Goal: Task Accomplishment & Management: Manage account settings

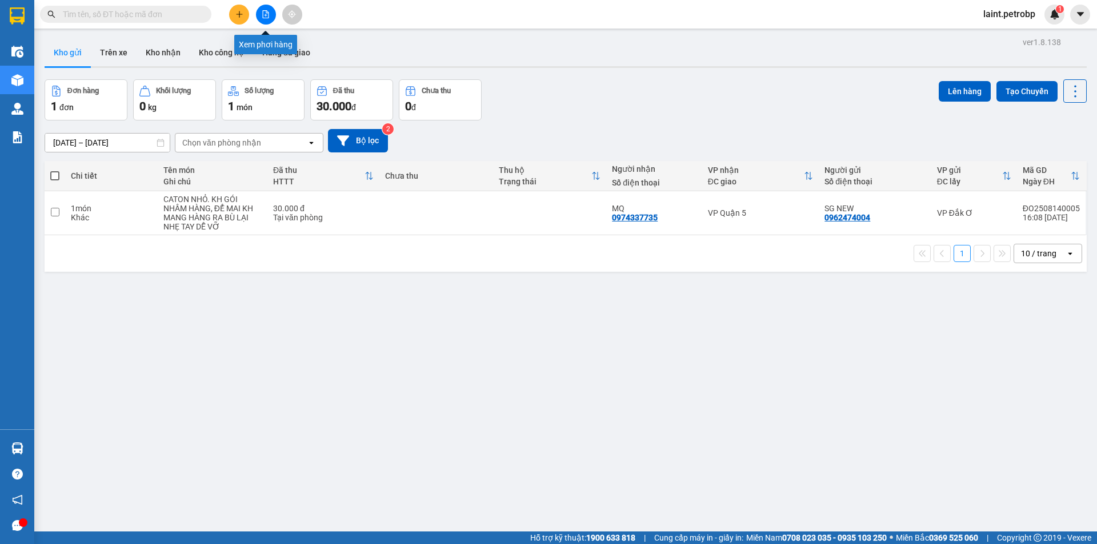
click at [266, 9] on button at bounding box center [266, 15] width 20 height 20
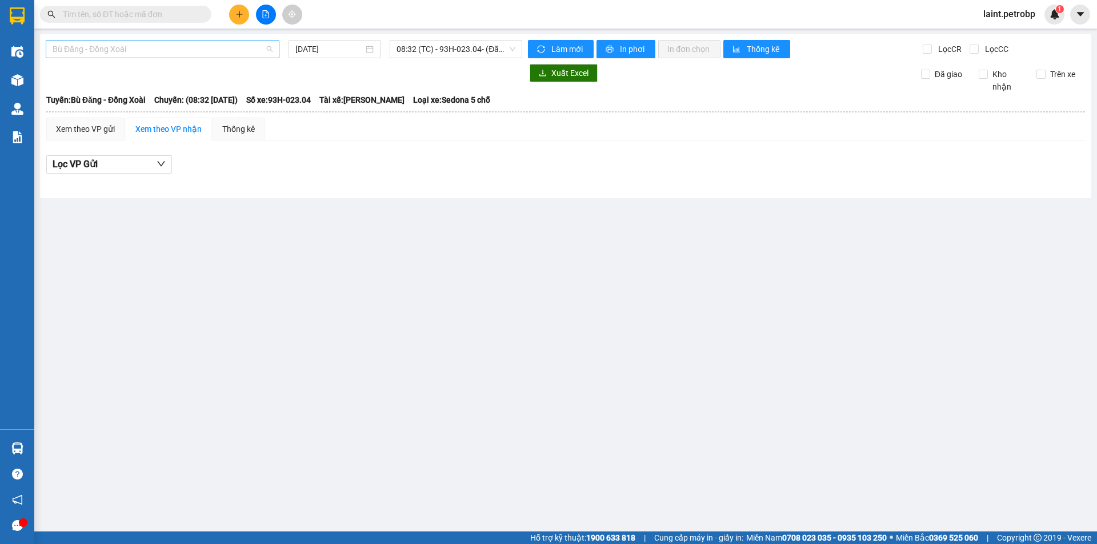
click at [178, 47] on span "Bù Đăng - Đồng Xoài" at bounding box center [163, 49] width 220 height 17
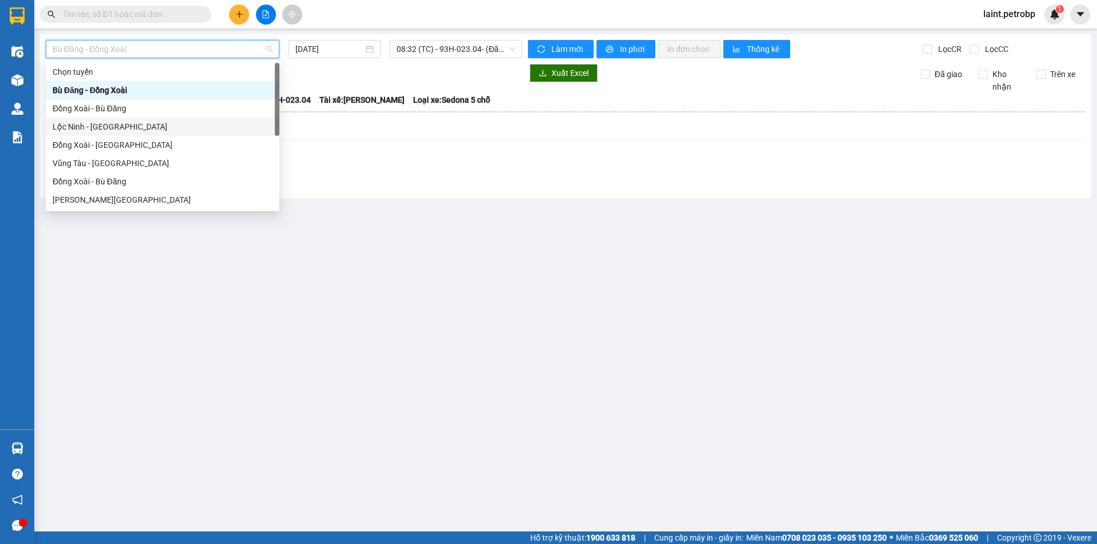
scroll to position [219, 0]
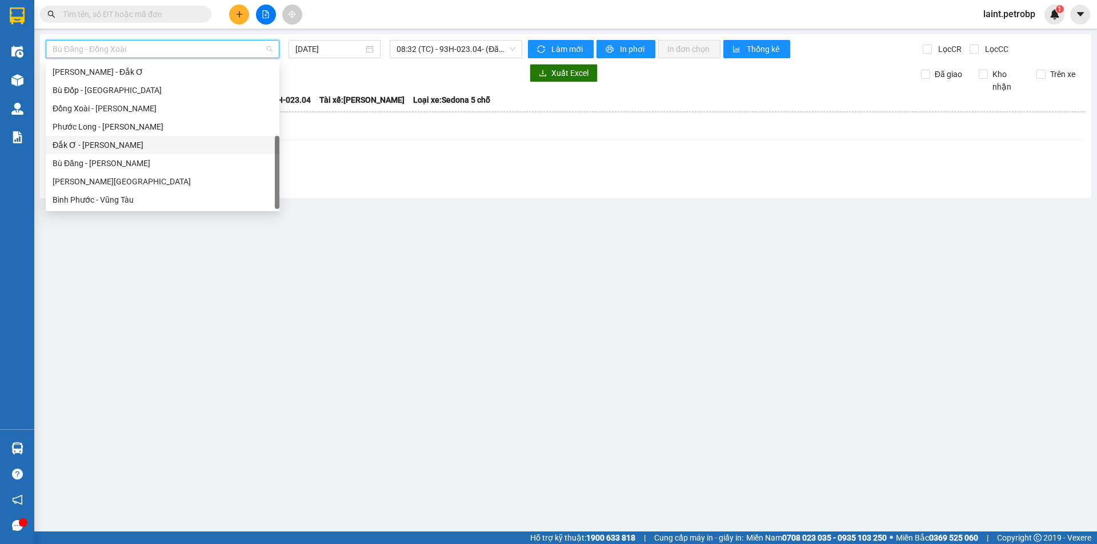
click at [110, 142] on div "Đắk Ơ - [PERSON_NAME]" at bounding box center [163, 145] width 220 height 13
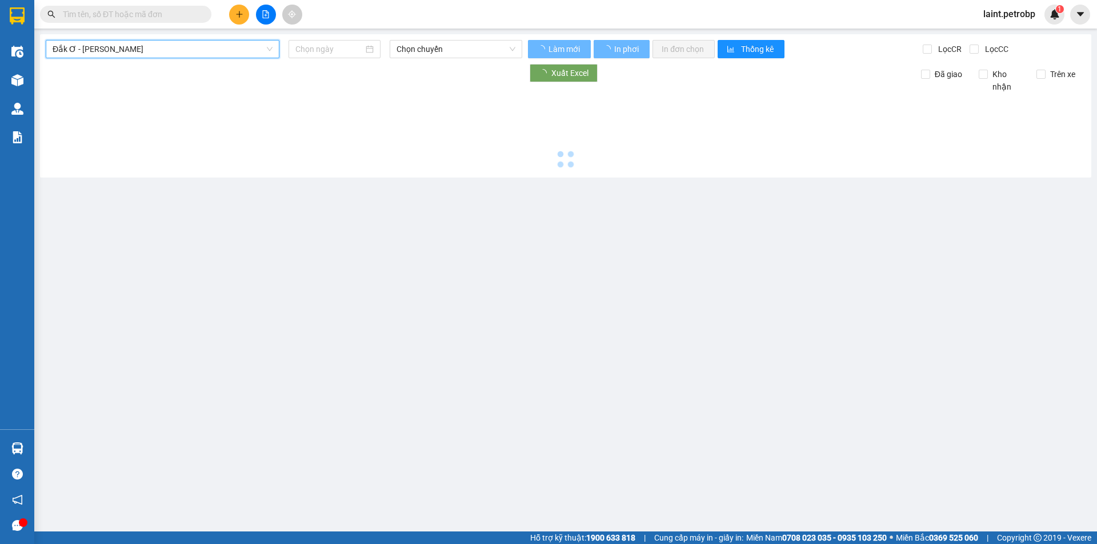
type input "[DATE]"
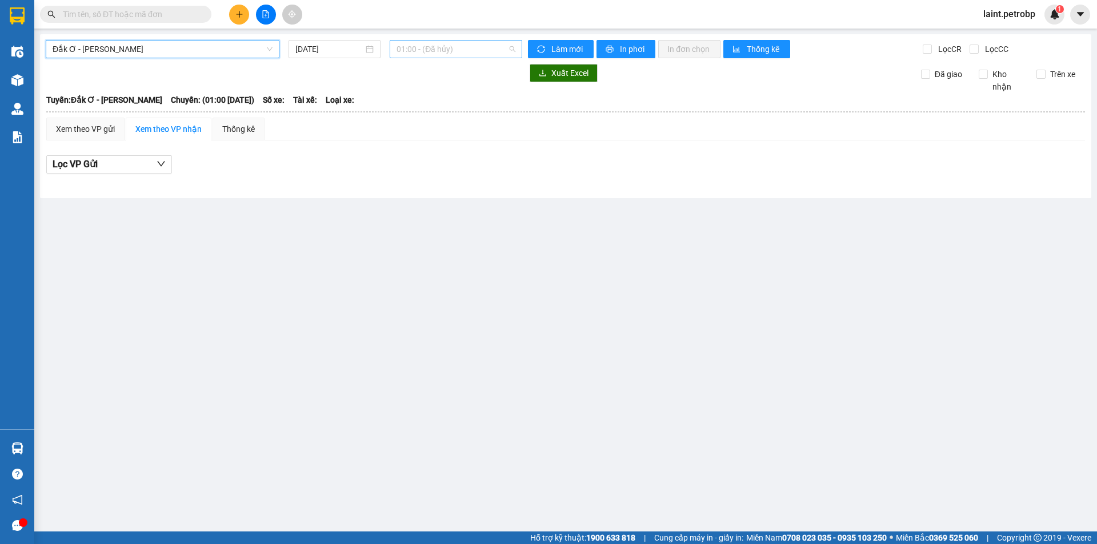
click at [446, 50] on span "01:00 - (Đã hủy)" at bounding box center [455, 49] width 119 height 17
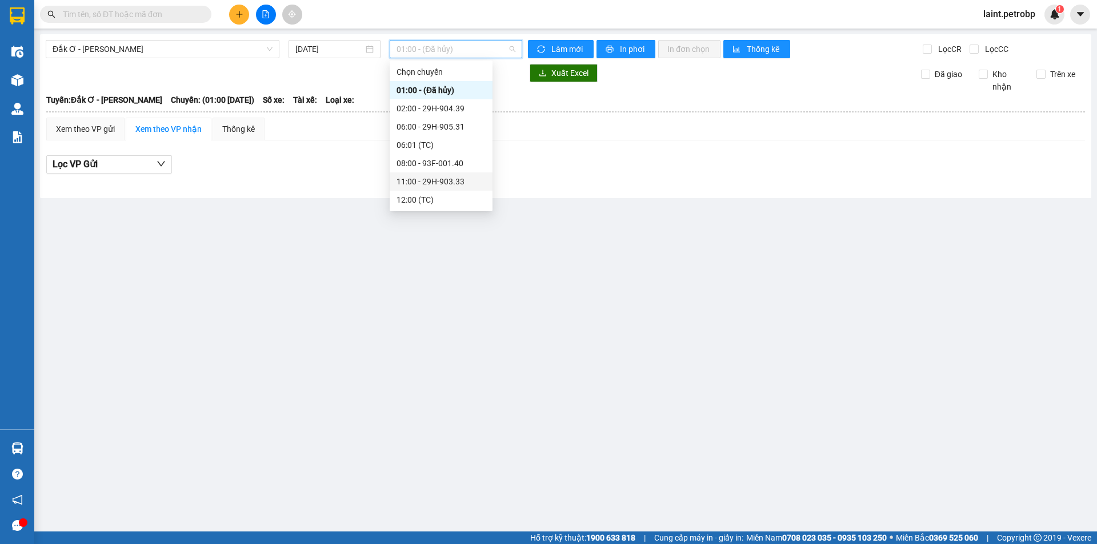
click at [434, 180] on div "11:00 - 29H-903.33" at bounding box center [440, 181] width 89 height 13
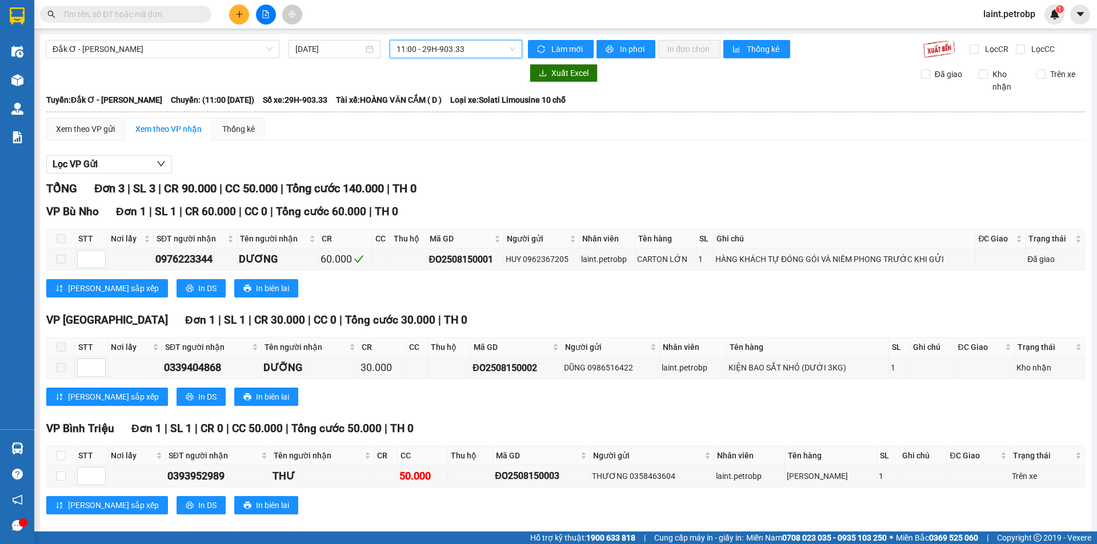
scroll to position [15, 0]
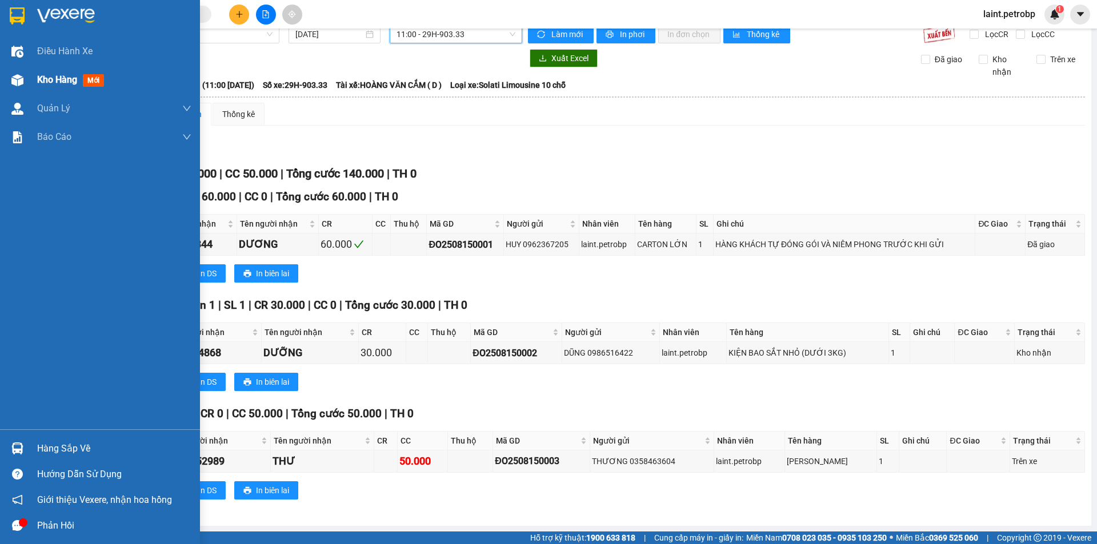
click at [70, 81] on span "Kho hàng" at bounding box center [57, 79] width 40 height 11
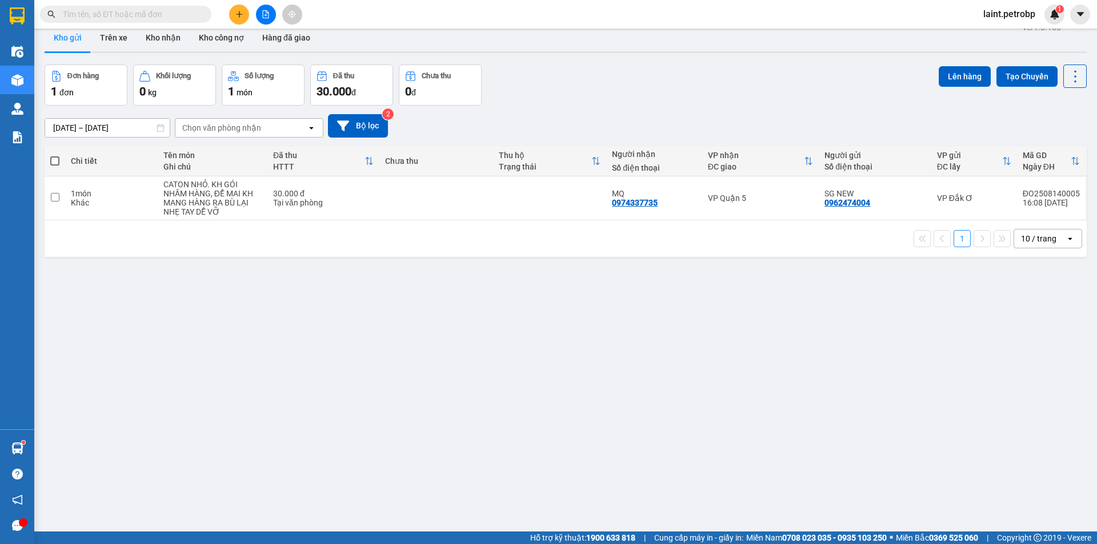
click at [239, 10] on button at bounding box center [239, 15] width 20 height 20
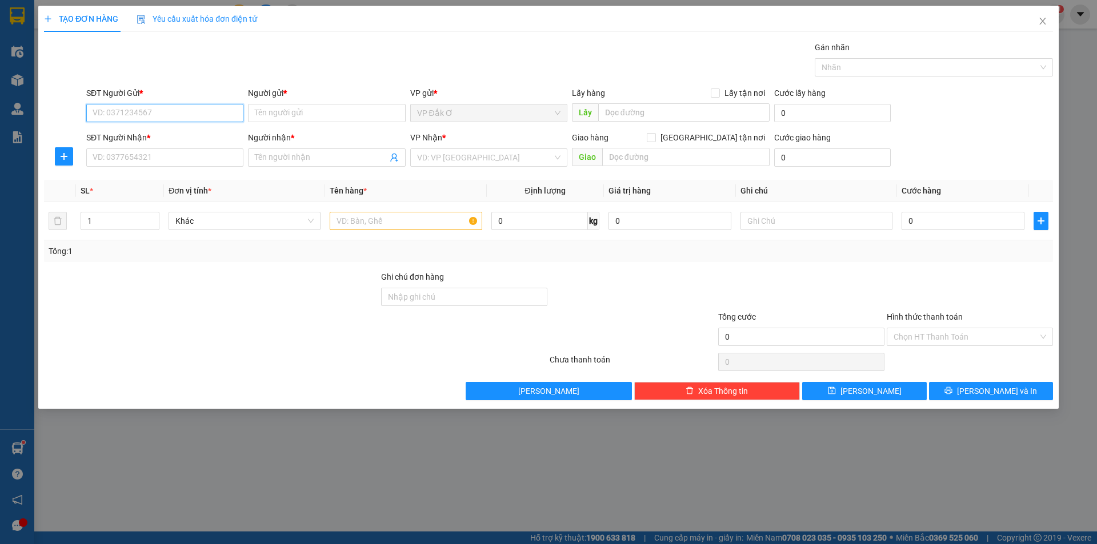
click at [131, 115] on input "SĐT Người Gửi *" at bounding box center [164, 113] width 157 height 18
type input "0971995678"
click at [149, 139] on div "0971995678 - TRƯỞNG" at bounding box center [164, 136] width 143 height 13
type input "TRƯỞNG"
type input "0366694216"
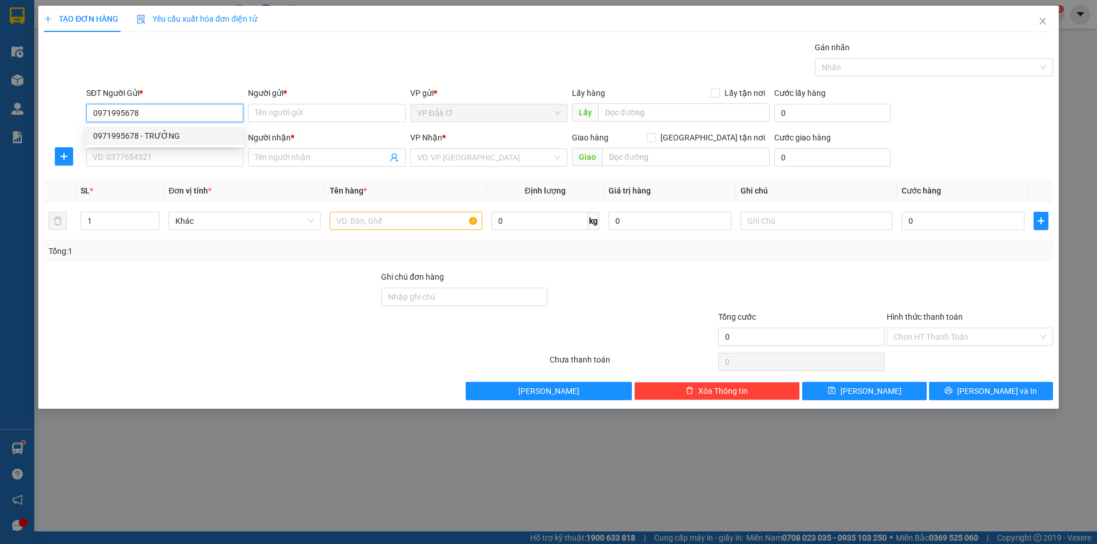
type input "LƯU"
type input "30.000"
type input "0971995678"
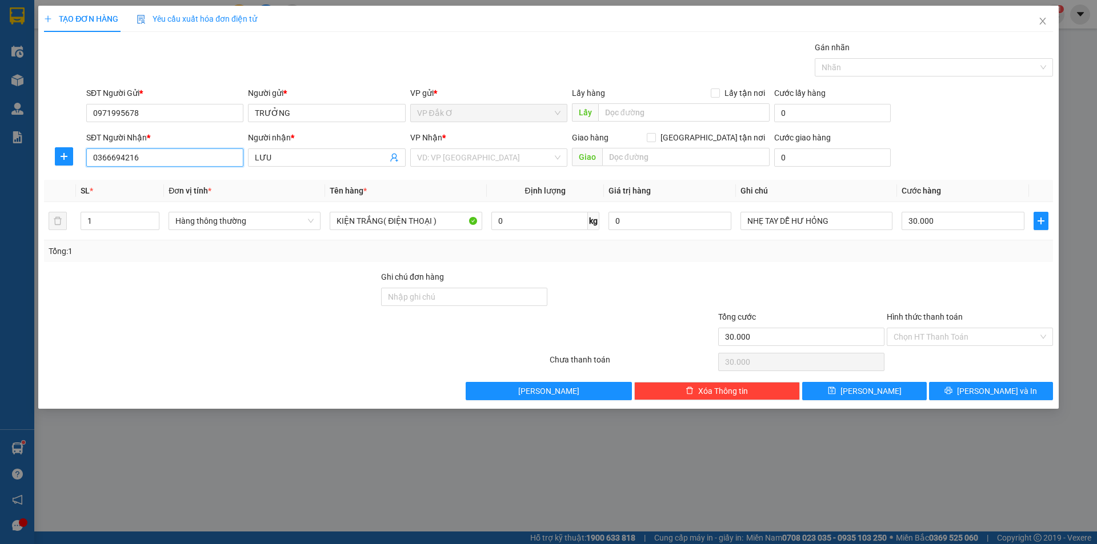
click at [180, 157] on input "0366694216" at bounding box center [164, 158] width 157 height 18
type input "0"
type input "0799399968"
click at [128, 176] on div "0799399968 - HẰNG" at bounding box center [164, 180] width 143 height 13
type input "HẰNG"
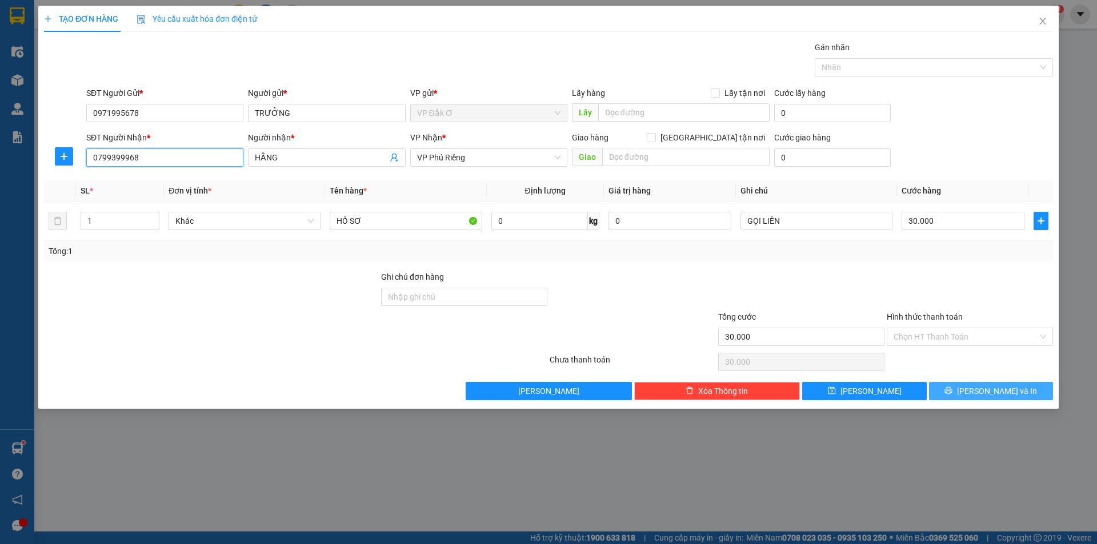
type input "0799399968"
click at [952, 390] on icon "printer" at bounding box center [948, 391] width 8 height 8
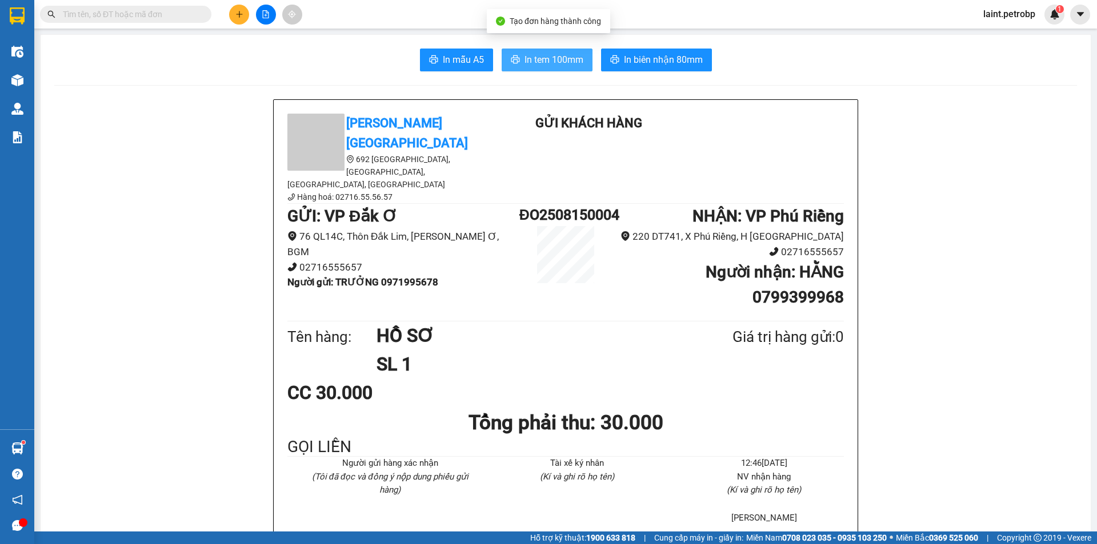
click at [535, 59] on span "In tem 100mm" at bounding box center [553, 60] width 59 height 14
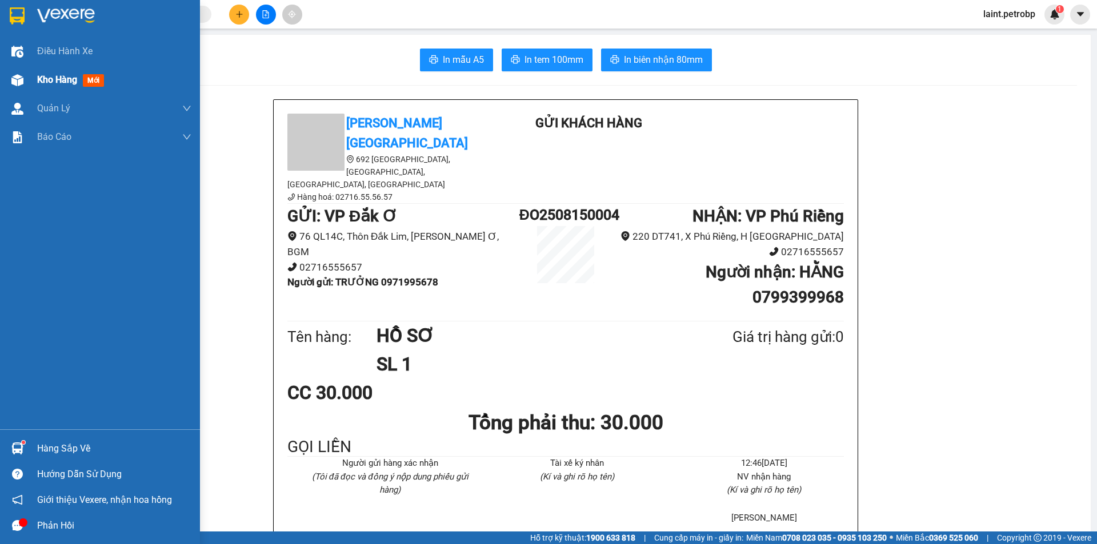
drag, startPoint x: 62, startPoint y: 78, endPoint x: 71, endPoint y: 82, distance: 10.0
click at [71, 82] on span "Kho hàng" at bounding box center [57, 79] width 40 height 11
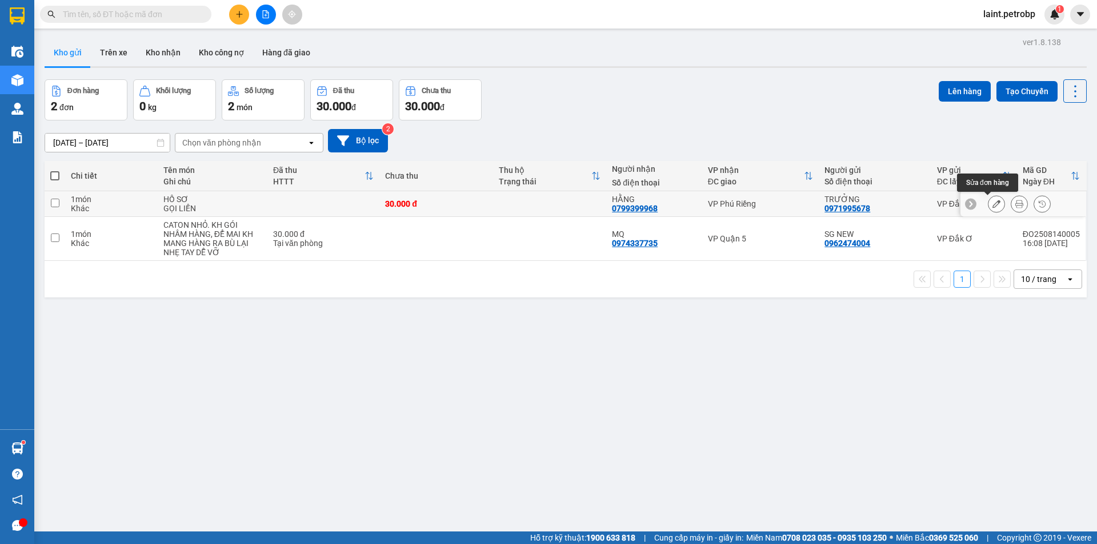
click at [992, 201] on icon at bounding box center [996, 204] width 8 height 8
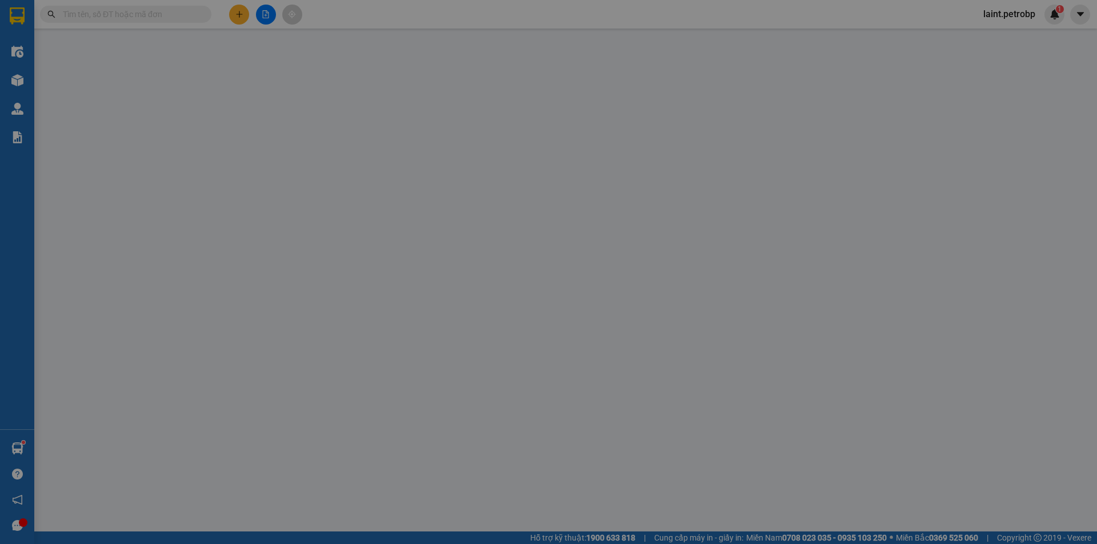
type input "0971995678"
type input "TRƯỞNG"
type input "0799399968"
type input "HẰNG"
type input "30.000"
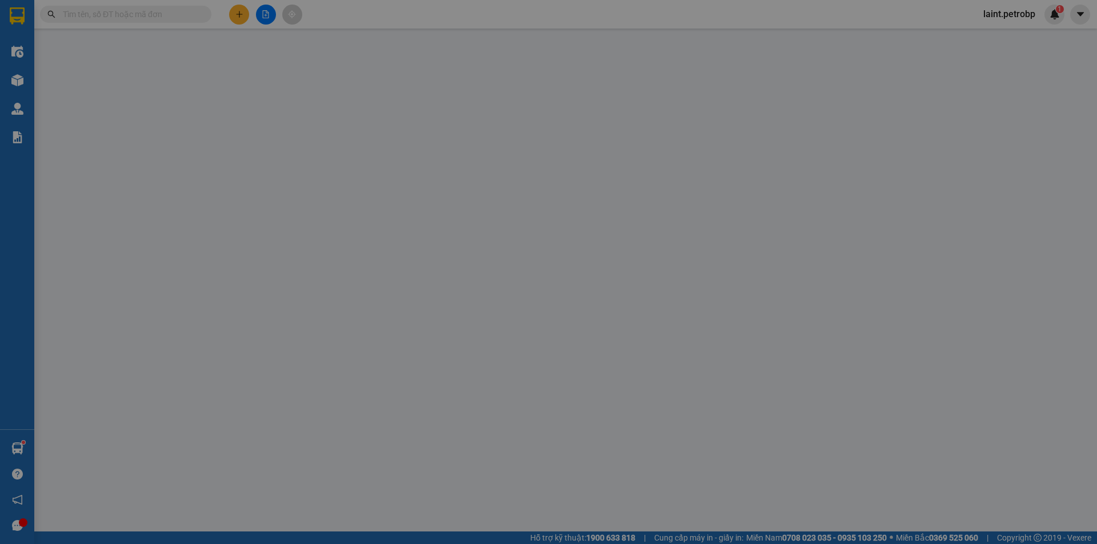
type input "30.000"
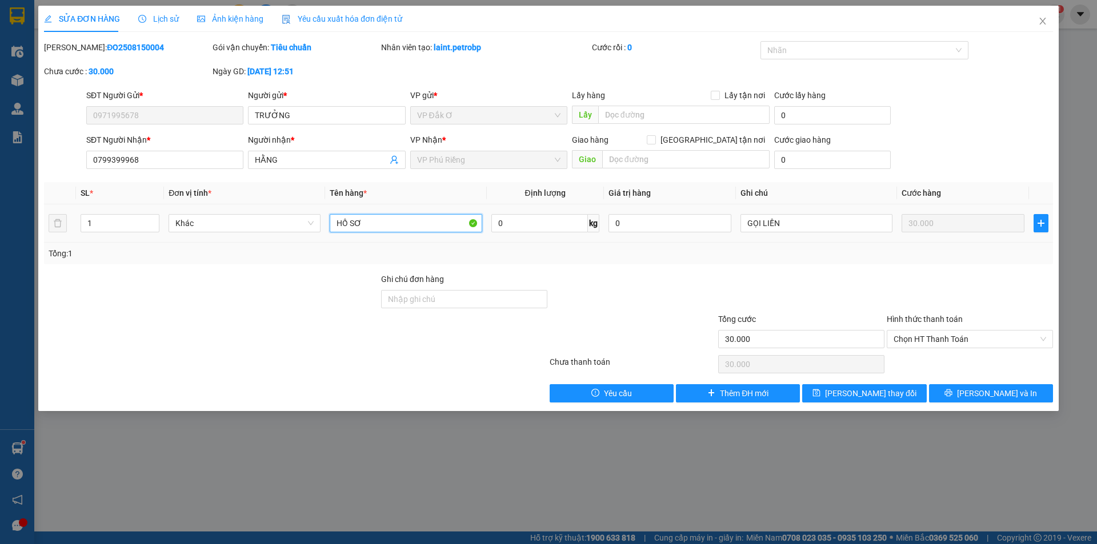
drag, startPoint x: 400, startPoint y: 217, endPoint x: 701, endPoint y: 255, distance: 303.9
click at [401, 218] on input "HỒ SƠ" at bounding box center [406, 223] width 152 height 18
type input "H"
type input "C"
type input "BỌC CHỐNG SÓC"
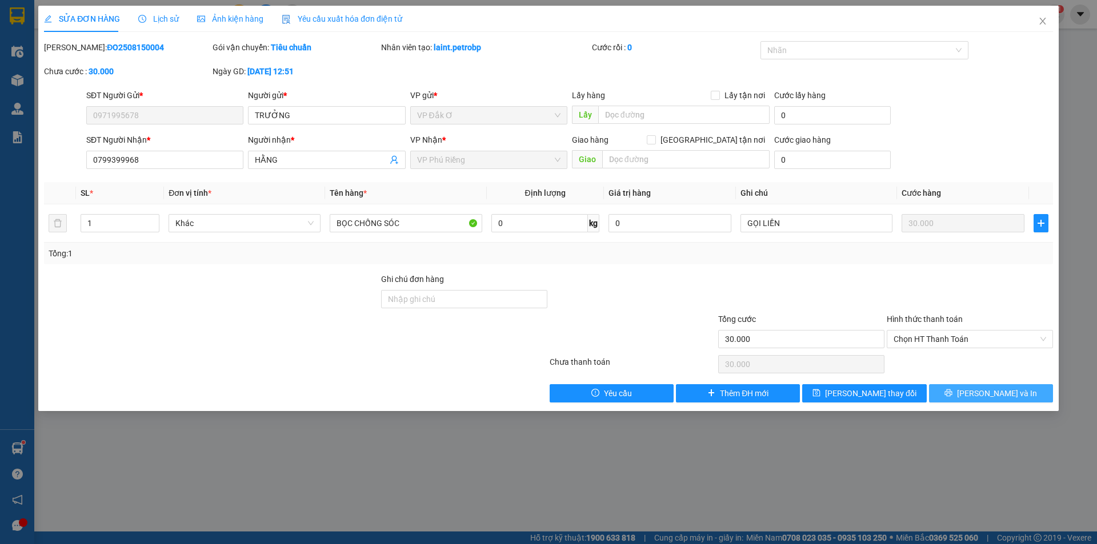
click at [995, 394] on span "[PERSON_NAME] và In" at bounding box center [997, 393] width 80 height 13
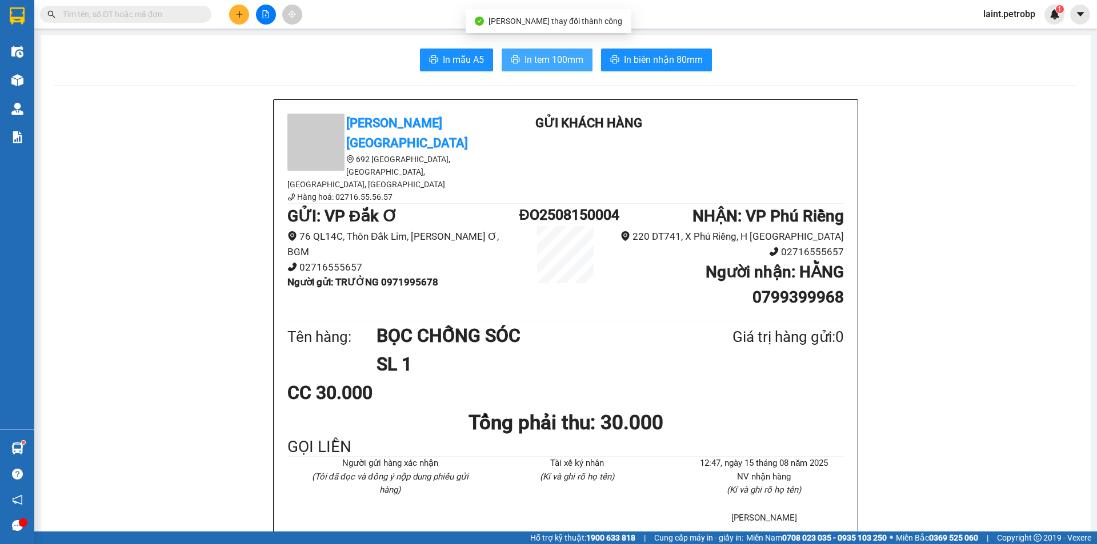
click at [532, 58] on span "In tem 100mm" at bounding box center [553, 60] width 59 height 14
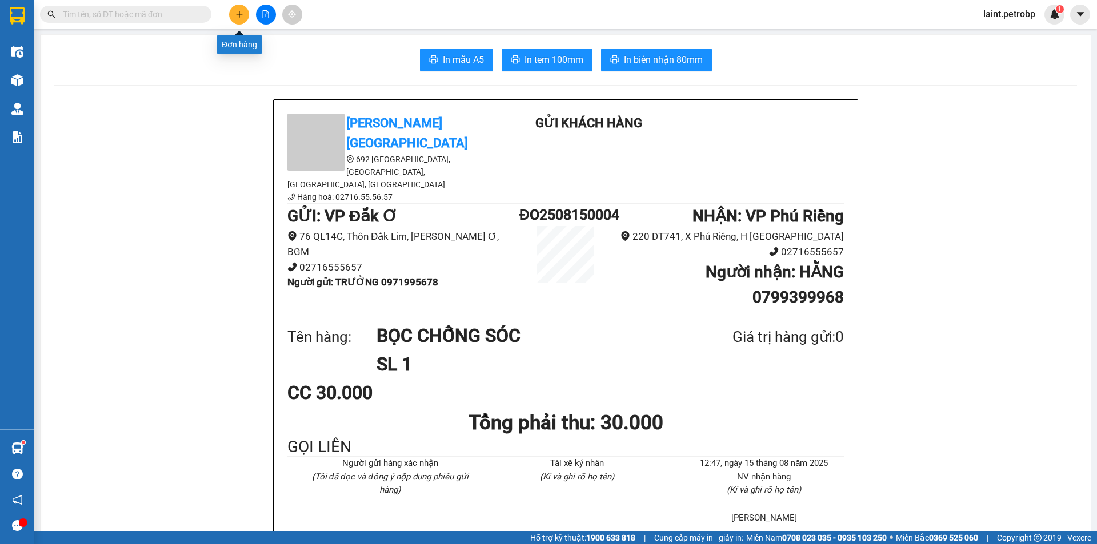
click at [238, 16] on icon "plus" at bounding box center [239, 14] width 8 height 8
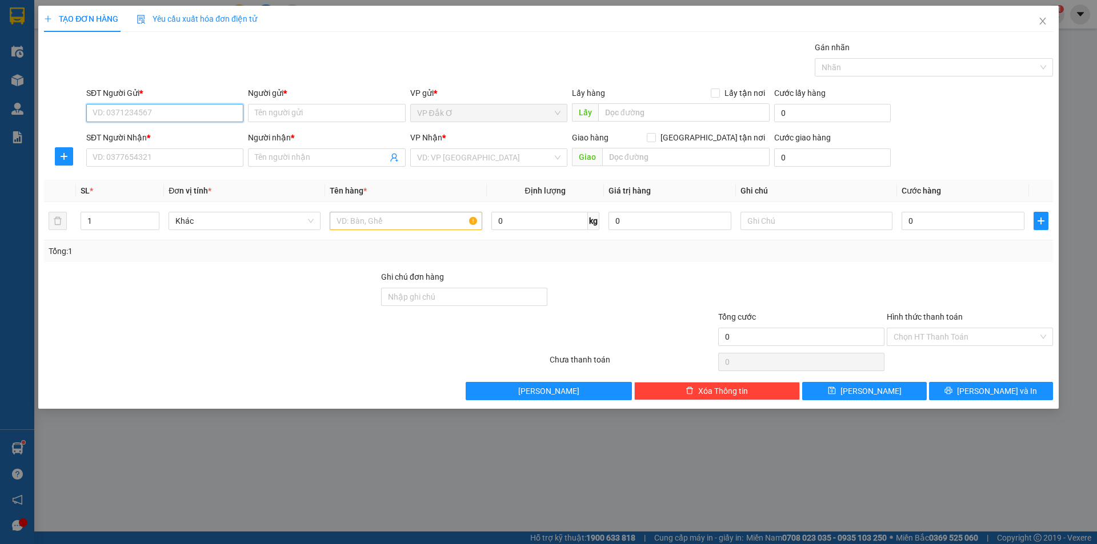
click at [154, 113] on input "SĐT Người Gửi *" at bounding box center [164, 113] width 157 height 18
type input "0395450705"
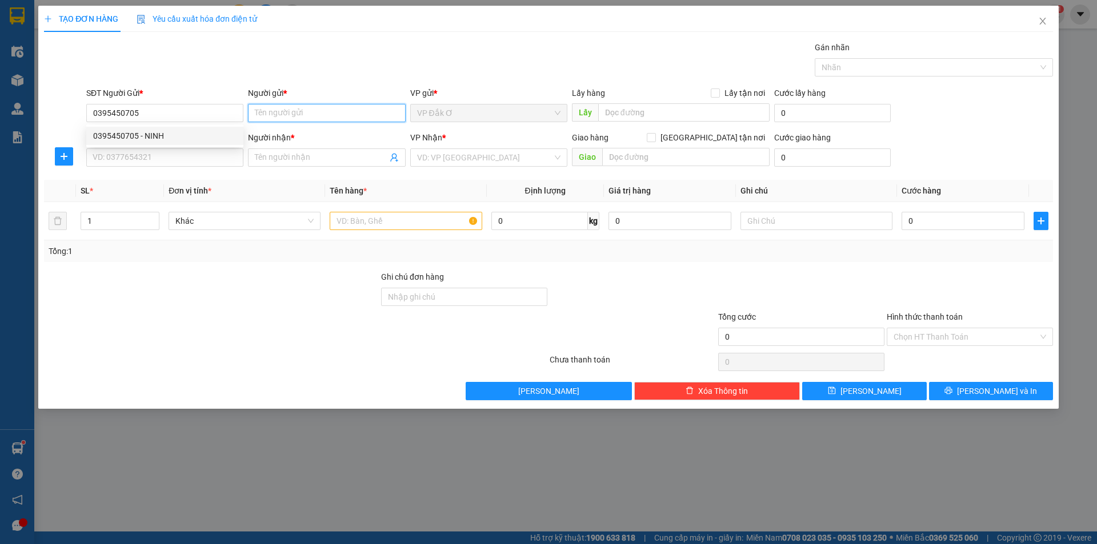
click at [295, 114] on input "Người gửi *" at bounding box center [326, 113] width 157 height 18
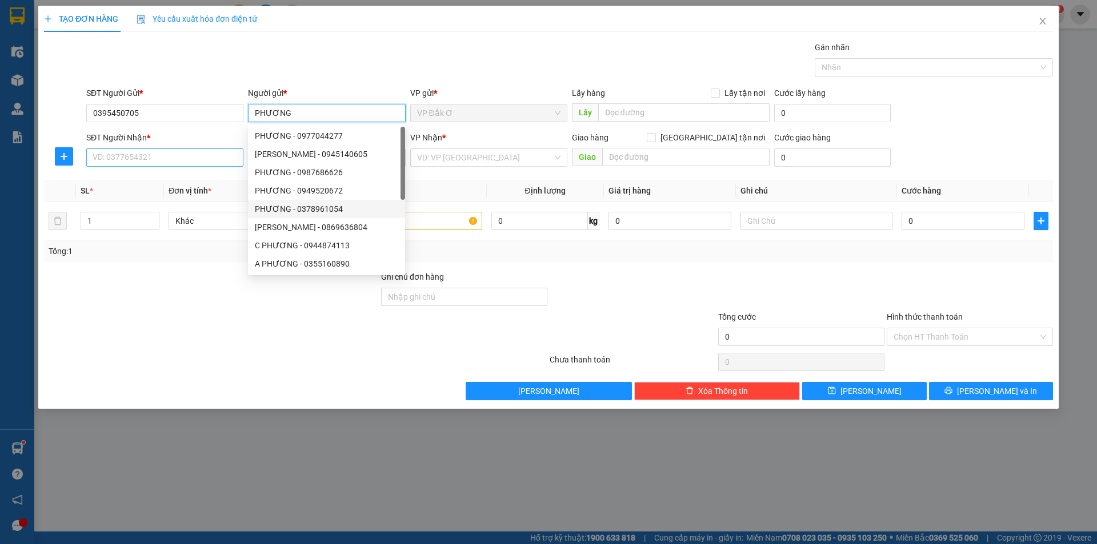
type input "PHƯƠNG"
click at [180, 162] on input "SĐT Người Nhận *" at bounding box center [164, 158] width 157 height 18
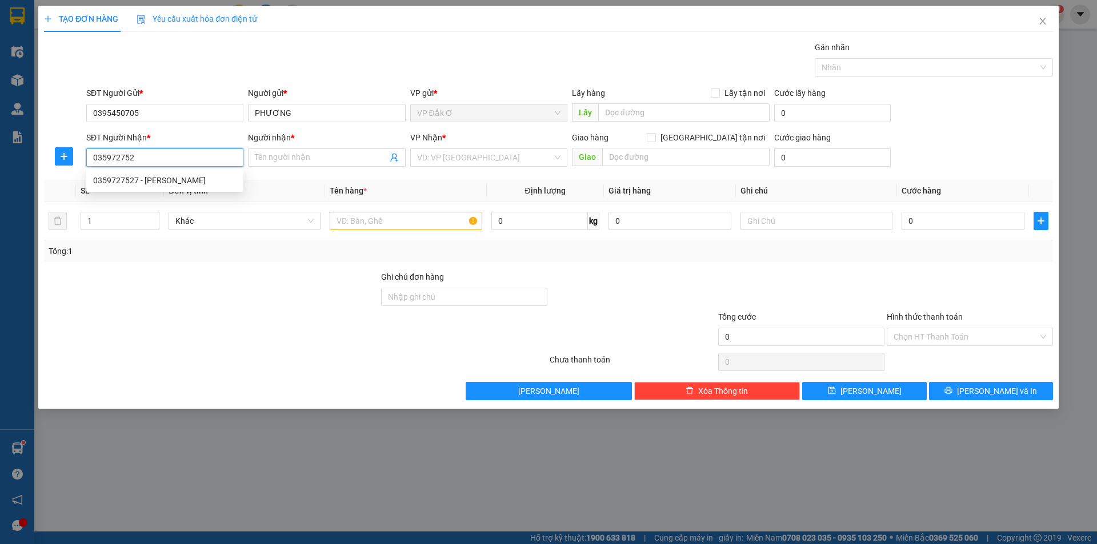
type input "0359727527"
click at [116, 177] on div "0359727527 - LINH" at bounding box center [164, 180] width 143 height 13
type input "LINH"
type input "30.000"
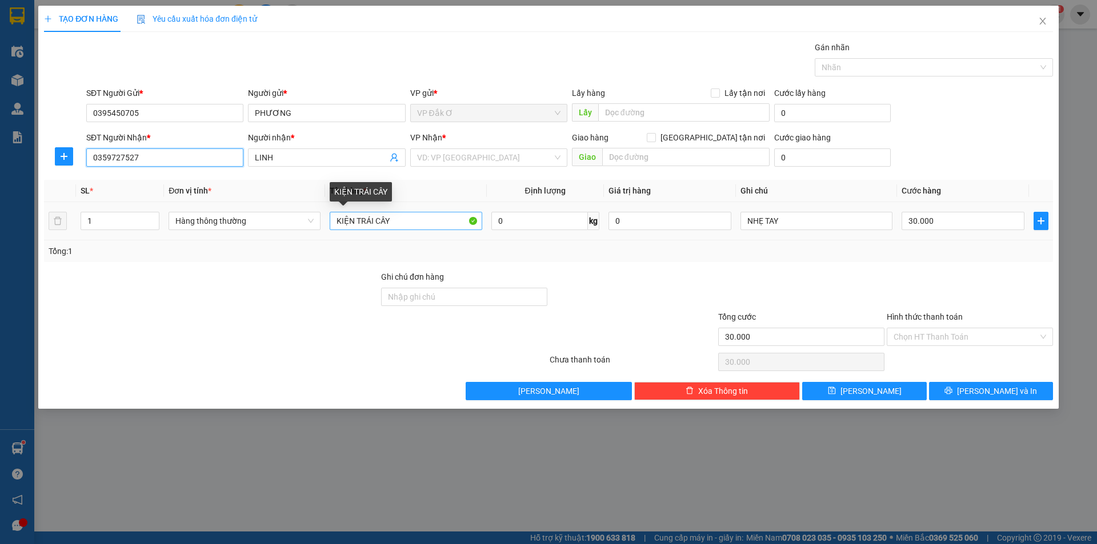
type input "0359727527"
click at [405, 220] on input "KIỆN TRÁI CÂY" at bounding box center [406, 221] width 152 height 18
click at [462, 156] on input "search" at bounding box center [484, 157] width 135 height 17
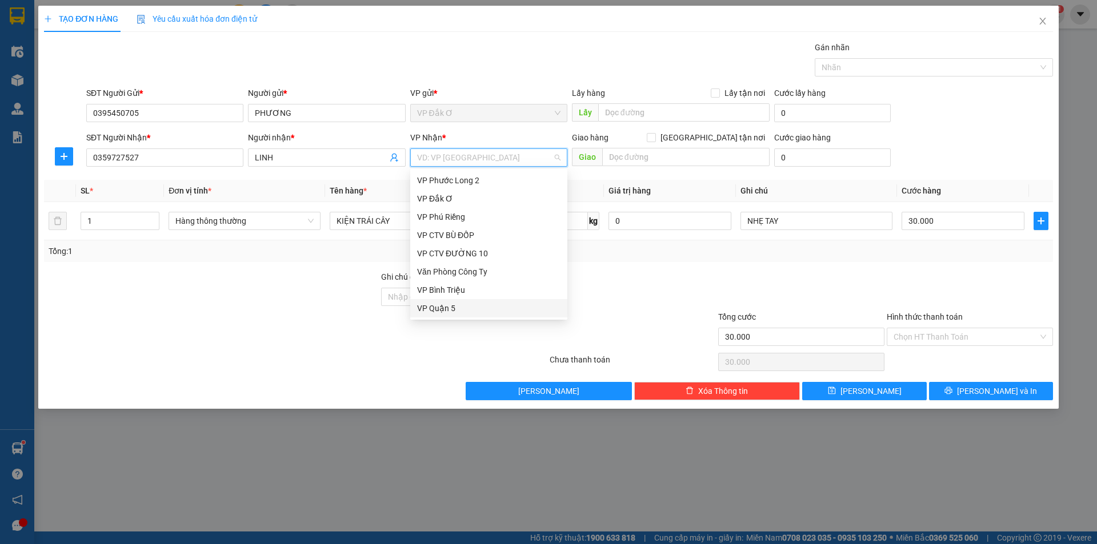
click at [442, 308] on div "VP Quận 5" at bounding box center [488, 308] width 143 height 13
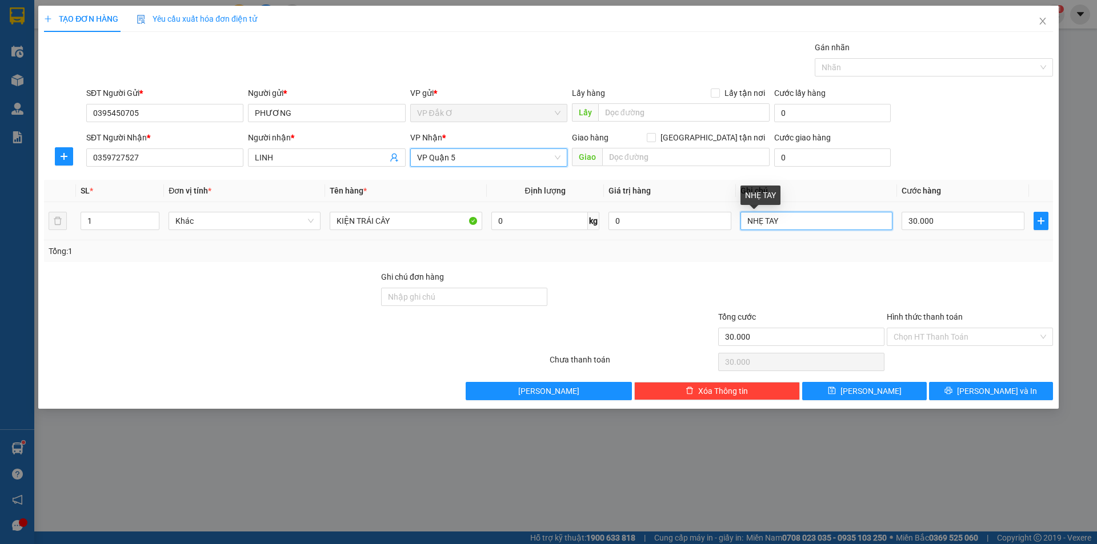
click at [805, 223] on input "NHẸ TAY" at bounding box center [816, 221] width 152 height 18
type input "NHẸ TAY, TỚI GỌI KHÁCH LIỀN"
click at [964, 224] on input "30.000" at bounding box center [962, 221] width 123 height 18
type input "0"
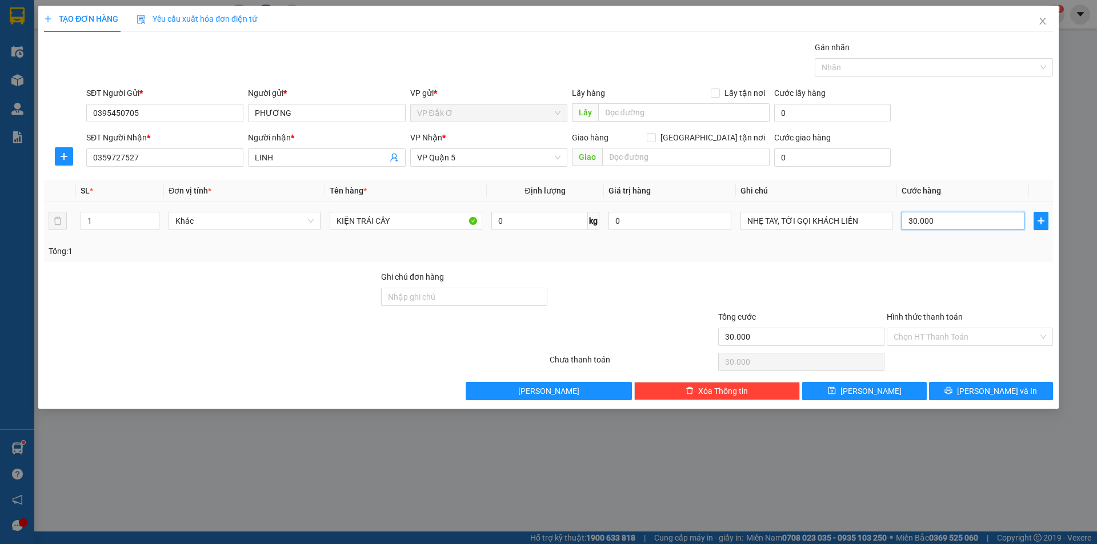
type input "0"
type input "4"
type input "04"
type input "40"
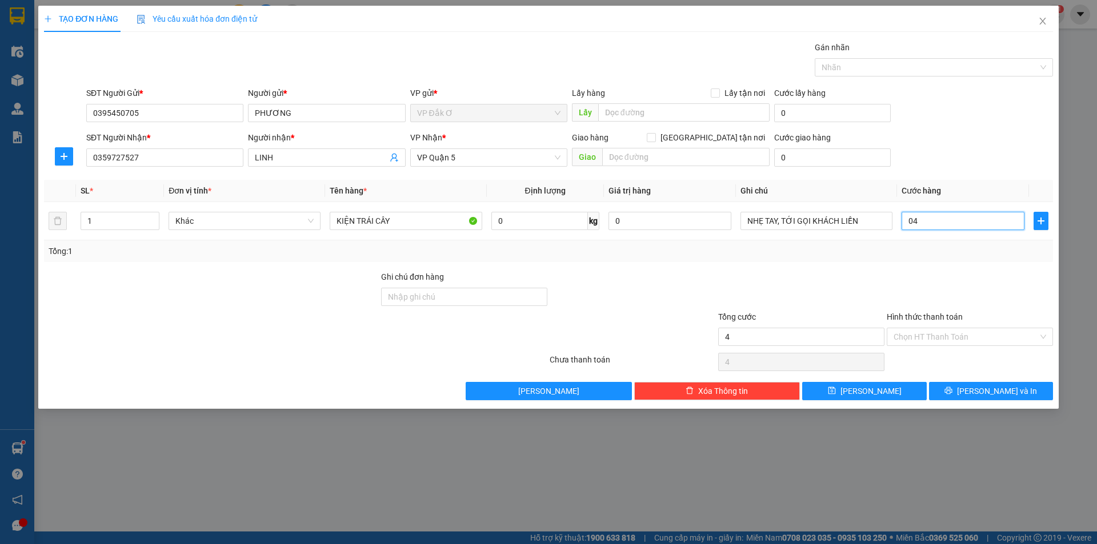
type input "40"
type input "040"
type input "400"
type input "0.400"
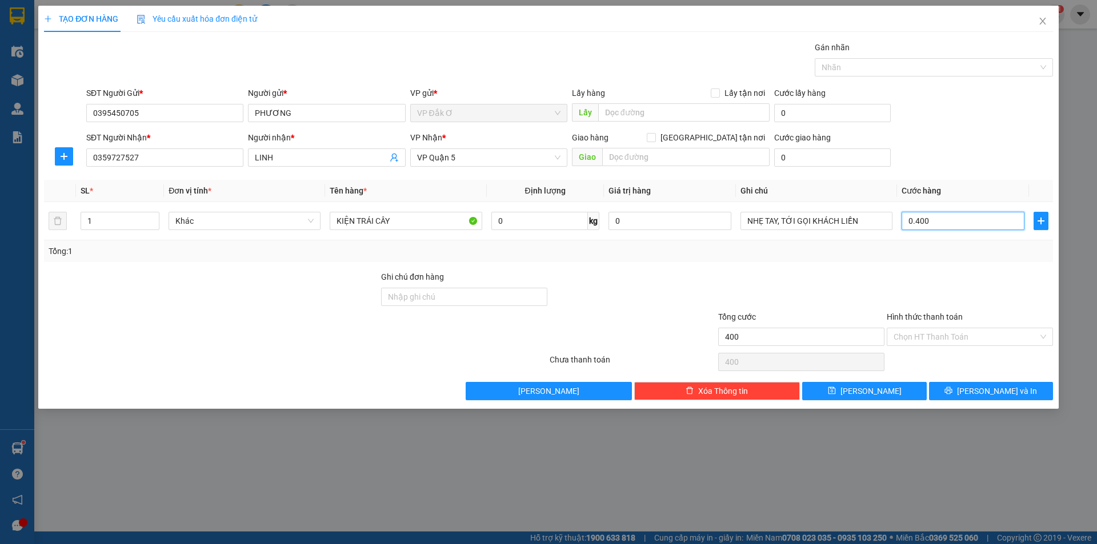
type input "4.000"
type input "04.000"
type input "40.000"
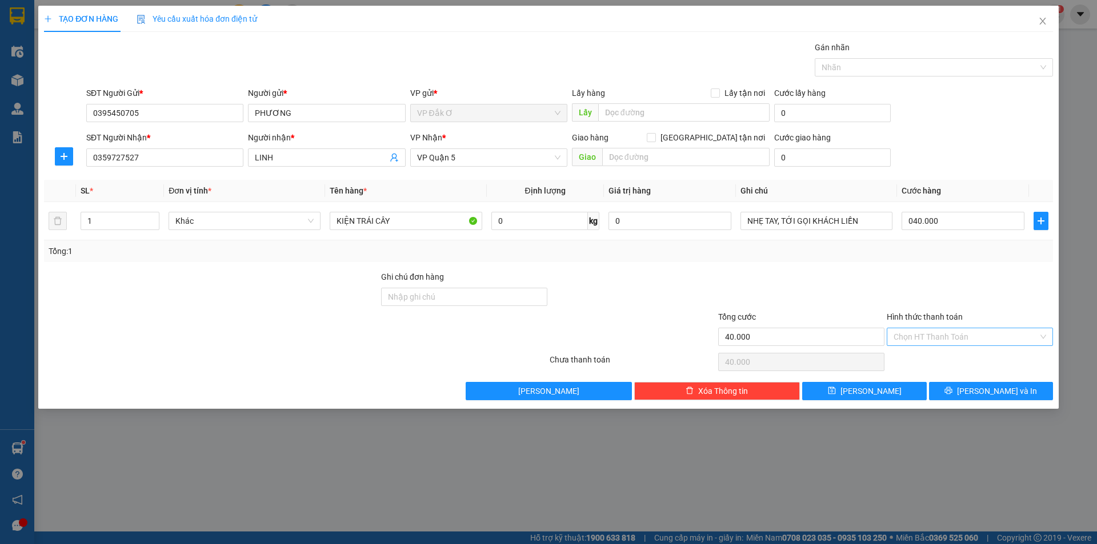
type input "40.000"
click at [948, 334] on input "Hình thức thanh toán" at bounding box center [965, 336] width 145 height 17
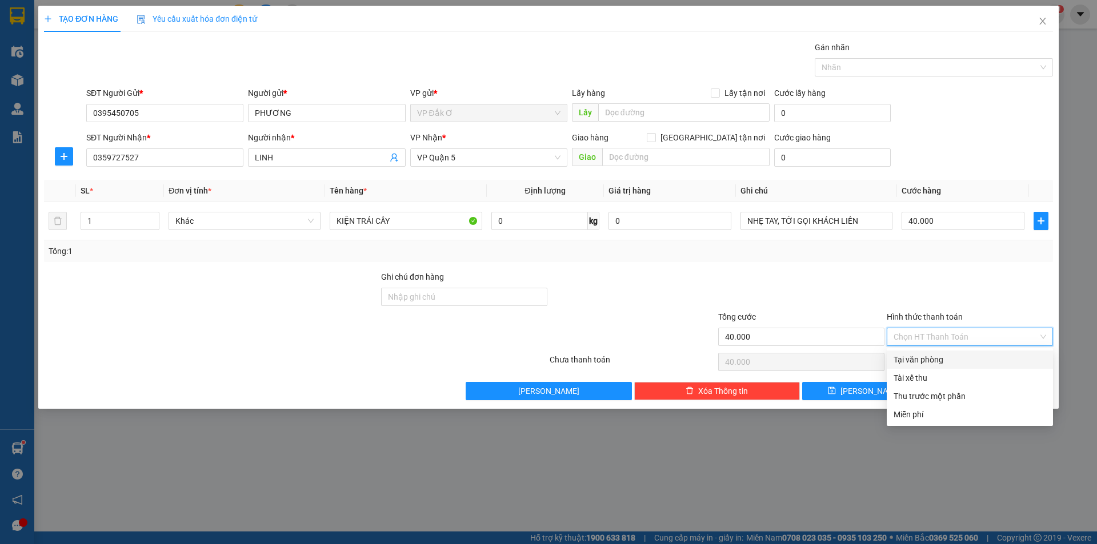
click at [938, 359] on div "Tại văn phòng" at bounding box center [969, 360] width 153 height 13
type input "0"
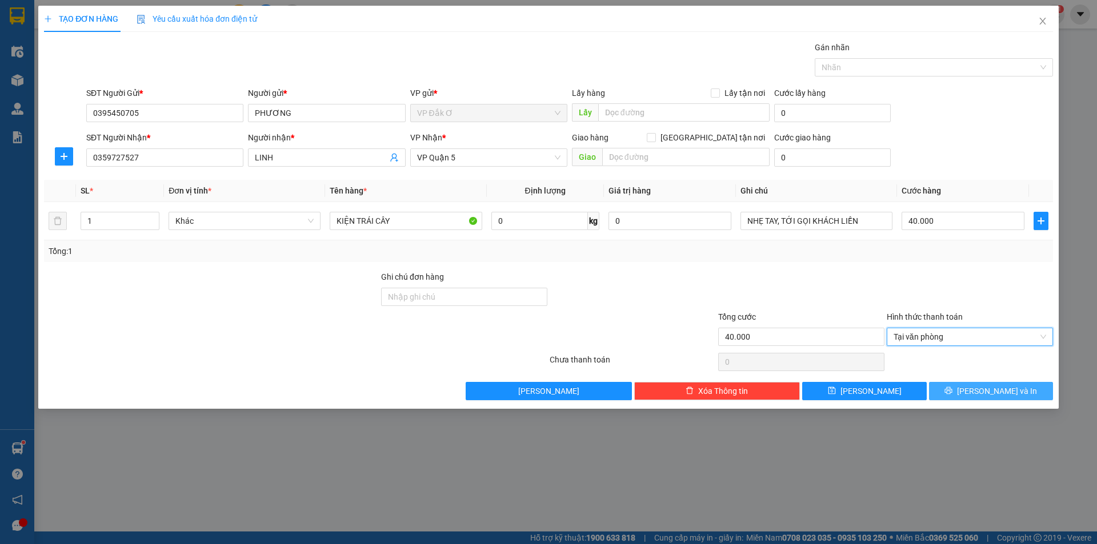
click at [961, 391] on button "[PERSON_NAME] và In" at bounding box center [991, 391] width 124 height 18
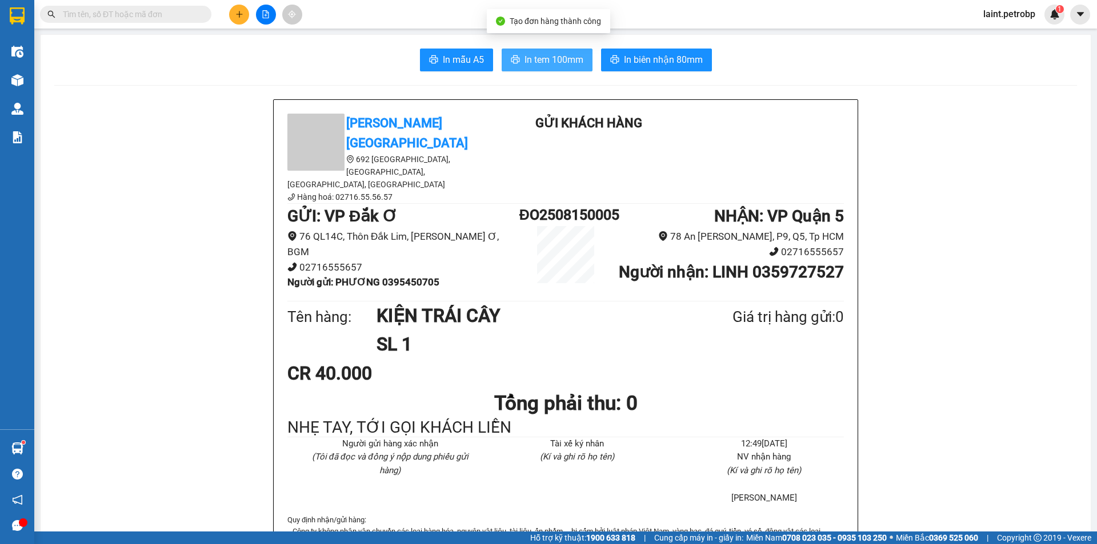
click at [529, 59] on span "In tem 100mm" at bounding box center [553, 60] width 59 height 14
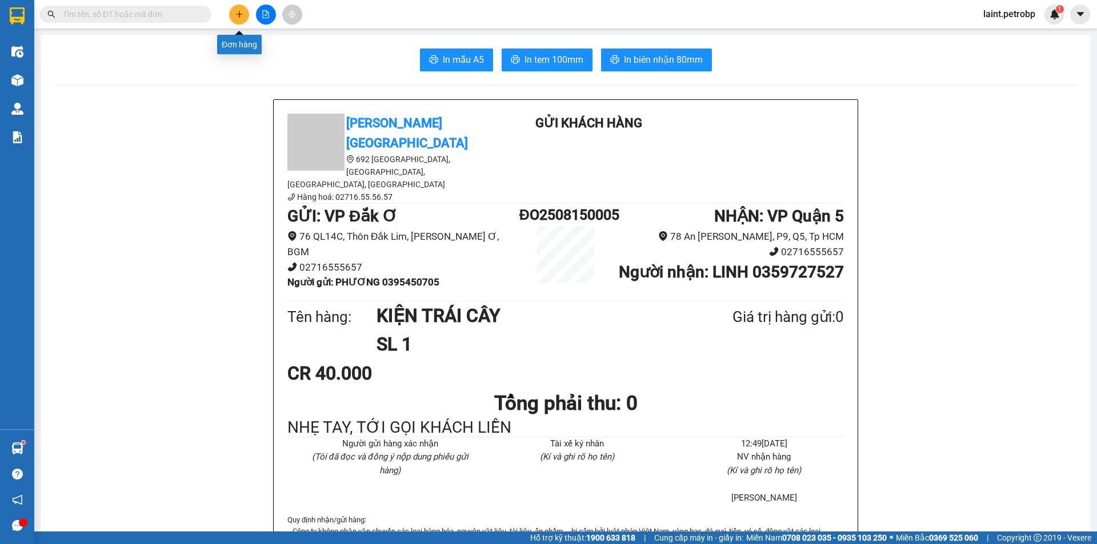
click at [242, 14] on icon "plus" at bounding box center [239, 14] width 6 height 1
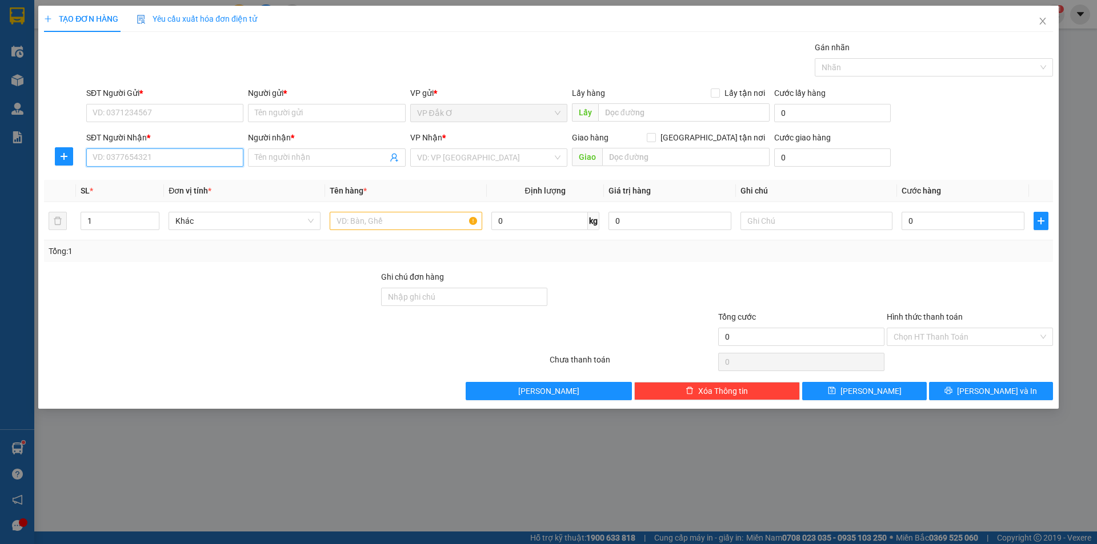
click at [170, 157] on input "SĐT Người Nhận *" at bounding box center [164, 158] width 157 height 18
click at [161, 178] on div "0333962348 - MINH" at bounding box center [164, 180] width 143 height 13
type input "0333962348"
type input "MINH"
type input "60.000"
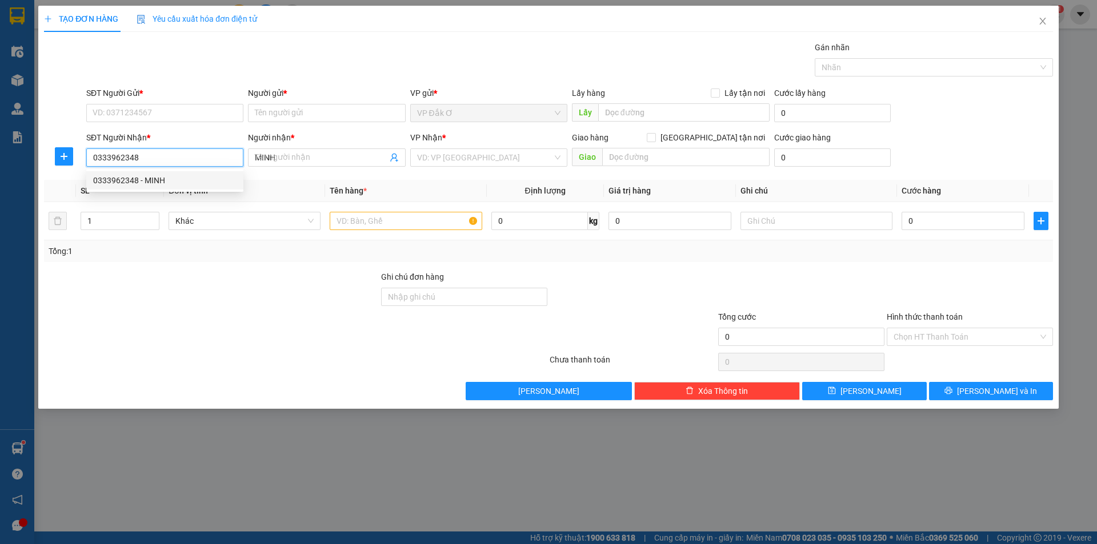
type input "60.000"
type input "0333962348"
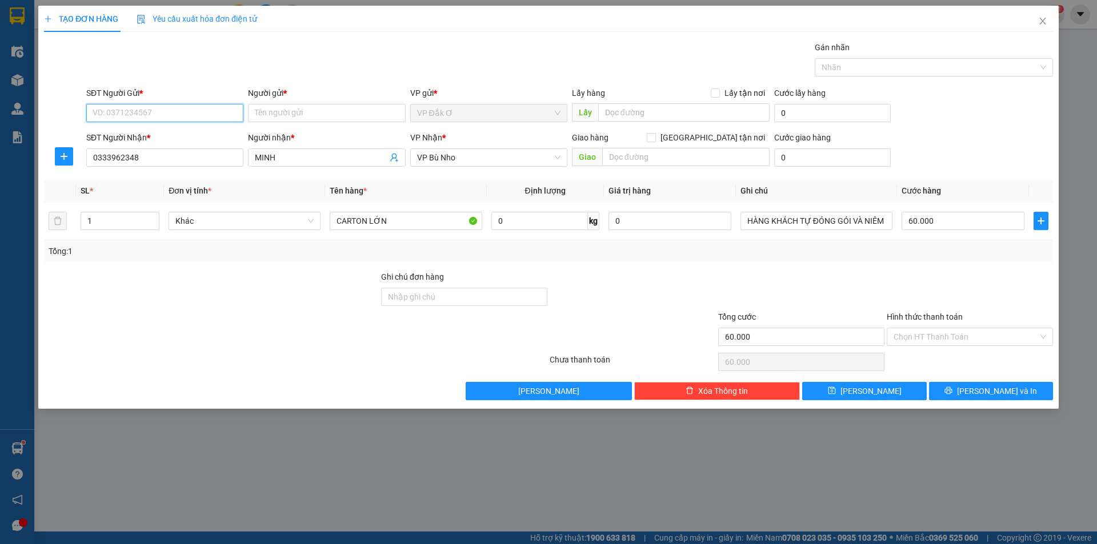
click at [180, 106] on input "SĐT Người Gửi *" at bounding box center [164, 113] width 157 height 18
click at [170, 134] on div "0962367205 - HUY" at bounding box center [164, 136] width 143 height 13
type input "0962367205"
type input "HUY"
click at [956, 335] on input "Hình thức thanh toán" at bounding box center [965, 336] width 145 height 17
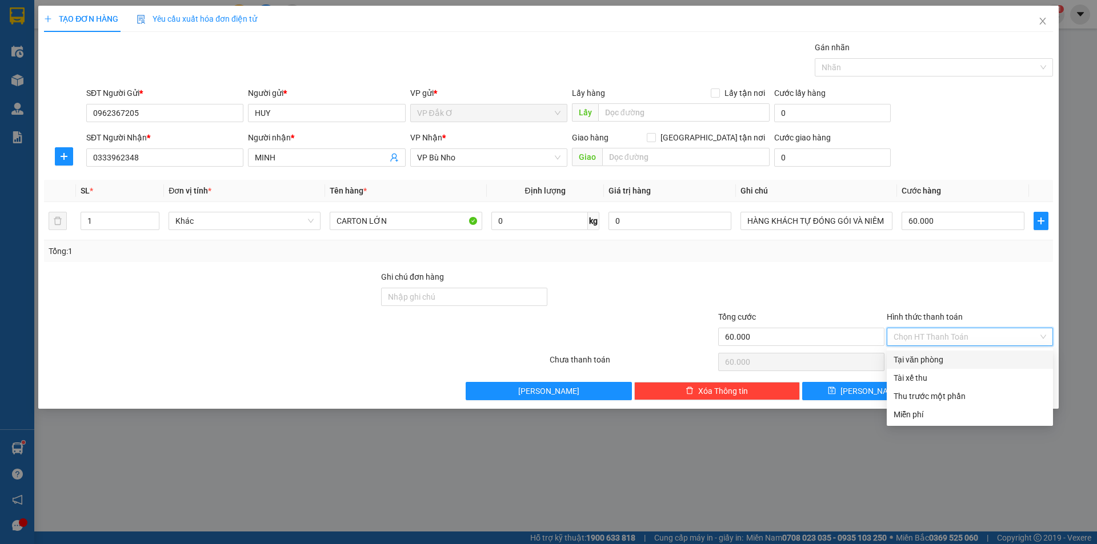
click at [936, 359] on div "Tại văn phòng" at bounding box center [969, 360] width 153 height 13
type input "0"
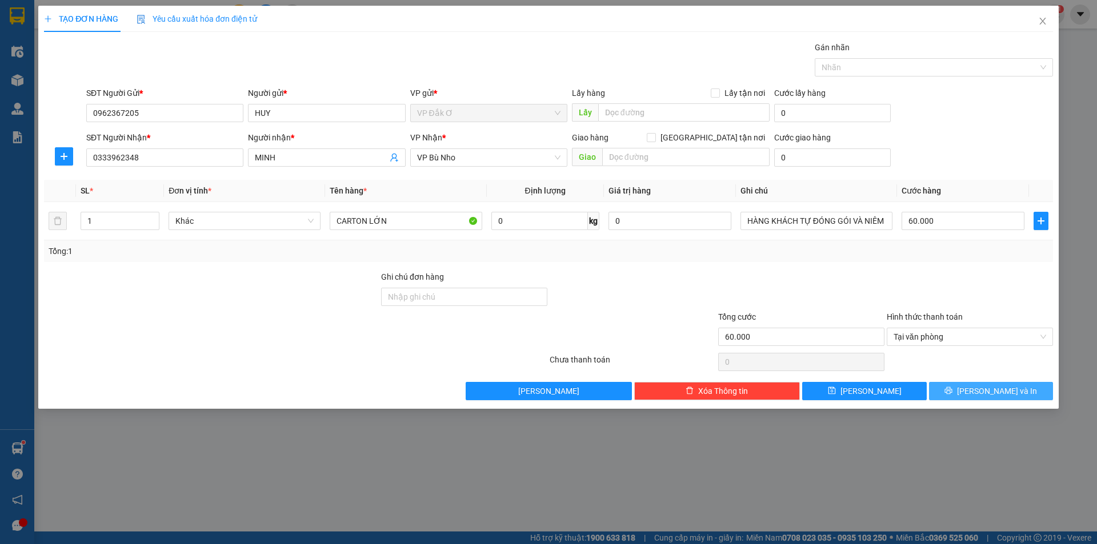
click at [963, 390] on button "[PERSON_NAME] và In" at bounding box center [991, 391] width 124 height 18
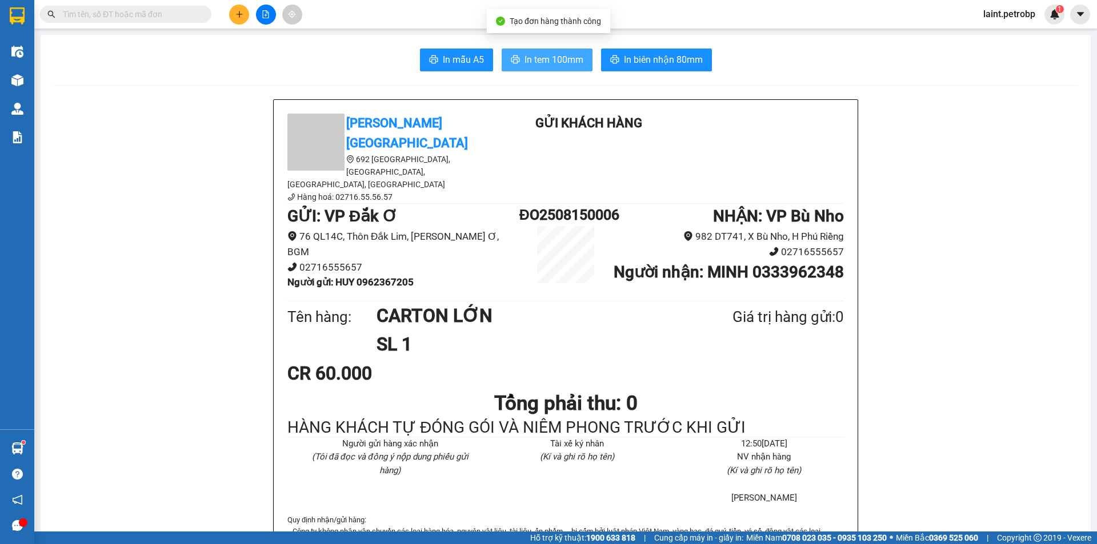
click at [543, 54] on span "In tem 100mm" at bounding box center [553, 60] width 59 height 14
drag, startPoint x: 577, startPoint y: 339, endPoint x: 895, endPoint y: 297, distance: 319.7
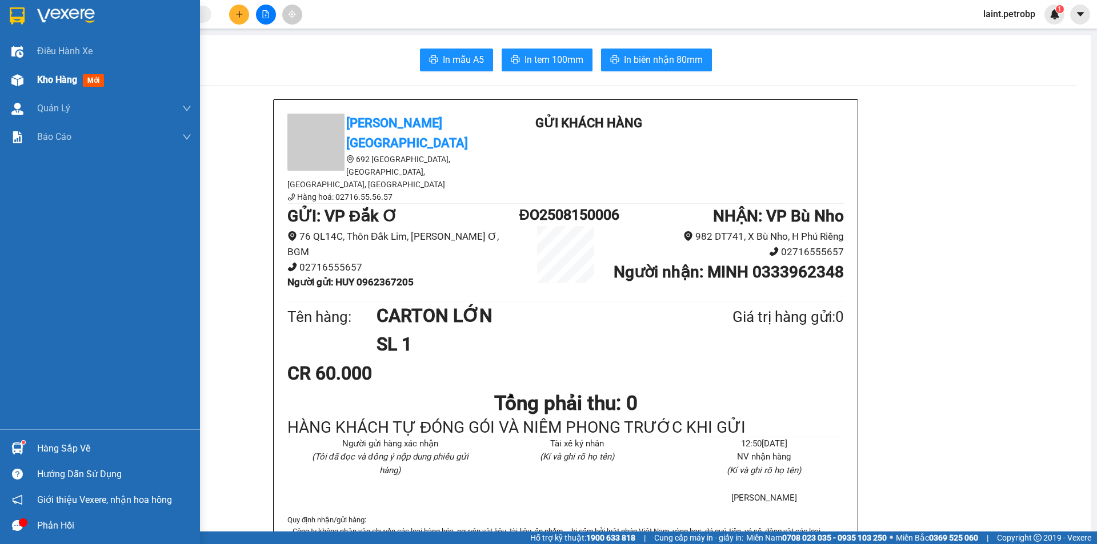
click at [43, 82] on span "Kho hàng" at bounding box center [57, 79] width 40 height 11
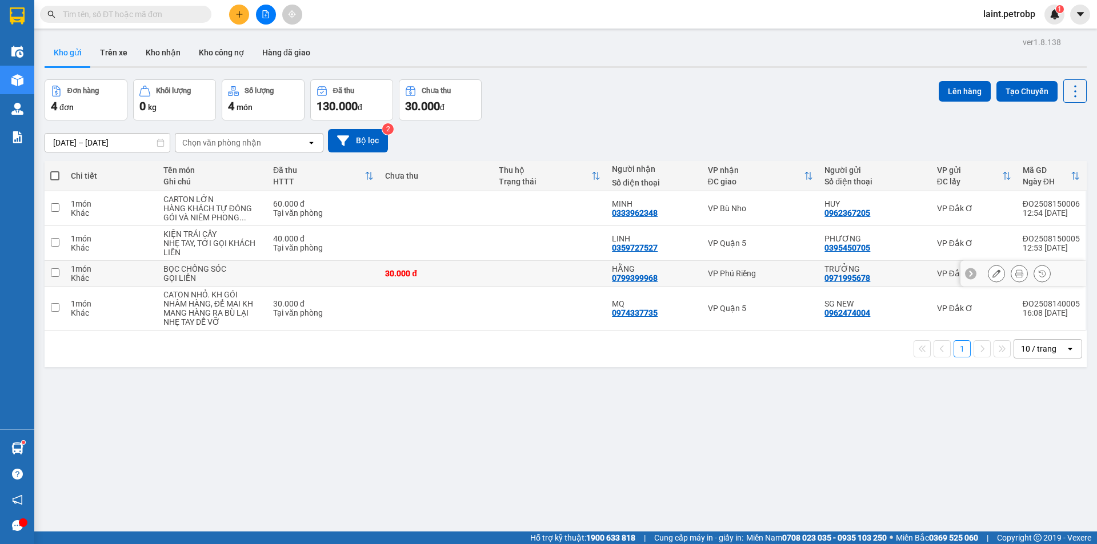
click at [1015, 272] on icon at bounding box center [1019, 274] width 8 height 8
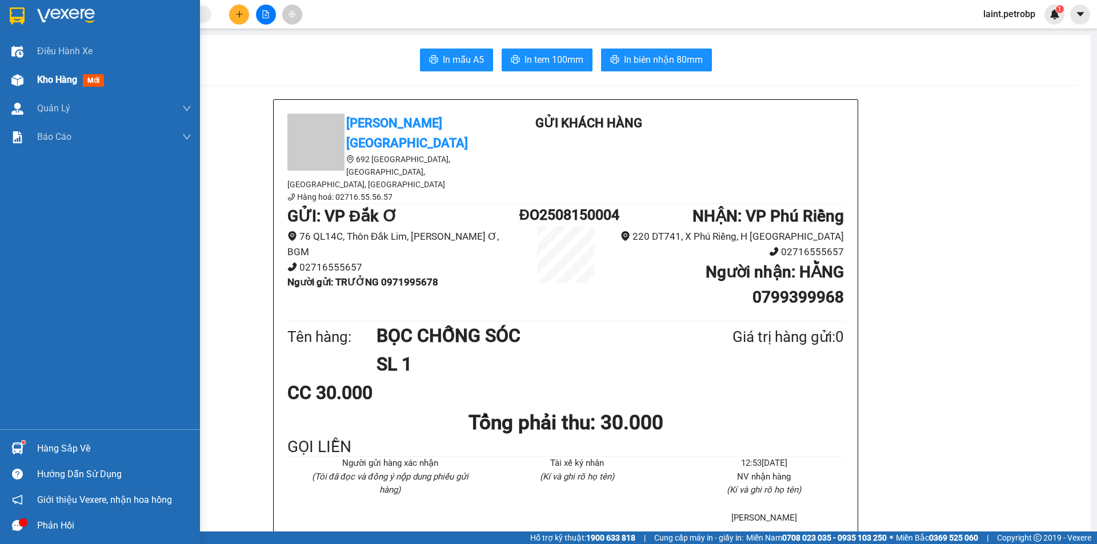
drag, startPoint x: 41, startPoint y: 77, endPoint x: 49, endPoint y: 79, distance: 9.0
click at [49, 79] on span "Kho hàng" at bounding box center [57, 79] width 40 height 11
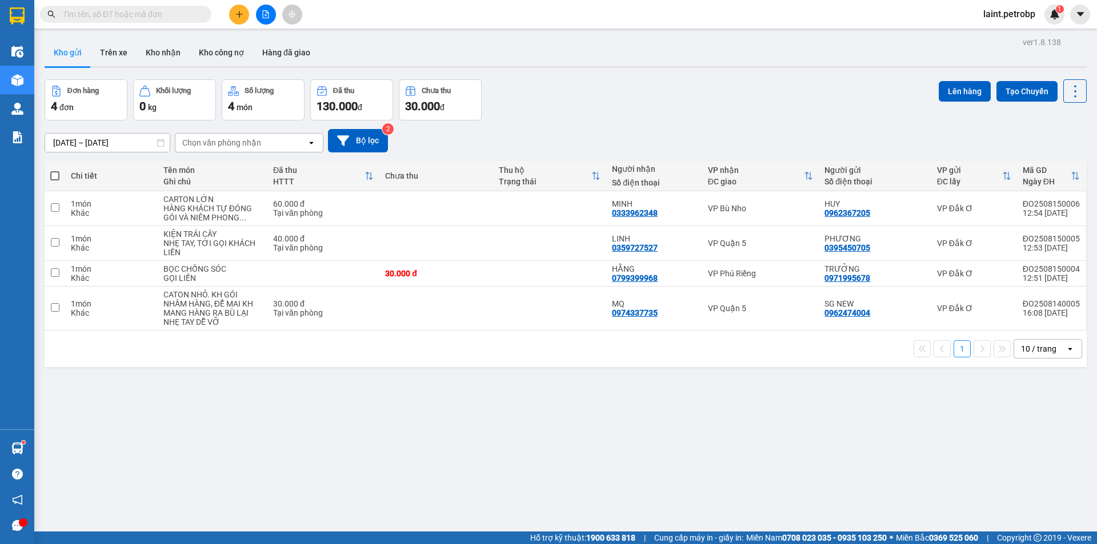
click at [54, 174] on span at bounding box center [54, 175] width 9 height 9
click at [55, 170] on input "checkbox" at bounding box center [55, 170] width 0 height 0
checkbox input "true"
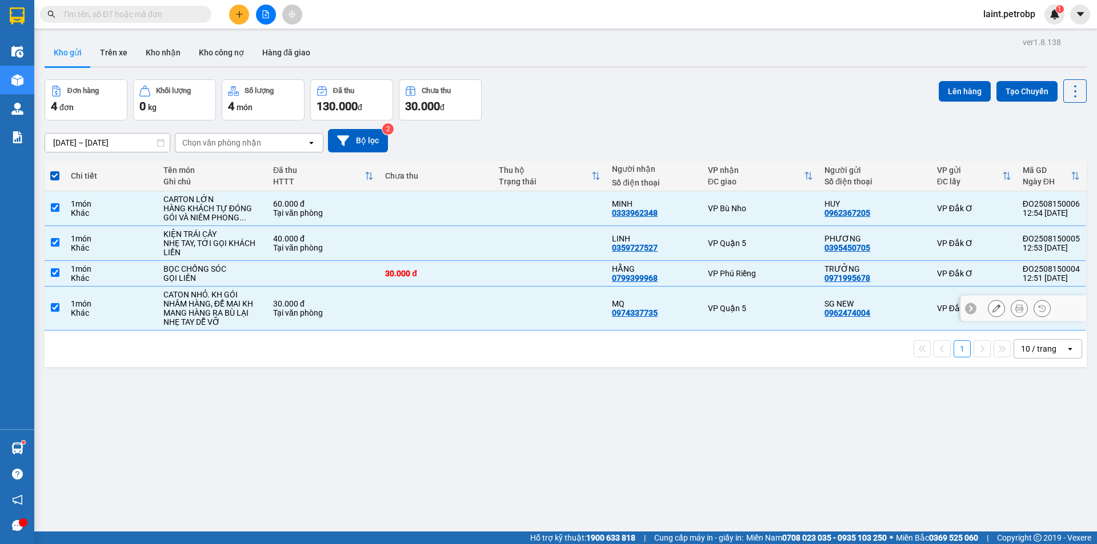
click at [54, 308] on input "checkbox" at bounding box center [55, 307] width 9 height 9
checkbox input "false"
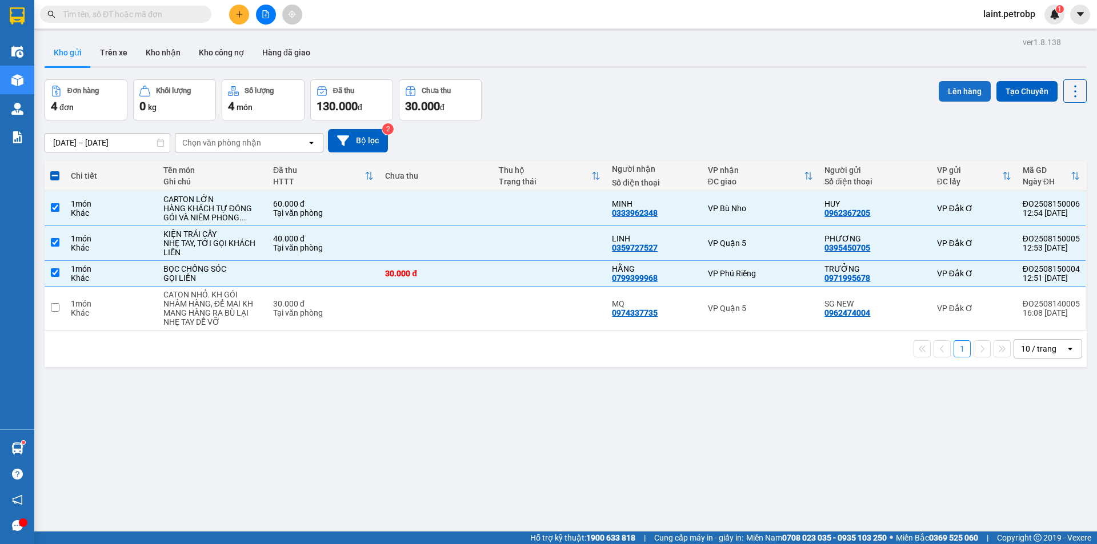
click at [958, 93] on button "Lên hàng" at bounding box center [964, 91] width 52 height 21
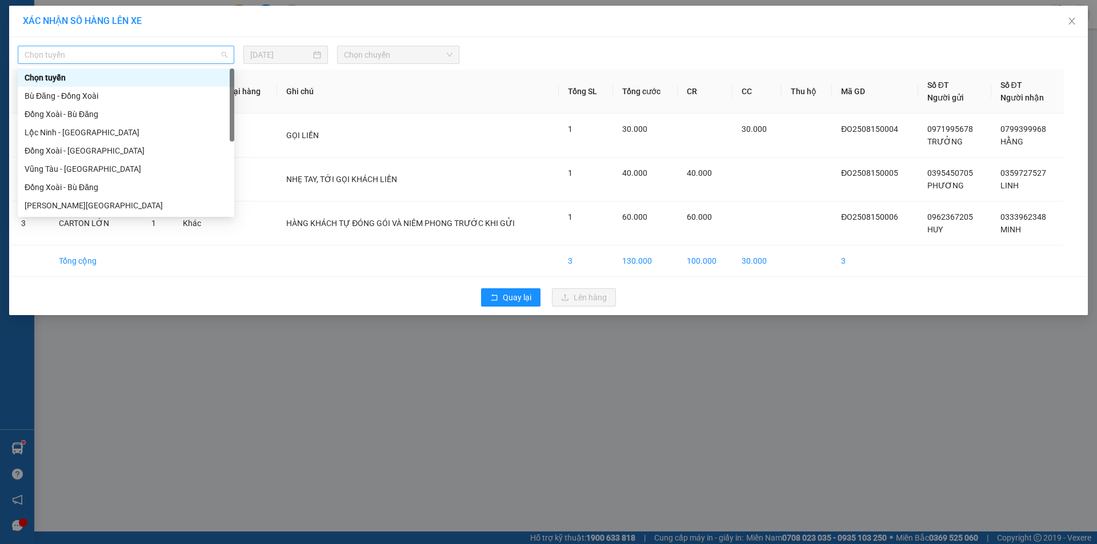
click at [218, 56] on span "Chọn tuyến" at bounding box center [126, 54] width 203 height 17
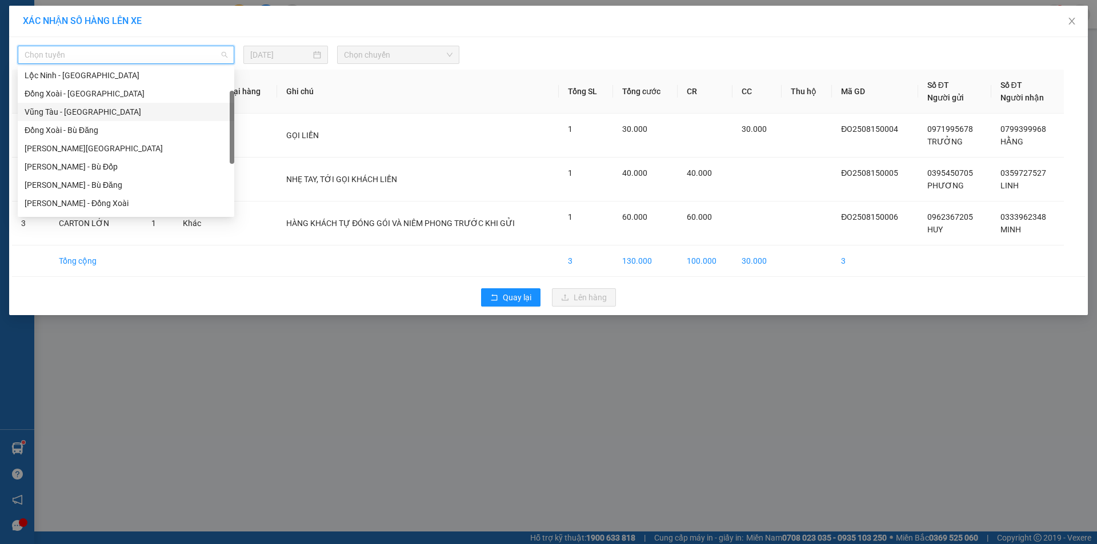
scroll to position [171, 0]
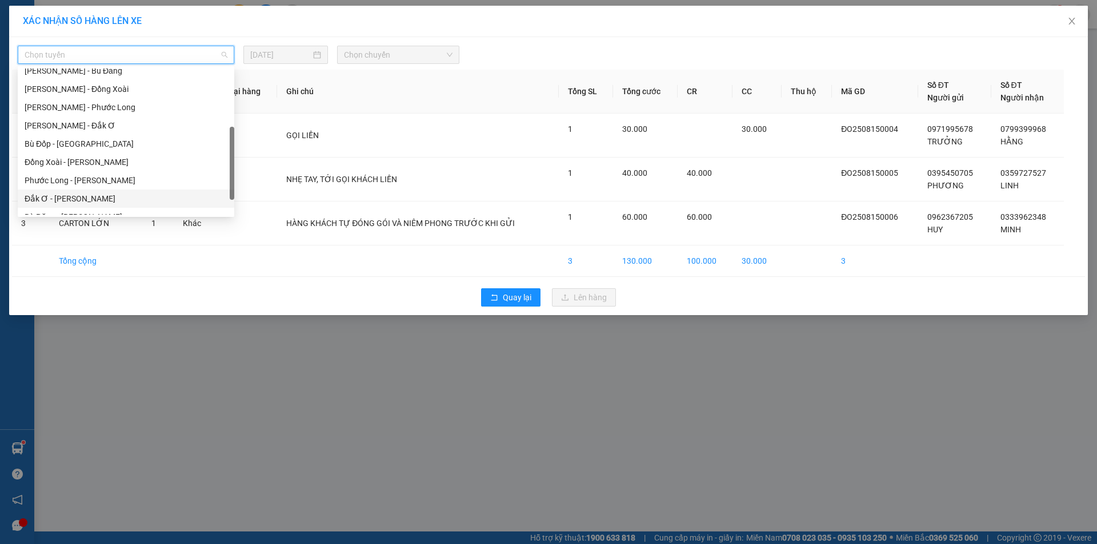
click at [70, 195] on div "Đắk Ơ - [PERSON_NAME]" at bounding box center [126, 198] width 203 height 13
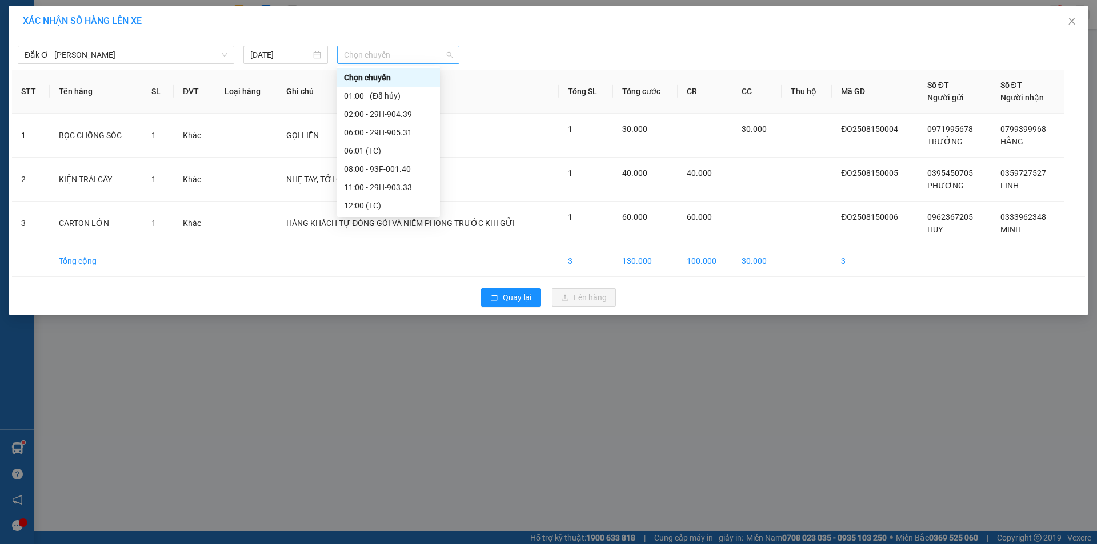
click at [448, 54] on span "Chọn chuyến" at bounding box center [398, 54] width 109 height 17
click at [369, 170] on div "13:00 - 29H-905.98" at bounding box center [388, 169] width 89 height 13
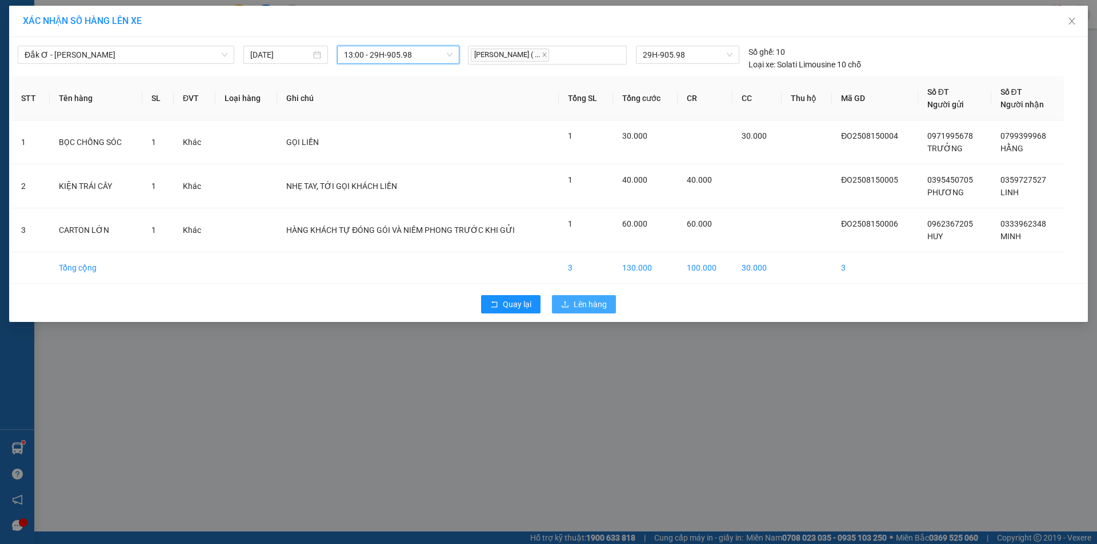
click at [588, 299] on span "Lên hàng" at bounding box center [589, 304] width 33 height 13
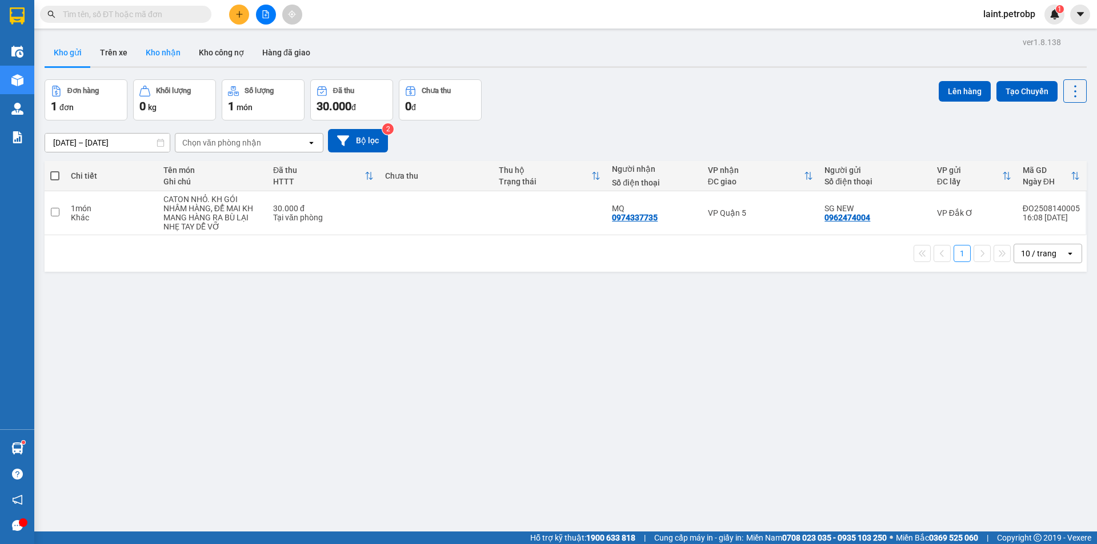
click at [156, 50] on button "Kho nhận" at bounding box center [163, 52] width 53 height 27
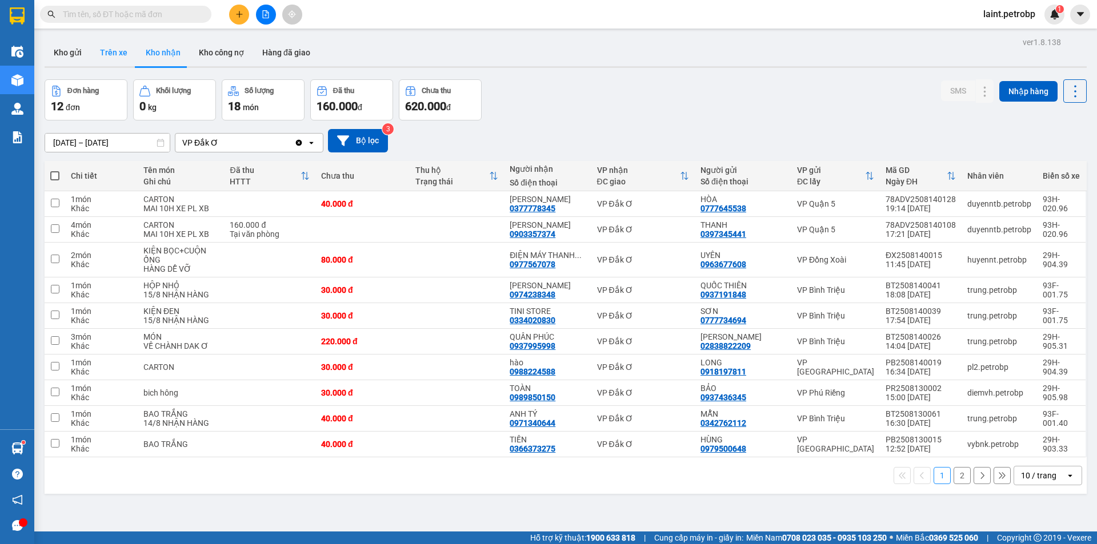
click at [114, 51] on button "Trên xe" at bounding box center [114, 52] width 46 height 27
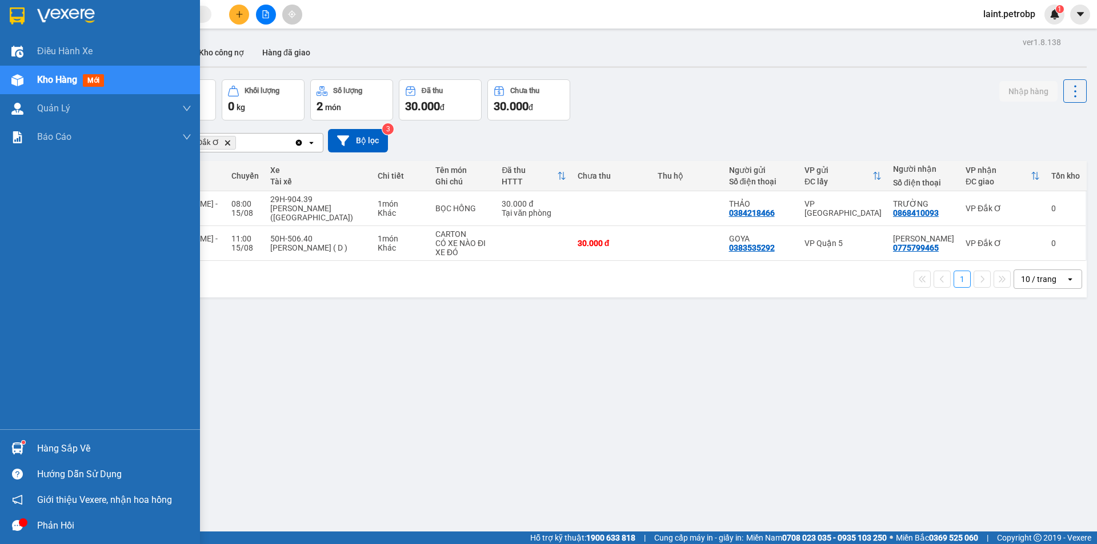
click at [33, 443] on div "Hàng sắp về" at bounding box center [100, 449] width 200 height 26
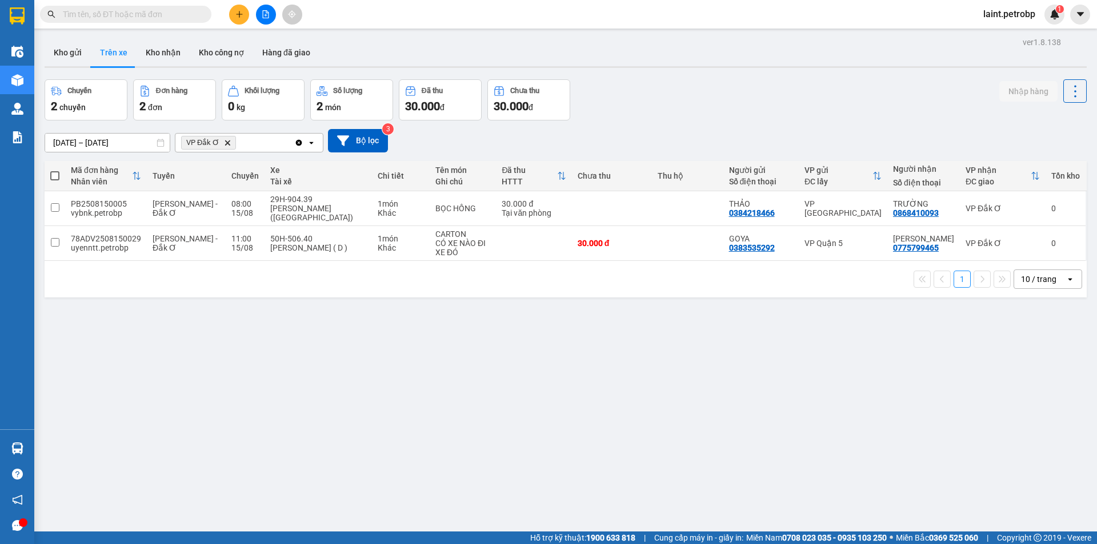
drag, startPoint x: 595, startPoint y: 454, endPoint x: 580, endPoint y: 105, distance: 349.3
click at [595, 447] on section "Kết quả tìm kiếm ( 0 ) Bộ lọc No Data laint.petrobp 1 Điều hành xe Kho hàng mới…" at bounding box center [548, 272] width 1097 height 544
click at [175, 45] on button "Kho nhận" at bounding box center [163, 52] width 53 height 27
type input "[DATE] – [DATE]"
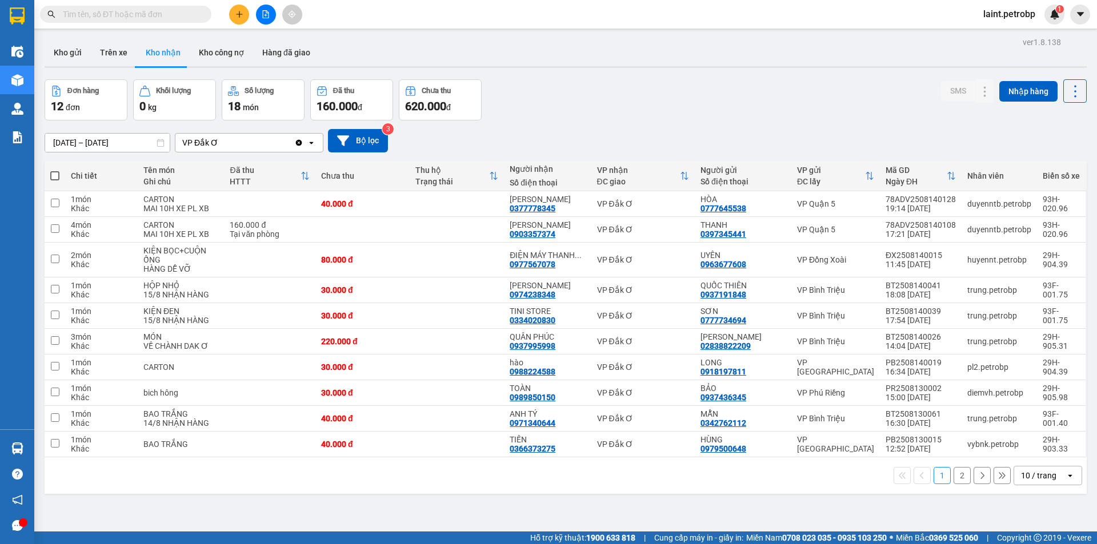
click at [57, 38] on div "ver 1.8.138 Kho gửi Trên xe Kho nhận Kho công nợ Hàng đã giao Đơn hàng 12 đơn K…" at bounding box center [565, 306] width 1051 height 544
drag, startPoint x: 72, startPoint y: 49, endPoint x: 106, endPoint y: 122, distance: 80.2
click at [73, 50] on button "Kho gửi" at bounding box center [68, 52] width 46 height 27
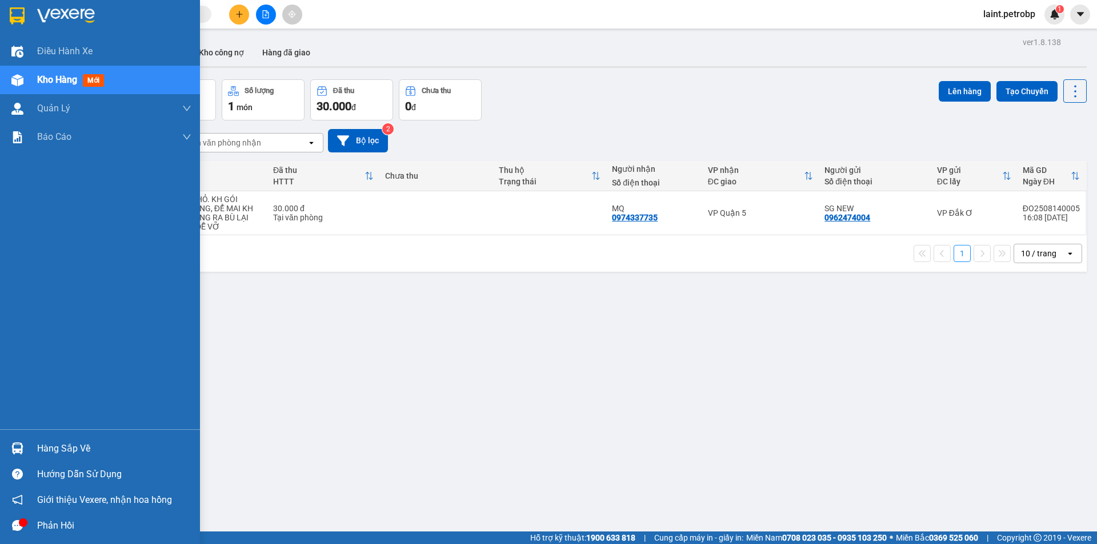
click at [61, 449] on div "Hàng sắp về" at bounding box center [114, 448] width 154 height 17
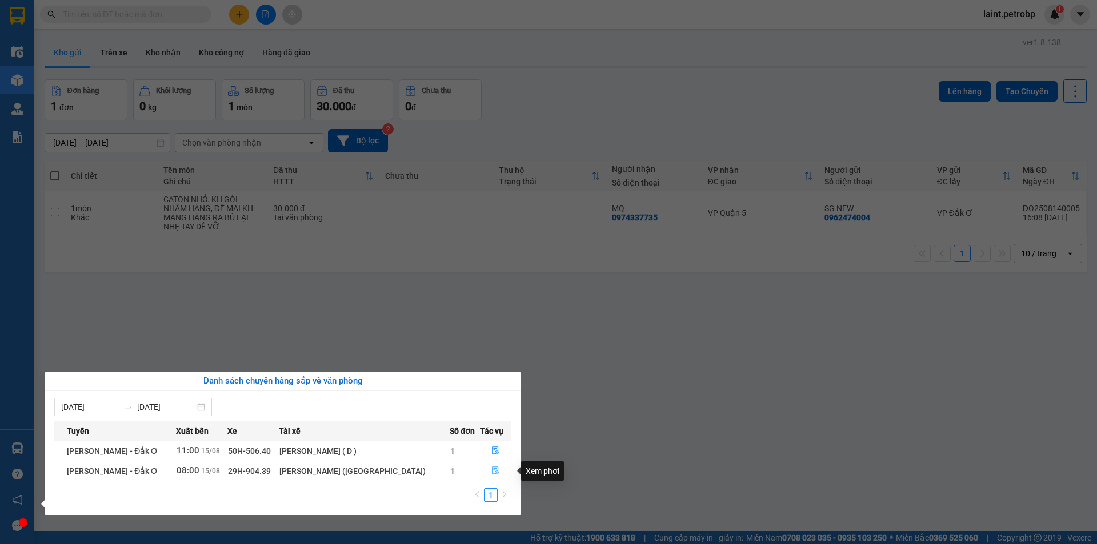
click at [492, 471] on icon "file-done" at bounding box center [495, 471] width 8 height 8
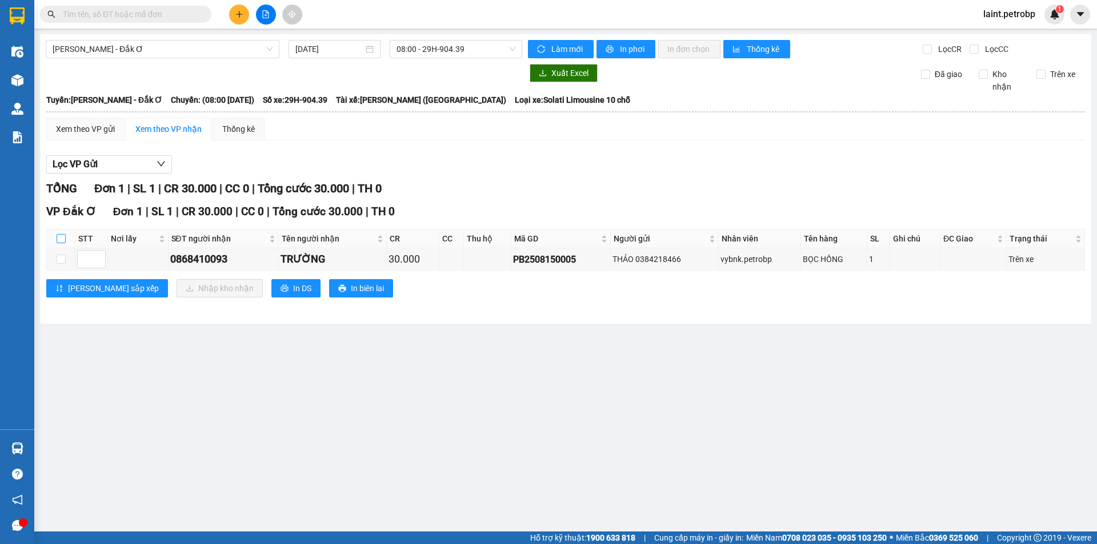
click at [63, 239] on input "checkbox" at bounding box center [61, 238] width 9 height 9
checkbox input "true"
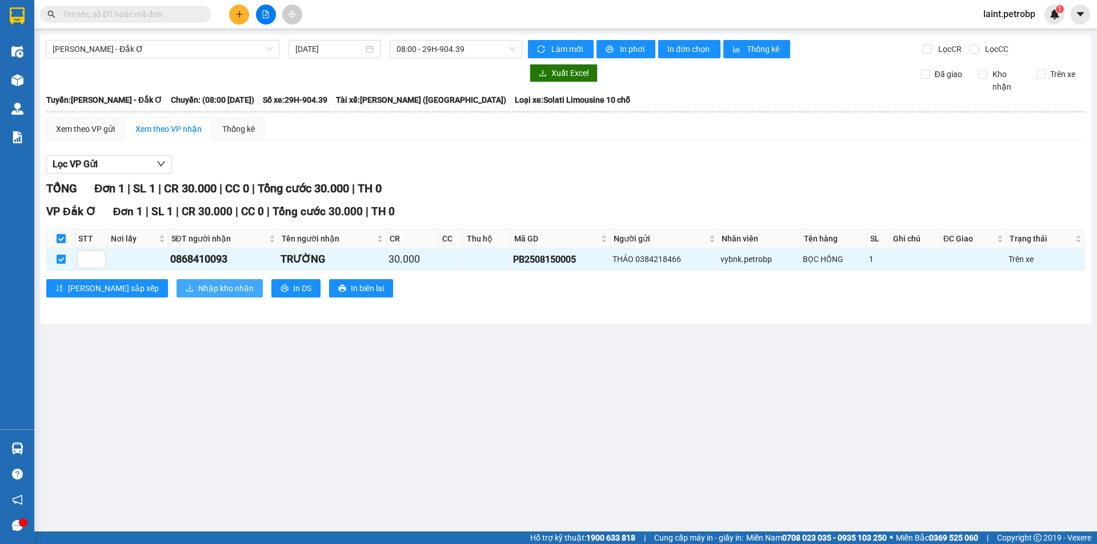
click at [198, 290] on span "Nhập kho nhận" at bounding box center [225, 288] width 55 height 13
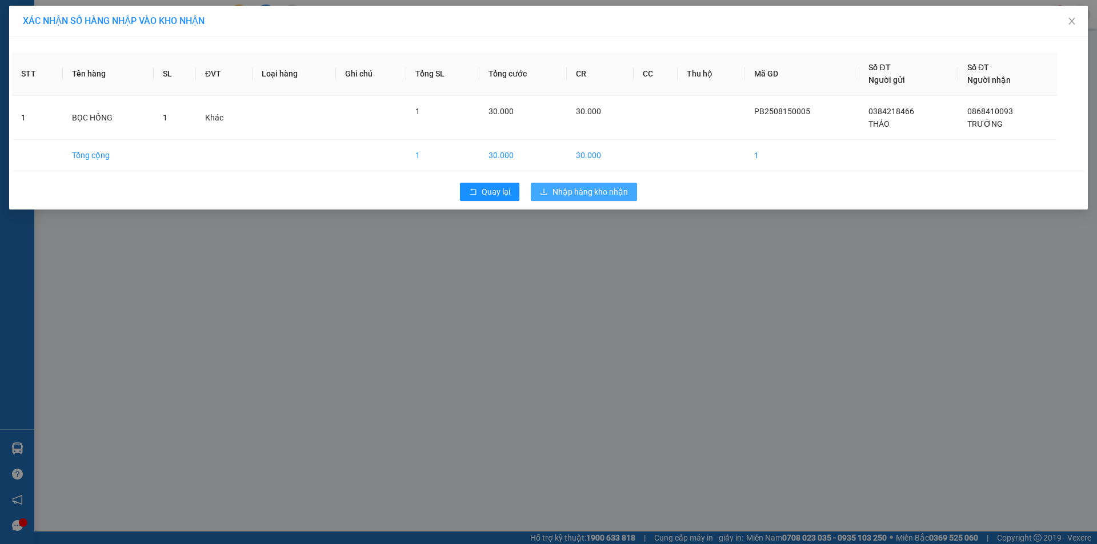
click at [556, 186] on span "Nhập hàng kho nhận" at bounding box center [589, 192] width 75 height 13
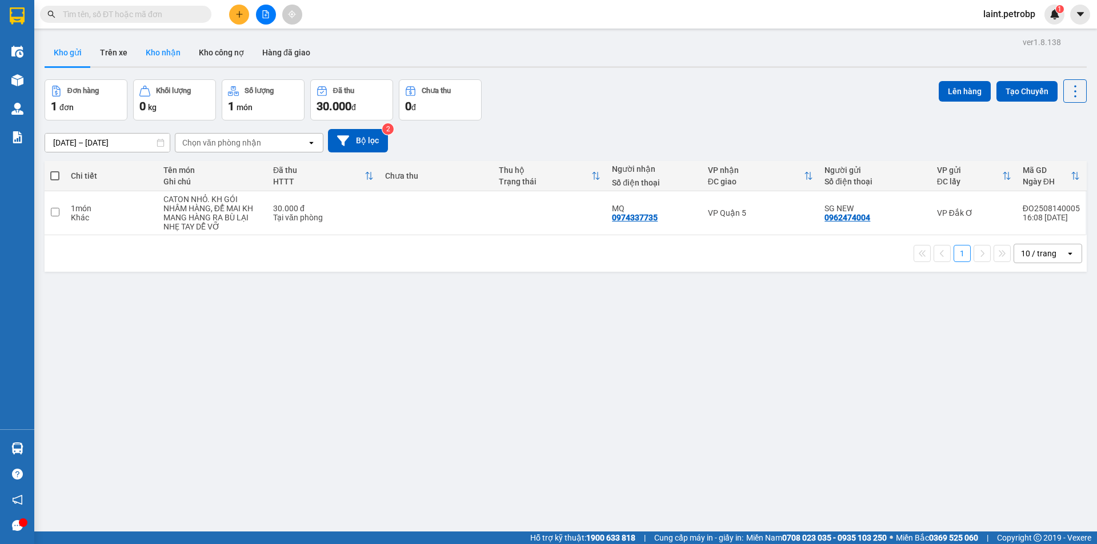
click at [155, 52] on button "Kho nhận" at bounding box center [163, 52] width 53 height 27
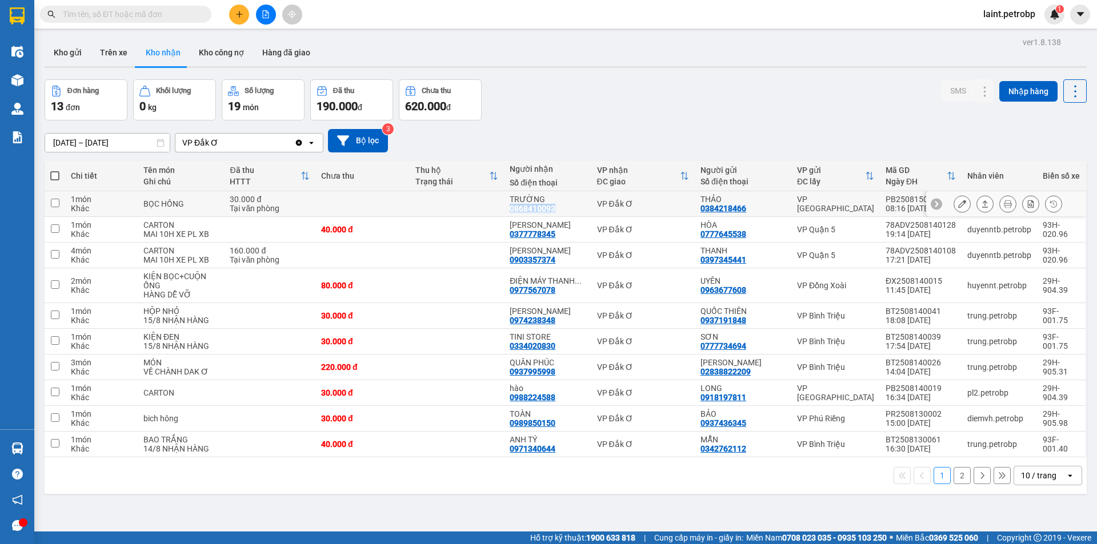
drag, startPoint x: 515, startPoint y: 208, endPoint x: 561, endPoint y: 208, distance: 46.8
click at [561, 208] on td "TRƯỜNG 0868410093" at bounding box center [547, 204] width 87 height 26
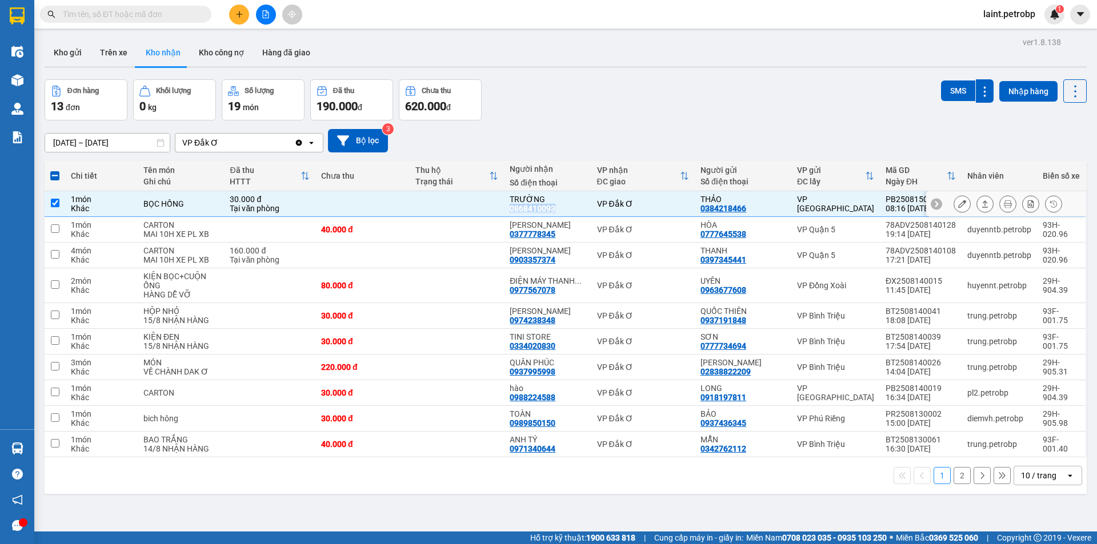
copy div "0868410093"
click at [54, 205] on input "checkbox" at bounding box center [55, 203] width 9 height 9
checkbox input "false"
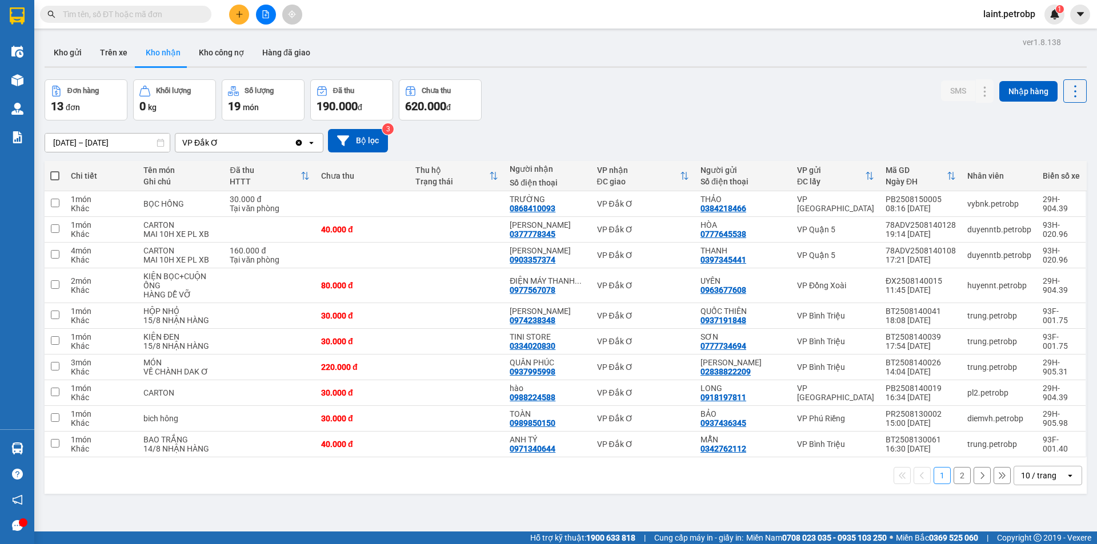
click at [574, 118] on div "Đơn hàng 13 đơn Khối lượng 0 kg Số lượng 19 món Đã thu 190.000 đ Chưa thu 620.0…" at bounding box center [566, 99] width 1042 height 41
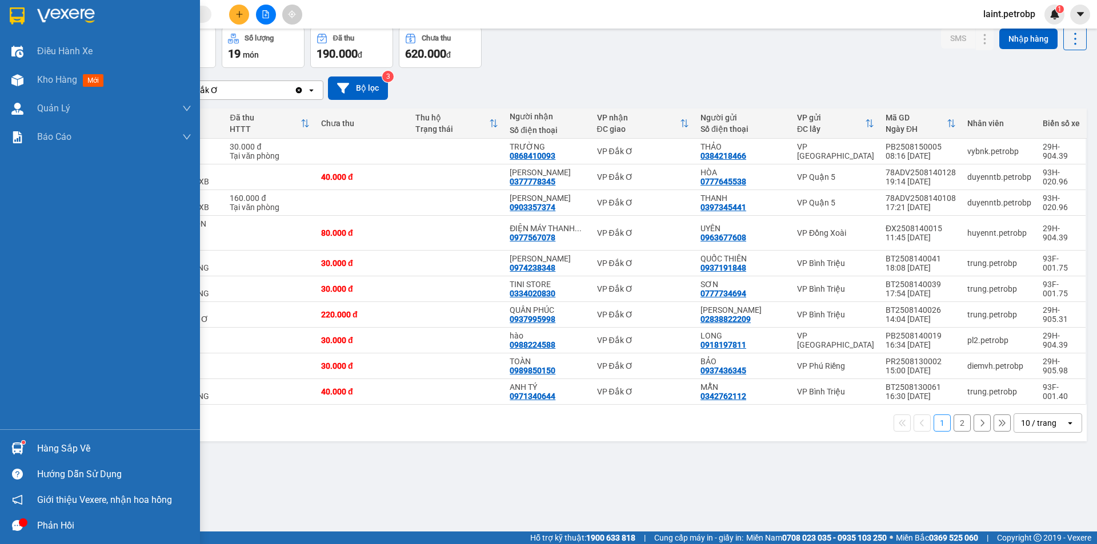
click at [54, 452] on div "Hàng sắp về" at bounding box center [114, 448] width 154 height 17
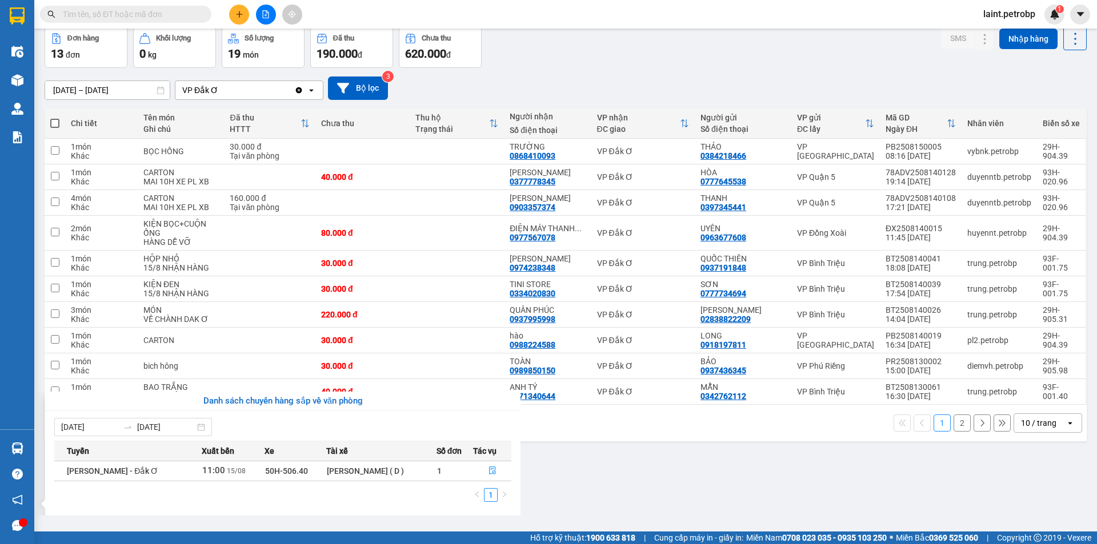
click at [577, 470] on section "Kết quả tìm kiếm ( 0 ) Bộ lọc No Data laint.petrobp 1 Điều hành xe Kho hàng mới…" at bounding box center [548, 272] width 1097 height 544
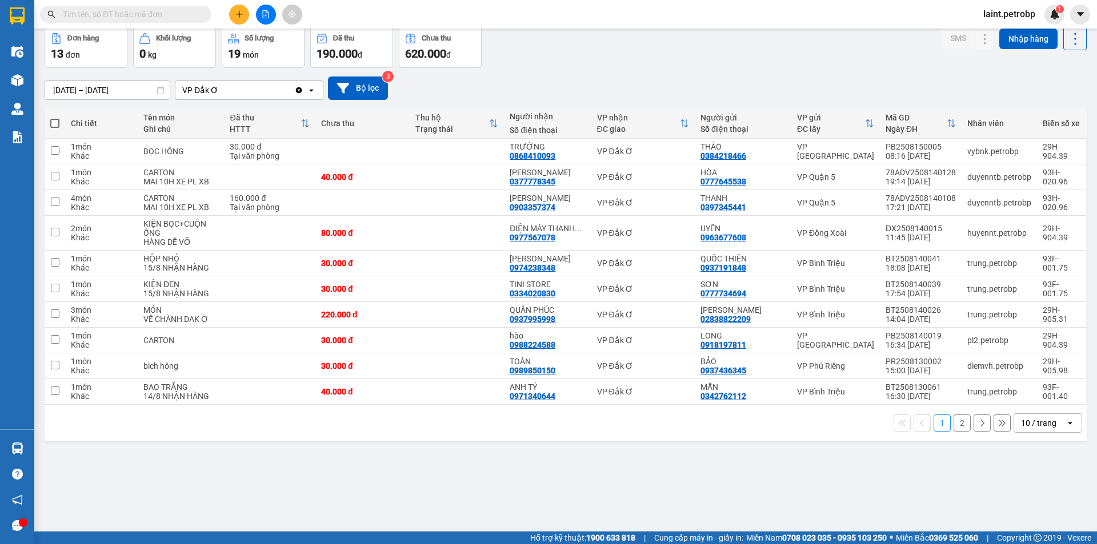
click at [953, 425] on button "2" at bounding box center [961, 423] width 17 height 17
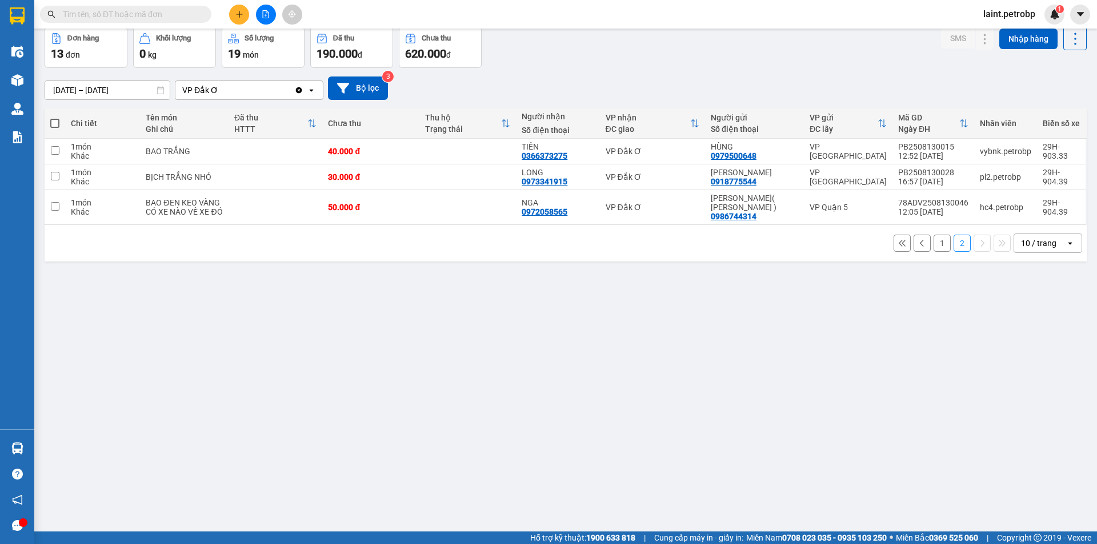
drag, startPoint x: 933, startPoint y: 243, endPoint x: 928, endPoint y: 246, distance: 6.2
click at [933, 244] on button "1" at bounding box center [941, 243] width 17 height 17
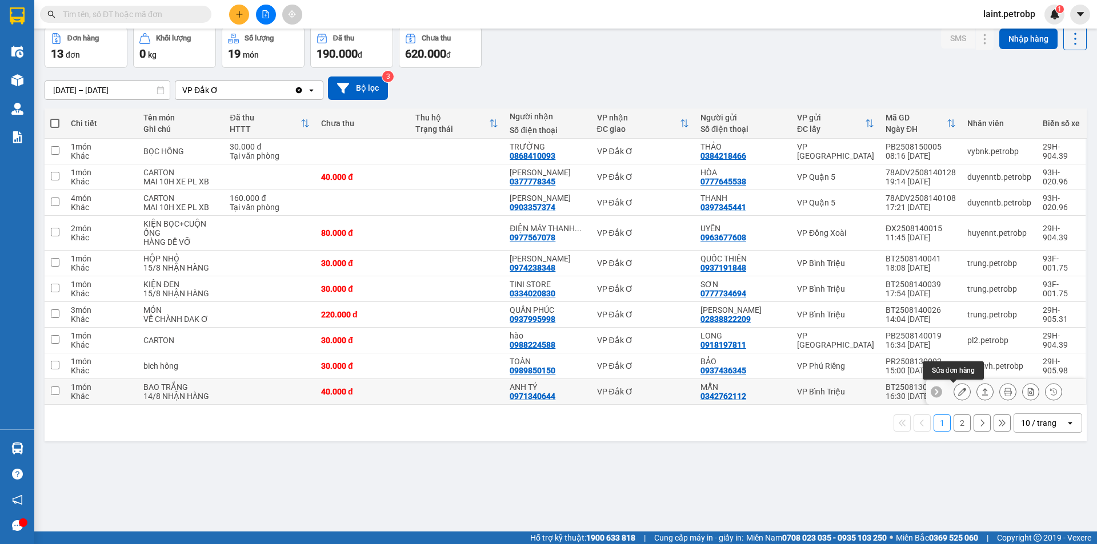
click at [954, 387] on button at bounding box center [962, 392] width 16 height 20
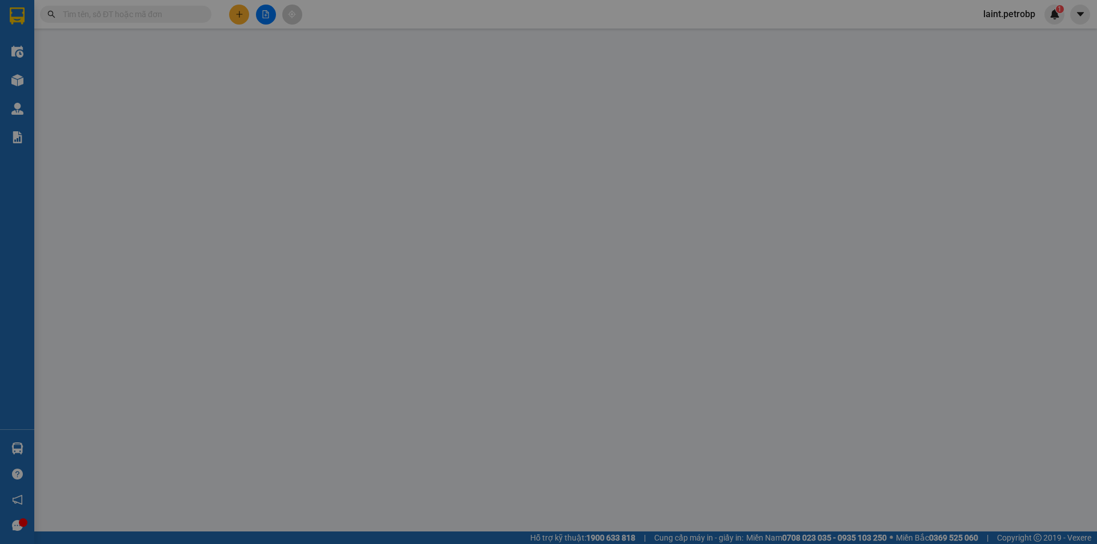
type input "0342762112"
type input "MẪN"
type input "0971340644"
type input "ANH TÝ"
type input "40.000"
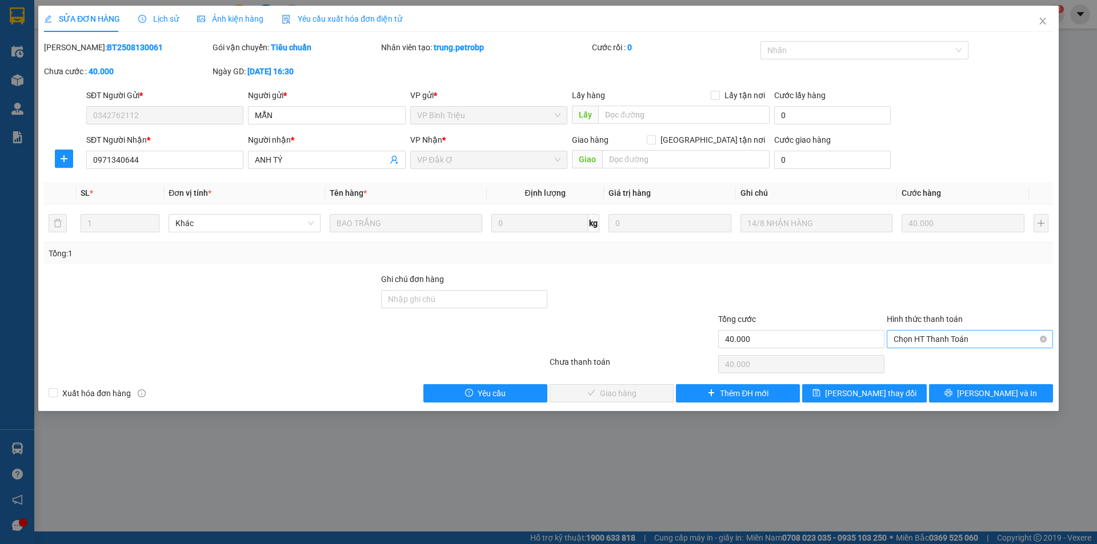
click at [916, 340] on span "Chọn HT Thanh Toán" at bounding box center [969, 339] width 153 height 17
click at [916, 359] on div "Tại văn phòng" at bounding box center [969, 362] width 153 height 13
type input "0"
click at [647, 392] on span "[PERSON_NAME] và Giao hàng" at bounding box center [626, 393] width 110 height 13
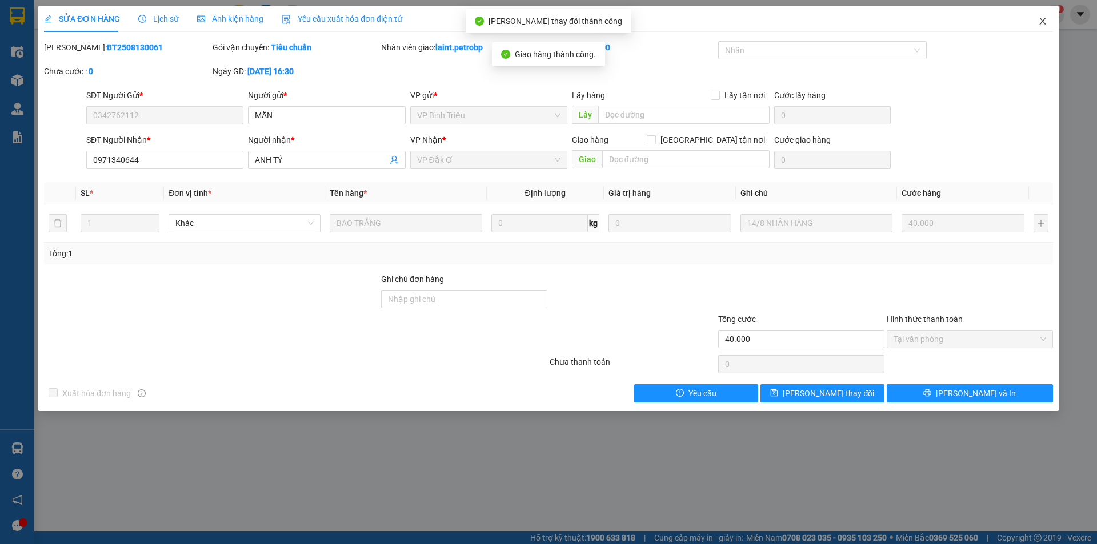
click at [1042, 25] on icon "close" at bounding box center [1042, 21] width 9 height 9
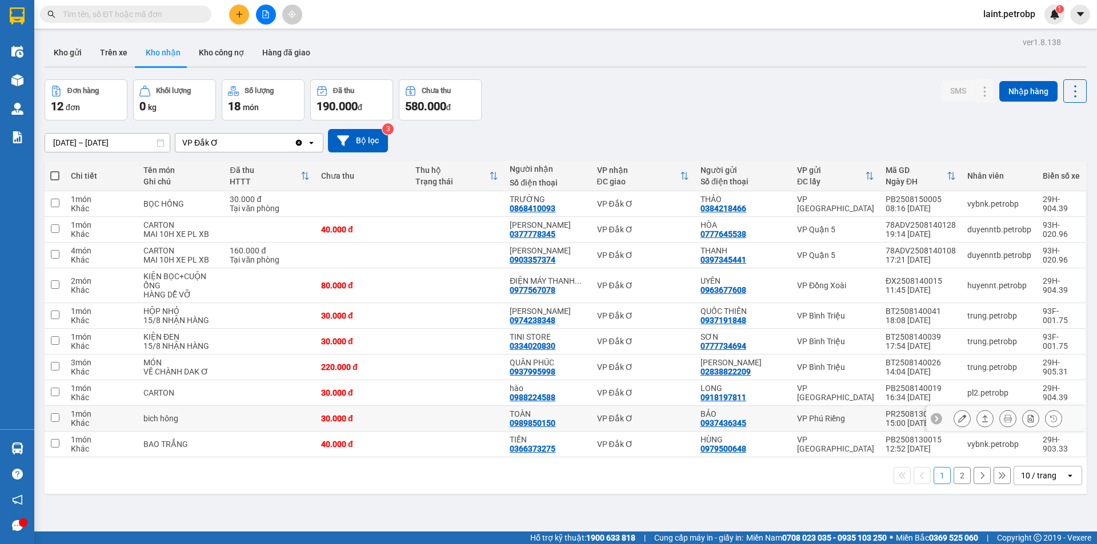
click at [954, 414] on button at bounding box center [962, 419] width 16 height 20
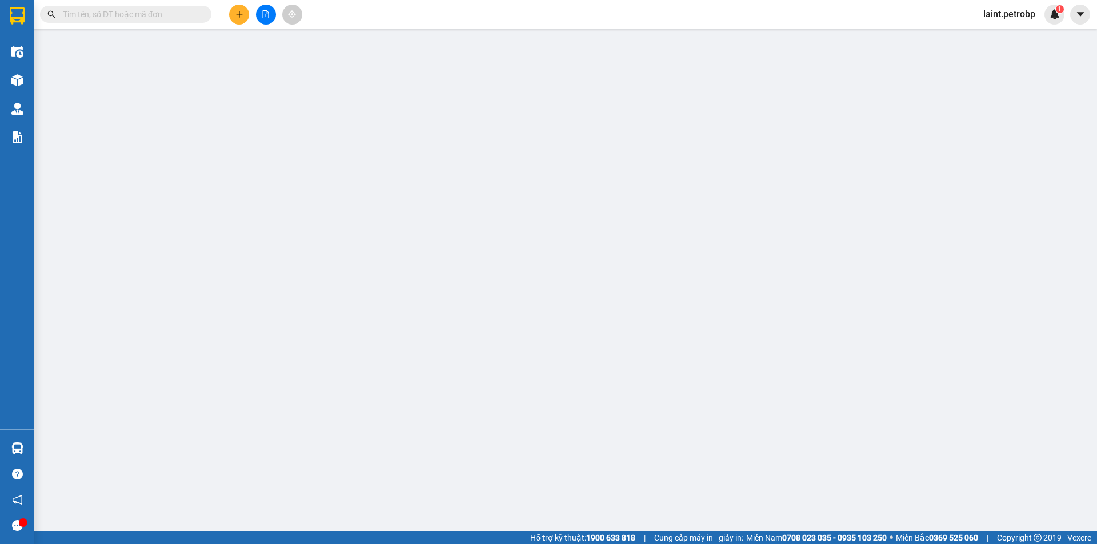
type input "0937436345"
type input "BẢO"
type input "0989850150"
type input "TOÀN"
type input "30.000"
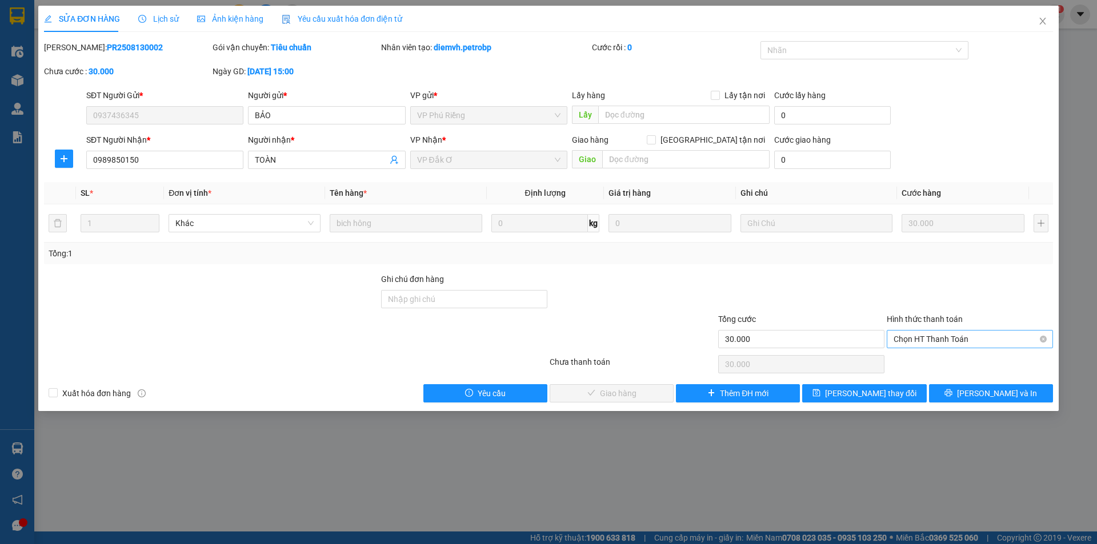
click at [919, 335] on span "Chọn HT Thanh Toán" at bounding box center [969, 339] width 153 height 17
click at [918, 362] on div "Tại văn phòng" at bounding box center [969, 362] width 153 height 13
type input "0"
click at [644, 390] on span "[PERSON_NAME] và Giao hàng" at bounding box center [626, 393] width 110 height 13
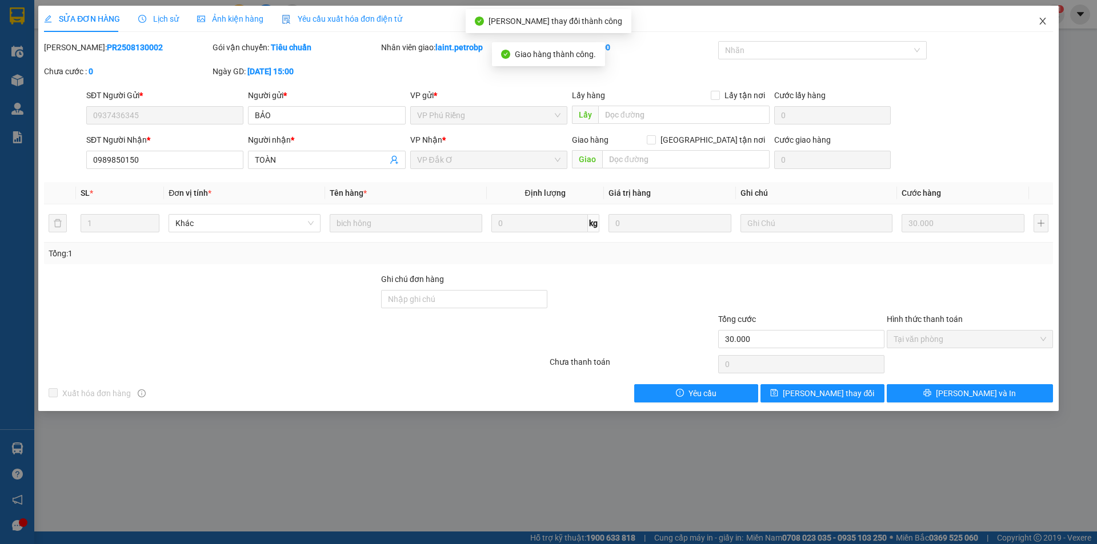
click at [1041, 17] on span "Close" at bounding box center [1042, 22] width 32 height 32
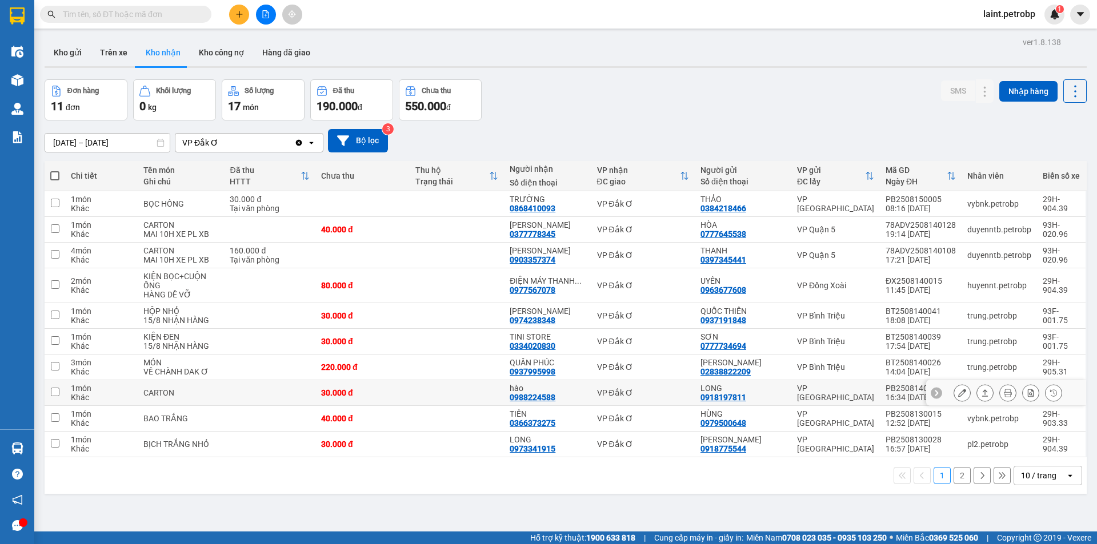
click at [958, 390] on icon at bounding box center [962, 393] width 8 height 8
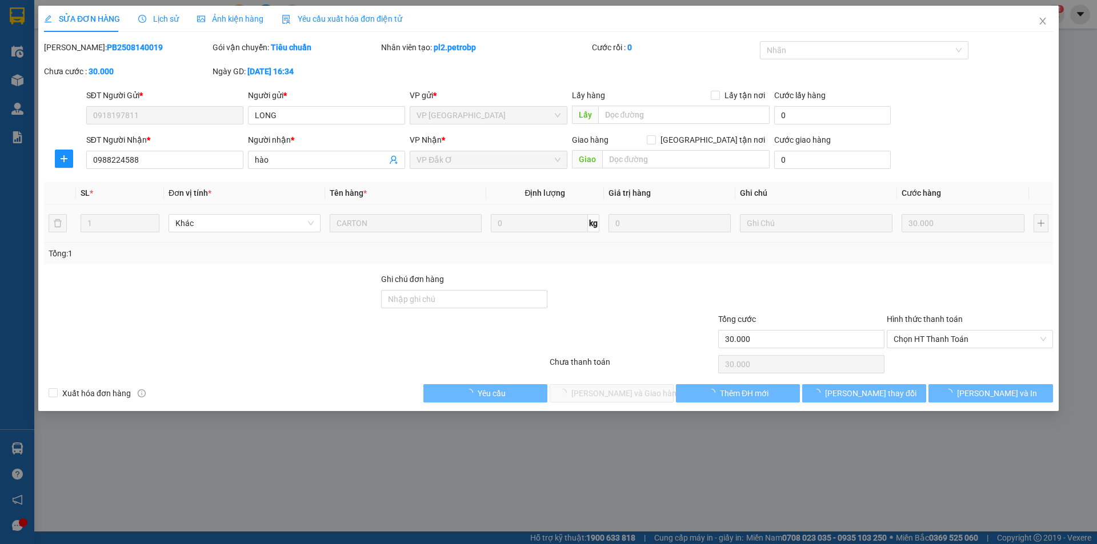
type input "0918197811"
type input "LONG"
type input "0988224588"
type input "hào"
type input "30.000"
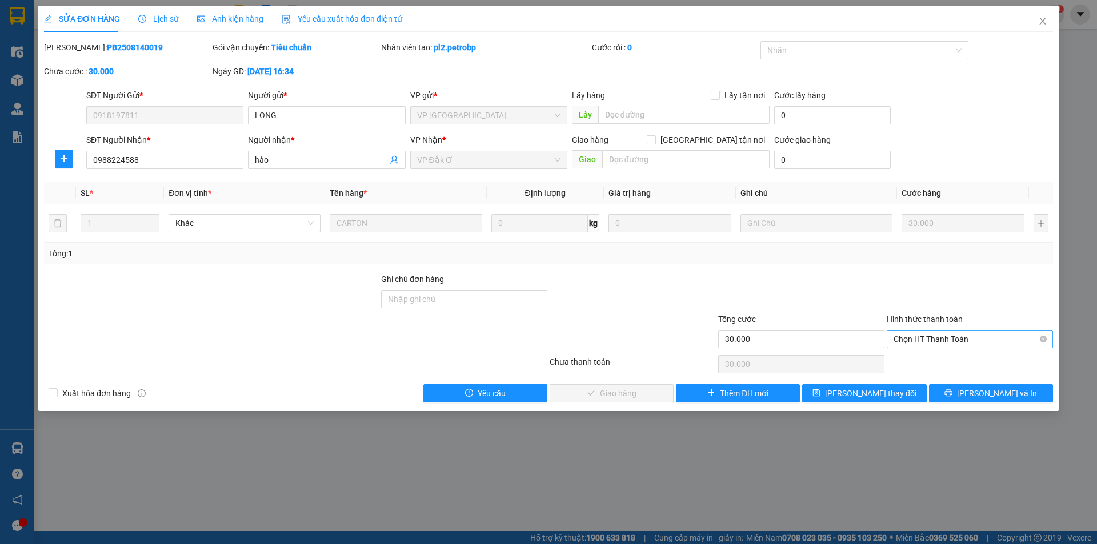
click at [923, 340] on span "Chọn HT Thanh Toán" at bounding box center [969, 339] width 153 height 17
click at [924, 357] on div "Tại văn phòng" at bounding box center [969, 362] width 153 height 13
type input "0"
drag, startPoint x: 655, startPoint y: 388, endPoint x: 698, endPoint y: 391, distance: 42.9
click at [656, 389] on button "[PERSON_NAME] và Giao hàng" at bounding box center [611, 393] width 124 height 18
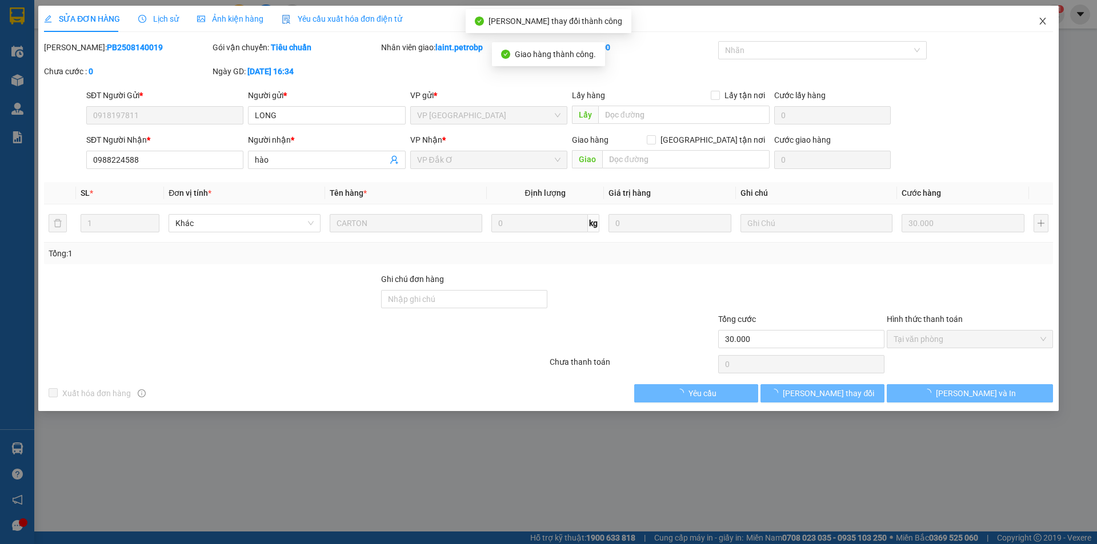
click at [1046, 16] on span "Close" at bounding box center [1042, 22] width 32 height 32
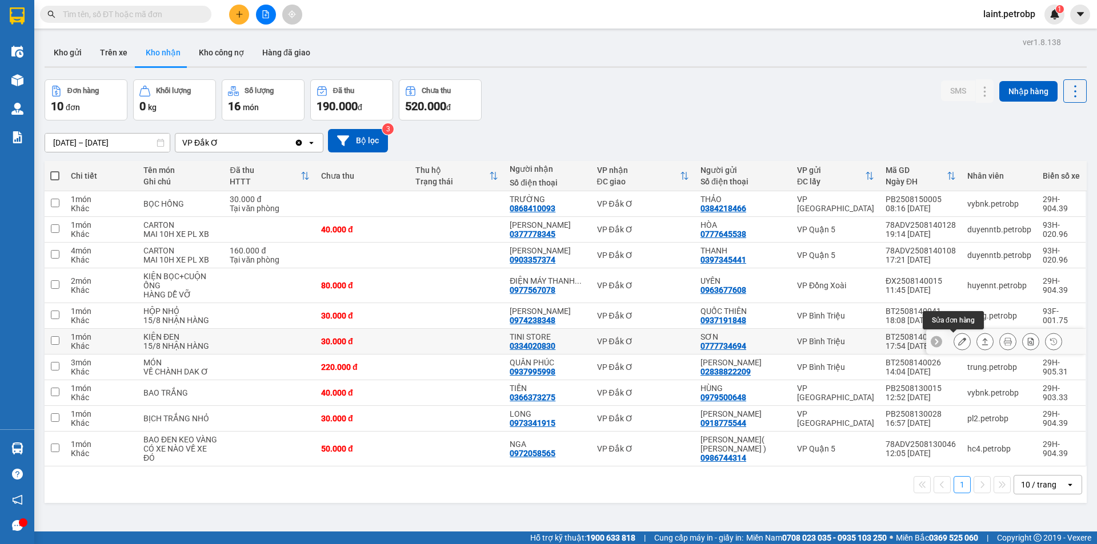
click at [958, 341] on icon at bounding box center [962, 342] width 8 height 8
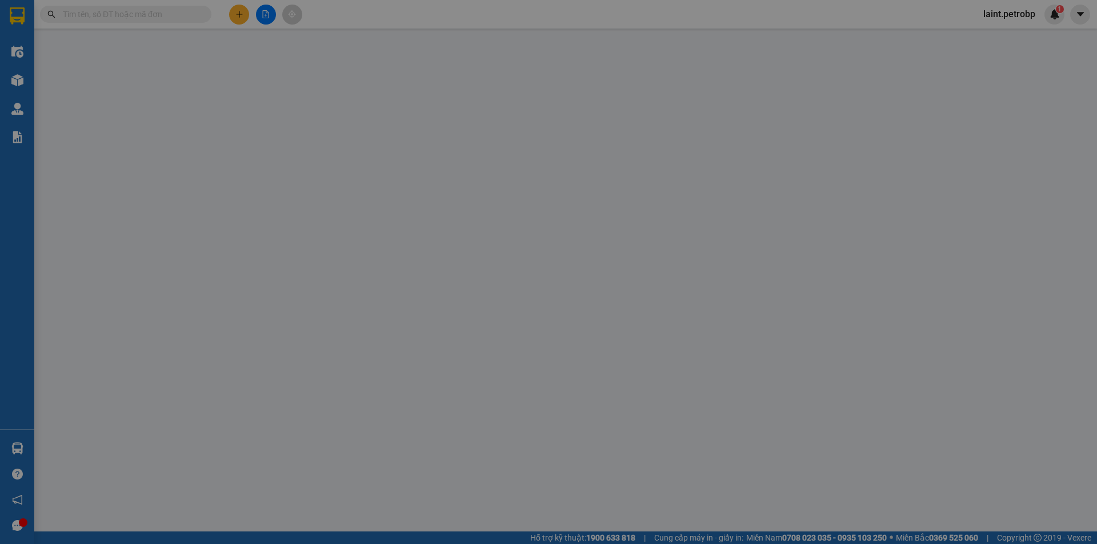
type input "0777734694"
type input "SƠN"
type input "0334020830"
type input "TINI STORE"
type input "30.000"
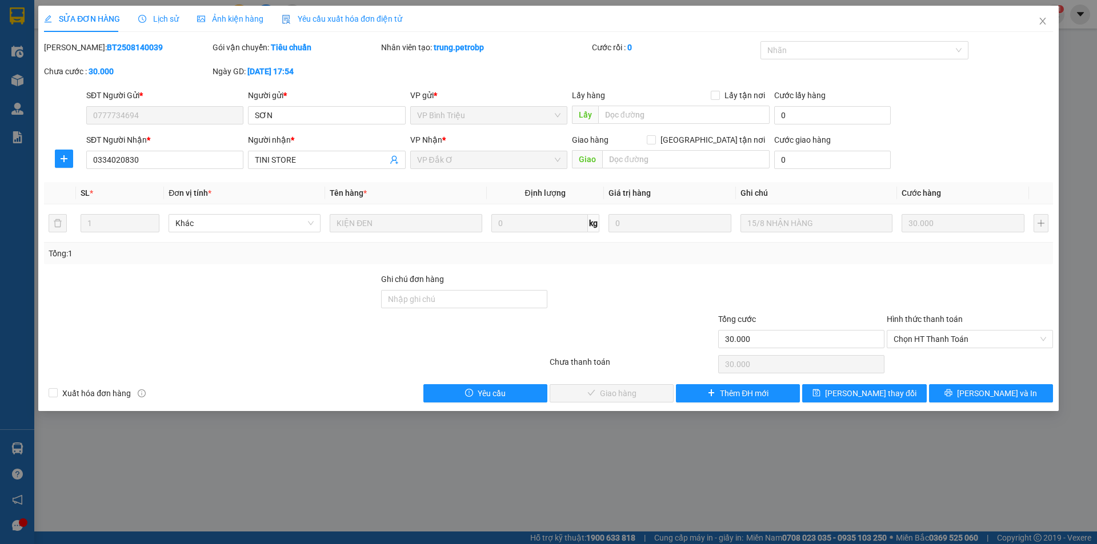
drag, startPoint x: 907, startPoint y: 334, endPoint x: 912, endPoint y: 350, distance: 16.6
click at [908, 334] on span "Chọn HT Thanh Toán" at bounding box center [969, 339] width 153 height 17
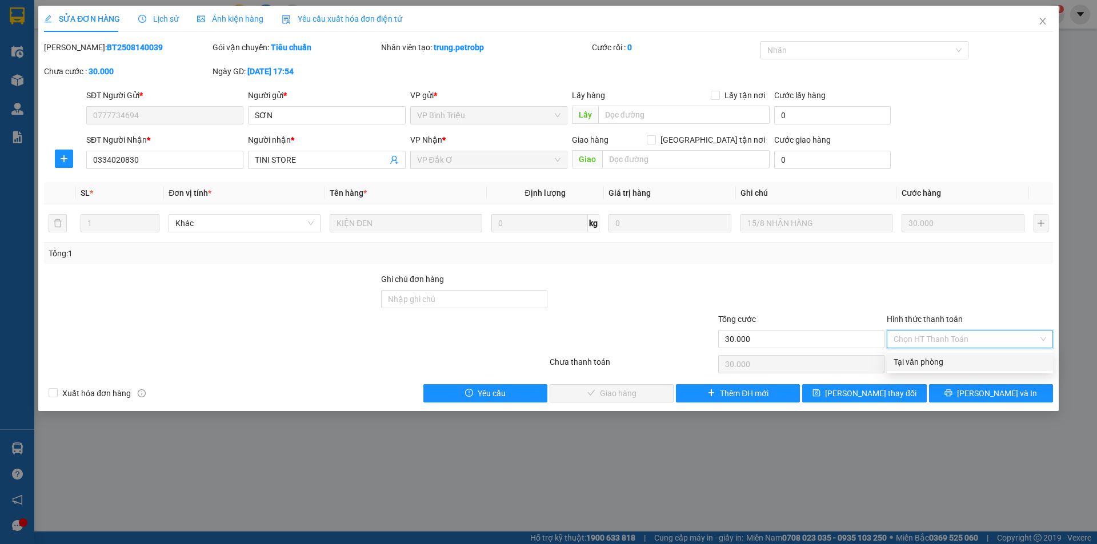
drag, startPoint x: 912, startPoint y: 359, endPoint x: 776, endPoint y: 372, distance: 136.6
click at [912, 360] on div "Tại văn phòng" at bounding box center [969, 362] width 153 height 13
type input "0"
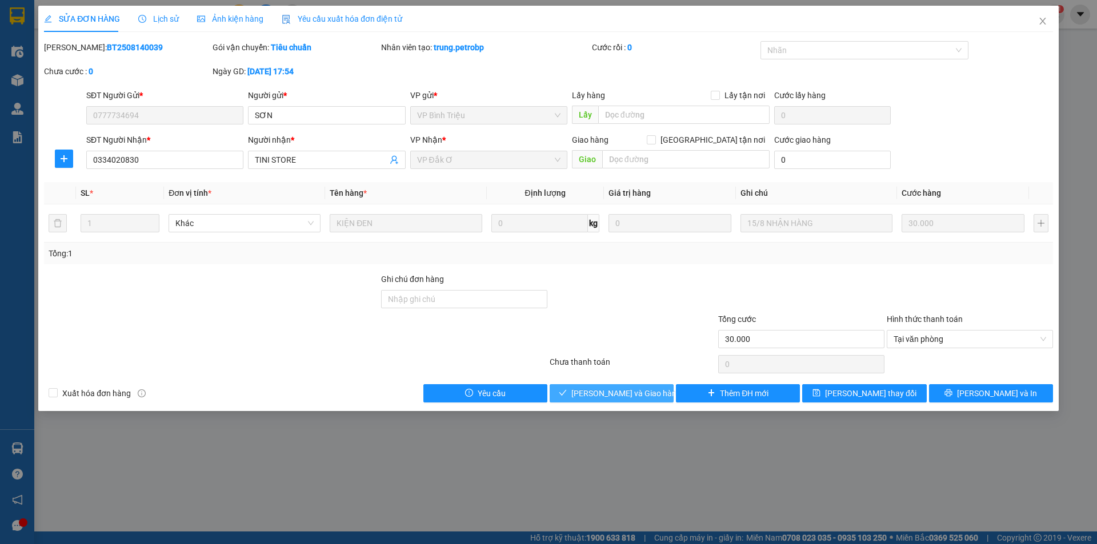
click at [643, 391] on span "[PERSON_NAME] và Giao hàng" at bounding box center [626, 393] width 110 height 13
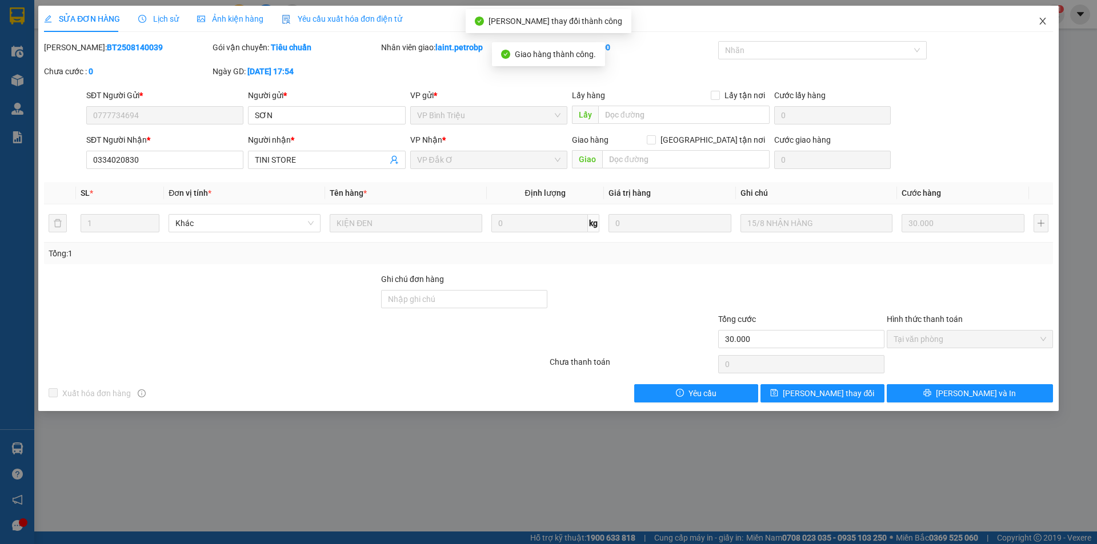
click at [1042, 21] on icon "close" at bounding box center [1042, 21] width 6 height 7
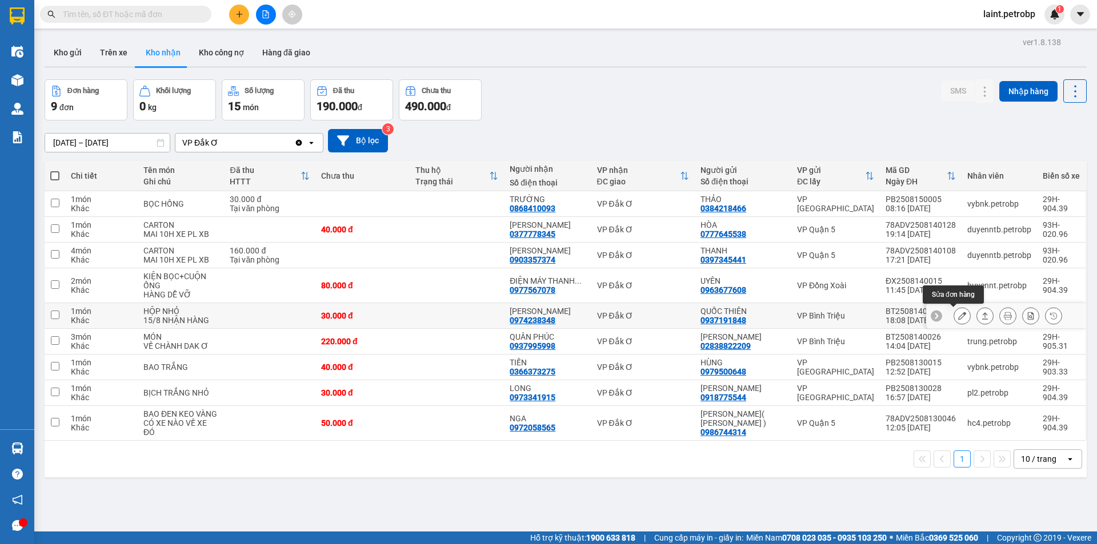
click at [954, 311] on button at bounding box center [962, 316] width 16 height 20
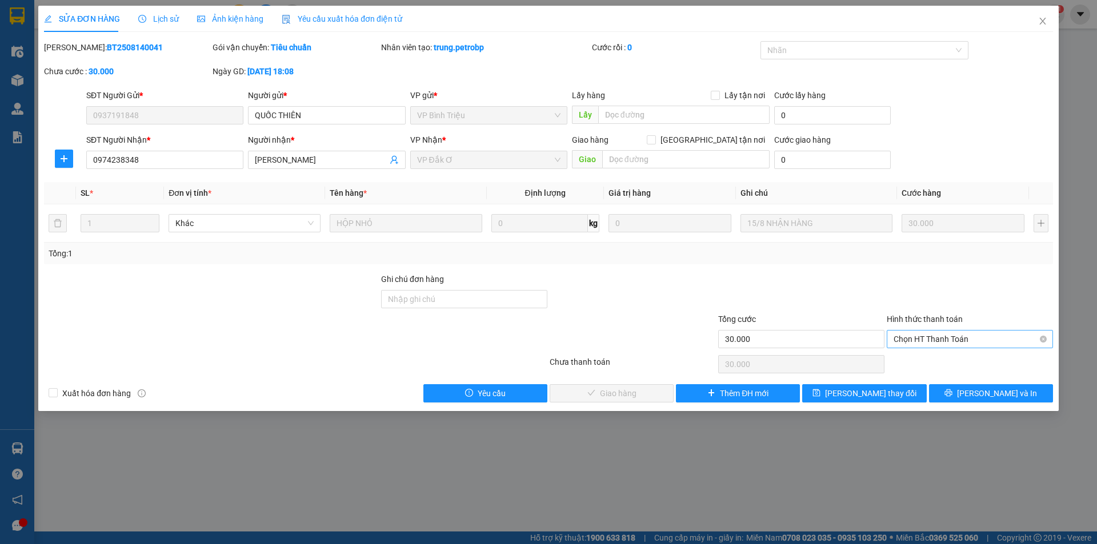
click at [914, 337] on span "Chọn HT Thanh Toán" at bounding box center [969, 339] width 153 height 17
click at [917, 360] on div "Tại văn phòng" at bounding box center [969, 362] width 153 height 13
type input "0"
click at [625, 393] on span "[PERSON_NAME] và Giao hàng" at bounding box center [626, 393] width 110 height 13
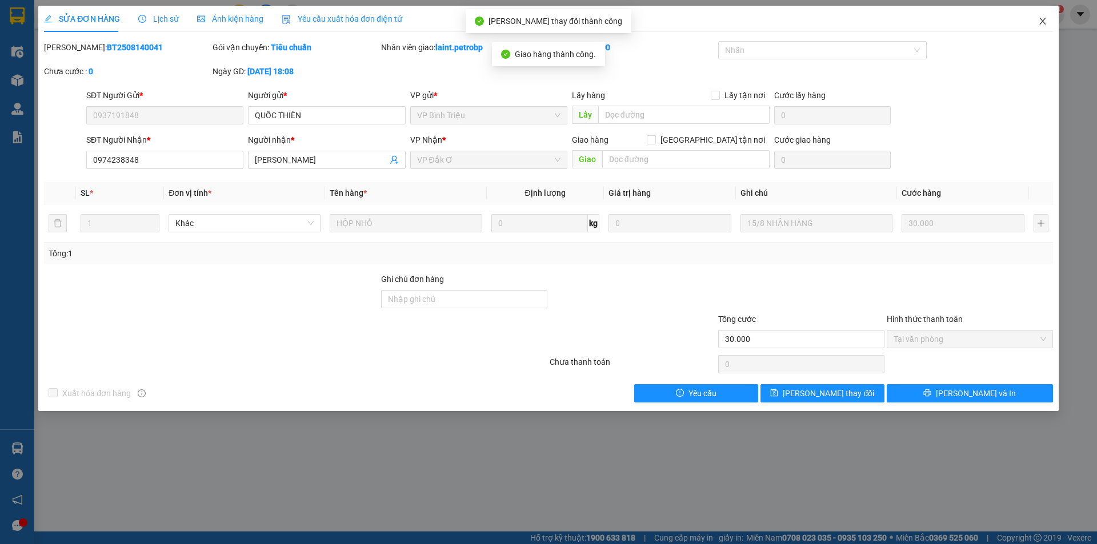
click at [1039, 16] on span "Close" at bounding box center [1042, 22] width 32 height 32
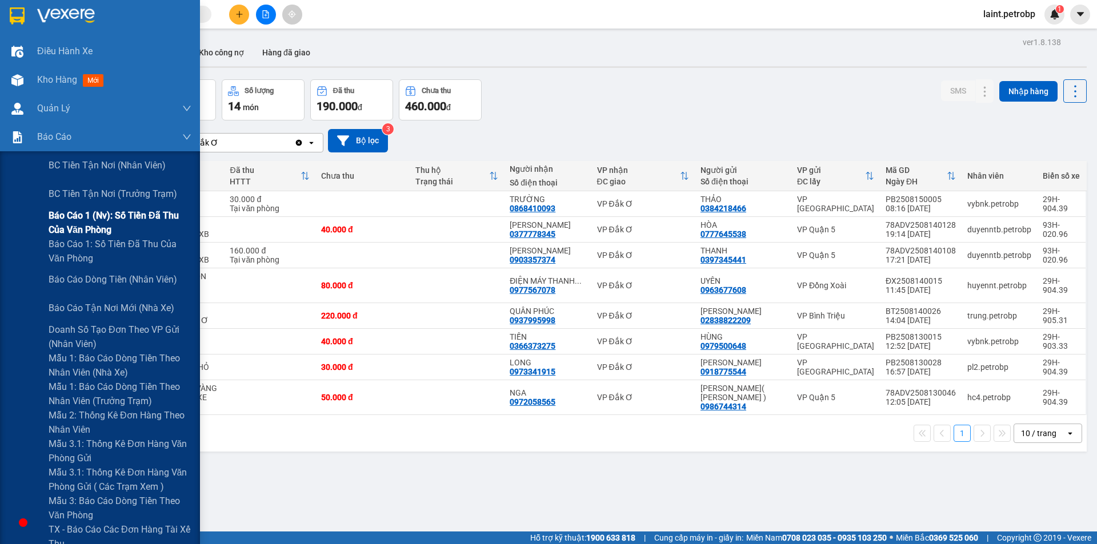
click at [74, 212] on span "Báo cáo 1 (nv): Số tiền đã thu của văn phòng" at bounding box center [120, 222] width 143 height 29
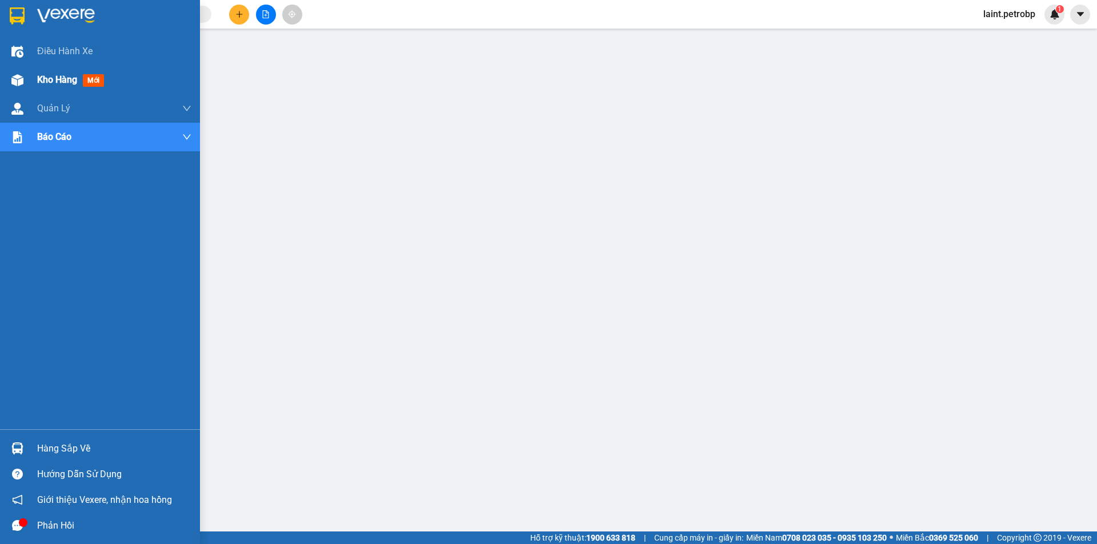
click at [49, 76] on span "Kho hàng" at bounding box center [57, 79] width 40 height 11
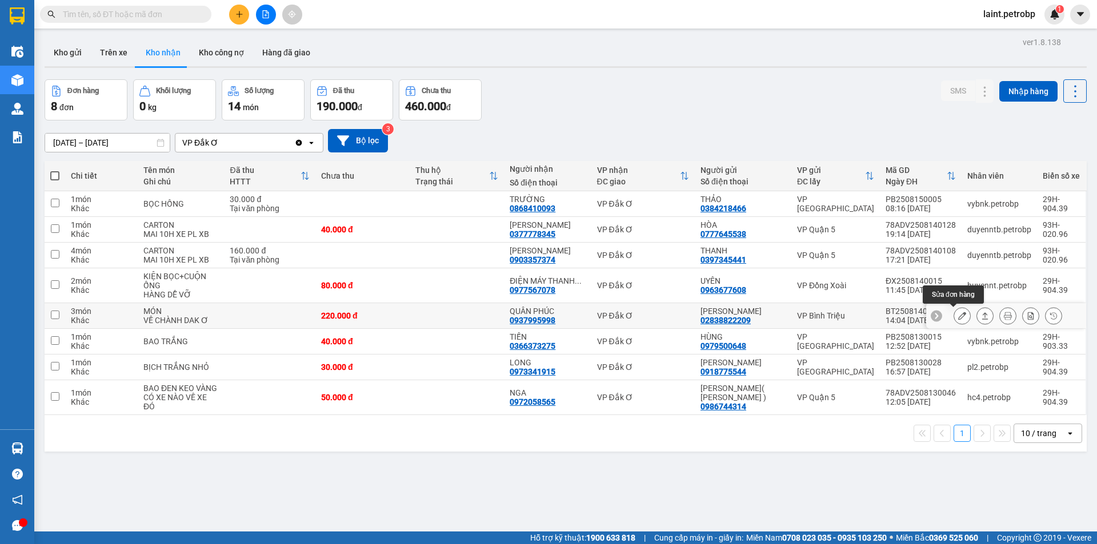
click at [958, 315] on icon at bounding box center [962, 316] width 8 height 8
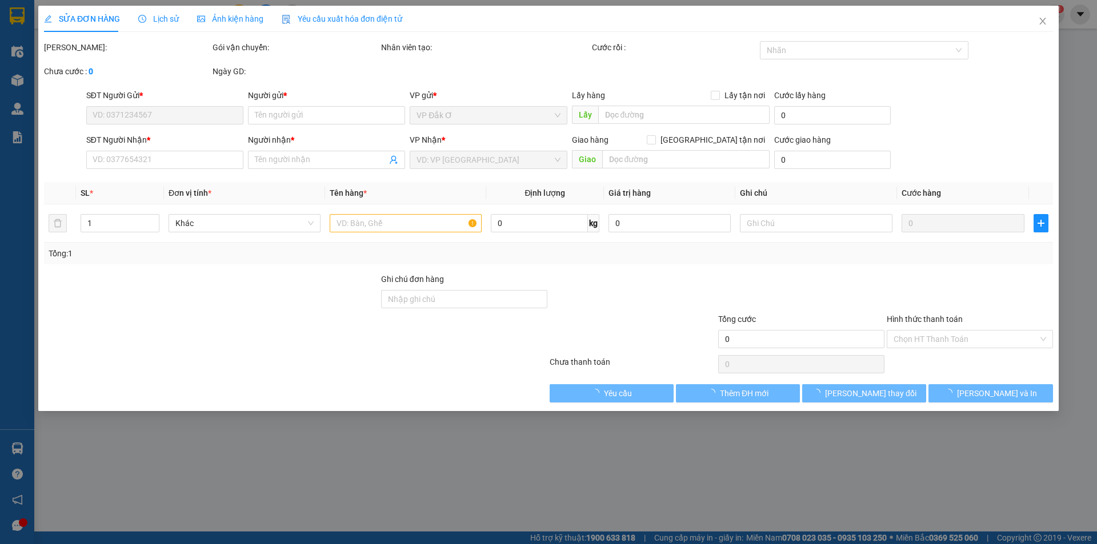
type input "02838822209"
type input "HUY HOÀNG"
type input "0937995998"
type input "QUÂN PHÚC"
type input "220.000"
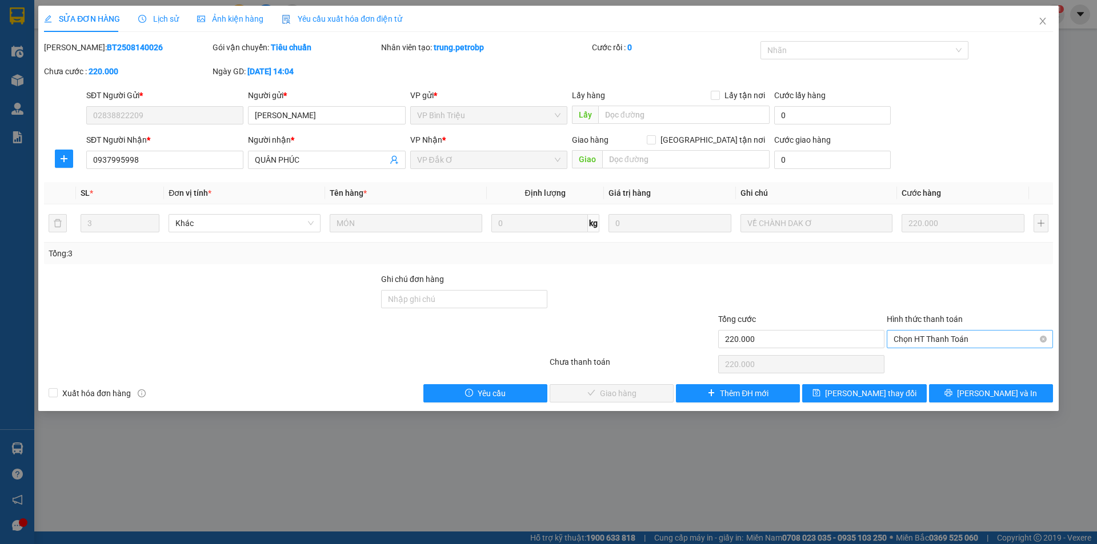
click at [911, 340] on span "Chọn HT Thanh Toán" at bounding box center [969, 339] width 153 height 17
click at [918, 366] on div "Tại văn phòng" at bounding box center [969, 362] width 153 height 13
type input "0"
click at [639, 395] on span "[PERSON_NAME] và Giao hàng" at bounding box center [626, 393] width 110 height 13
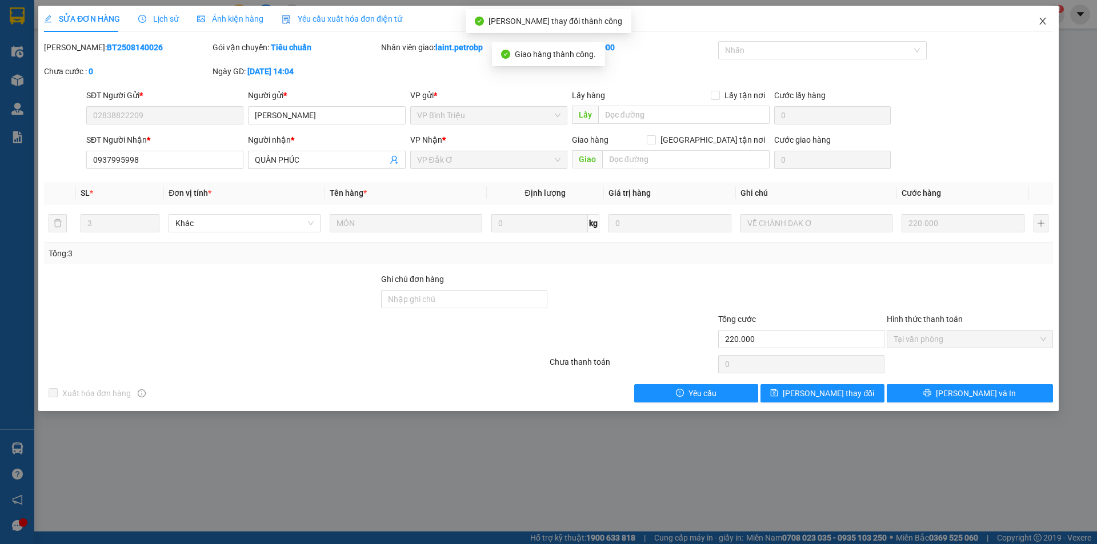
click at [1044, 18] on icon "close" at bounding box center [1042, 21] width 9 height 9
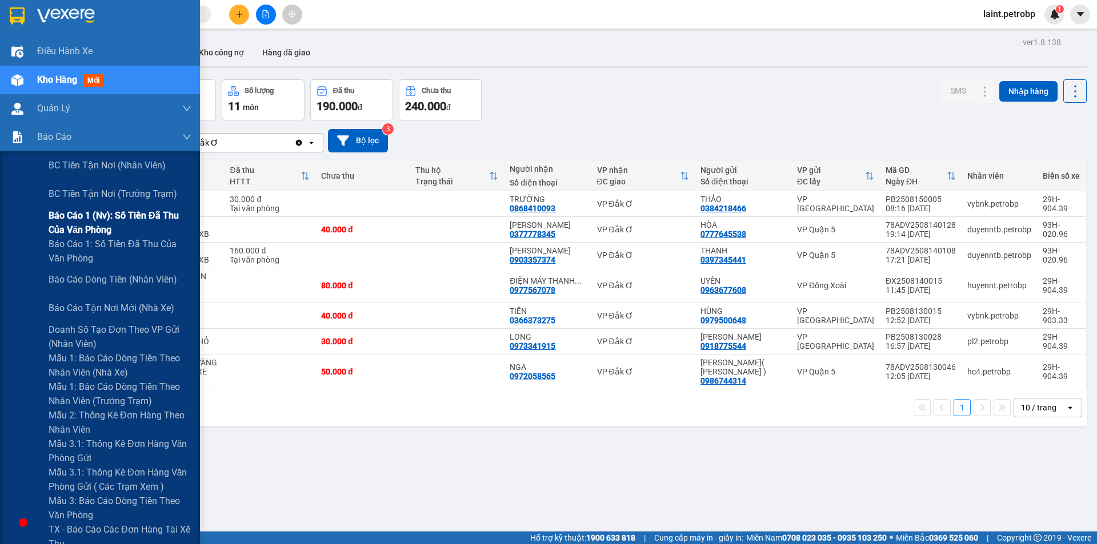
click at [87, 214] on span "Báo cáo 1 (nv): Số tiền đã thu của văn phòng" at bounding box center [120, 222] width 143 height 29
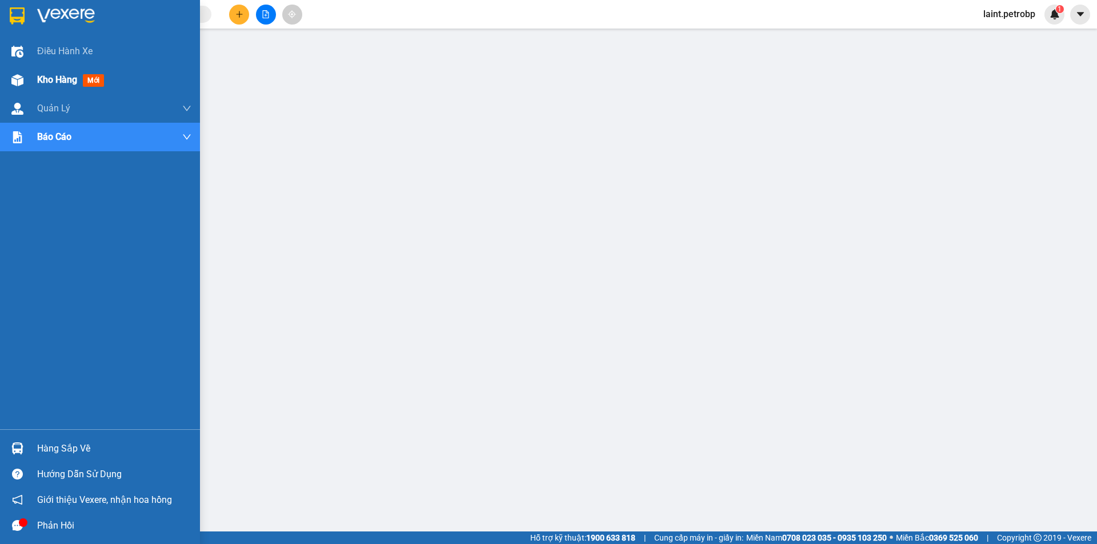
click at [30, 78] on div "Kho hàng mới" at bounding box center [100, 80] width 200 height 29
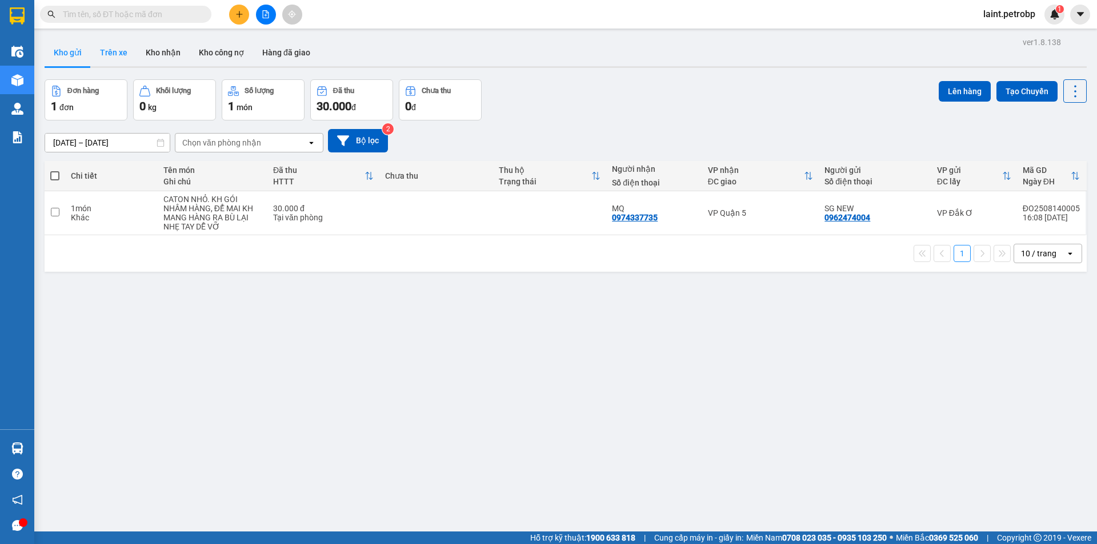
click at [112, 50] on button "Trên xe" at bounding box center [114, 52] width 46 height 27
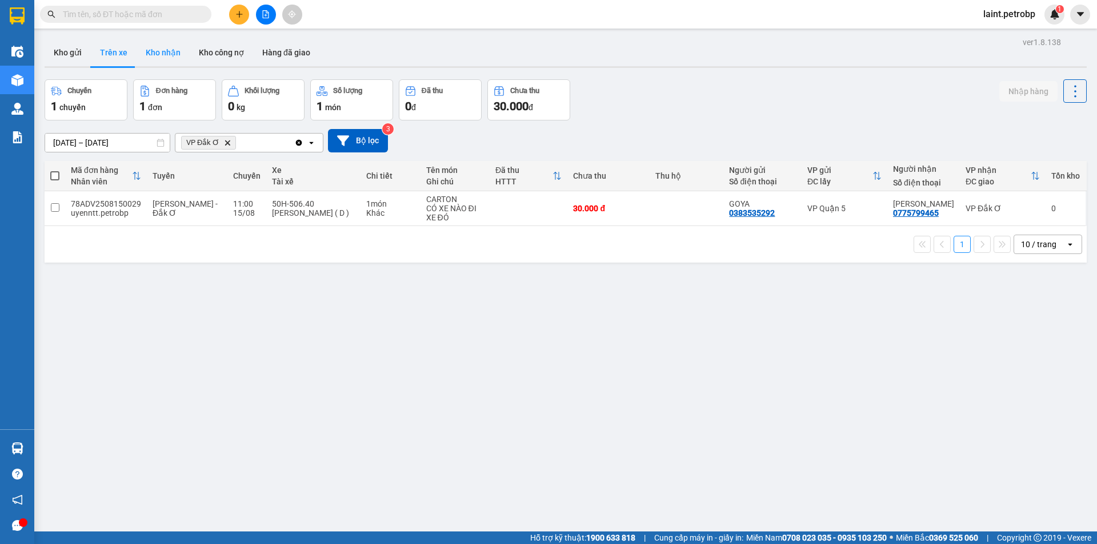
click at [152, 50] on button "Kho nhận" at bounding box center [163, 52] width 53 height 27
type input "[DATE] – [DATE]"
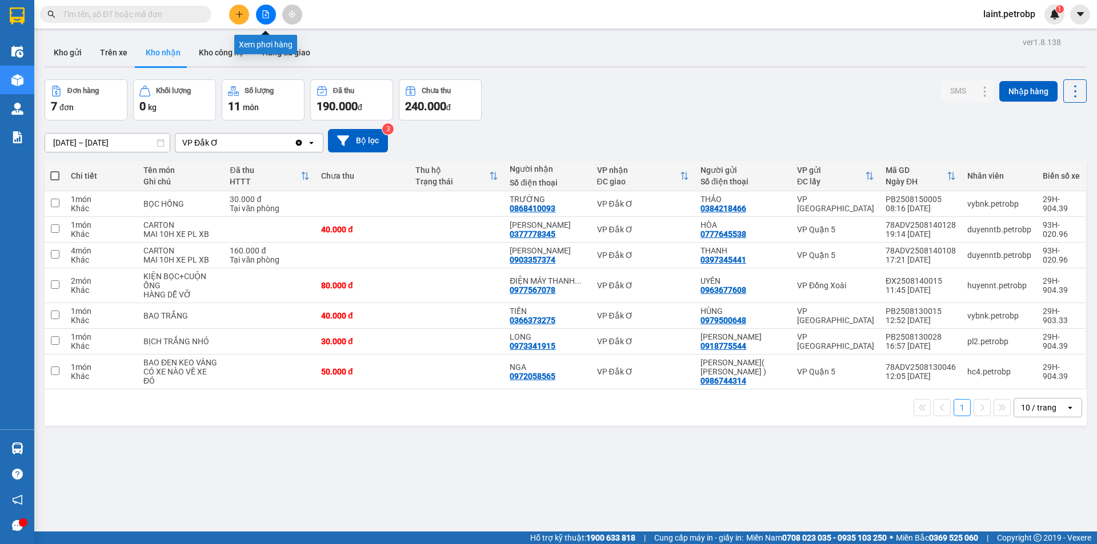
click at [266, 17] on icon "file-add" at bounding box center [266, 14] width 8 height 8
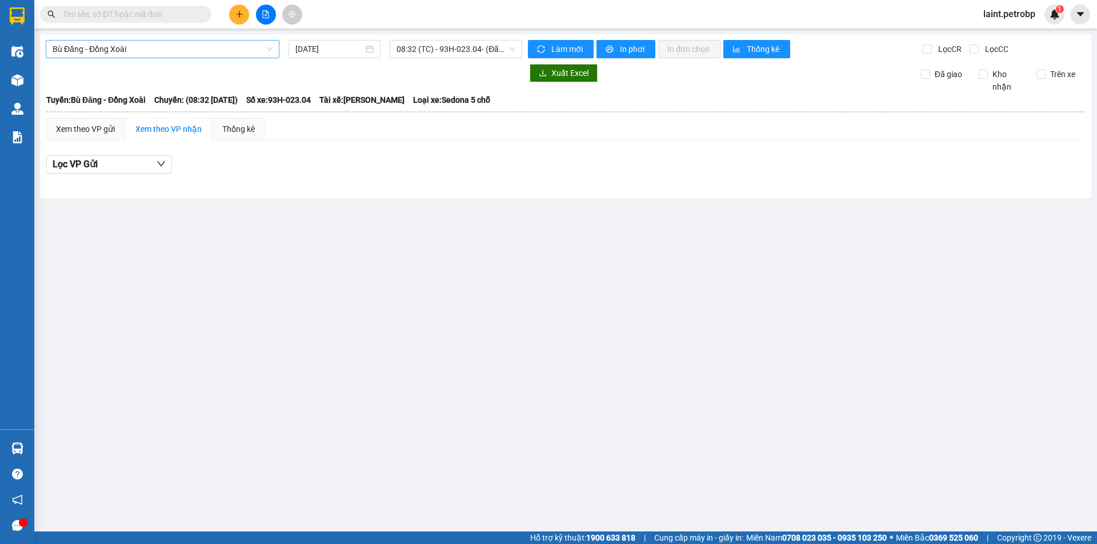
click at [144, 46] on span "Bù Đăng - Đồng Xoài" at bounding box center [163, 49] width 220 height 17
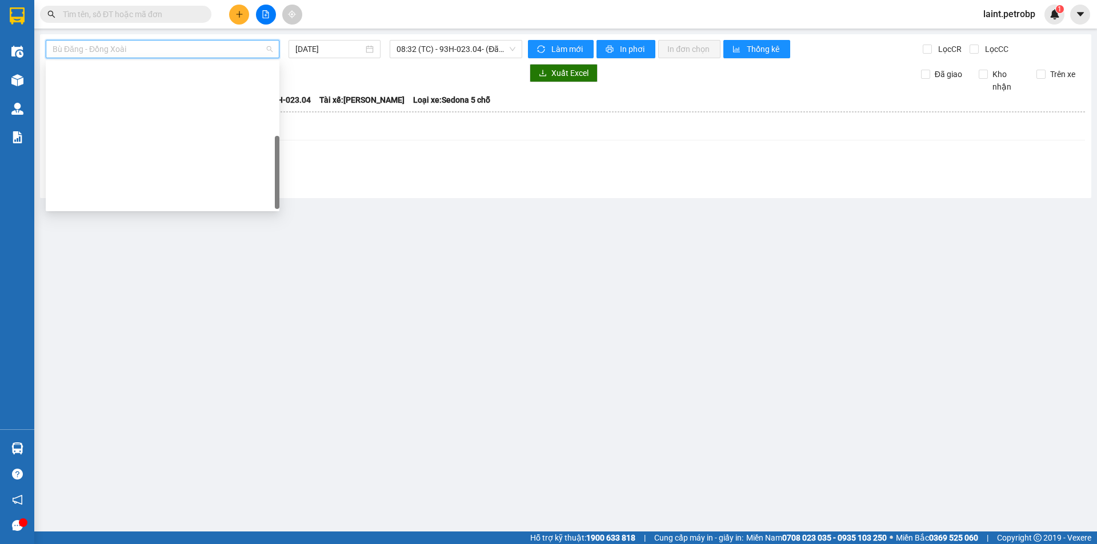
scroll to position [219, 0]
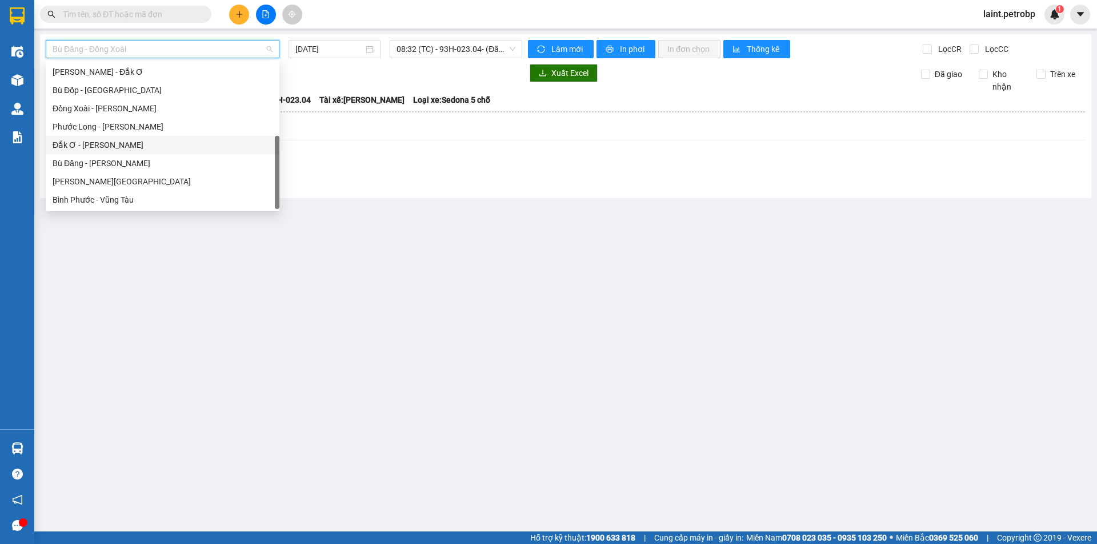
click at [91, 146] on div "Đắk Ơ - [PERSON_NAME]" at bounding box center [163, 145] width 220 height 13
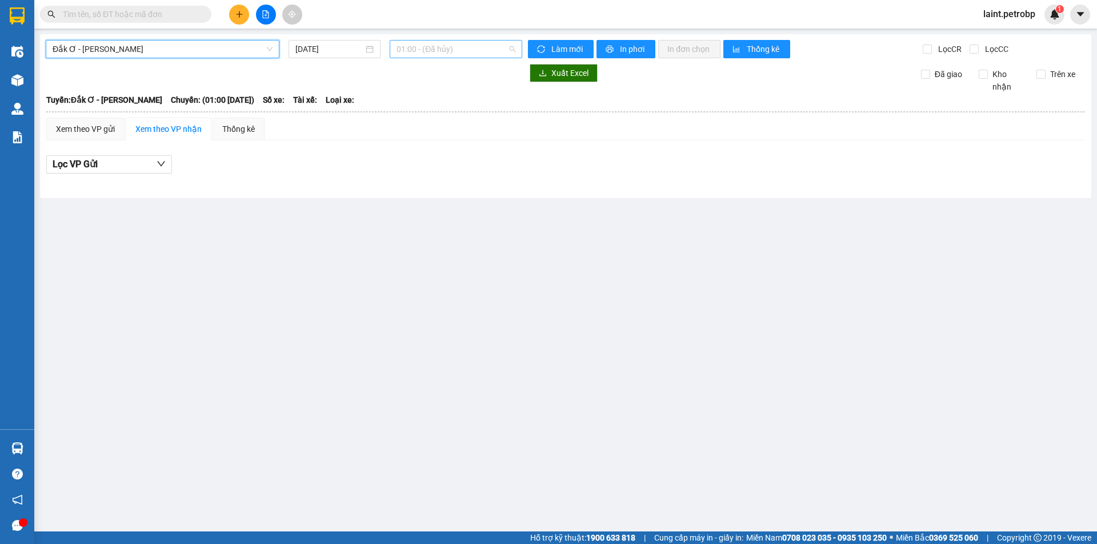
drag, startPoint x: 433, startPoint y: 49, endPoint x: 442, endPoint y: 89, distance: 41.6
click at [435, 53] on span "01:00 - (Đã hủy)" at bounding box center [455, 49] width 119 height 17
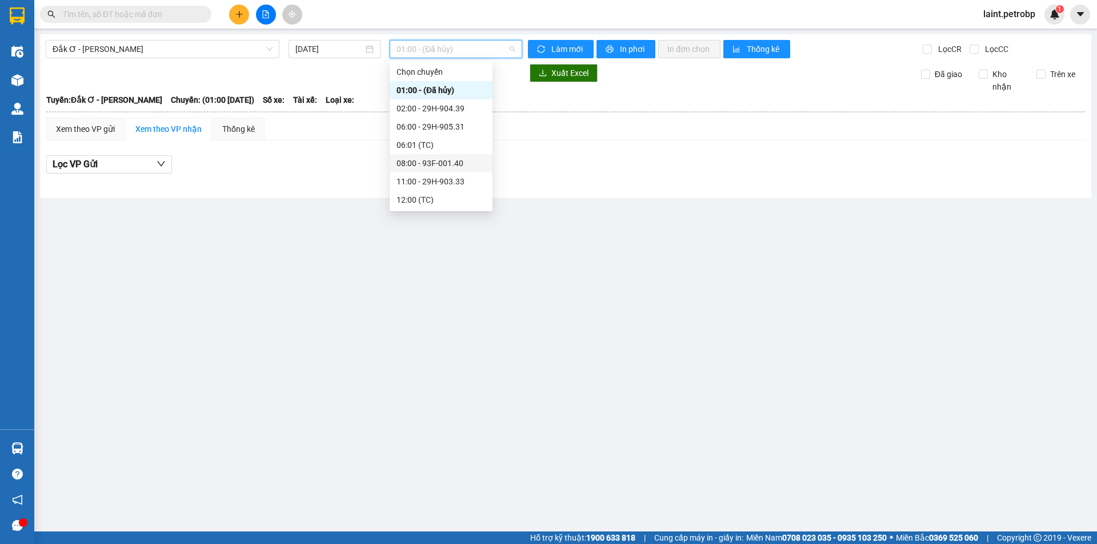
click at [430, 161] on div "08:00 - 93F-001.40" at bounding box center [440, 163] width 89 height 13
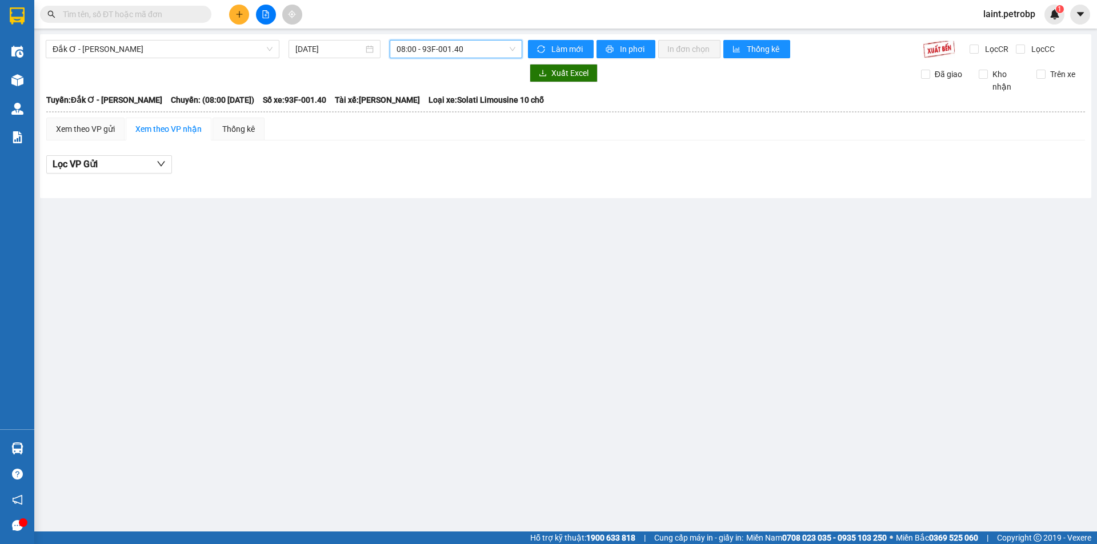
click at [456, 49] on span "08:00 - 93F-001.40" at bounding box center [455, 49] width 119 height 17
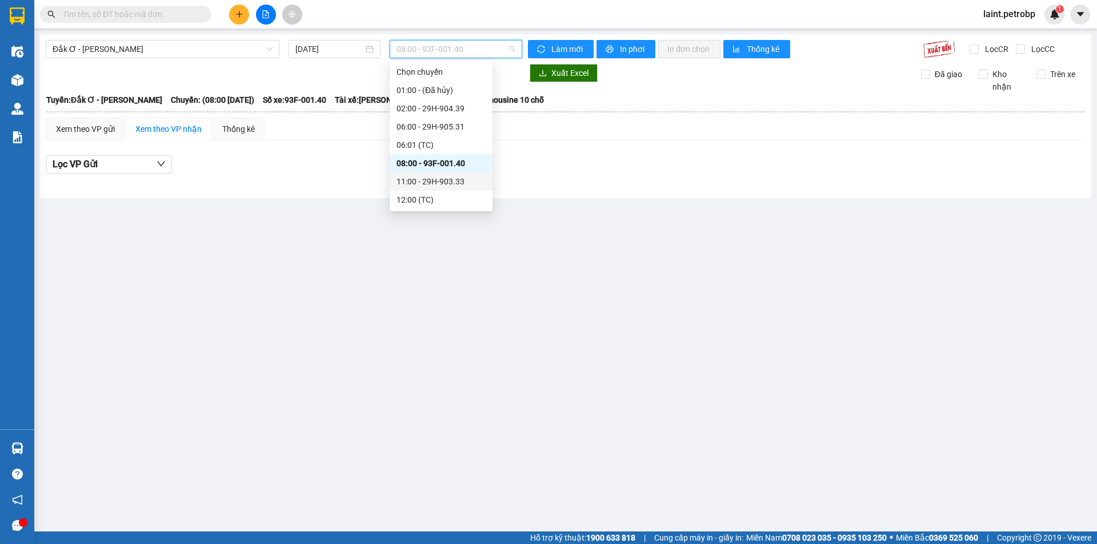
click at [428, 176] on div "11:00 - 29H-903.33" at bounding box center [440, 181] width 89 height 13
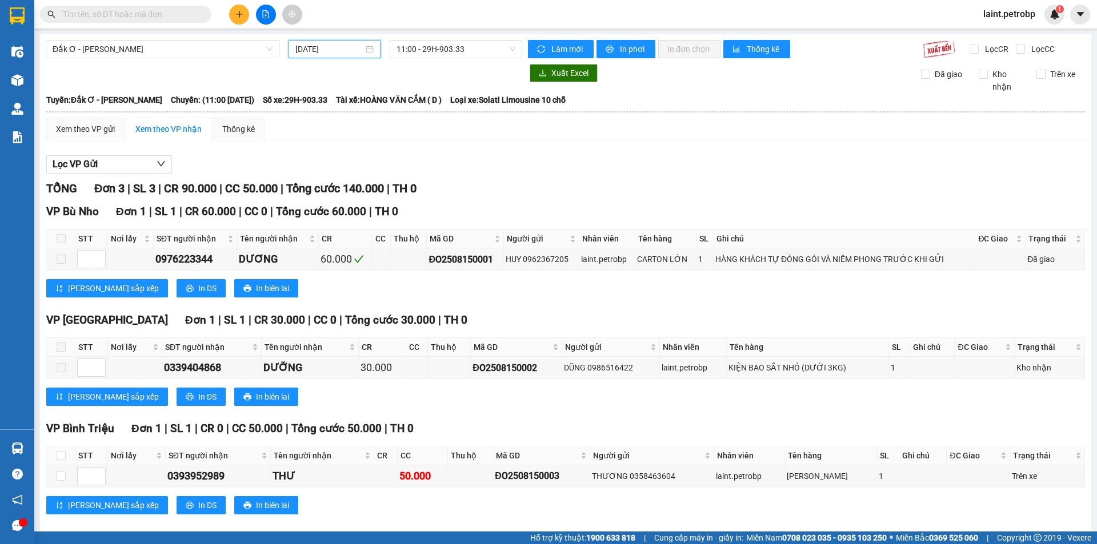
click at [324, 47] on input "[DATE]" at bounding box center [329, 49] width 68 height 13
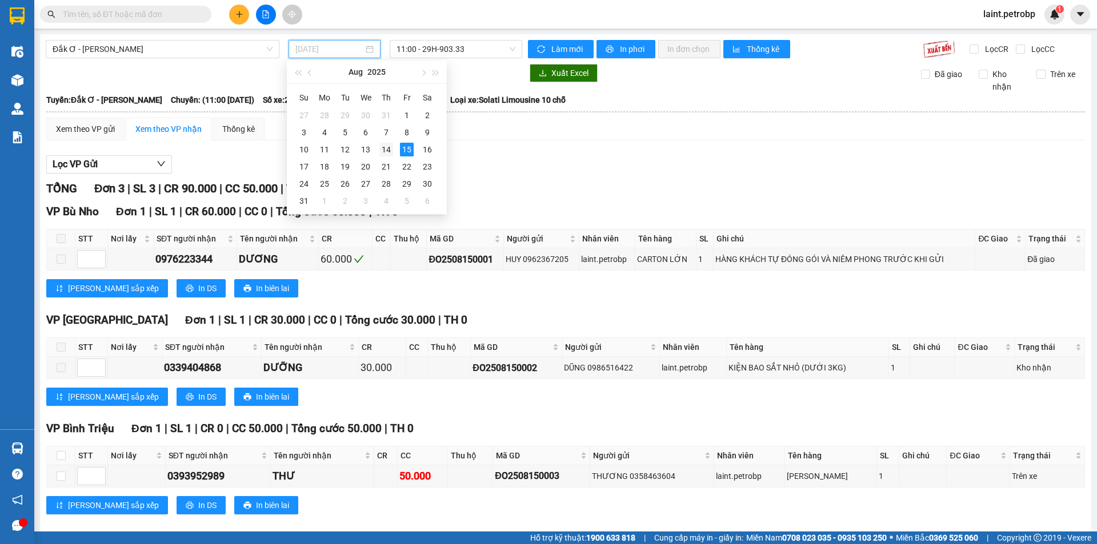
click at [386, 146] on div "14" at bounding box center [386, 150] width 14 height 14
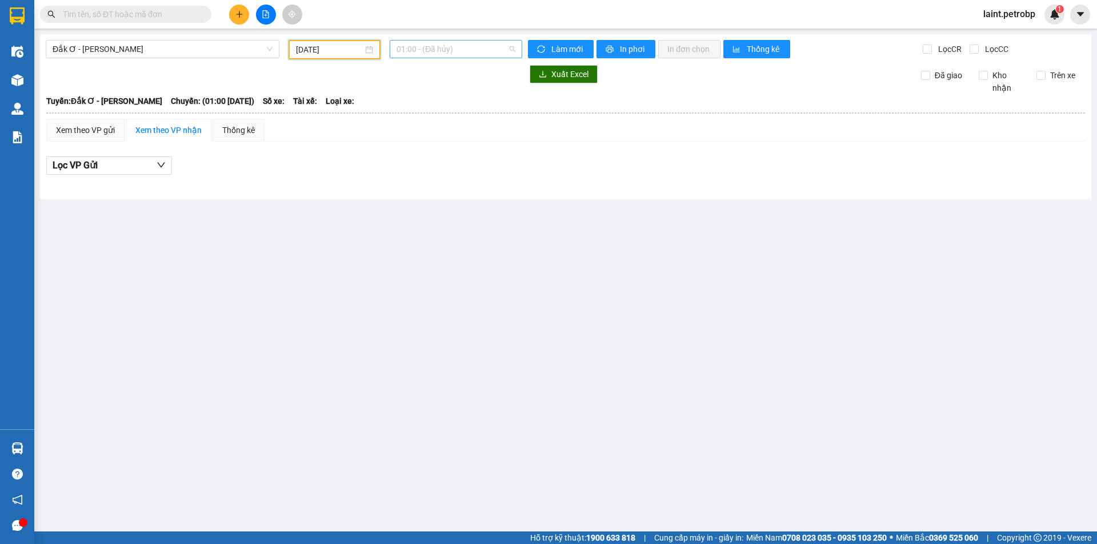
click at [408, 44] on span "01:00 - (Đã hủy)" at bounding box center [455, 49] width 119 height 17
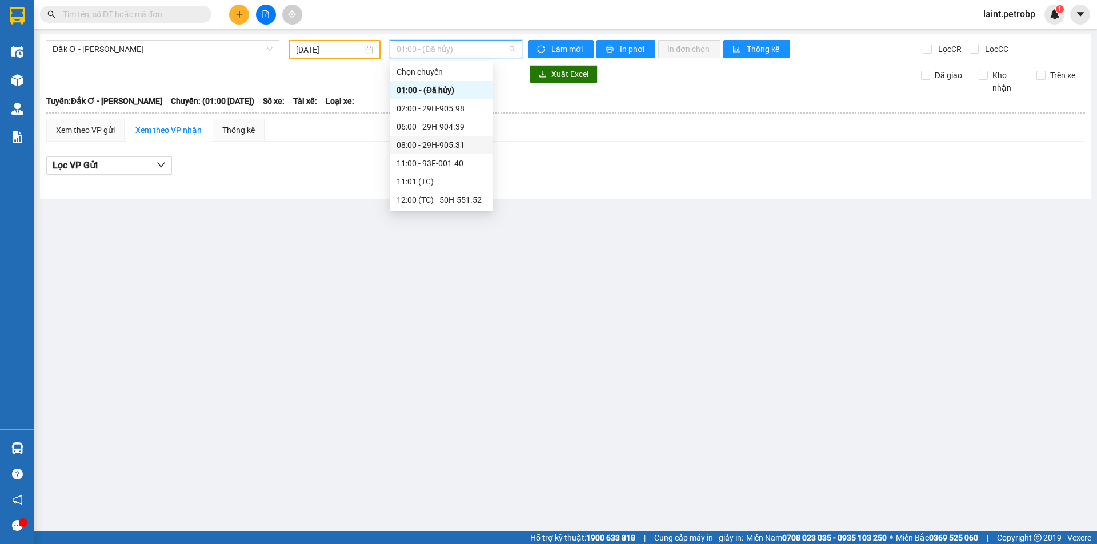
click at [427, 141] on div "08:00 - 29H-905.31" at bounding box center [440, 145] width 89 height 13
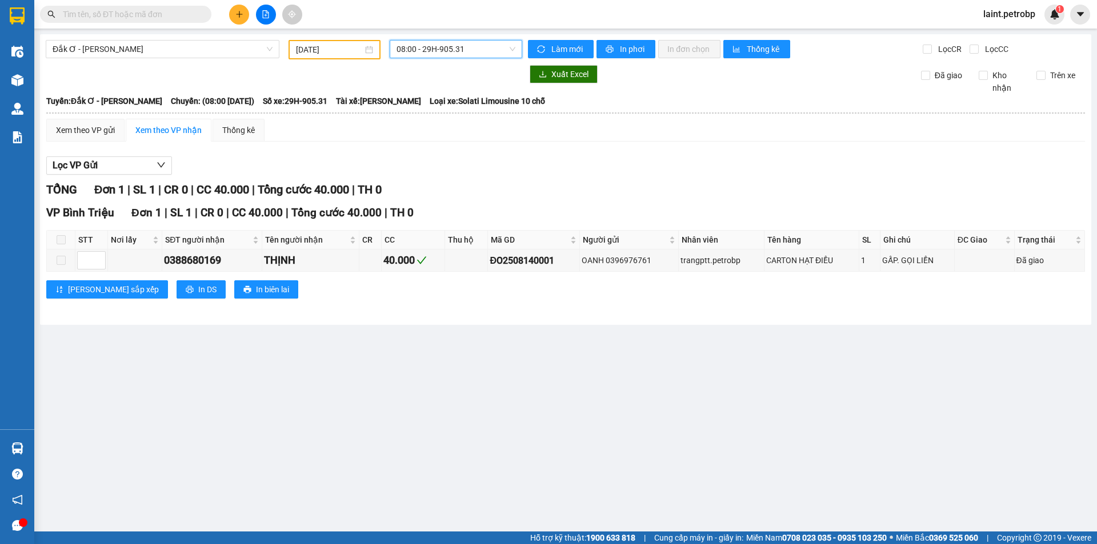
click at [416, 49] on span "08:00 - 29H-905.31" at bounding box center [455, 49] width 119 height 17
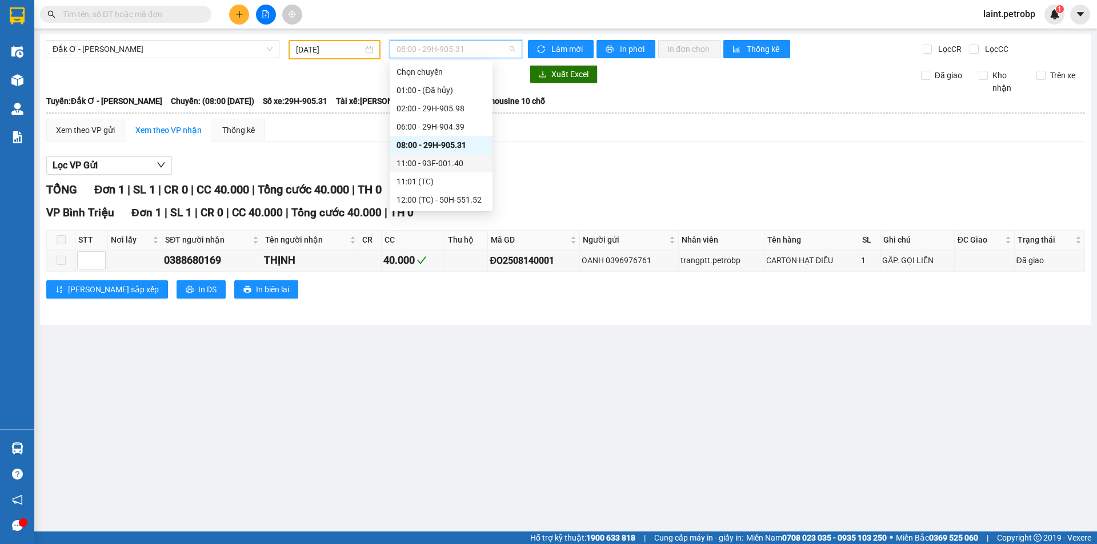
click at [435, 162] on div "11:00 - 93F-001.40" at bounding box center [440, 163] width 89 height 13
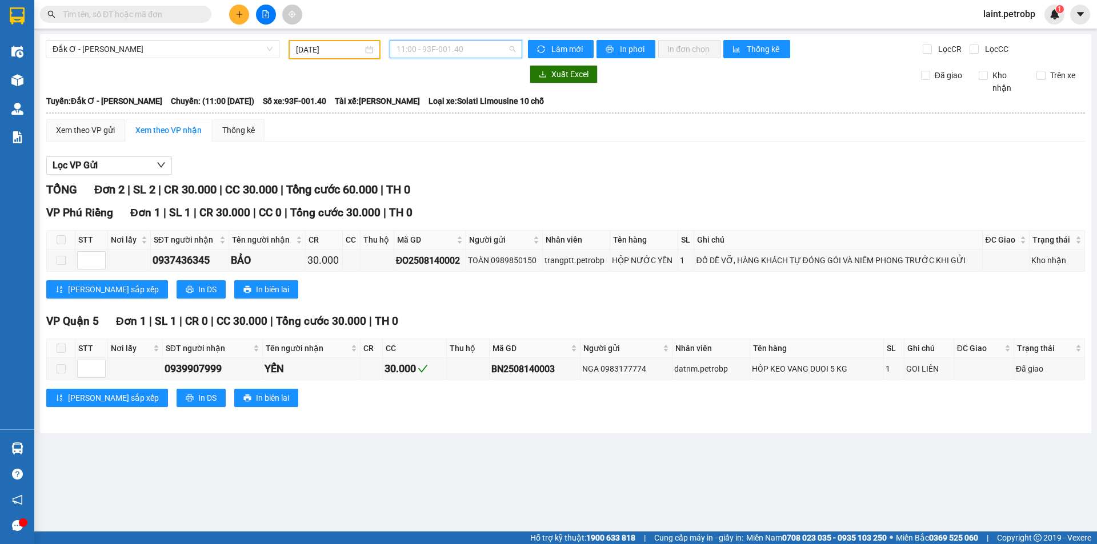
click at [422, 49] on span "11:00 - 93F-001.40" at bounding box center [455, 49] width 119 height 17
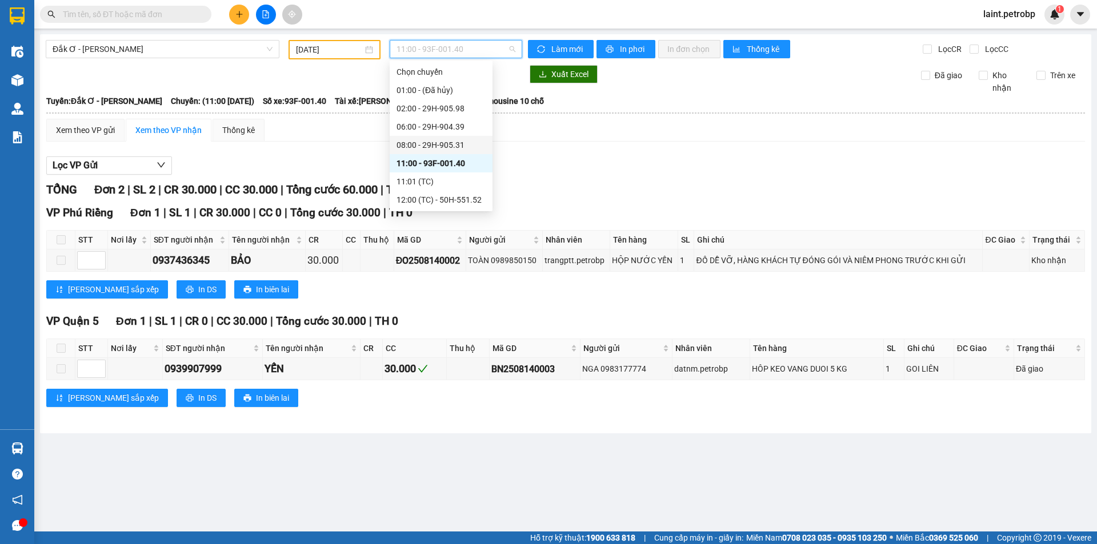
click at [332, 48] on input "[DATE]" at bounding box center [329, 49] width 67 height 13
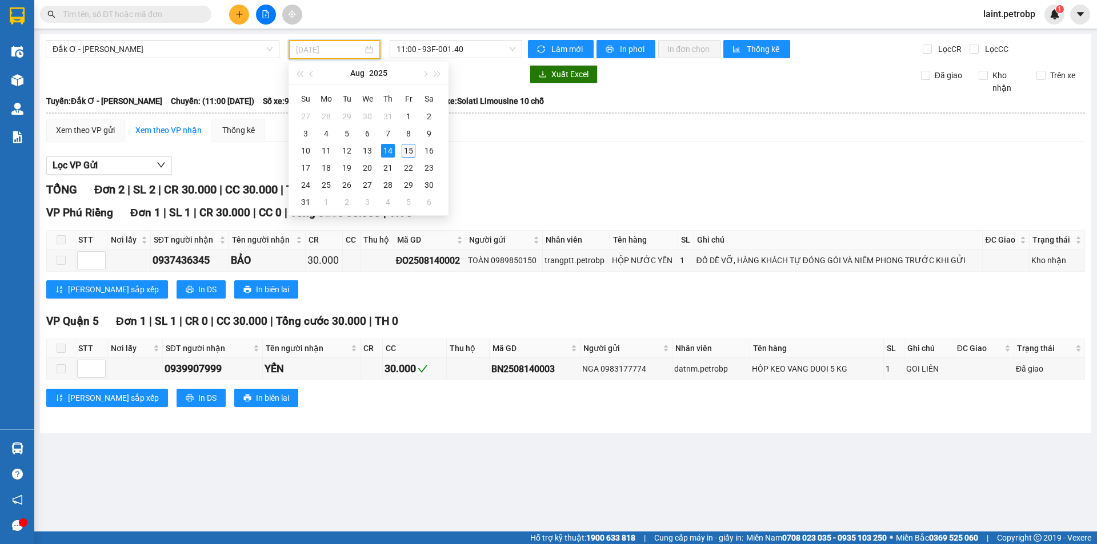
click at [404, 148] on div "15" at bounding box center [409, 151] width 14 height 14
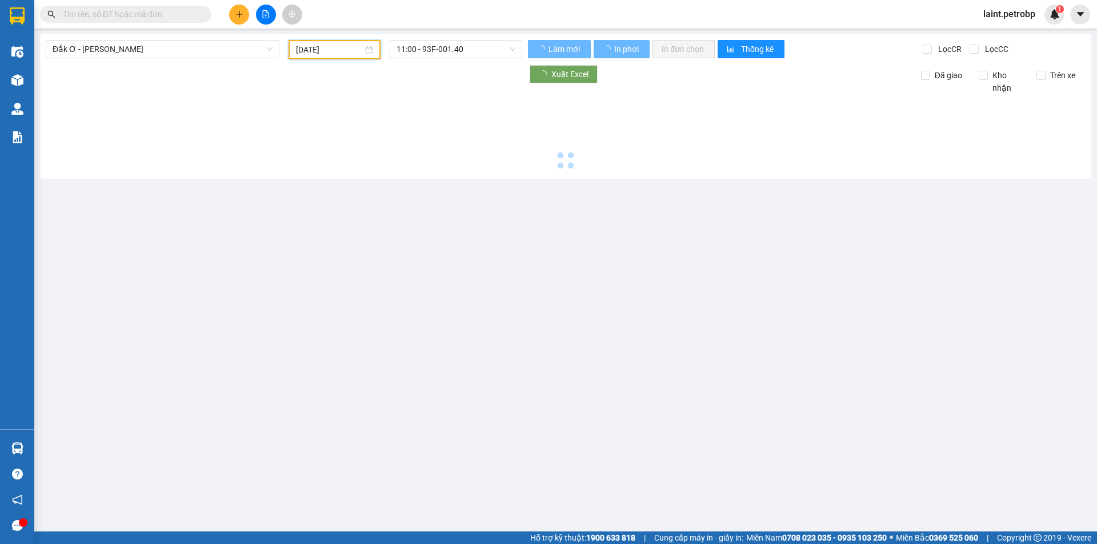
type input "[DATE]"
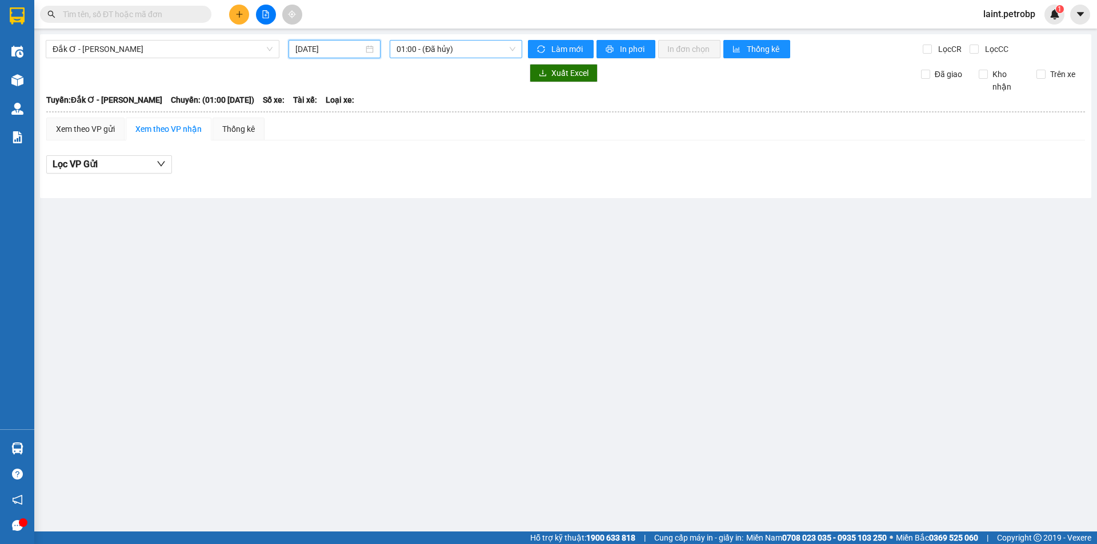
click at [426, 48] on span "01:00 - (Đã hủy)" at bounding box center [455, 49] width 119 height 17
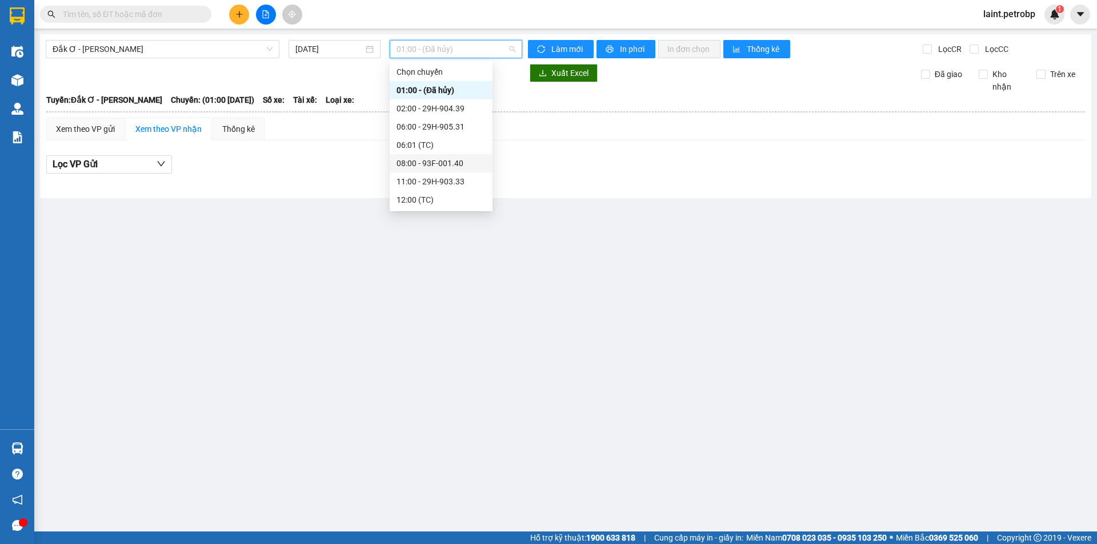
click at [420, 161] on div "08:00 - 93F-001.40" at bounding box center [440, 163] width 89 height 13
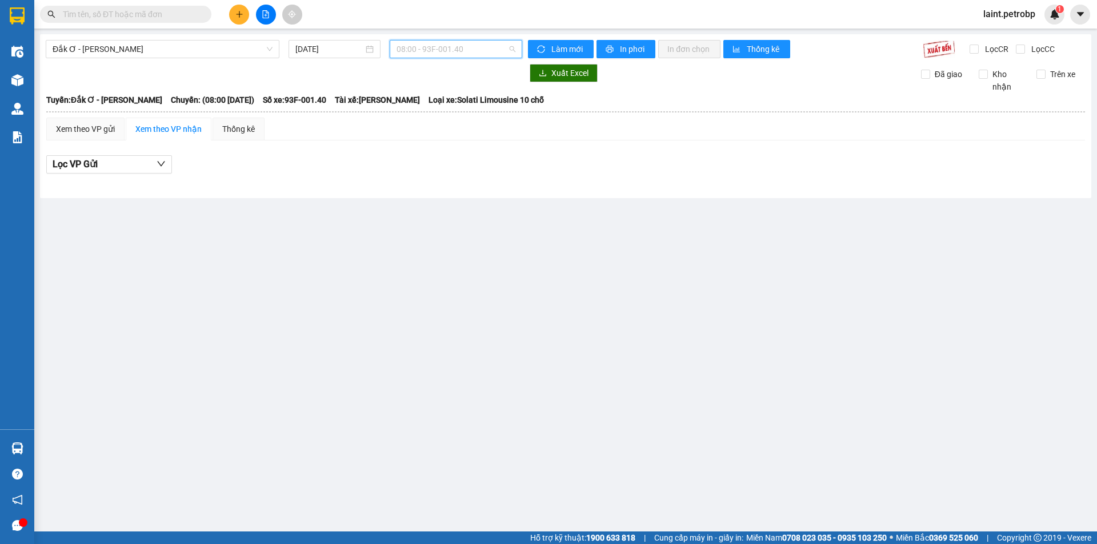
click at [416, 44] on span "08:00 - 93F-001.40" at bounding box center [455, 49] width 119 height 17
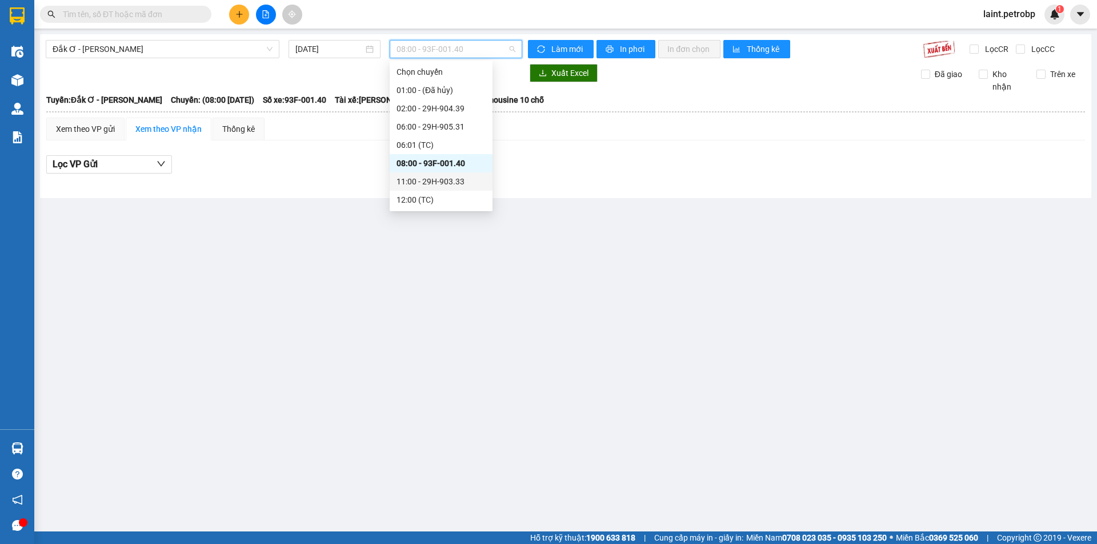
click at [438, 178] on div "11:00 - 29H-903.33" at bounding box center [440, 181] width 89 height 13
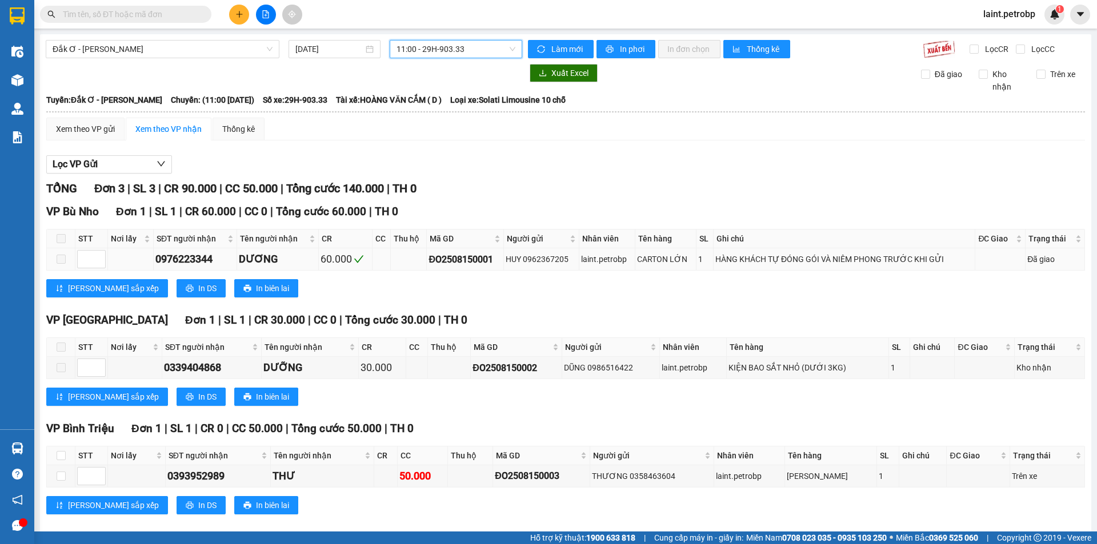
scroll to position [15, 0]
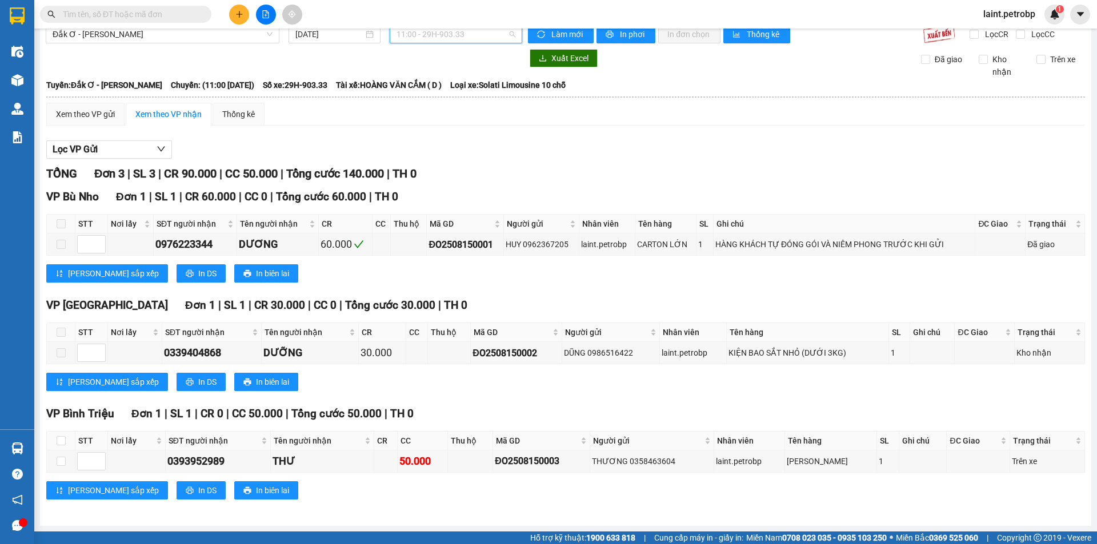
click at [427, 36] on span "11:00 - 29H-903.33" at bounding box center [455, 34] width 119 height 17
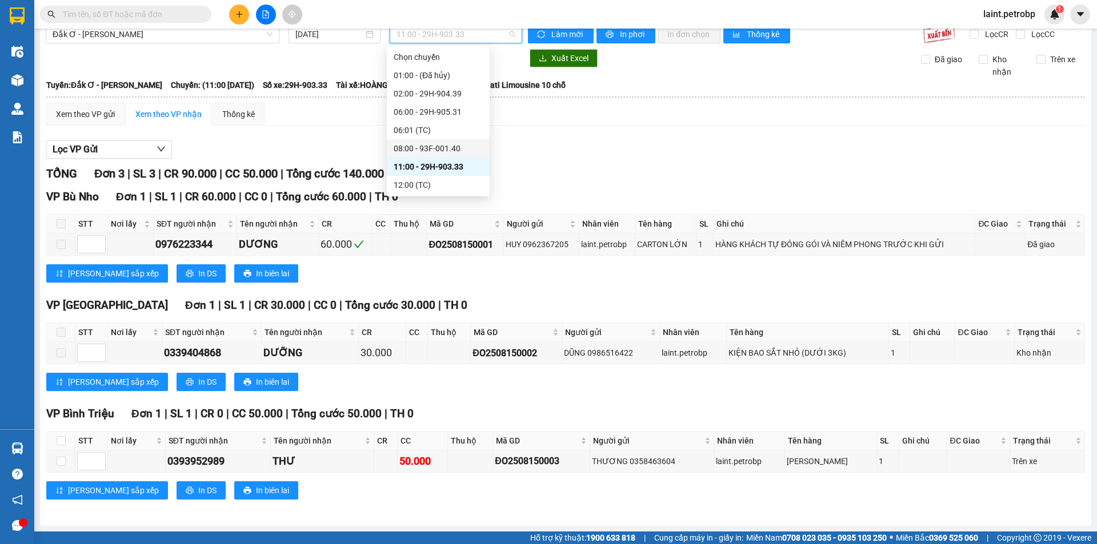
scroll to position [55, 0]
click at [433, 145] on div "13:00 - 29H-905.98" at bounding box center [438, 148] width 89 height 13
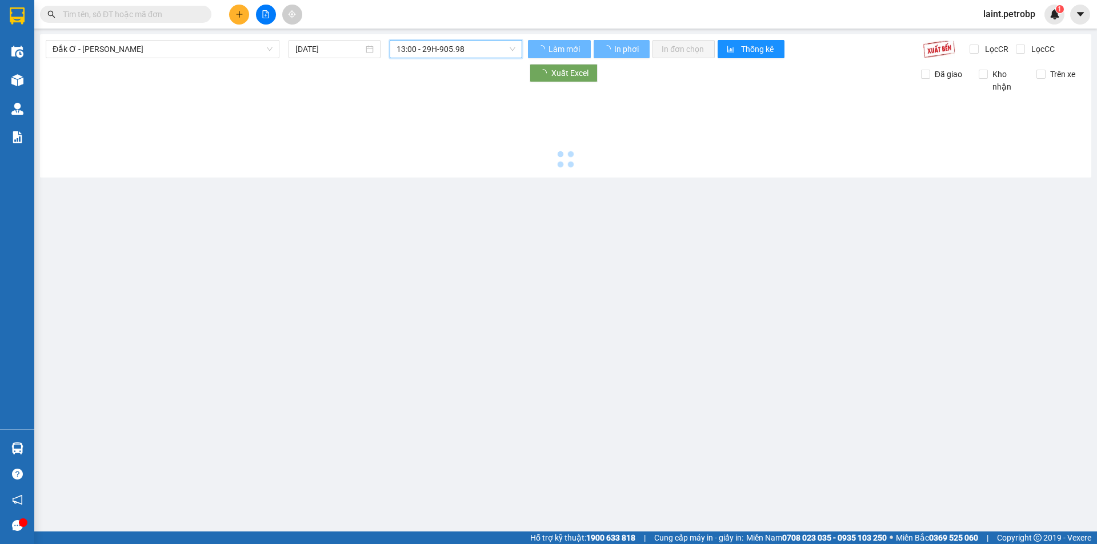
scroll to position [0, 0]
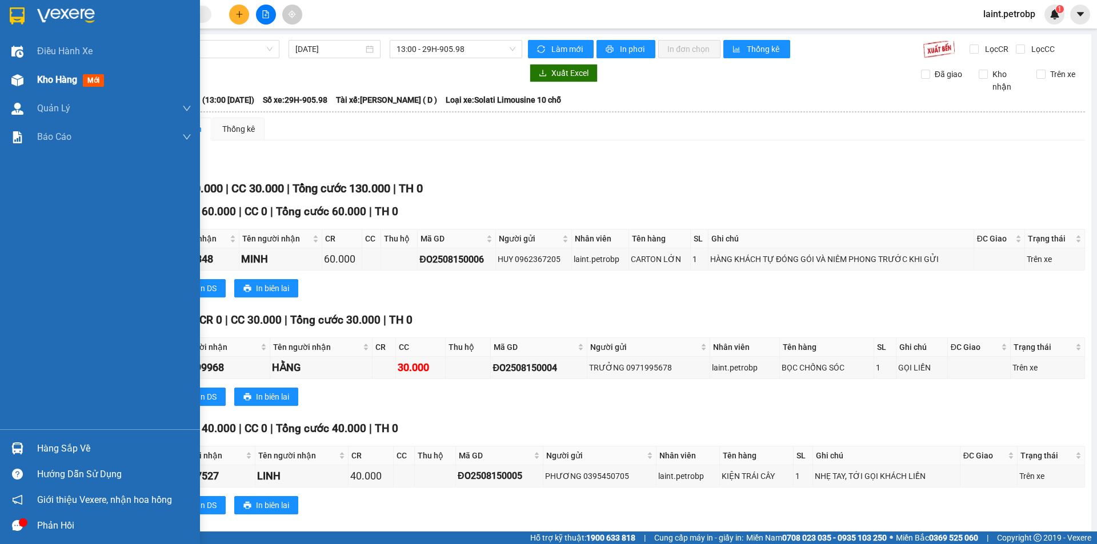
click at [43, 85] on span "Kho hàng" at bounding box center [57, 79] width 40 height 11
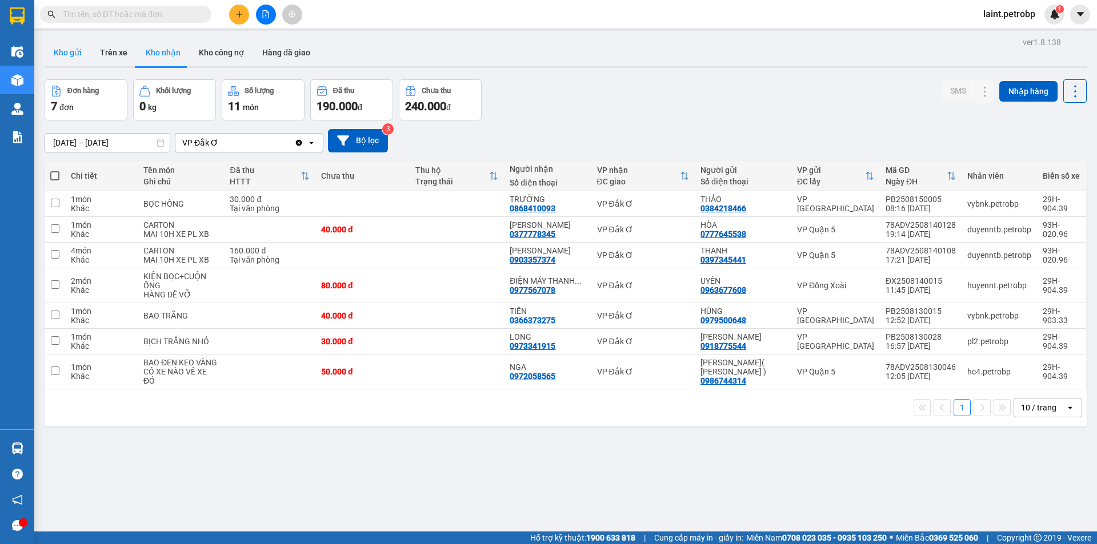
click at [61, 50] on button "Kho gửi" at bounding box center [68, 52] width 46 height 27
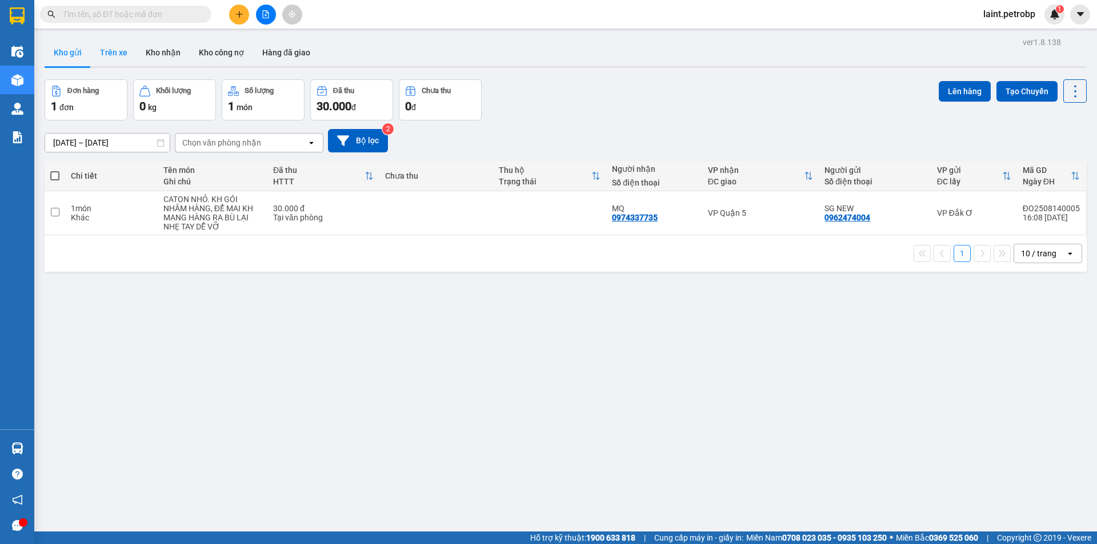
click at [114, 51] on button "Trên xe" at bounding box center [114, 52] width 46 height 27
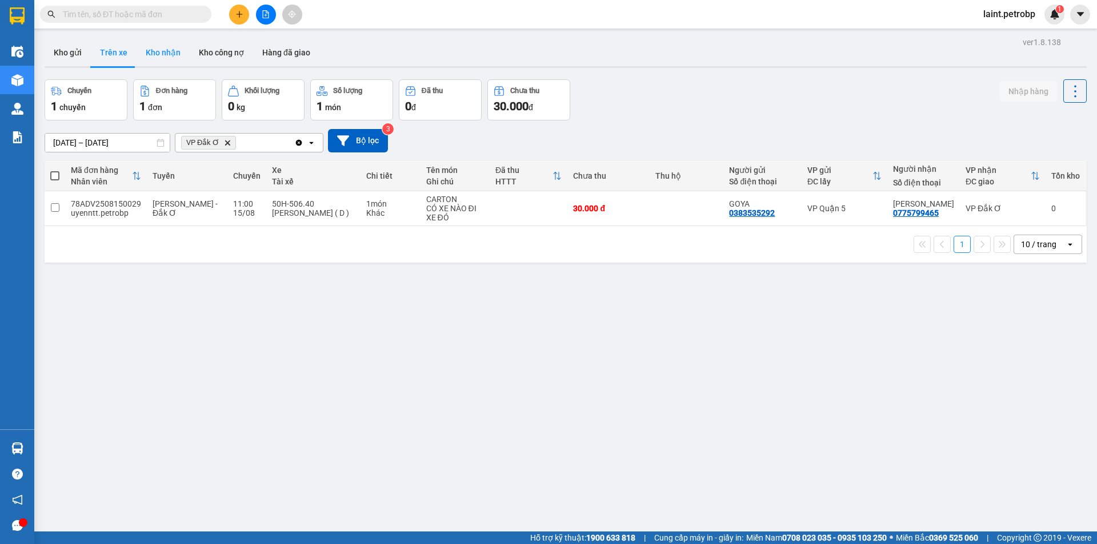
click at [165, 53] on button "Kho nhận" at bounding box center [163, 52] width 53 height 27
type input "[DATE] – [DATE]"
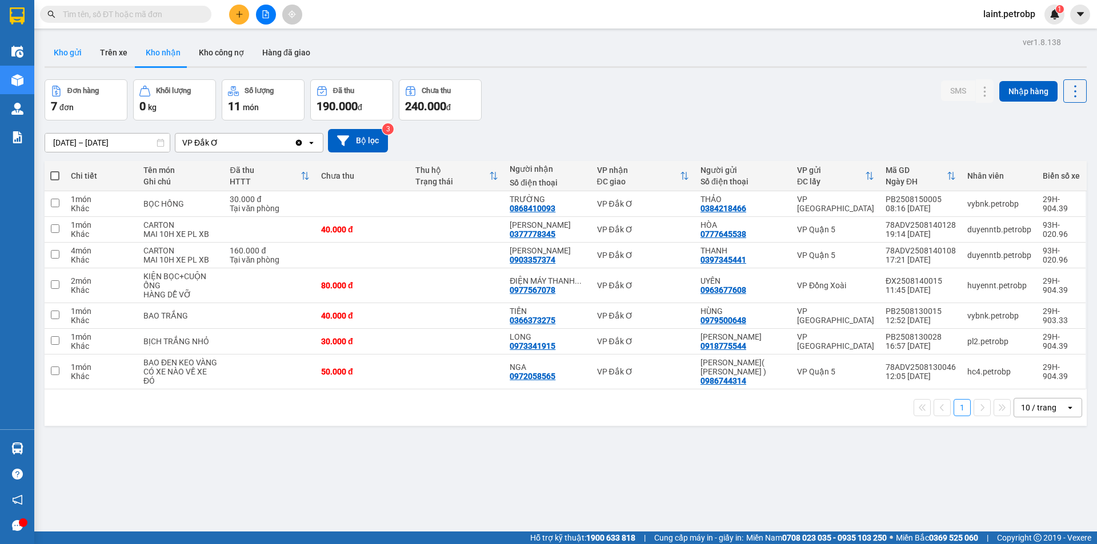
click at [70, 51] on button "Kho gửi" at bounding box center [68, 52] width 46 height 27
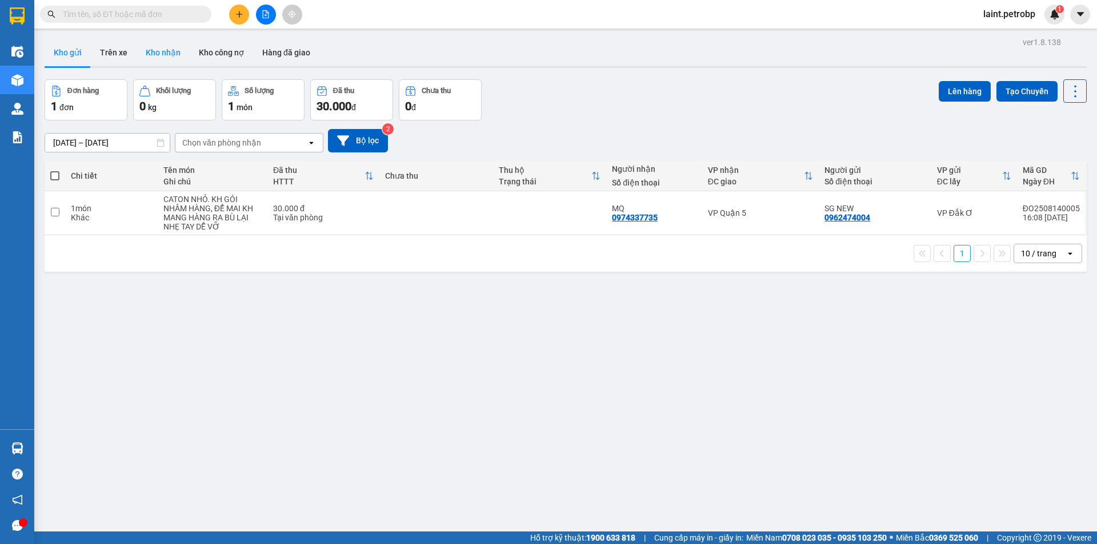
click at [161, 51] on button "Kho nhận" at bounding box center [163, 52] width 53 height 27
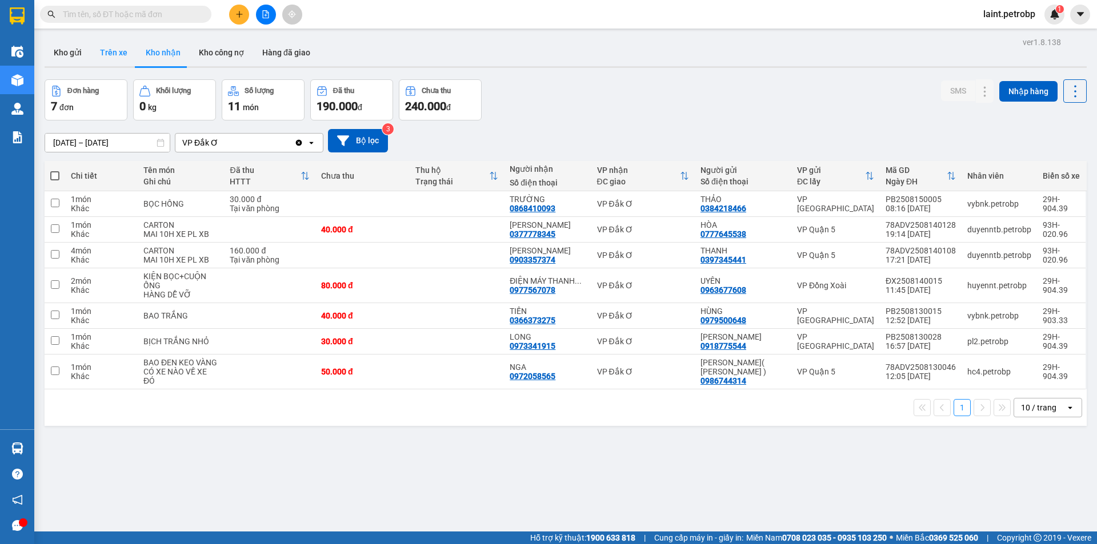
click at [111, 53] on button "Trên xe" at bounding box center [114, 52] width 46 height 27
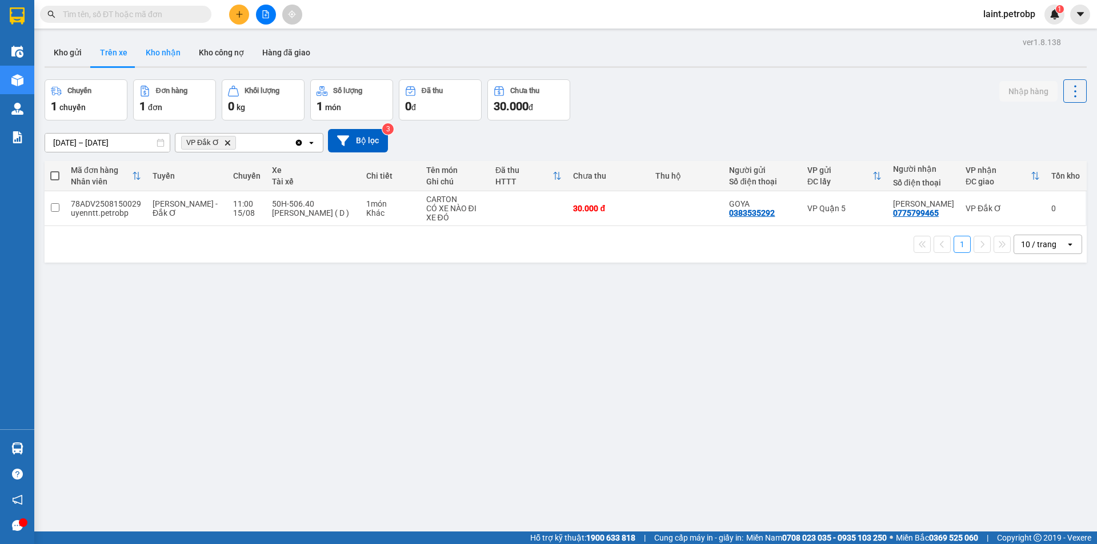
click at [163, 50] on button "Kho nhận" at bounding box center [163, 52] width 53 height 27
type input "[DATE] – [DATE]"
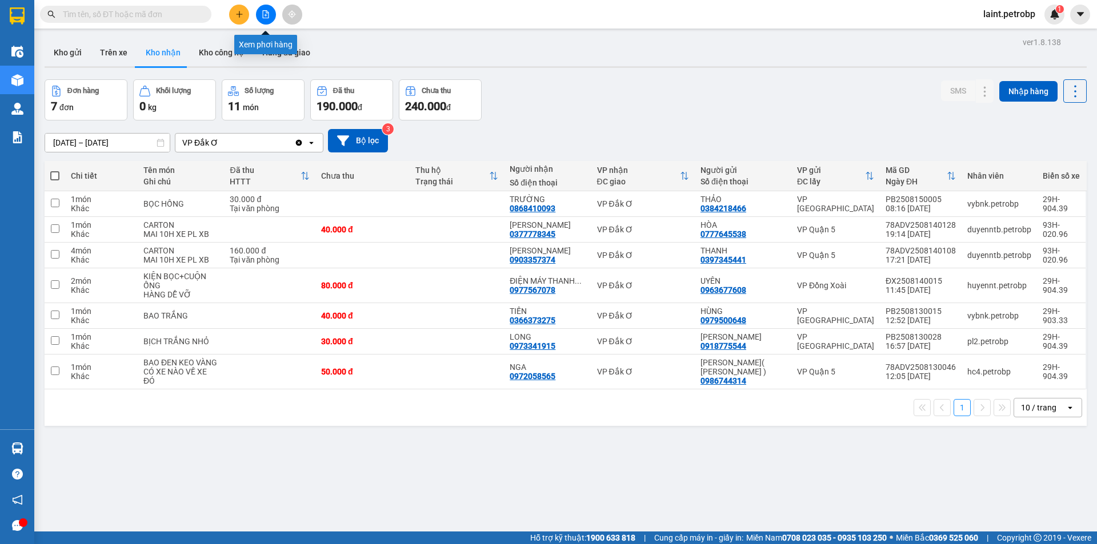
click at [270, 15] on button at bounding box center [266, 15] width 20 height 20
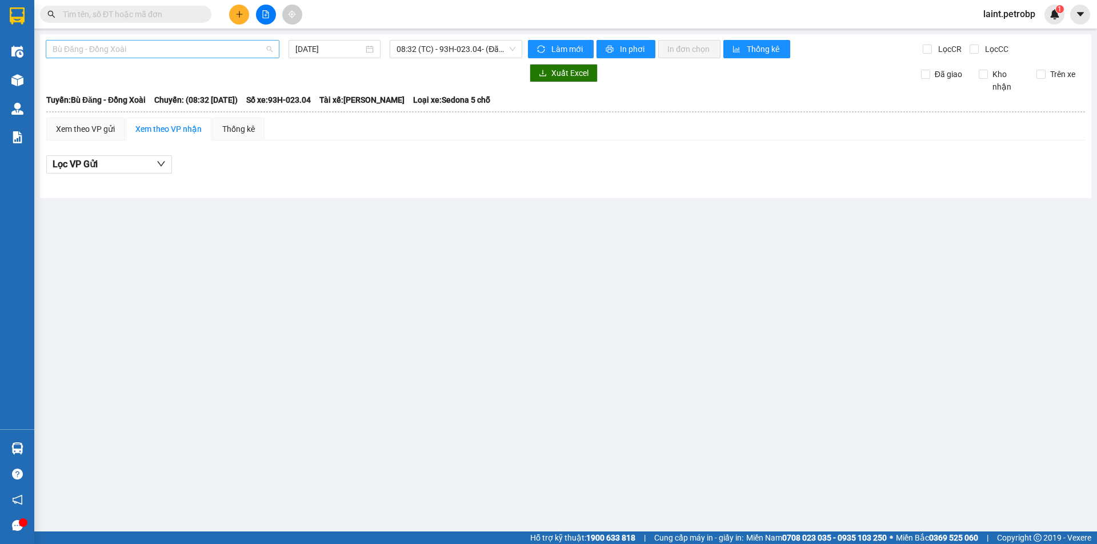
click at [138, 47] on span "Bù Đăng - Đồng Xoài" at bounding box center [163, 49] width 220 height 17
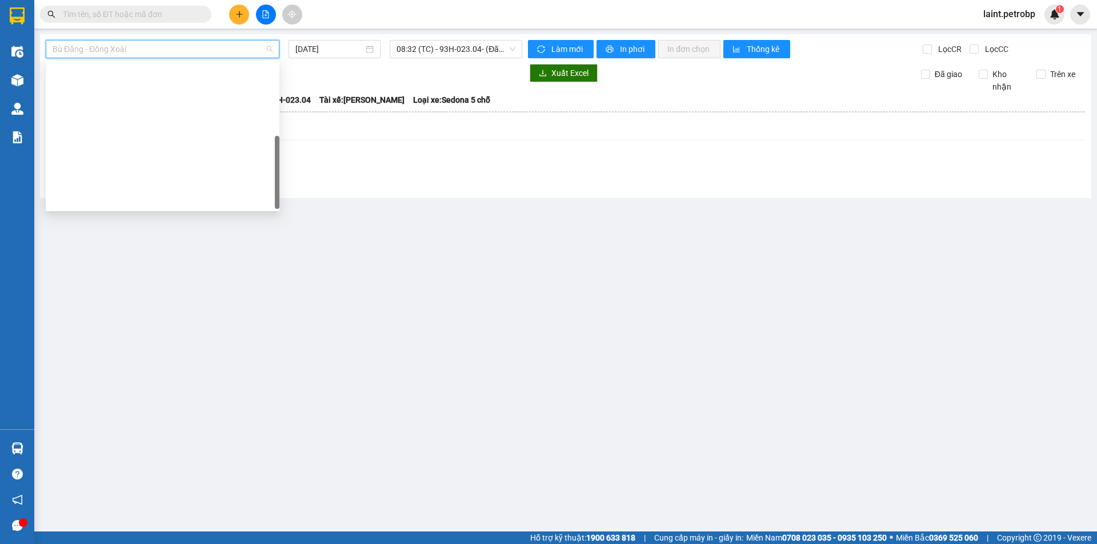
scroll to position [219, 0]
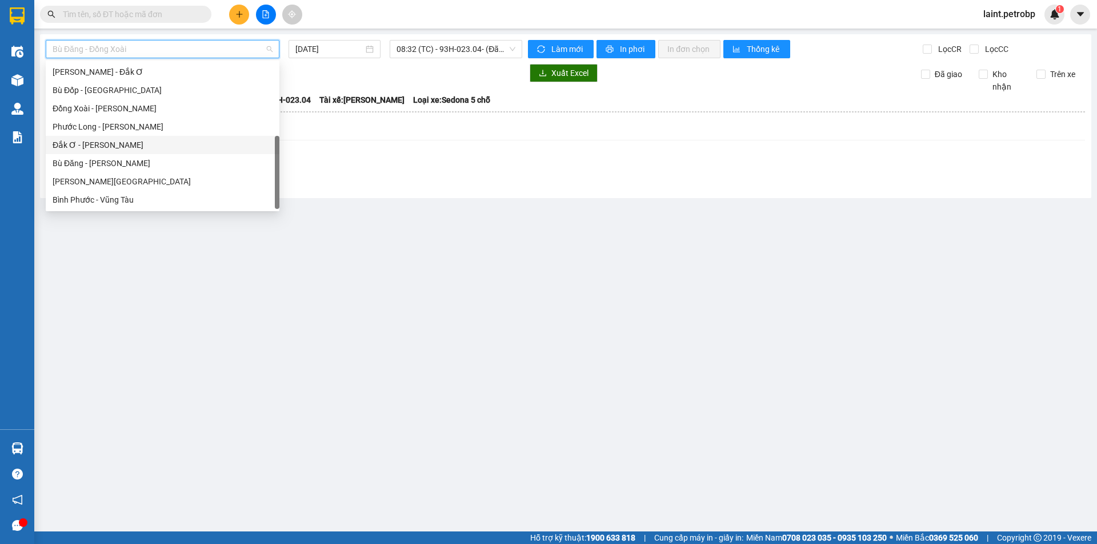
click at [93, 145] on div "Đắk Ơ - [PERSON_NAME]" at bounding box center [163, 145] width 220 height 13
type input "[DATE]"
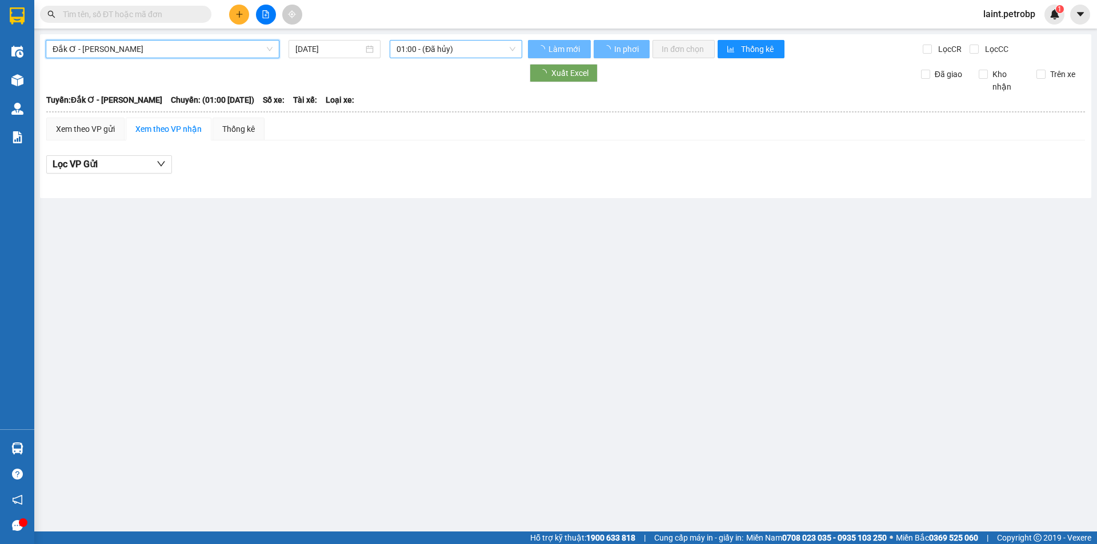
click at [414, 53] on span "01:00 - (Đã hủy)" at bounding box center [455, 49] width 119 height 17
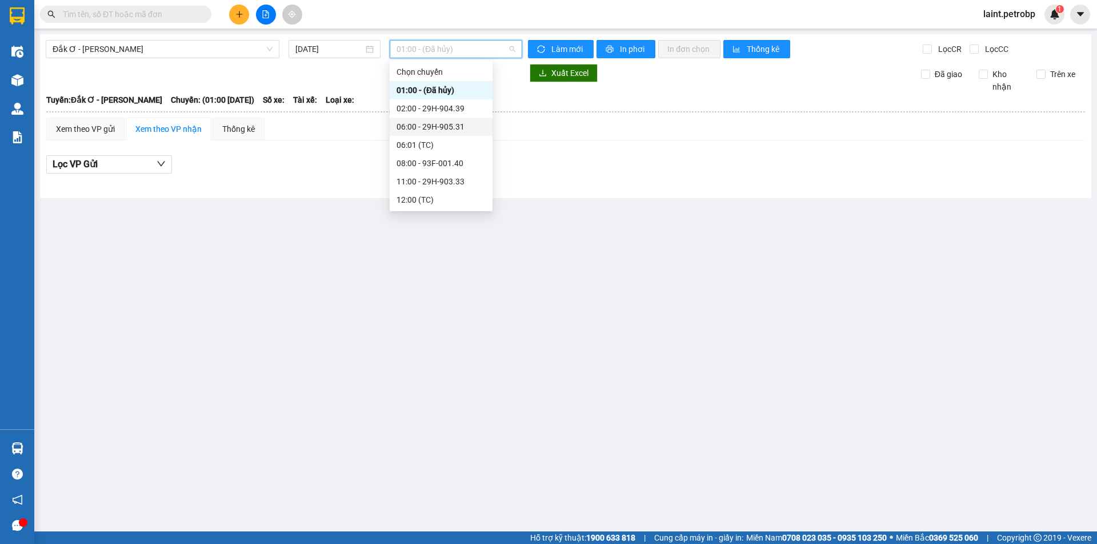
scroll to position [55, 0]
click at [427, 163] on div "13:00 - 29H-905.98" at bounding box center [440, 163] width 89 height 13
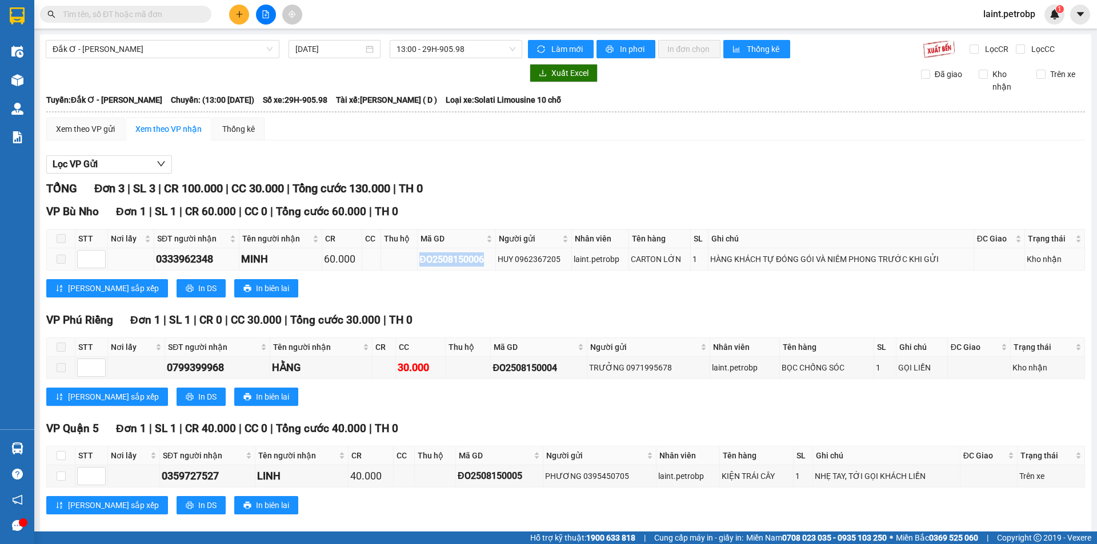
drag, startPoint x: 411, startPoint y: 257, endPoint x: 482, endPoint y: 261, distance: 70.4
click at [482, 261] on tr "0333962348 MINH 60.000 ĐO2508150006 HUY 0962367205 laint.petrobp CARTON LỚN 1 H…" at bounding box center [566, 259] width 1038 height 22
copy div "ĐO2508150006"
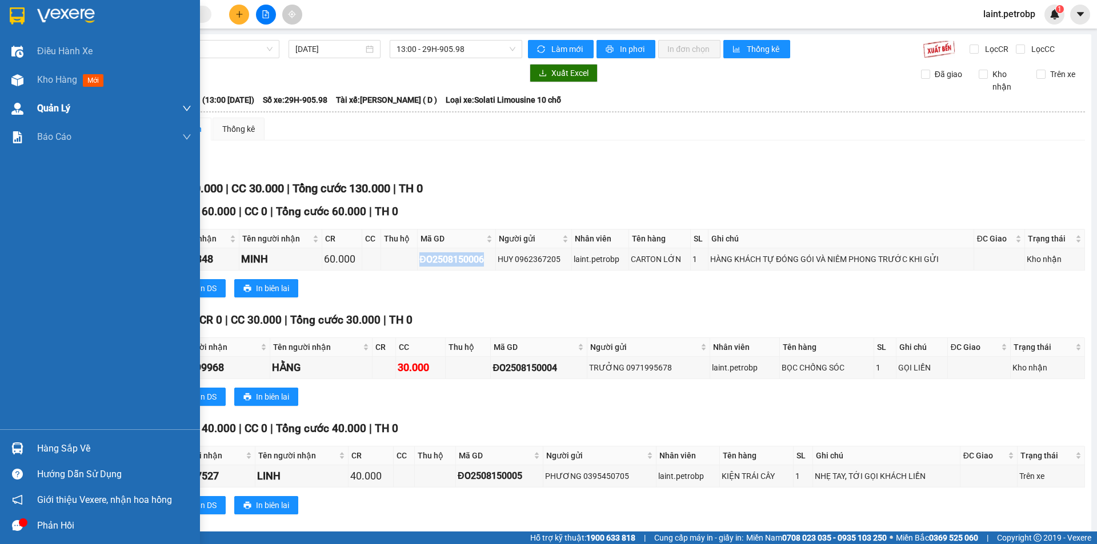
drag, startPoint x: 50, startPoint y: 78, endPoint x: 184, endPoint y: 120, distance: 140.6
click at [58, 81] on span "Kho hàng" at bounding box center [57, 79] width 40 height 11
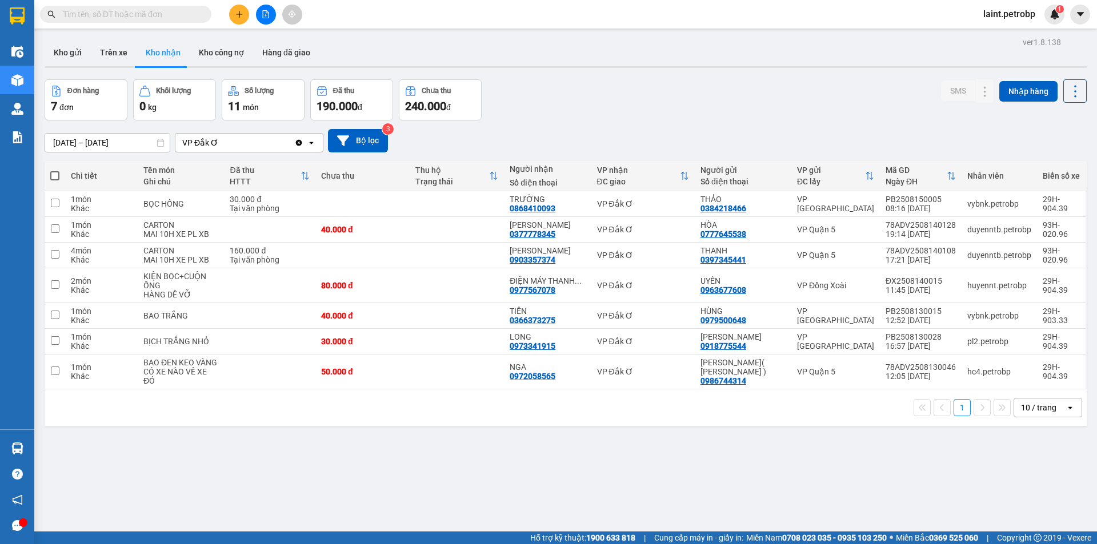
click at [156, 11] on input "text" at bounding box center [130, 14] width 135 height 13
paste input "ĐO2508150006"
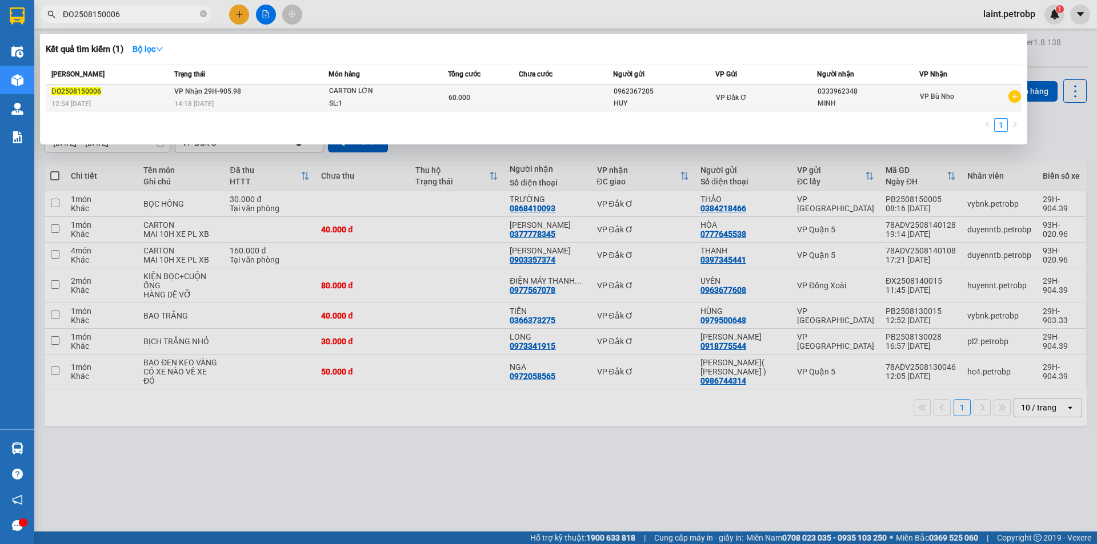
type input "ĐO2508150006"
click at [203, 96] on td "VP Nhận 29H-905.98 14:18 [DATE]" at bounding box center [249, 98] width 157 height 27
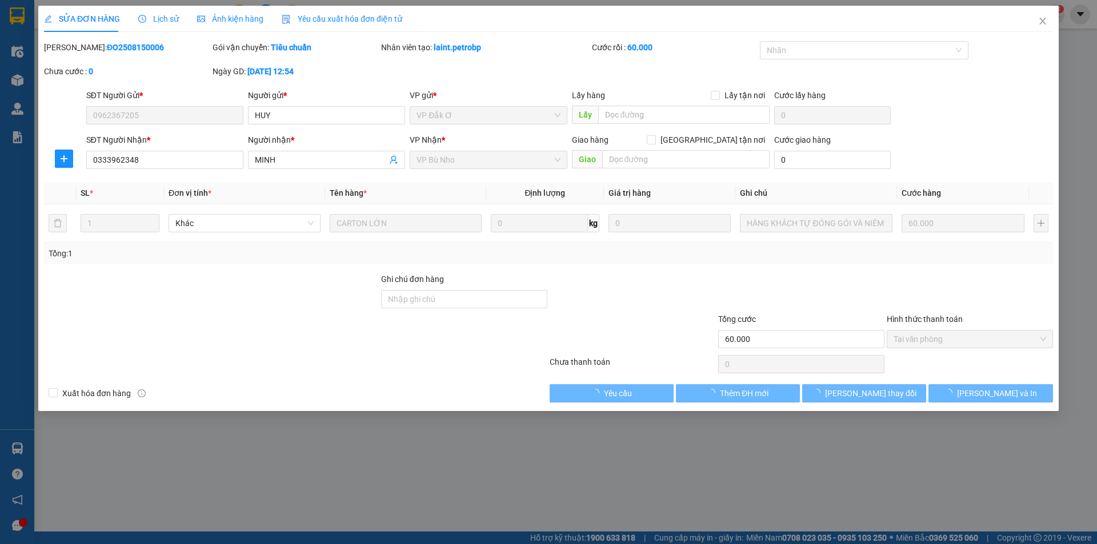
type input "0962367205"
type input "HUY"
type input "0333962348"
type input "MINH"
type input "60.000"
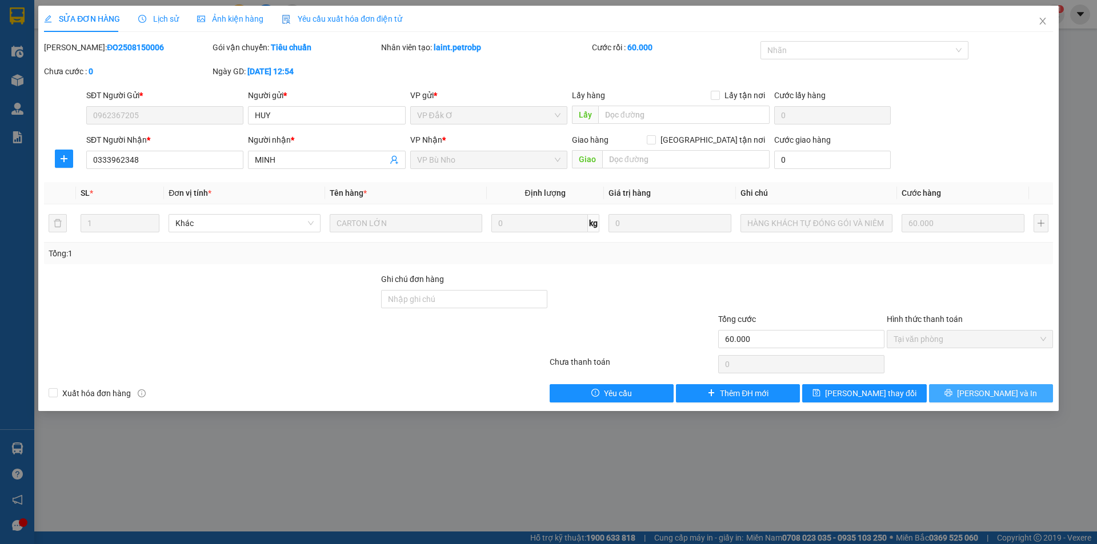
click at [946, 392] on button "[PERSON_NAME] và In" at bounding box center [991, 393] width 124 height 18
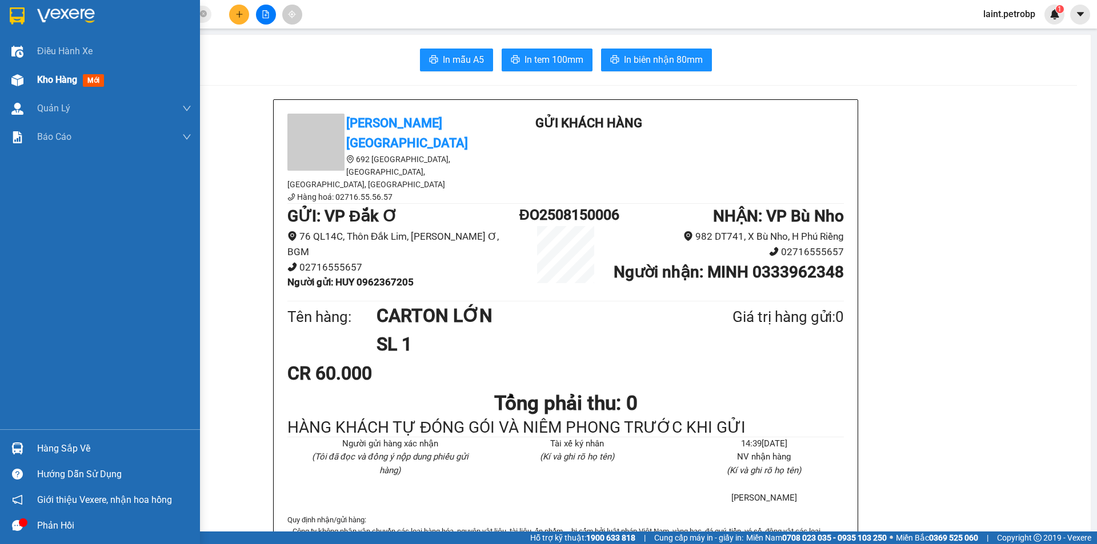
click at [53, 78] on span "Kho hàng" at bounding box center [57, 79] width 40 height 11
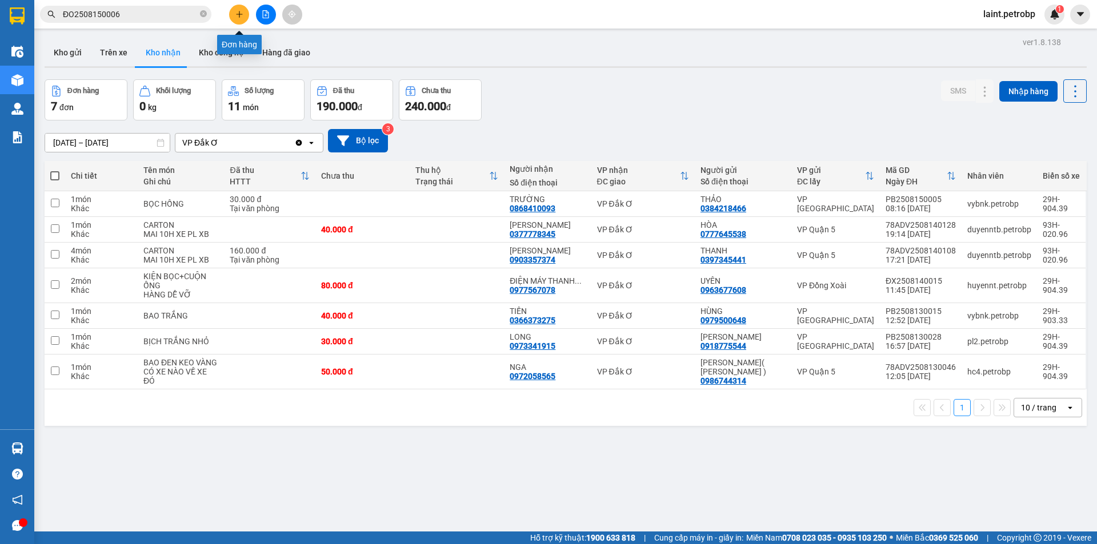
click at [236, 8] on button at bounding box center [239, 15] width 20 height 20
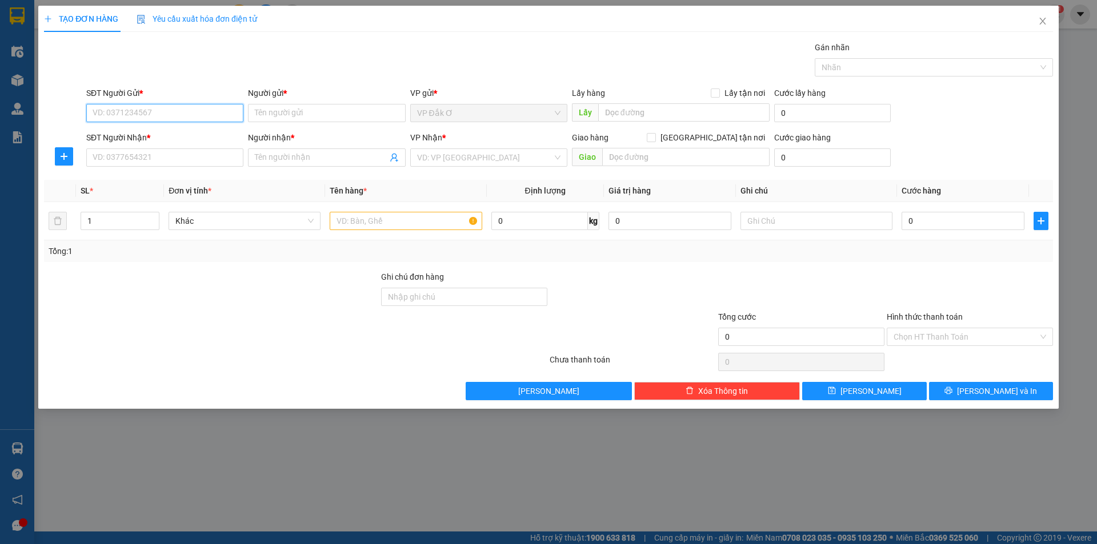
click at [153, 110] on input "SĐT Người Gửi *" at bounding box center [164, 113] width 157 height 18
type input "0974572819"
click at [142, 135] on div "0974572819 - THÚY" at bounding box center [164, 136] width 143 height 13
type input "THÚY"
type input "0388515398"
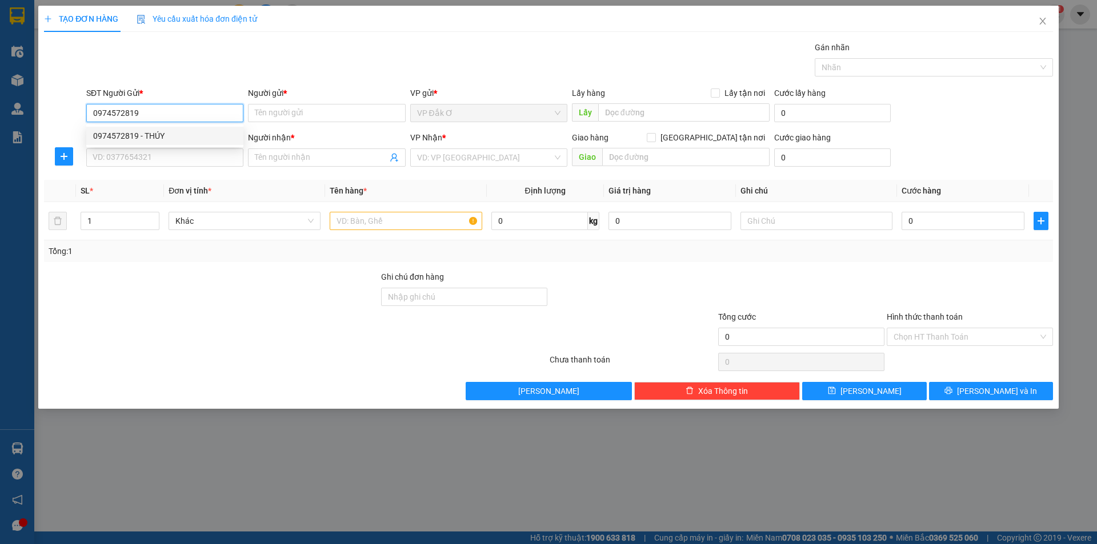
type input "CHỊ [PERSON_NAME]"
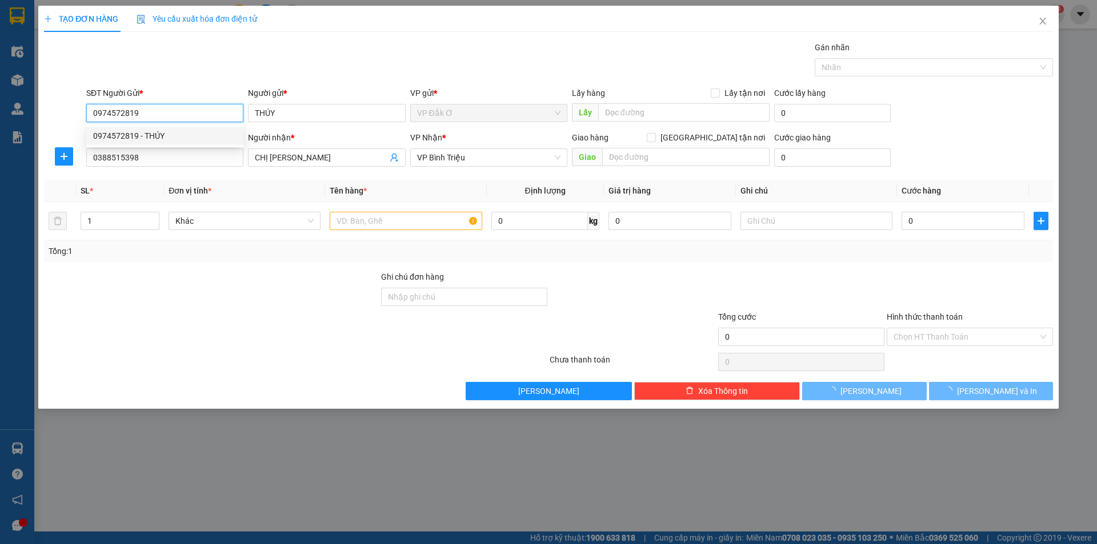
type input "30.000"
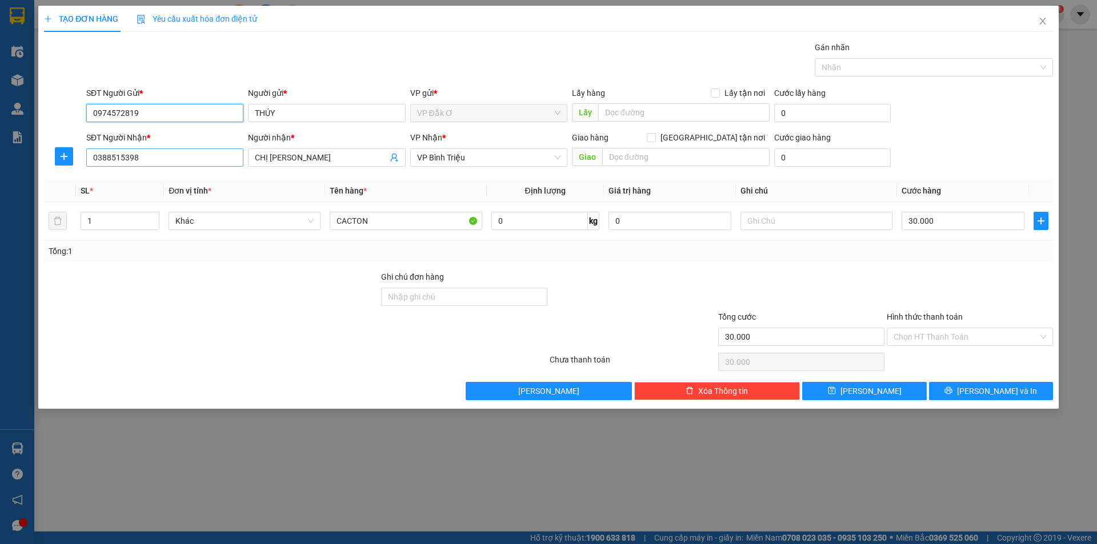
type input "0974572819"
click at [160, 158] on input "0388515398" at bounding box center [164, 158] width 157 height 18
type input "0"
type input "0972184260"
click at [314, 154] on input "CHỊ [PERSON_NAME]" at bounding box center [321, 157] width 132 height 13
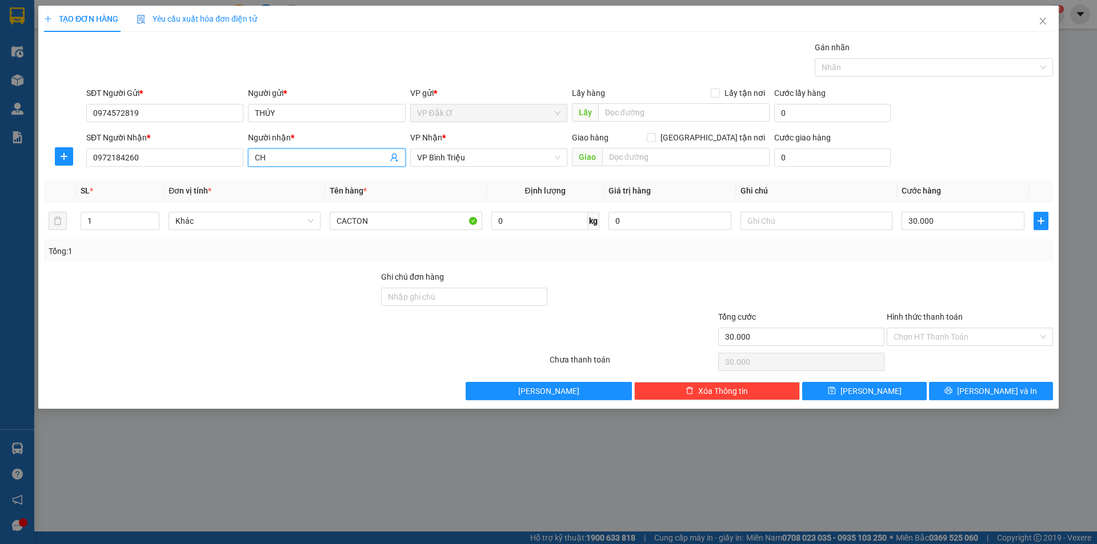
type input "C"
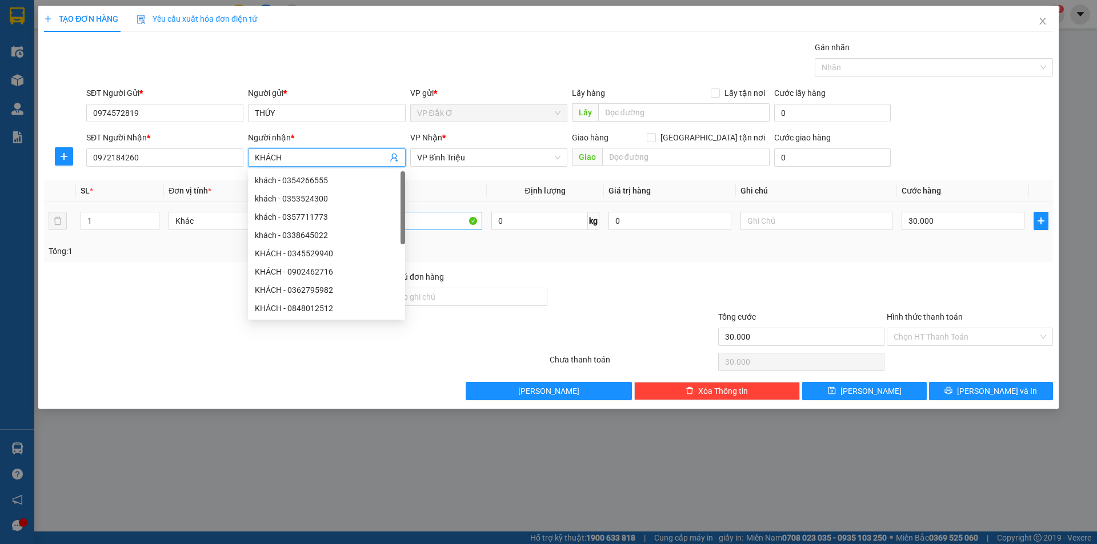
type input "KHÁCH"
click at [429, 224] on input "CACTON" at bounding box center [406, 221] width 152 height 18
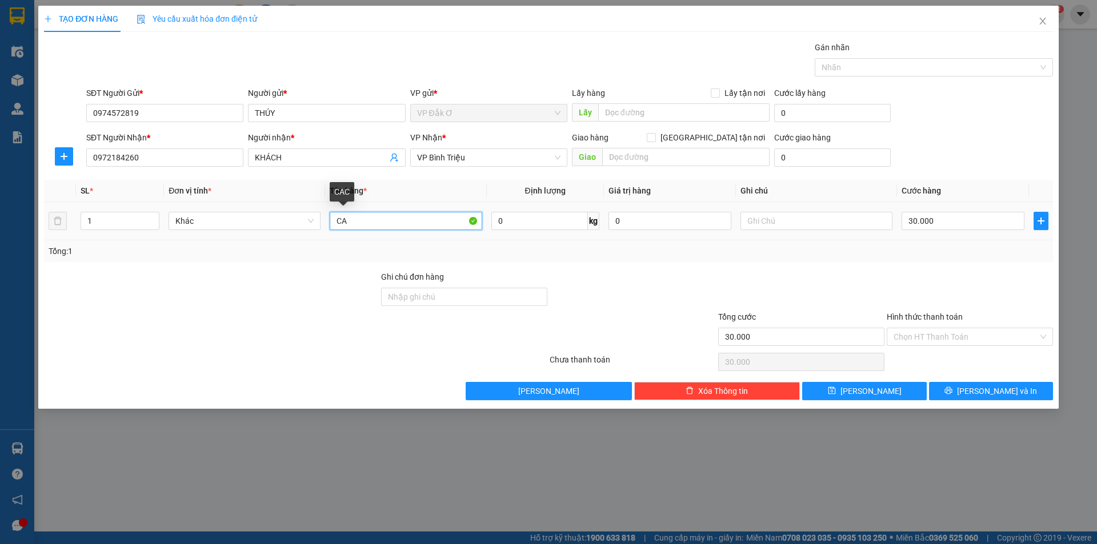
type input "C"
click at [475, 155] on span "VP Bình Triệu" at bounding box center [488, 157] width 143 height 17
type input "BAO ĐỎ"
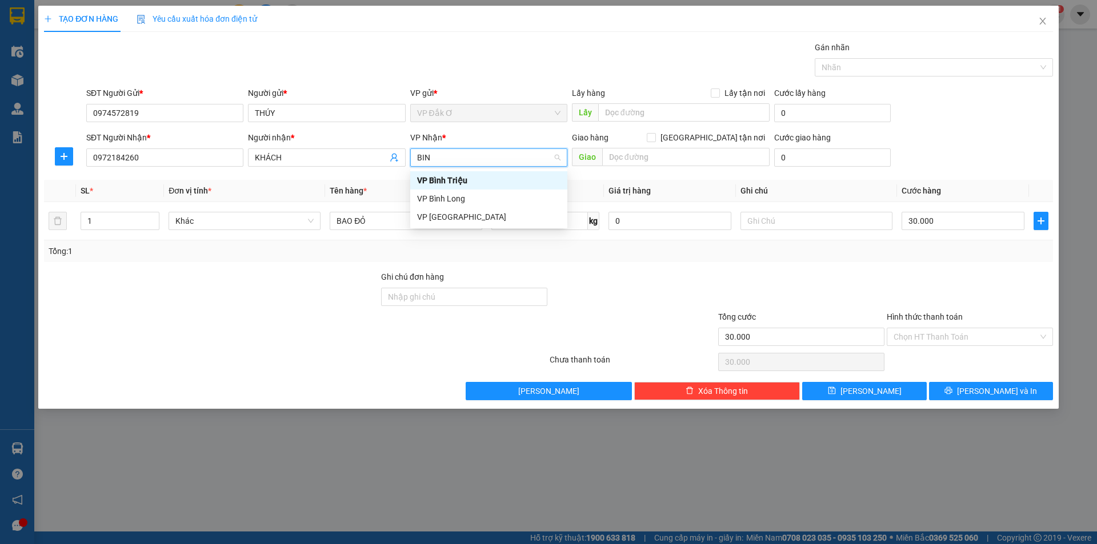
type input "BINH"
click at [452, 219] on div "VP [GEOGRAPHIC_DATA]" at bounding box center [488, 217] width 143 height 13
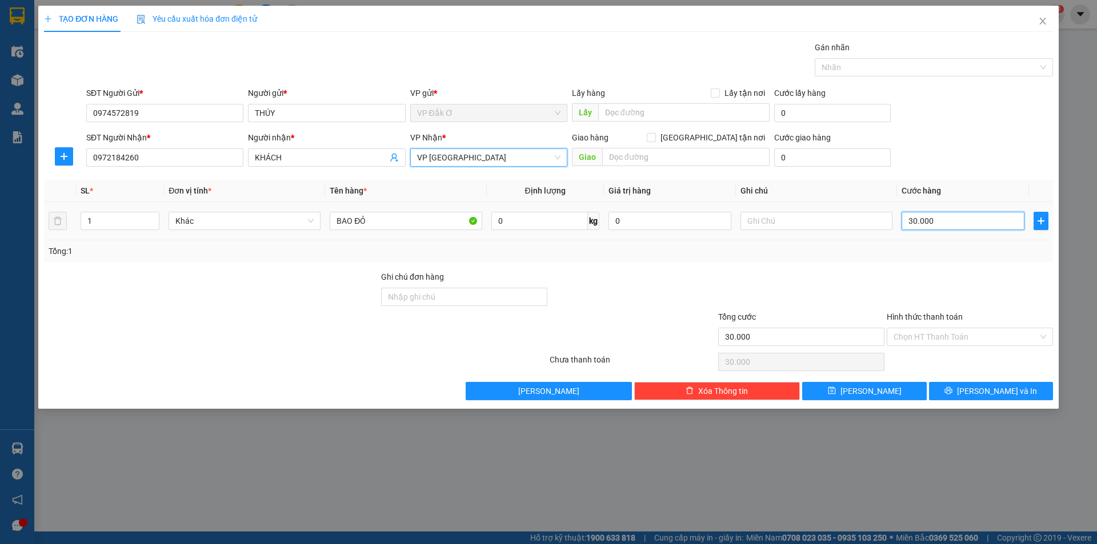
click at [944, 221] on input "30.000" at bounding box center [962, 221] width 123 height 18
type input "0"
type input "5"
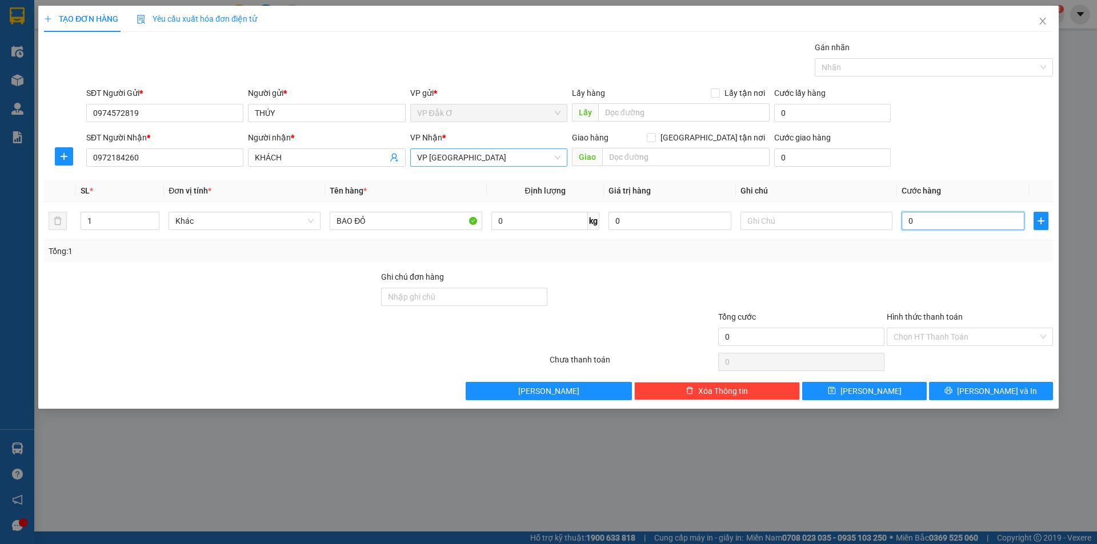
type input "5"
type input "05"
type input "50"
type input "050"
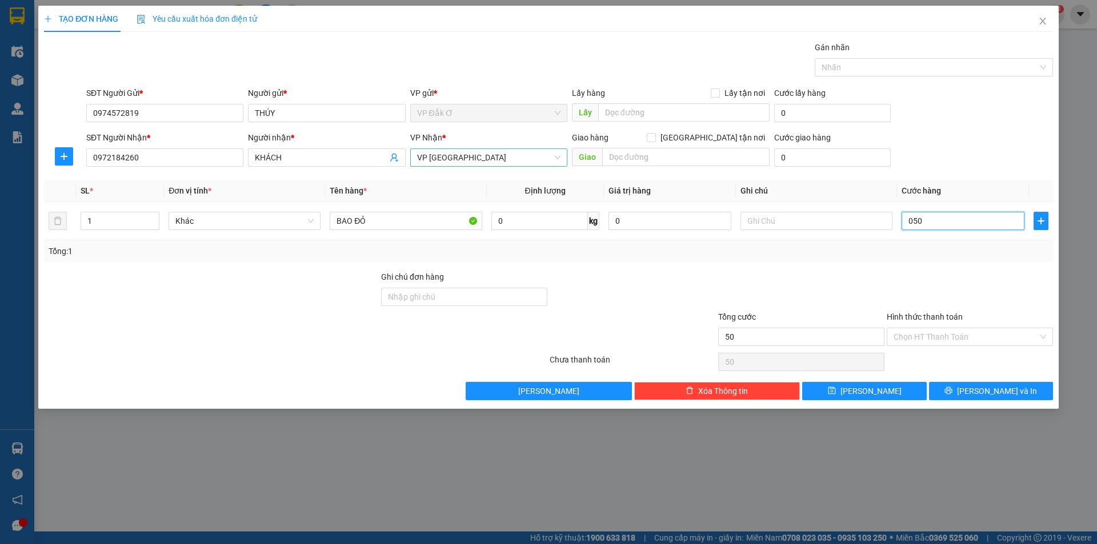
type input "500"
type input "0.500"
type input "5.000"
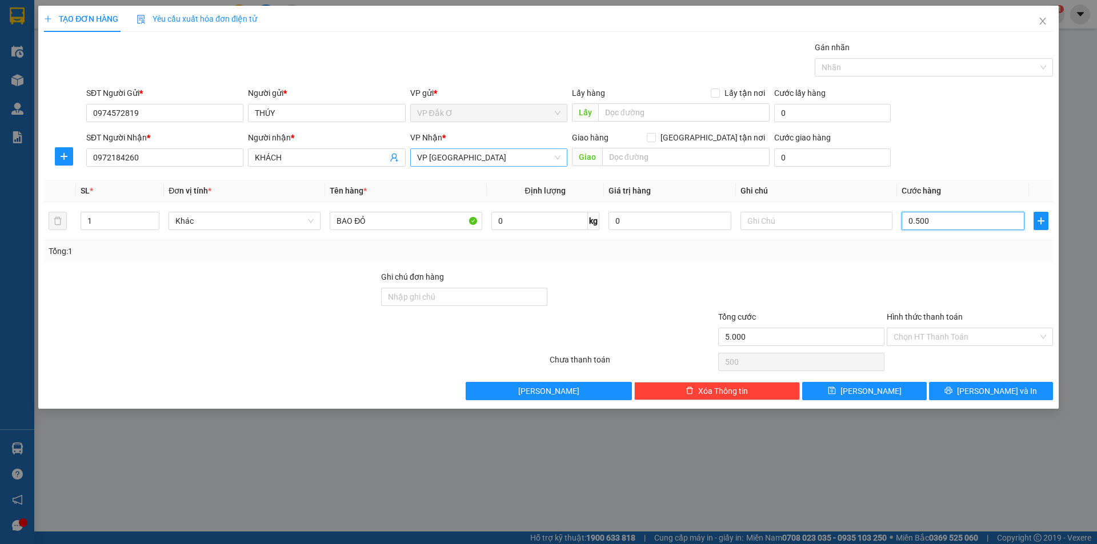
type input "05.000"
type input "50.000"
drag, startPoint x: 913, startPoint y: 335, endPoint x: 918, endPoint y: 337, distance: 6.2
click at [915, 335] on input "Hình thức thanh toán" at bounding box center [965, 336] width 145 height 17
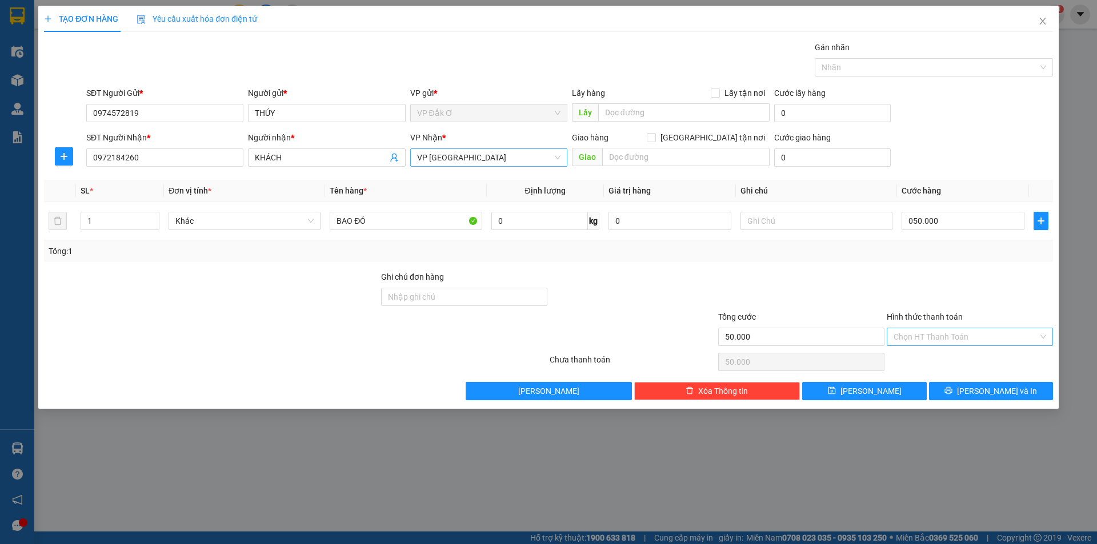
type input "50.000"
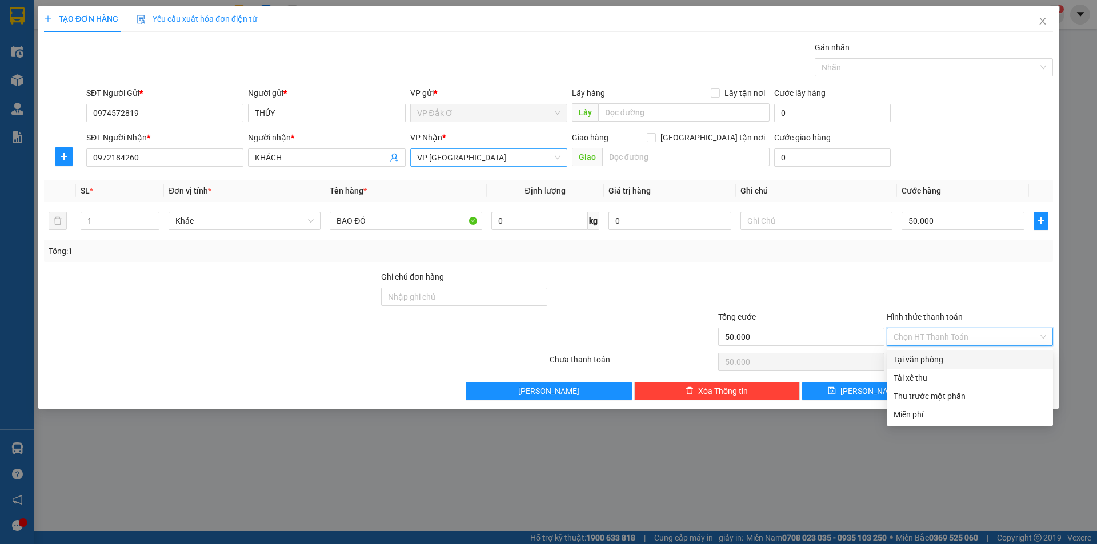
click at [937, 355] on div "Tại văn phòng" at bounding box center [969, 360] width 153 height 13
type input "0"
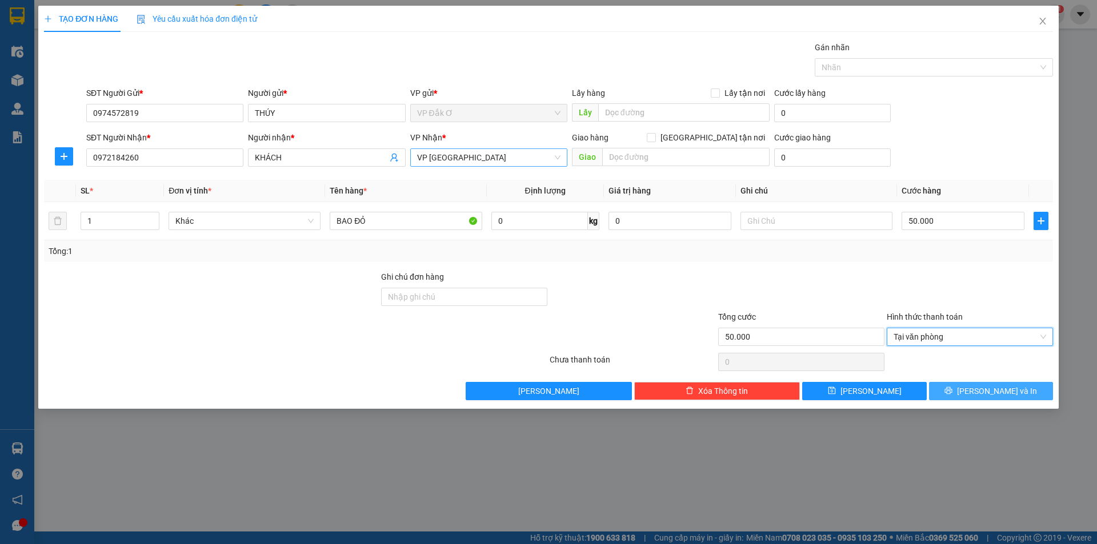
click at [962, 392] on button "[PERSON_NAME] và In" at bounding box center [991, 391] width 124 height 18
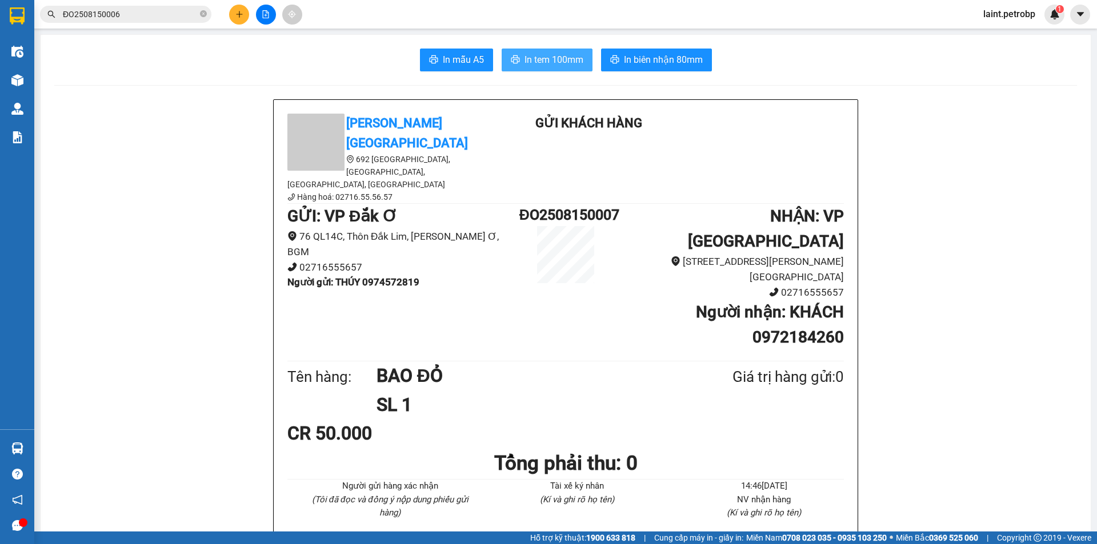
click at [540, 56] on span "In tem 100mm" at bounding box center [553, 60] width 59 height 14
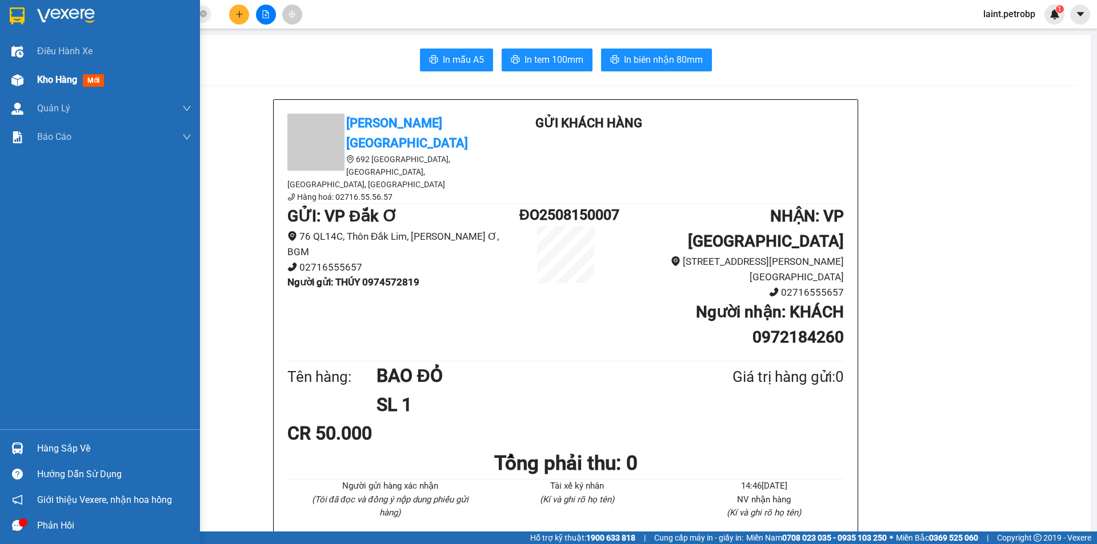
click at [45, 81] on span "Kho hàng" at bounding box center [57, 79] width 40 height 11
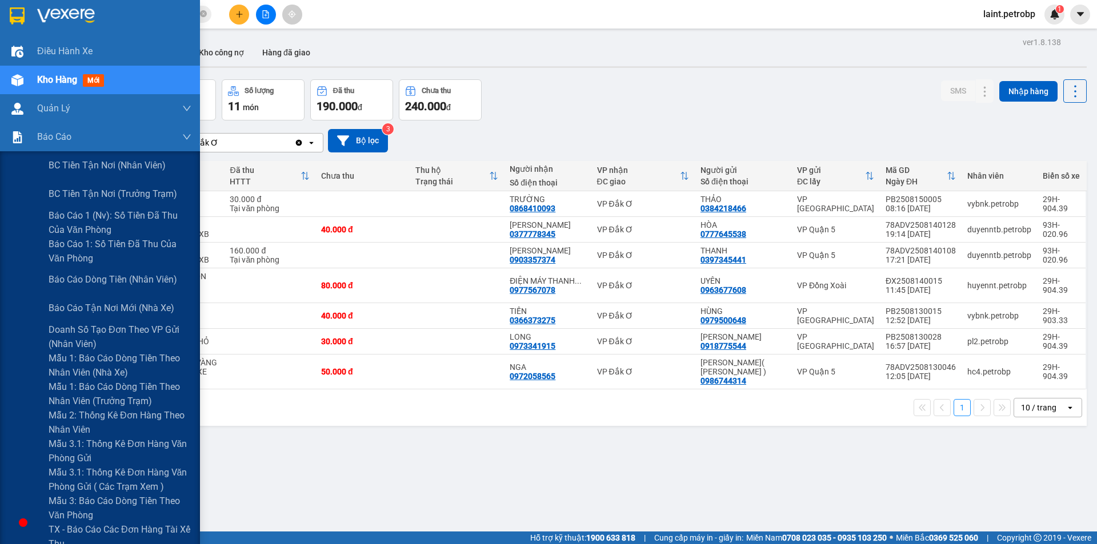
drag, startPoint x: 82, startPoint y: 215, endPoint x: 226, endPoint y: 234, distance: 144.6
click at [91, 216] on span "Báo cáo 1 (nv): Số tiền đã thu của văn phòng" at bounding box center [120, 222] width 143 height 29
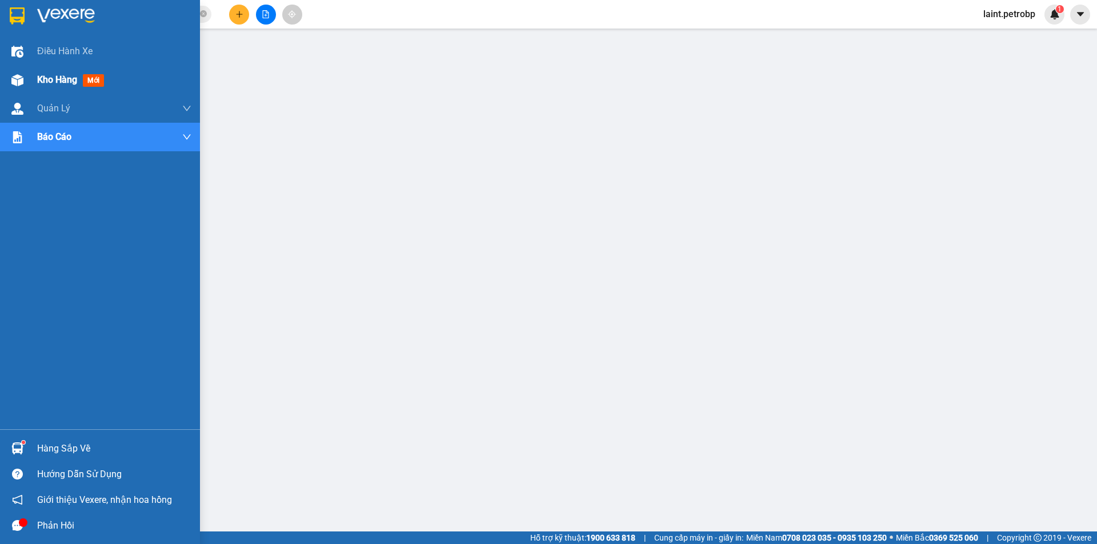
click at [53, 77] on span "Kho hàng" at bounding box center [57, 79] width 40 height 11
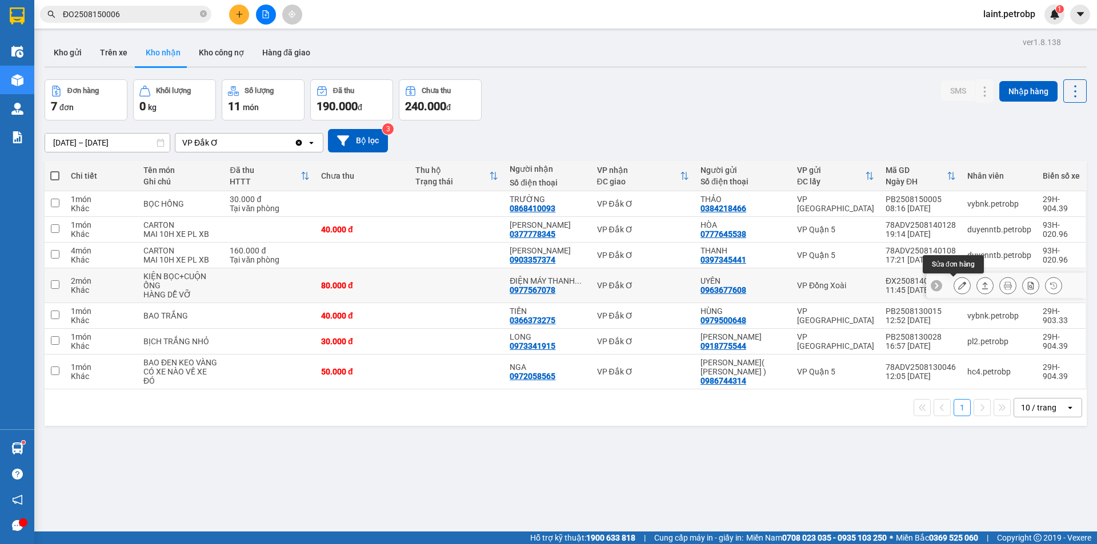
click at [958, 284] on icon at bounding box center [962, 286] width 8 height 8
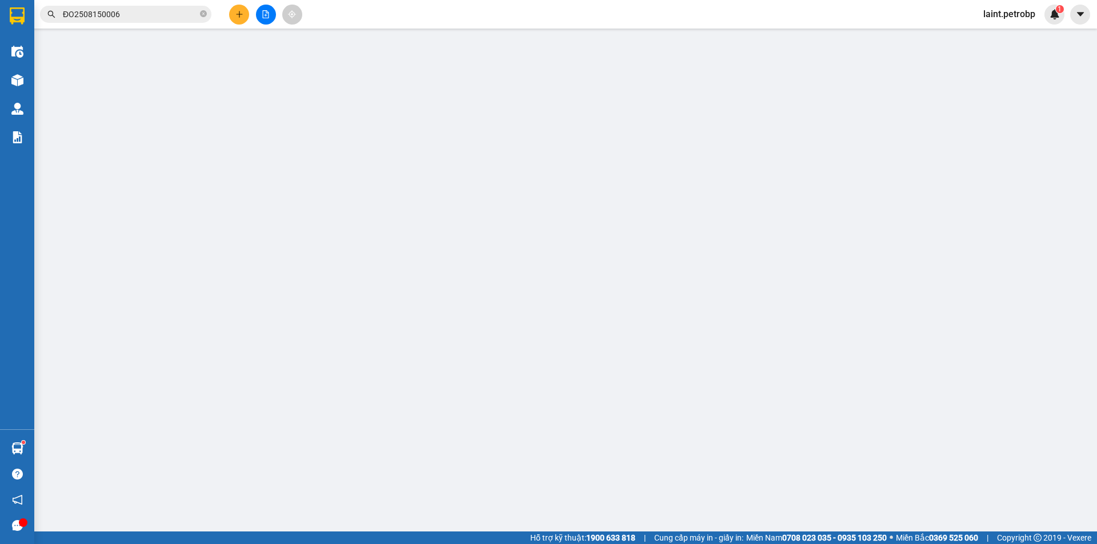
type input "0963677608"
type input "UYÊN"
type input "0977567078"
type input "ĐIỆN MÁY THANH PHONG"
type input "80.000"
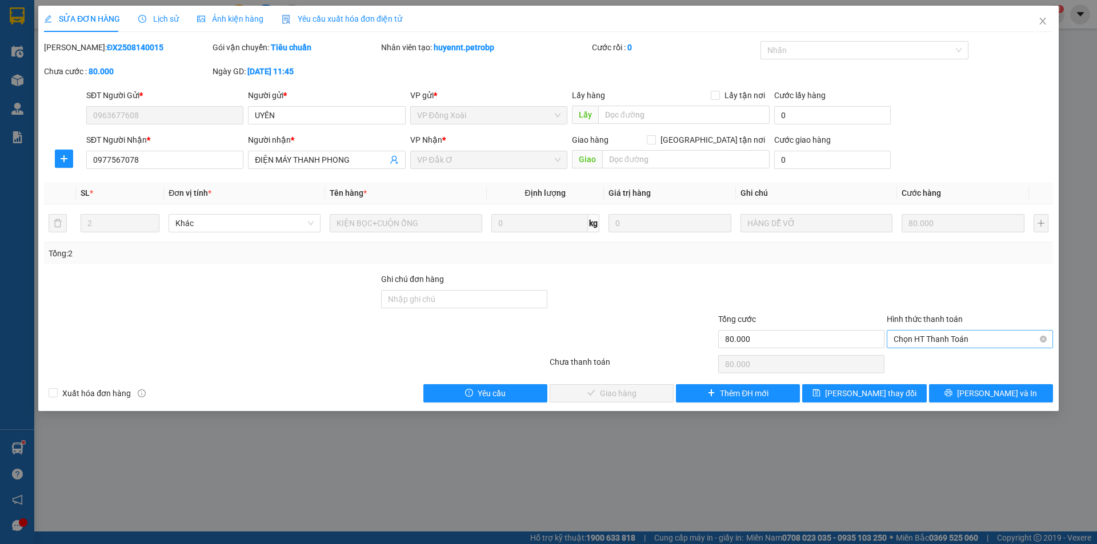
click at [930, 339] on span "Chọn HT Thanh Toán" at bounding box center [969, 339] width 153 height 17
click at [924, 360] on div "Tại văn phòng" at bounding box center [969, 362] width 153 height 13
type input "0"
click at [599, 396] on span "[PERSON_NAME] và Giao hàng" at bounding box center [626, 393] width 110 height 13
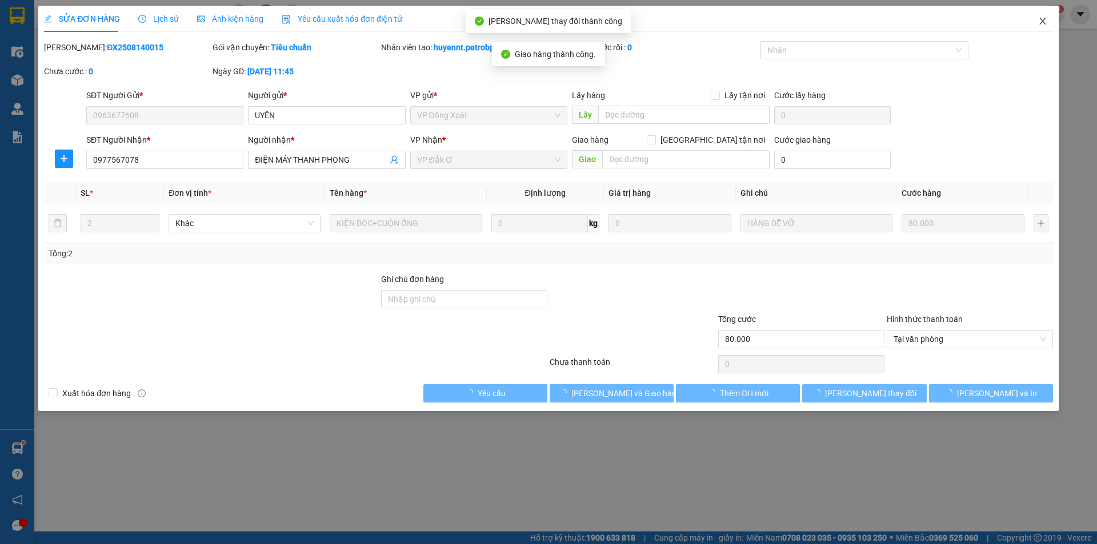
click at [1044, 15] on span "Close" at bounding box center [1042, 22] width 32 height 32
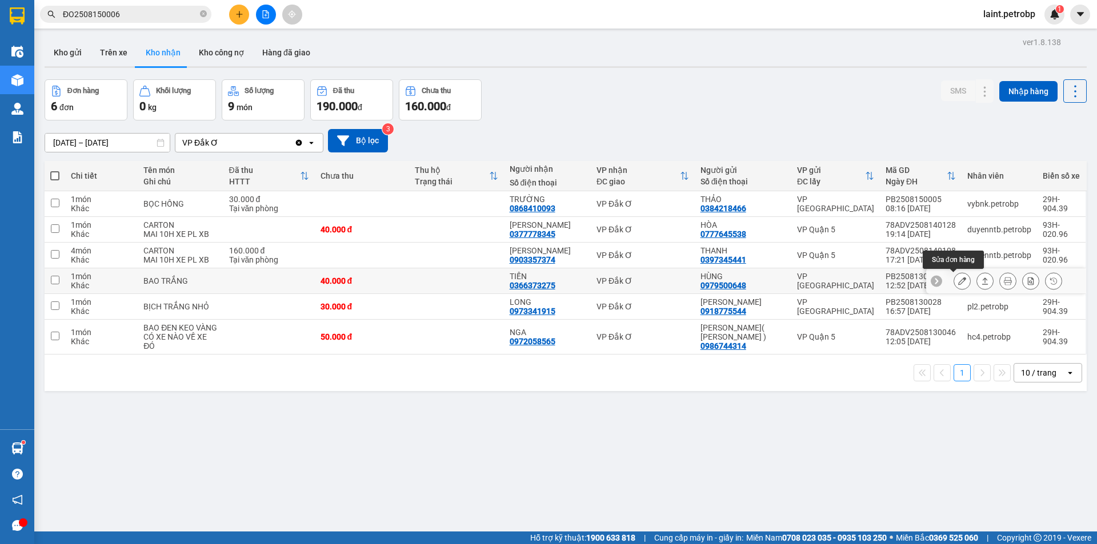
click at [954, 279] on button at bounding box center [962, 281] width 16 height 20
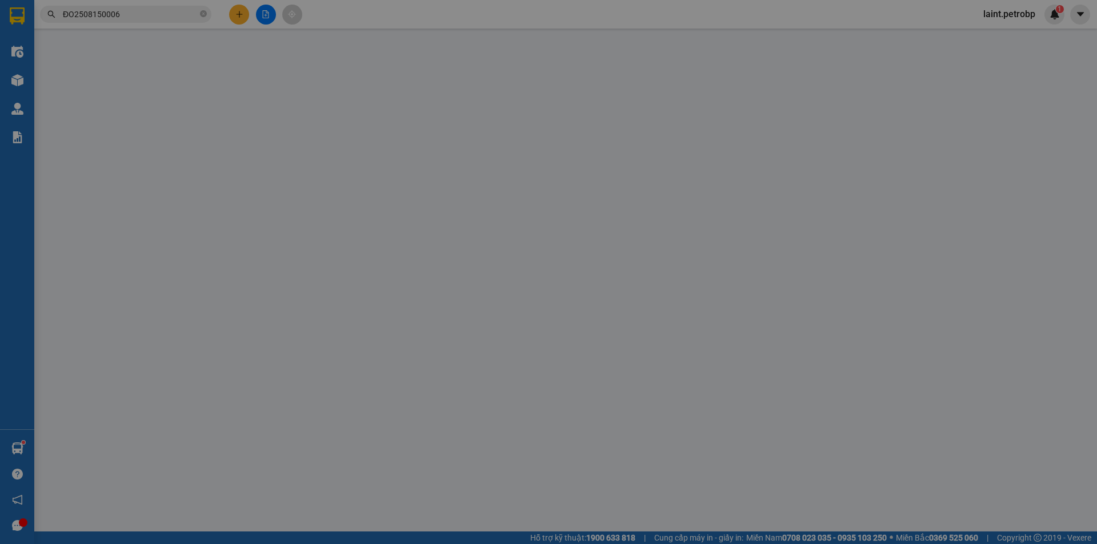
type input "0979500648"
type input "HÙNG"
type input "0366373275"
type input "TIẾN"
type input "40.000"
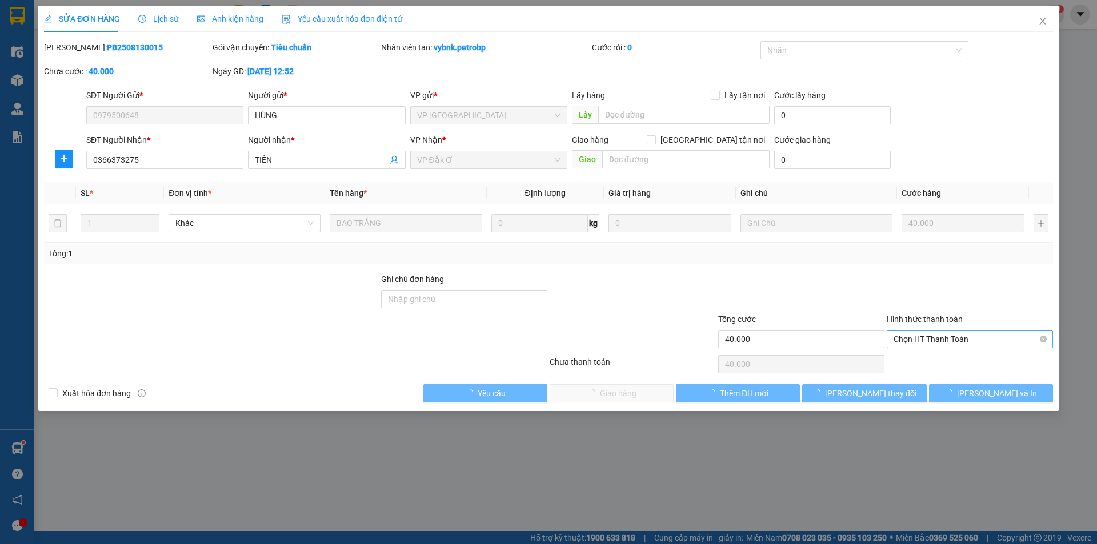
click at [936, 339] on span "Chọn HT Thanh Toán" at bounding box center [969, 339] width 153 height 17
click at [918, 366] on div "Tại văn phòng" at bounding box center [969, 362] width 153 height 13
type input "0"
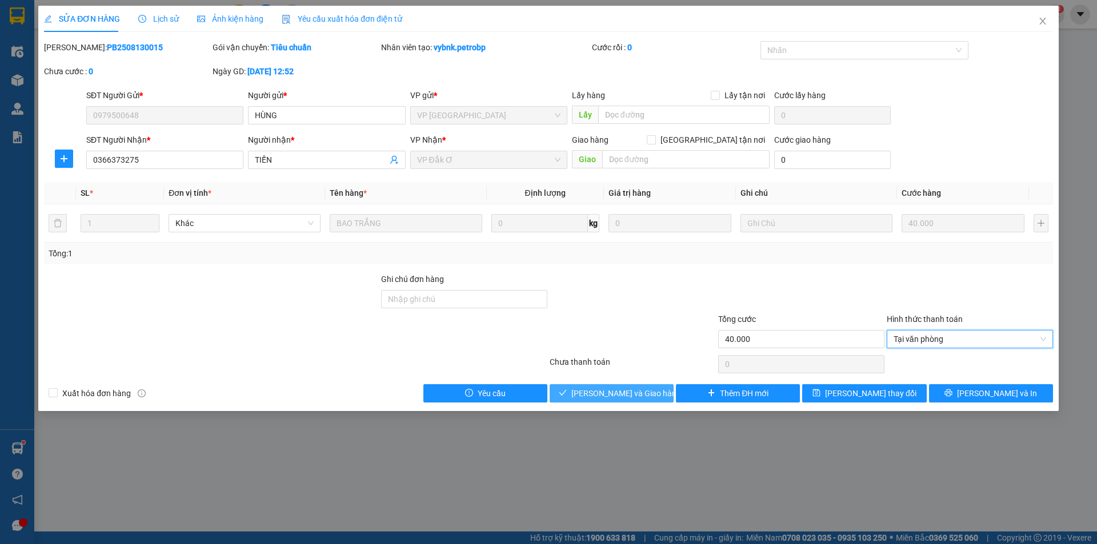
click at [653, 399] on button "[PERSON_NAME] và Giao hàng" at bounding box center [611, 393] width 124 height 18
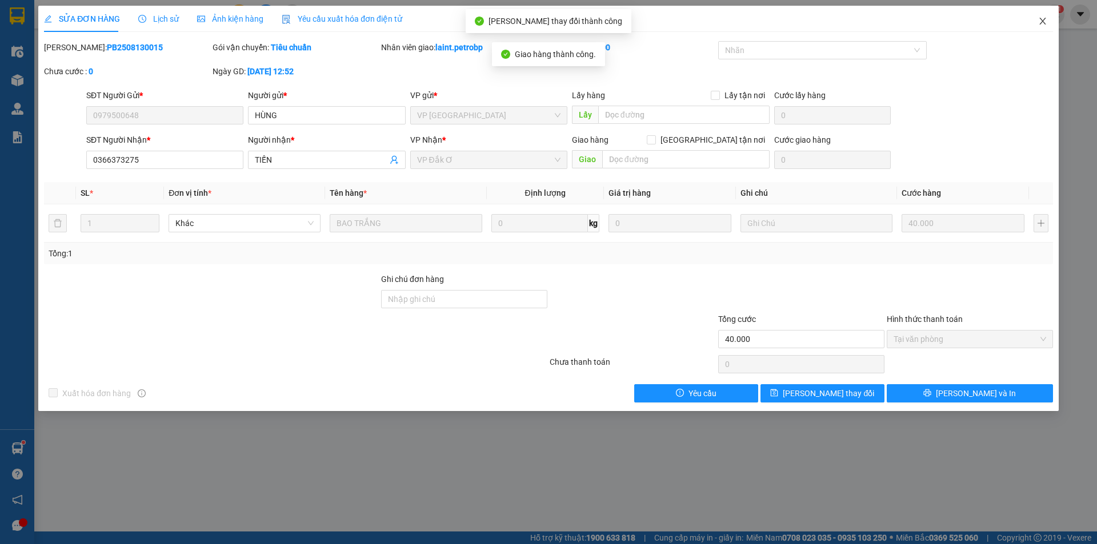
click at [1042, 23] on icon "close" at bounding box center [1042, 21] width 9 height 9
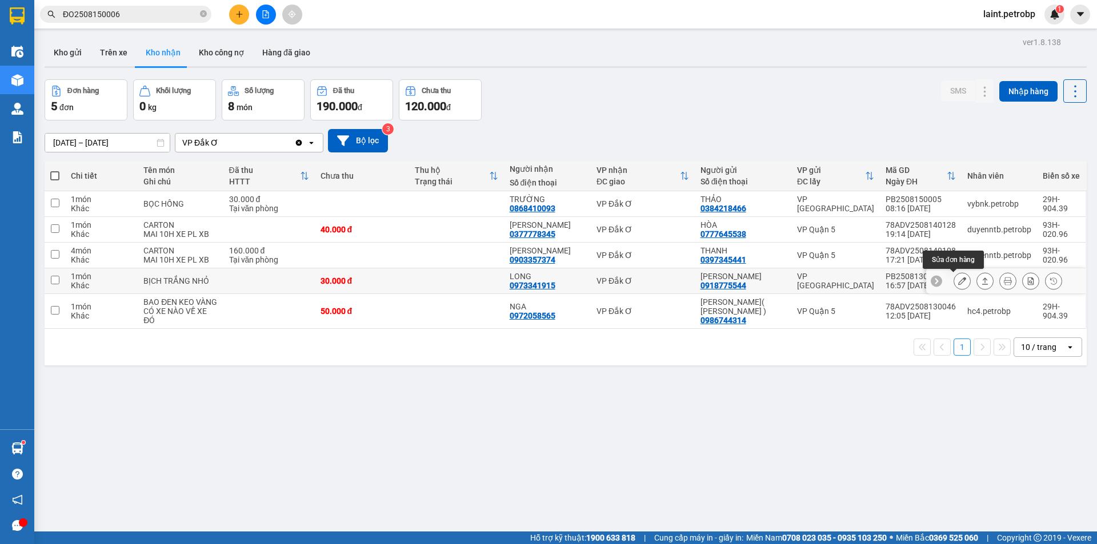
click at [958, 279] on icon at bounding box center [962, 281] width 8 height 8
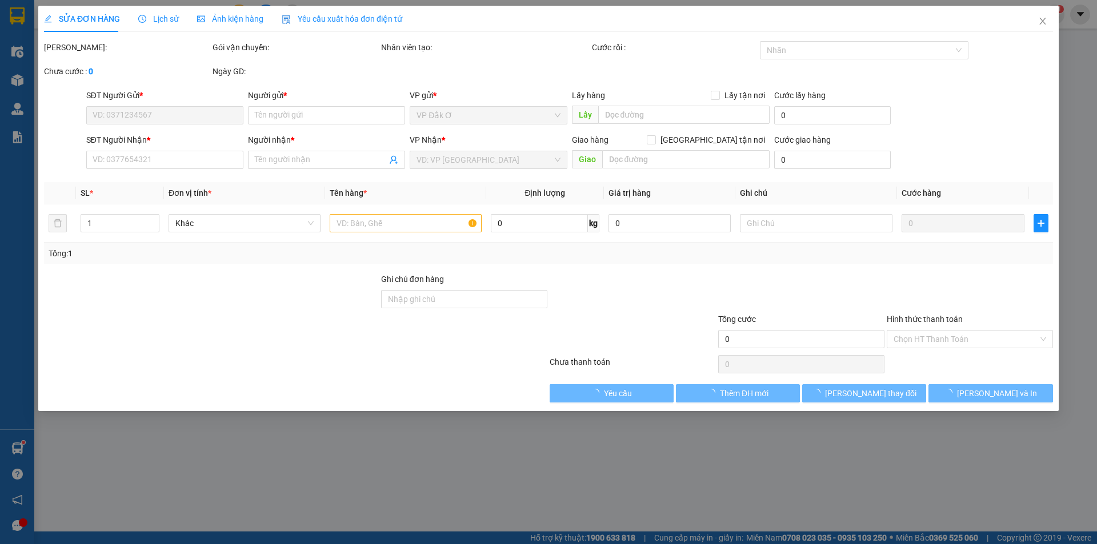
type input "0918775544"
type input "[PERSON_NAME]"
type input "0973341915"
type input "LONG"
type input "30.000"
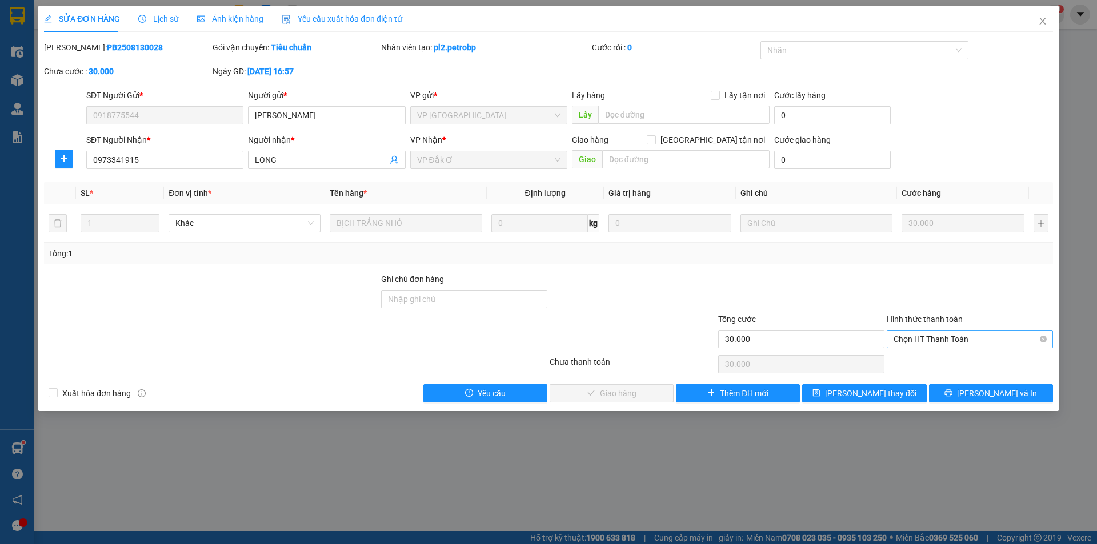
click at [919, 338] on span "Chọn HT Thanh Toán" at bounding box center [969, 339] width 153 height 17
click at [920, 356] on div "Tại văn phòng" at bounding box center [969, 362] width 153 height 13
type input "0"
click at [619, 392] on span "[PERSON_NAME] và Giao hàng" at bounding box center [626, 393] width 110 height 13
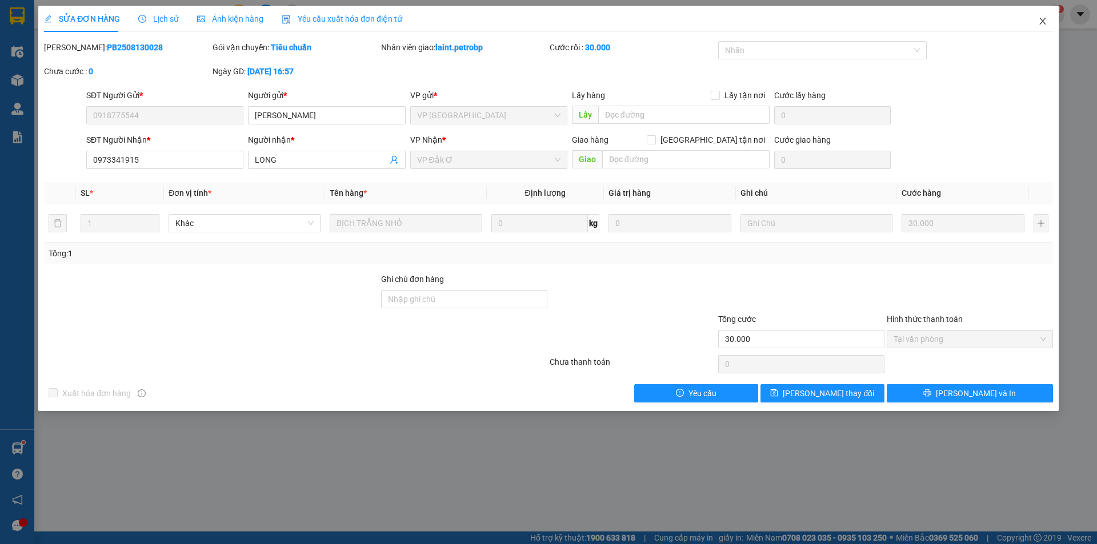
click at [1038, 26] on icon "close" at bounding box center [1042, 21] width 9 height 9
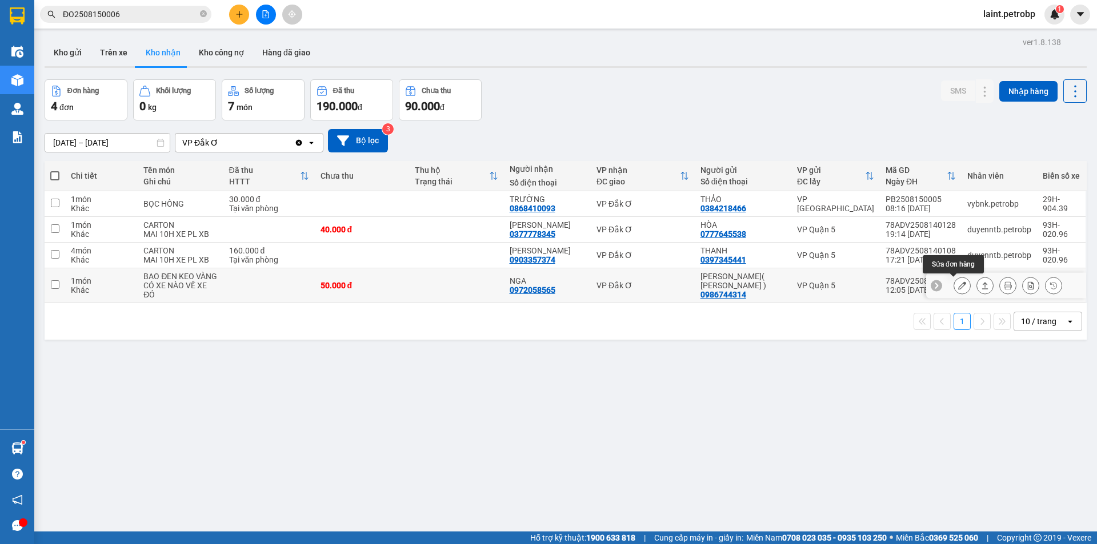
click at [954, 279] on button at bounding box center [962, 286] width 16 height 20
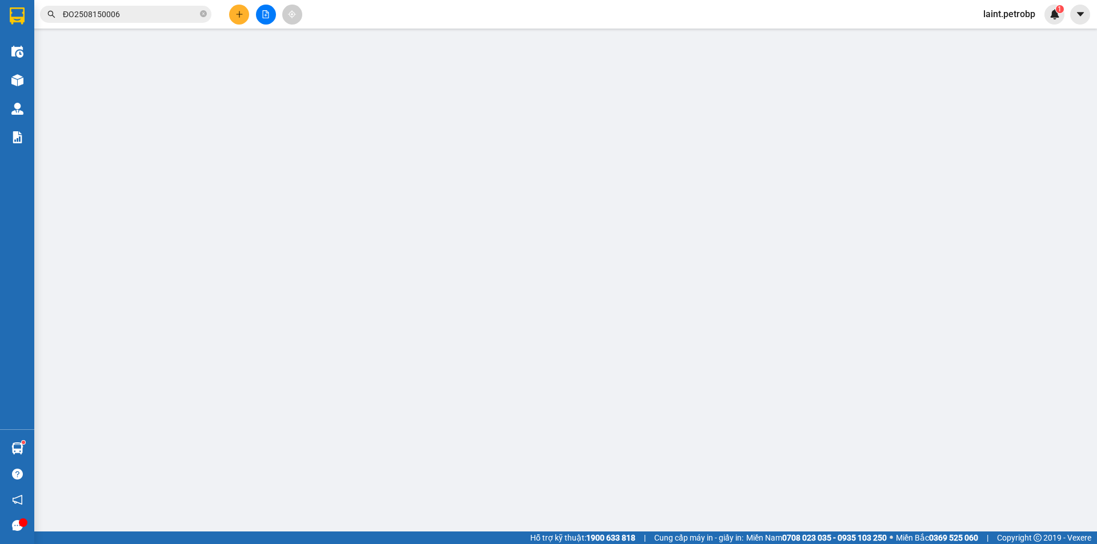
type input "0986744314"
type input "[PERSON_NAME]( [PERSON_NAME] )"
type input "0972058565"
type input "NGA"
type input "50.000"
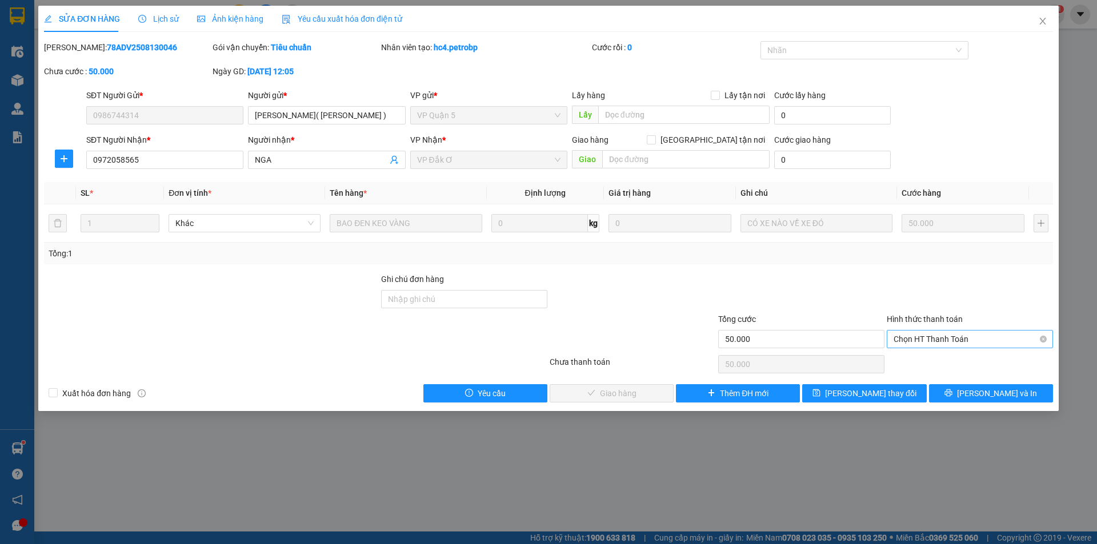
click at [913, 337] on span "Chọn HT Thanh Toán" at bounding box center [969, 339] width 153 height 17
click at [911, 362] on div "Tại văn phòng" at bounding box center [969, 362] width 153 height 13
type input "0"
click at [631, 396] on span "[PERSON_NAME] và Giao hàng" at bounding box center [626, 393] width 110 height 13
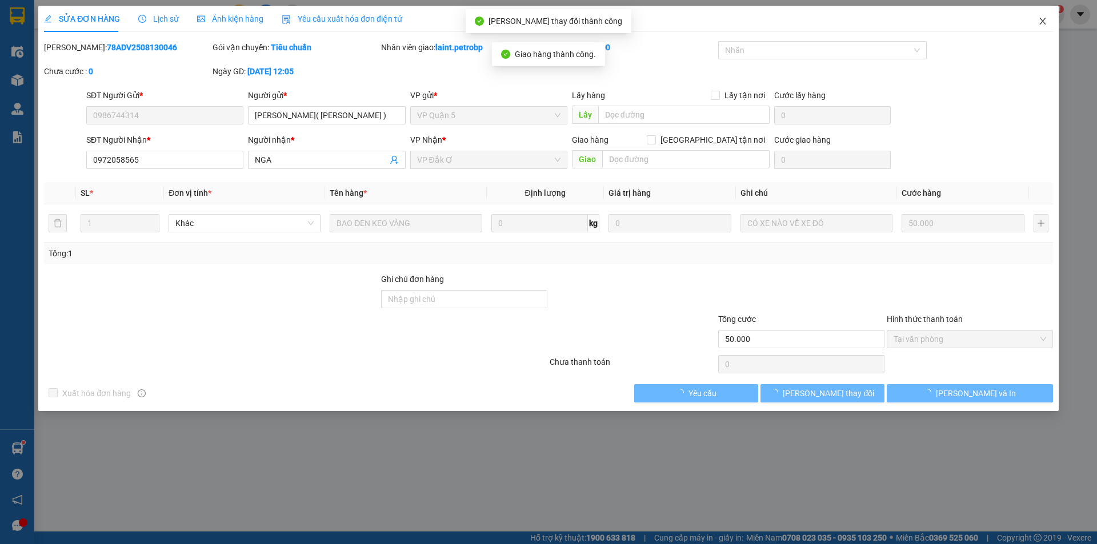
click at [1041, 20] on icon "close" at bounding box center [1042, 21] width 6 height 7
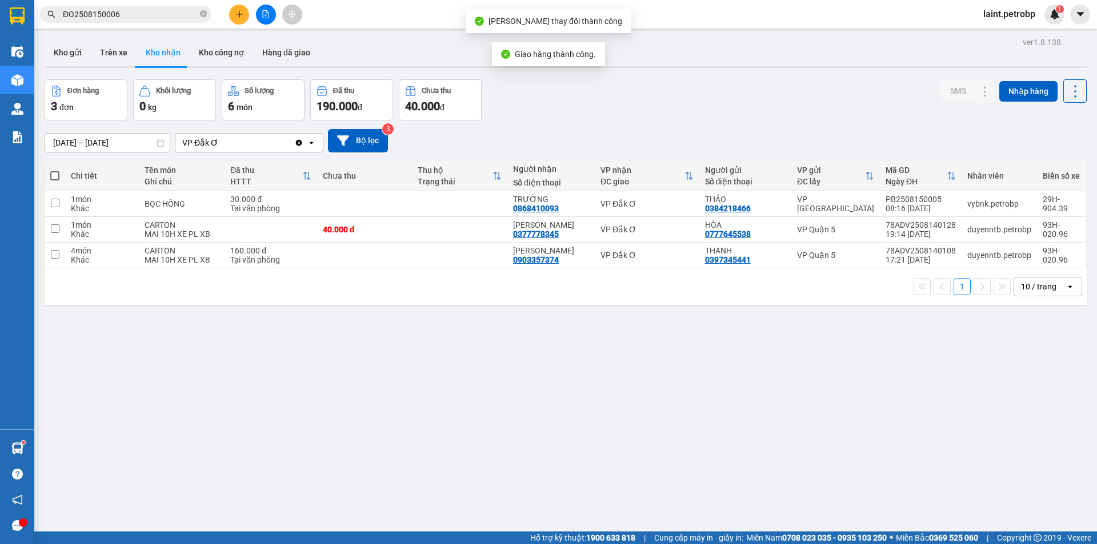
click at [99, 141] on input "[DATE] – [DATE]" at bounding box center [107, 143] width 125 height 18
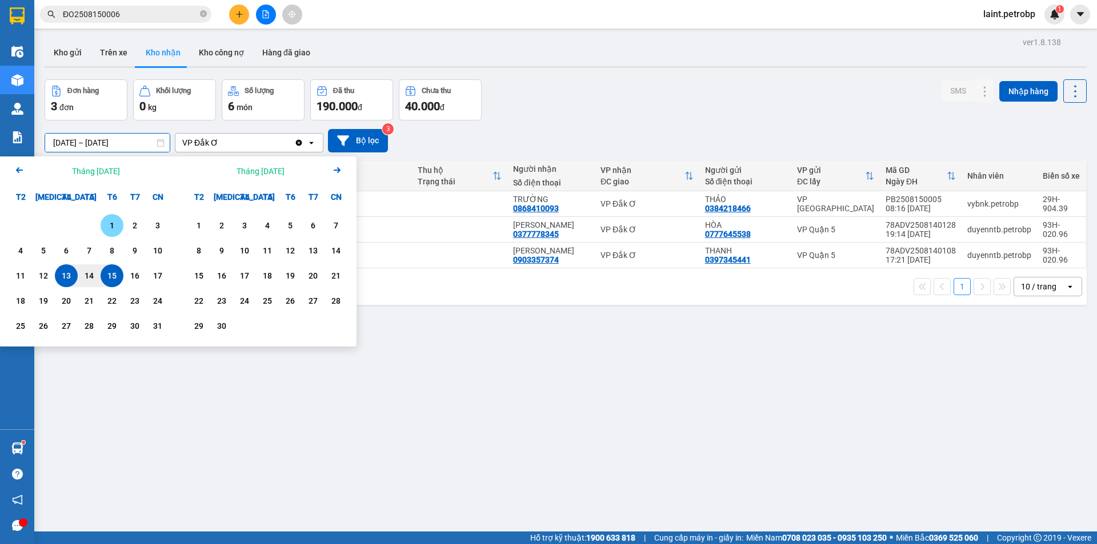
click at [110, 222] on div "1" at bounding box center [112, 226] width 16 height 14
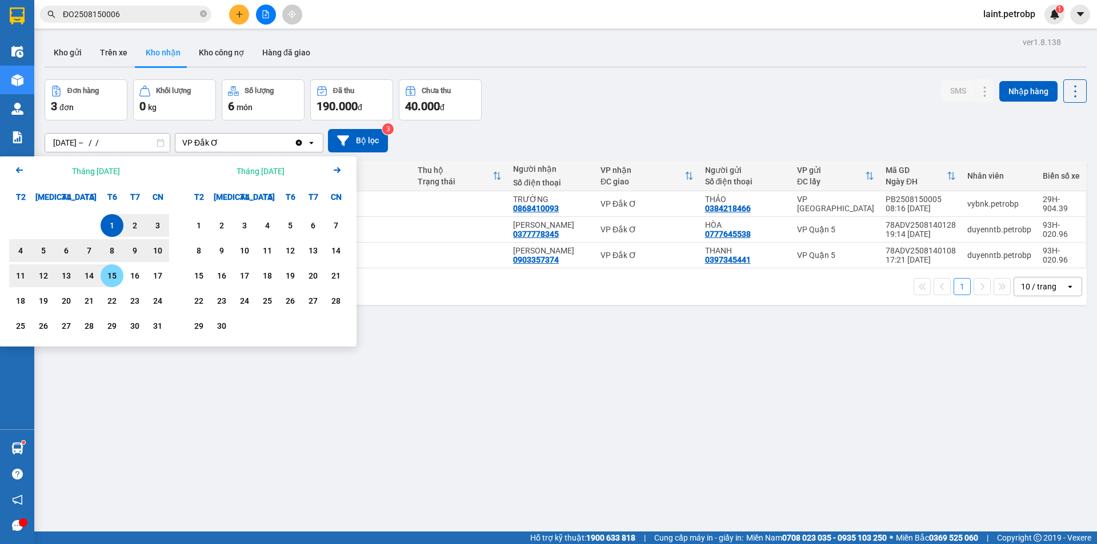
click at [110, 277] on div "15" at bounding box center [112, 276] width 16 height 14
type input "[DATE] – [DATE]"
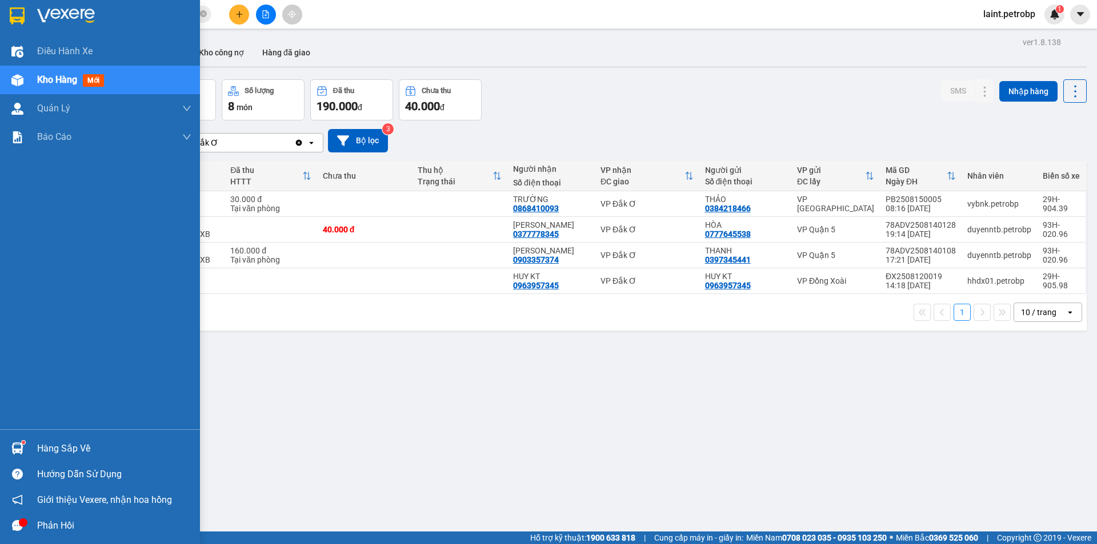
click at [49, 446] on div "Hàng sắp về" at bounding box center [114, 448] width 154 height 17
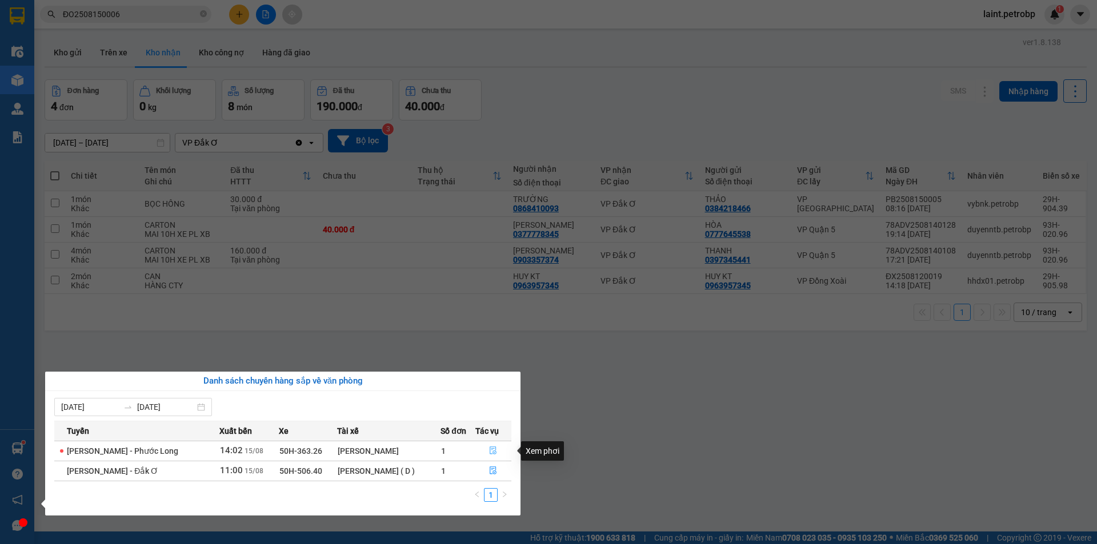
click at [491, 447] on icon "file-done" at bounding box center [493, 451] width 7 height 8
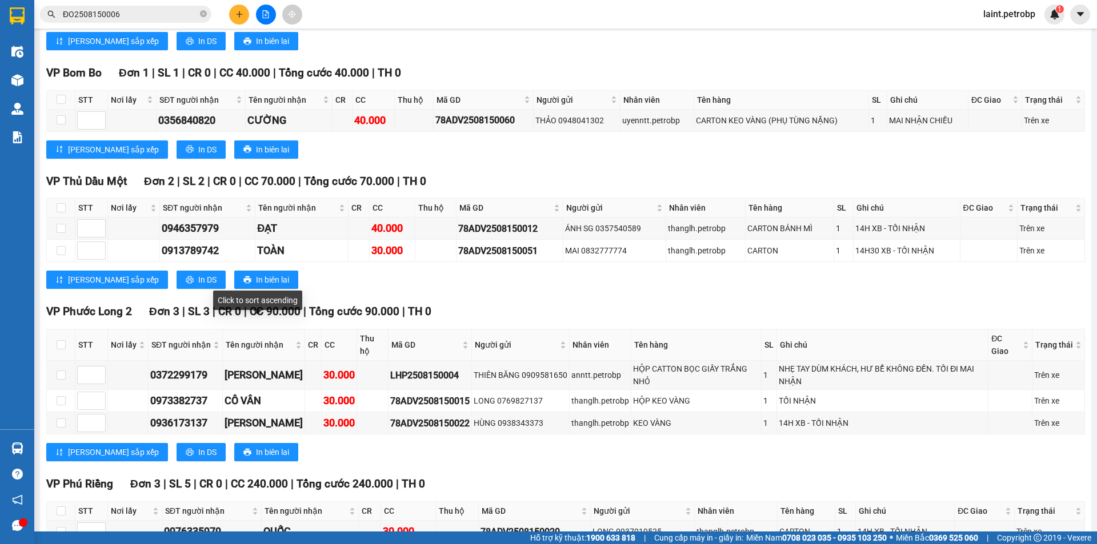
scroll to position [2033, 0]
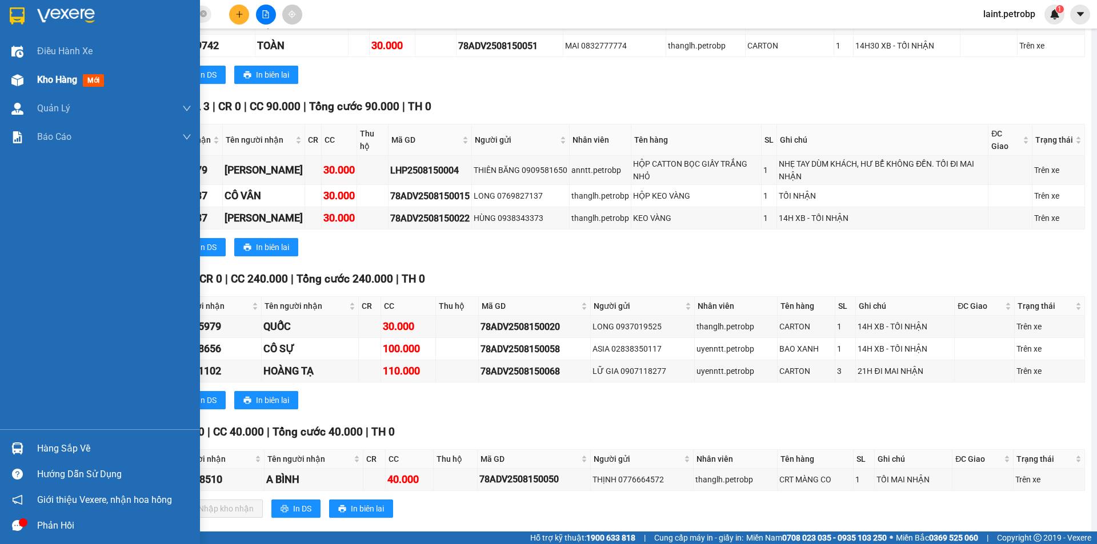
click at [42, 79] on span "Kho hàng" at bounding box center [57, 79] width 40 height 11
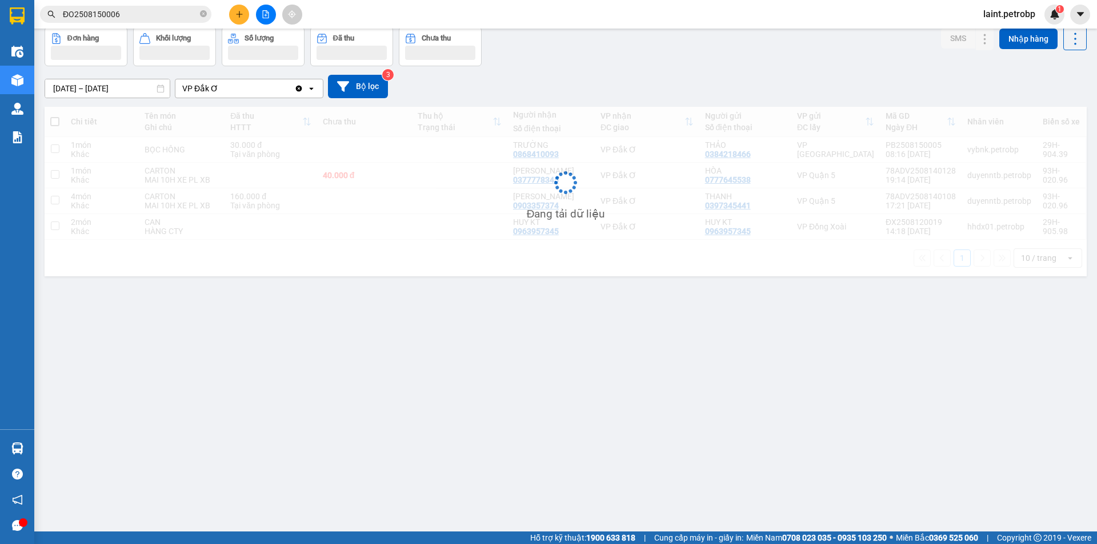
scroll to position [53, 0]
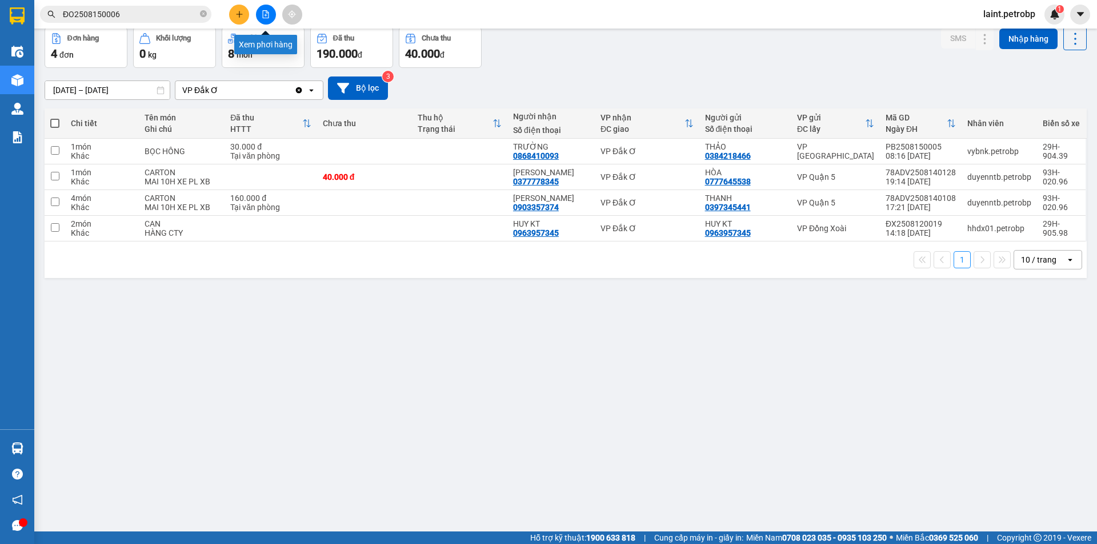
click at [267, 16] on icon "file-add" at bounding box center [266, 14] width 8 height 8
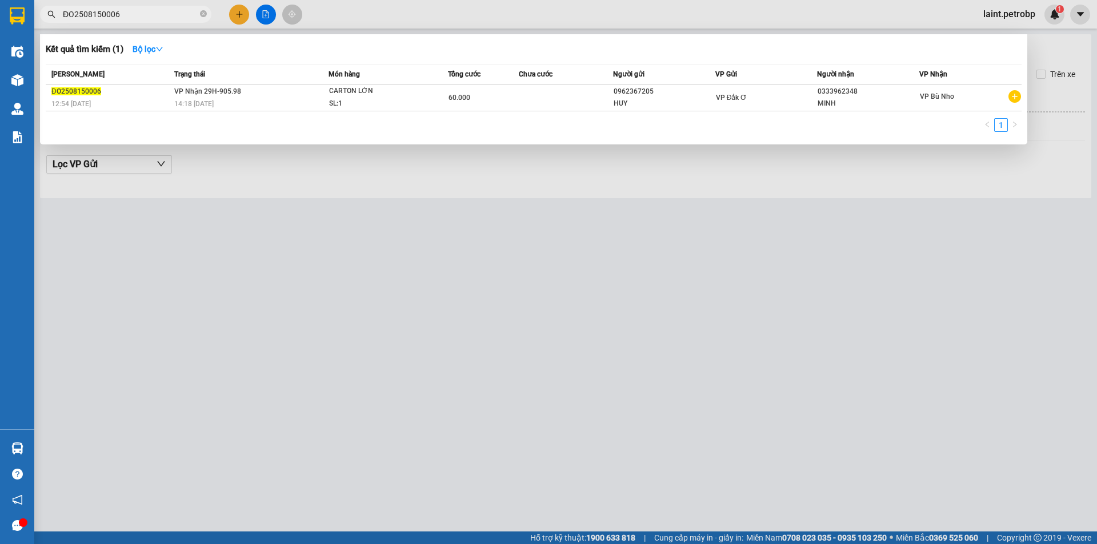
click at [159, 14] on input "ĐO2508150006" at bounding box center [130, 14] width 135 height 13
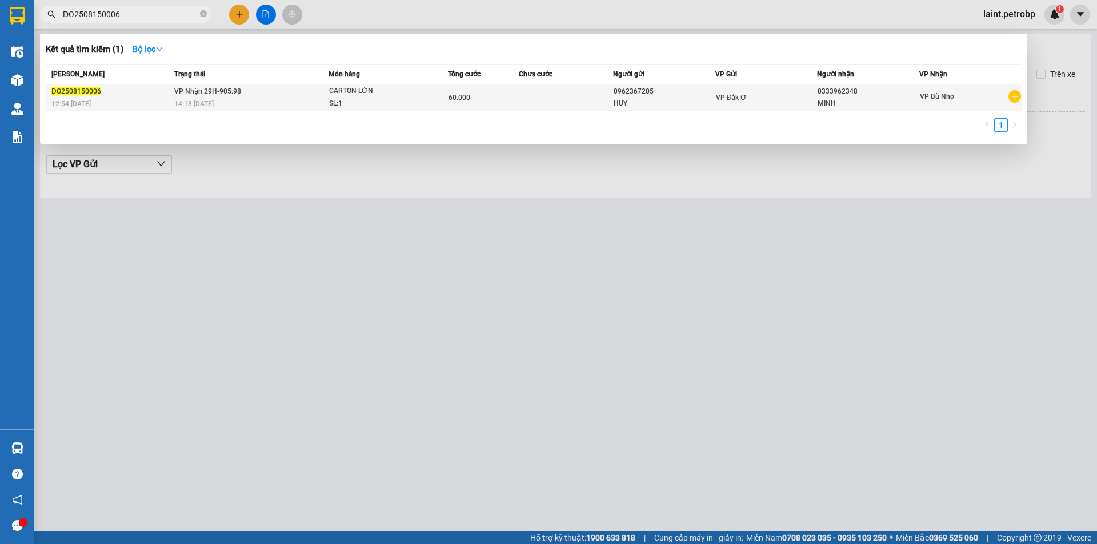
click at [906, 98] on div "MINH" at bounding box center [867, 104] width 101 height 12
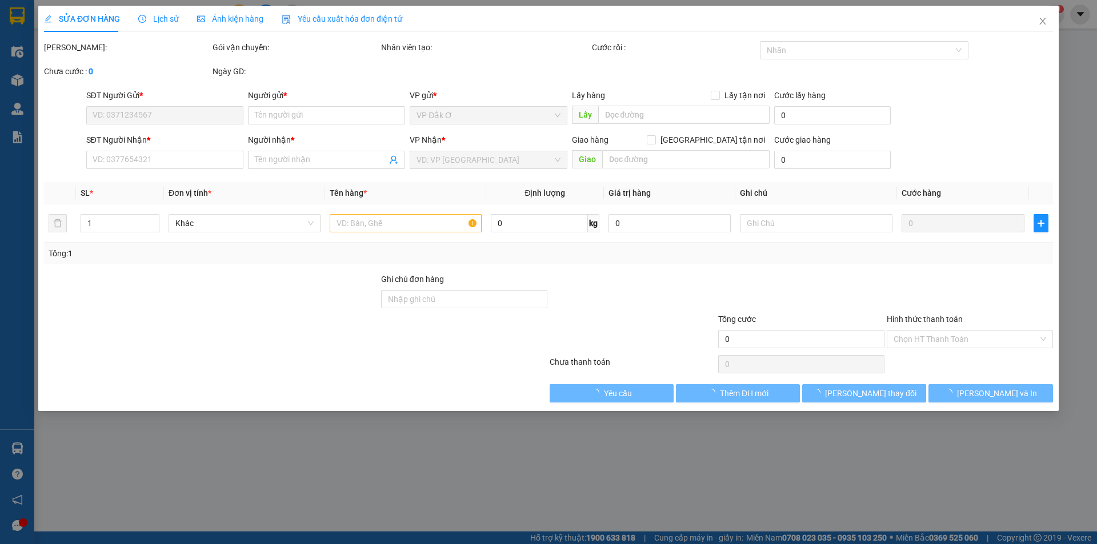
type input "0962367205"
type input "HUY"
type input "0333962348"
type input "MINH"
type input "60.000"
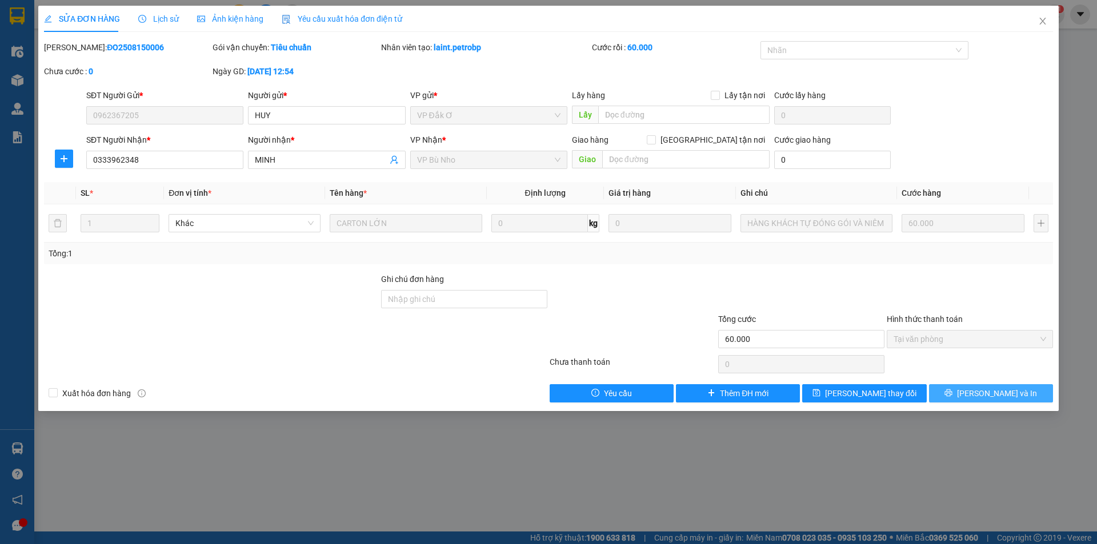
click at [957, 391] on button "[PERSON_NAME] và In" at bounding box center [991, 393] width 124 height 18
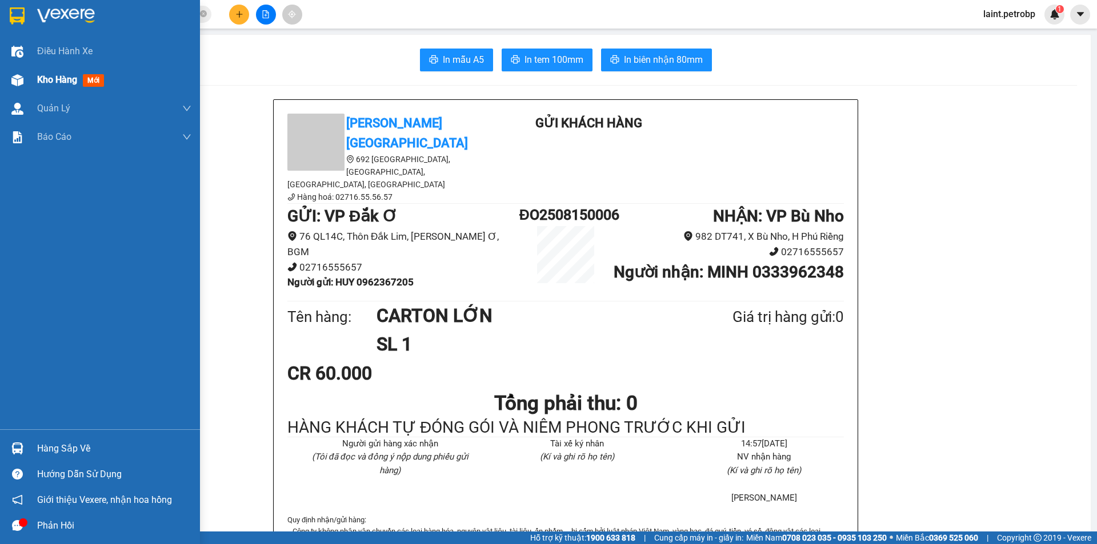
click at [68, 74] on span "Kho hàng" at bounding box center [57, 79] width 40 height 11
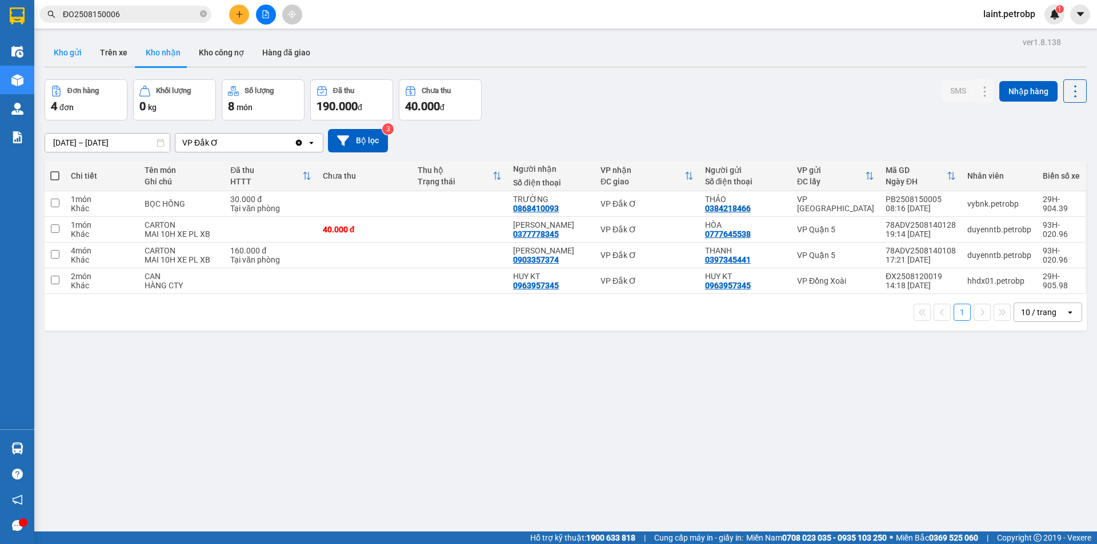
click at [66, 49] on button "Kho gửi" at bounding box center [68, 52] width 46 height 27
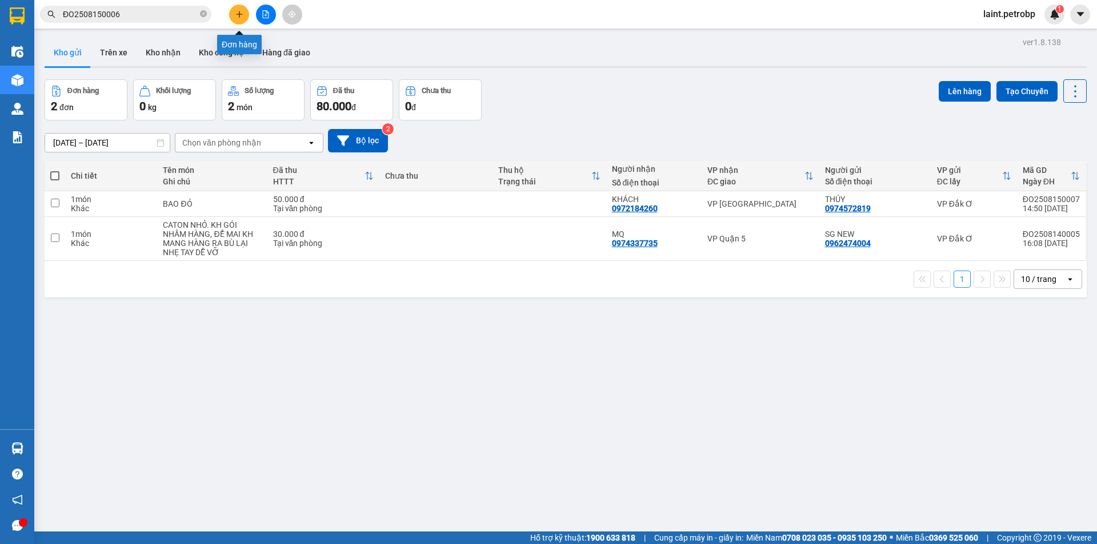
click at [235, 9] on button at bounding box center [239, 15] width 20 height 20
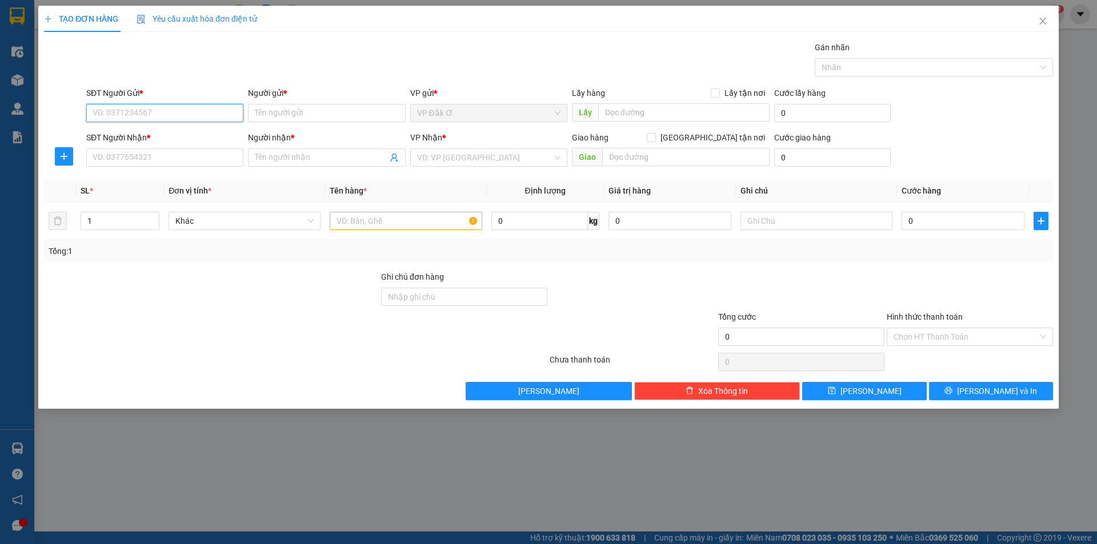
click at [138, 107] on input "SĐT Người Gửi *" at bounding box center [164, 113] width 157 height 18
type input "0373791918"
click at [166, 128] on div "0373791918 - [PERSON_NAME]" at bounding box center [164, 136] width 157 height 18
type input "[PERSON_NAME]"
type input "0379884579"
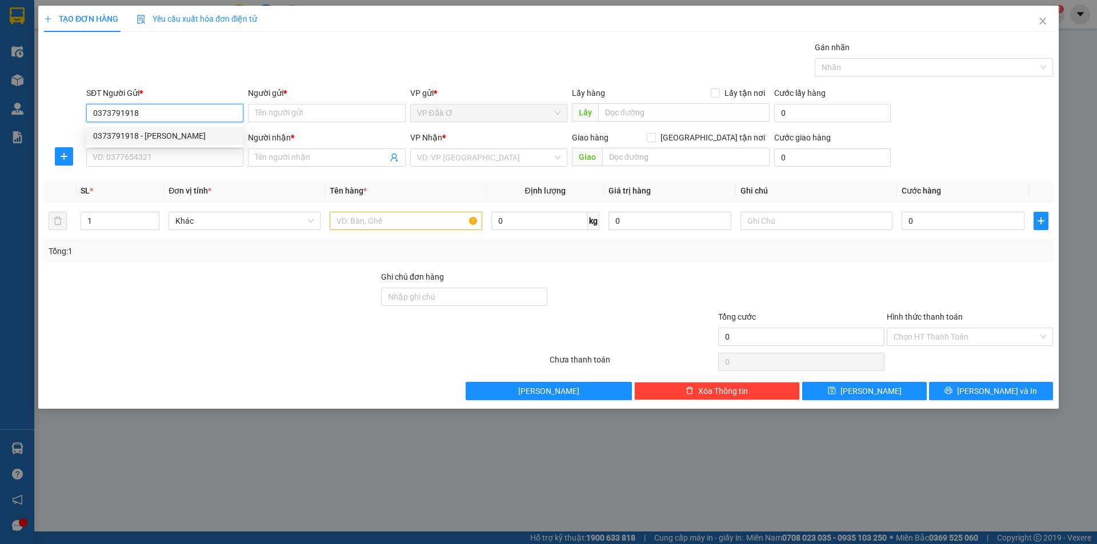
type input "PHONG"
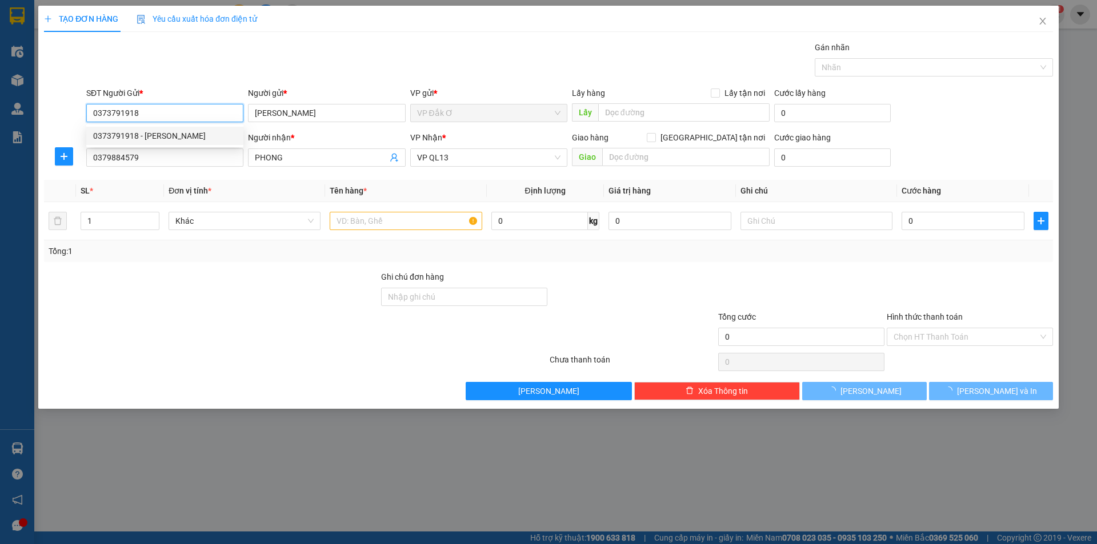
type input "30.000"
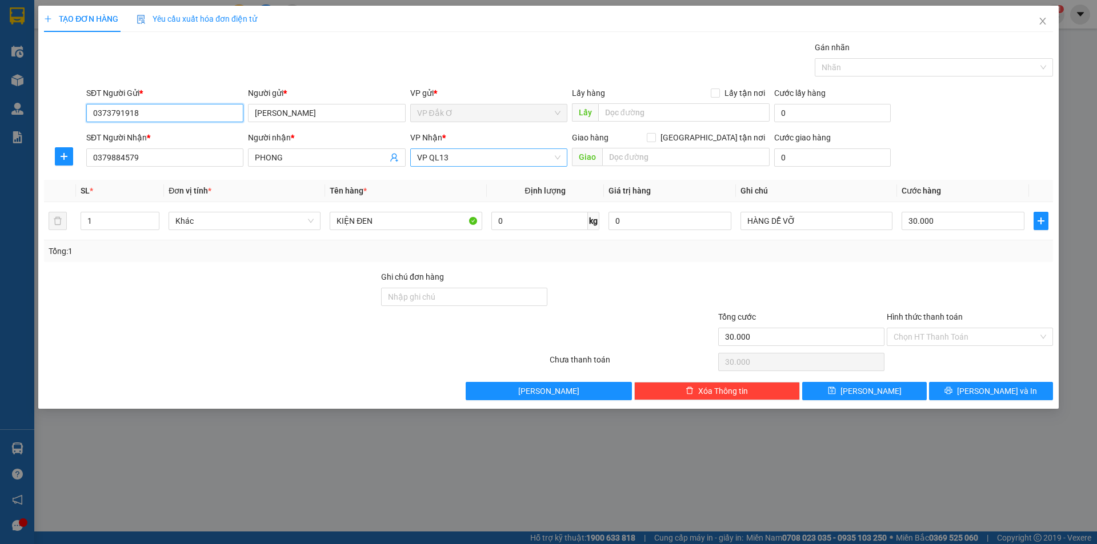
click at [465, 154] on span "VP QL13" at bounding box center [488, 157] width 143 height 17
type input "0373791918"
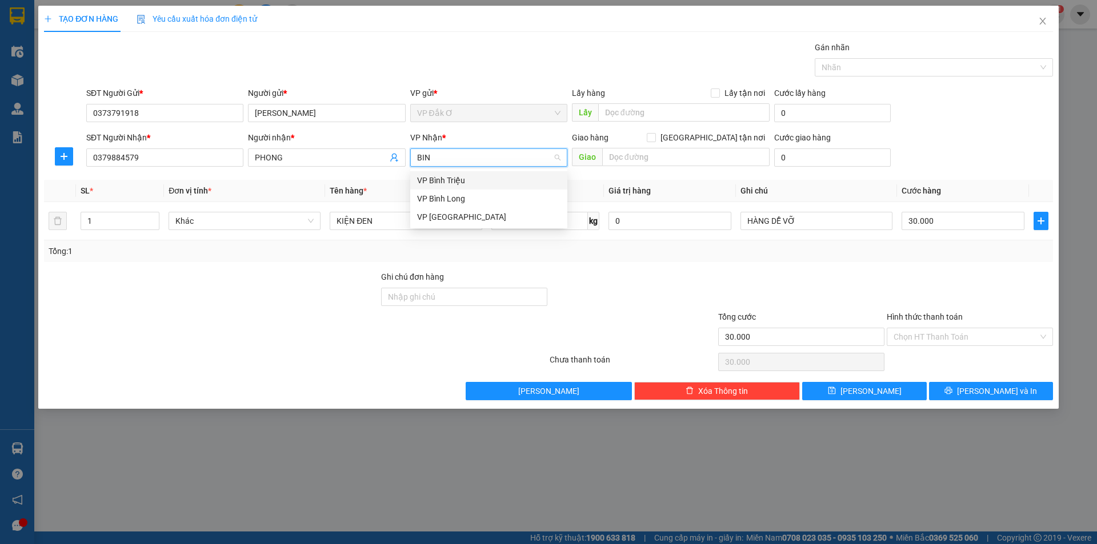
type input "BINH"
click at [442, 183] on div "VP Bình Triệu" at bounding box center [488, 180] width 143 height 13
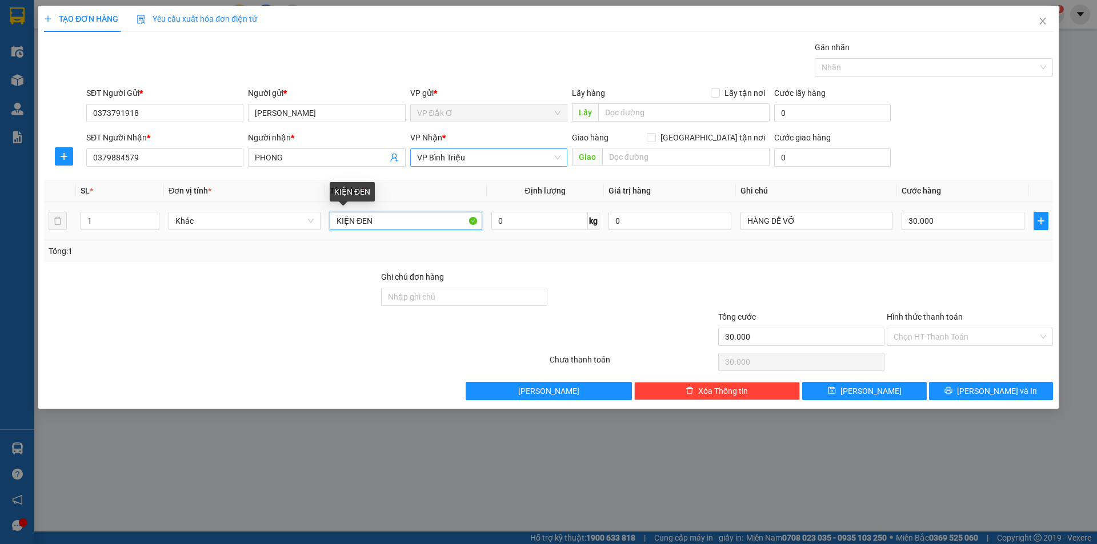
click at [382, 219] on input "KIỆN ĐEN" at bounding box center [406, 221] width 152 height 18
type input "K"
type input "NÓN BẢO HIỂM"
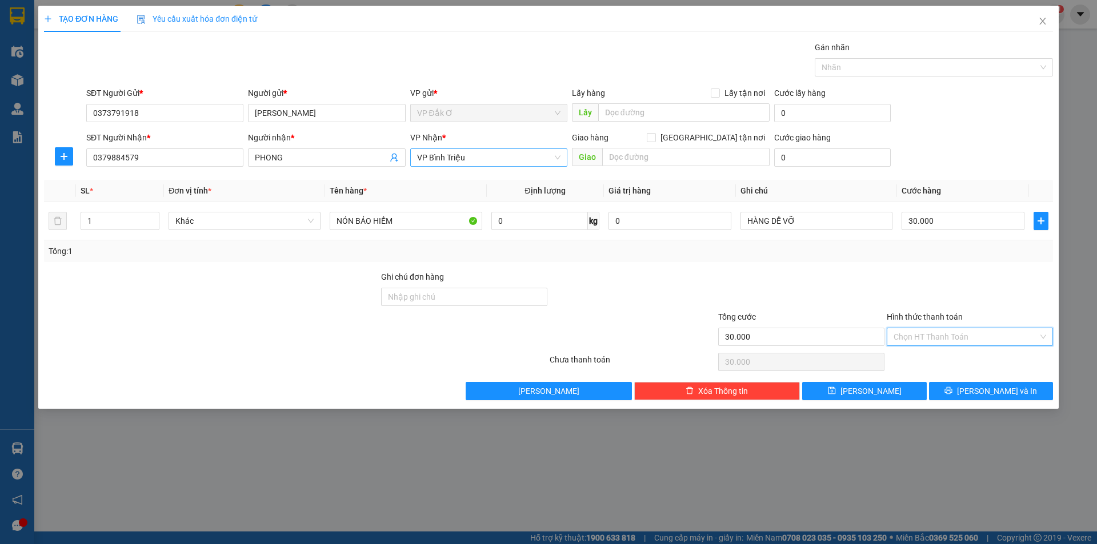
click at [939, 333] on input "Hình thức thanh toán" at bounding box center [965, 336] width 145 height 17
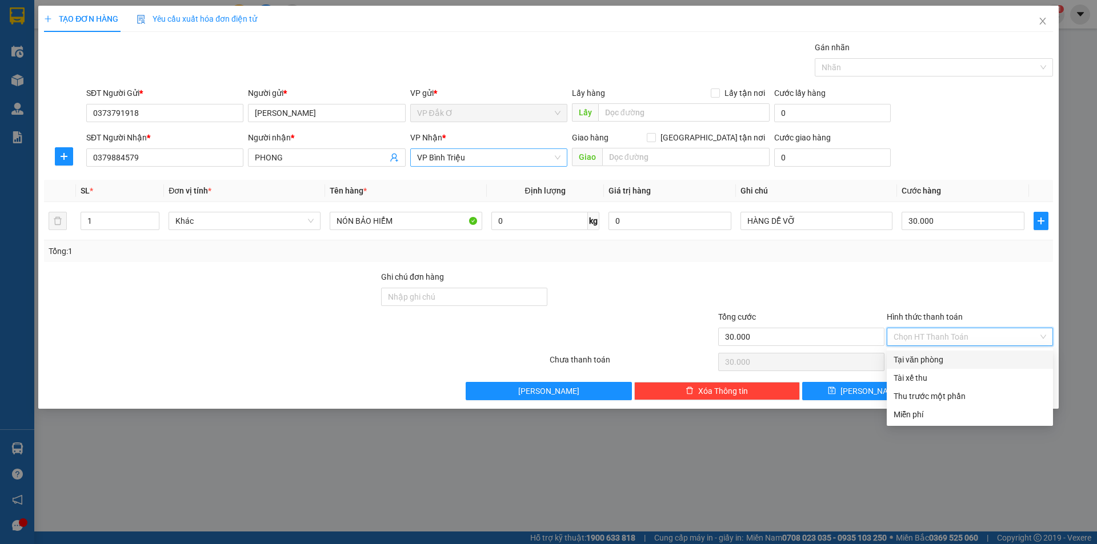
click at [919, 362] on div "Tại văn phòng" at bounding box center [969, 360] width 153 height 13
type input "0"
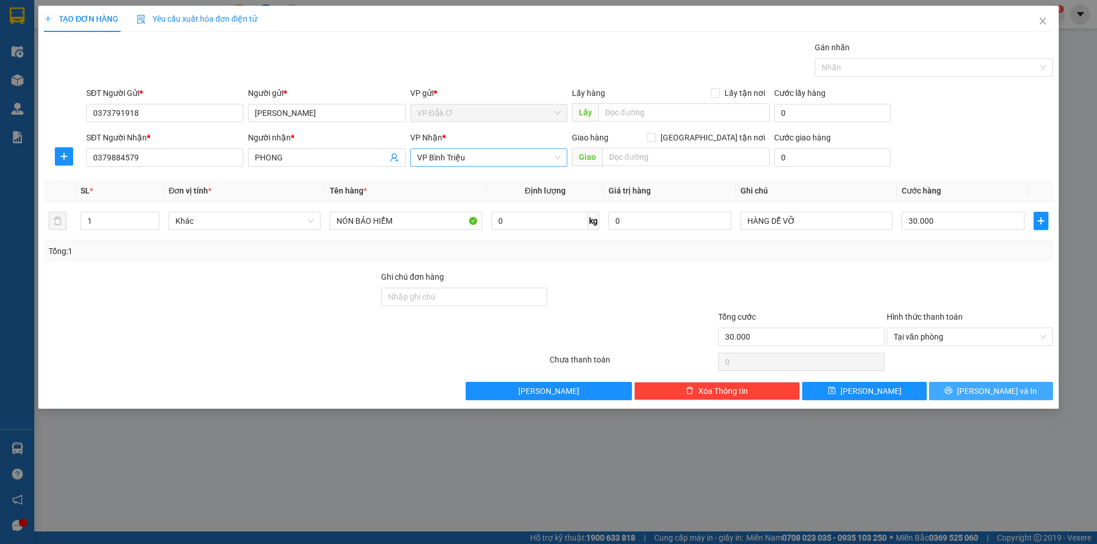
click at [951, 393] on button "[PERSON_NAME] và In" at bounding box center [991, 391] width 124 height 18
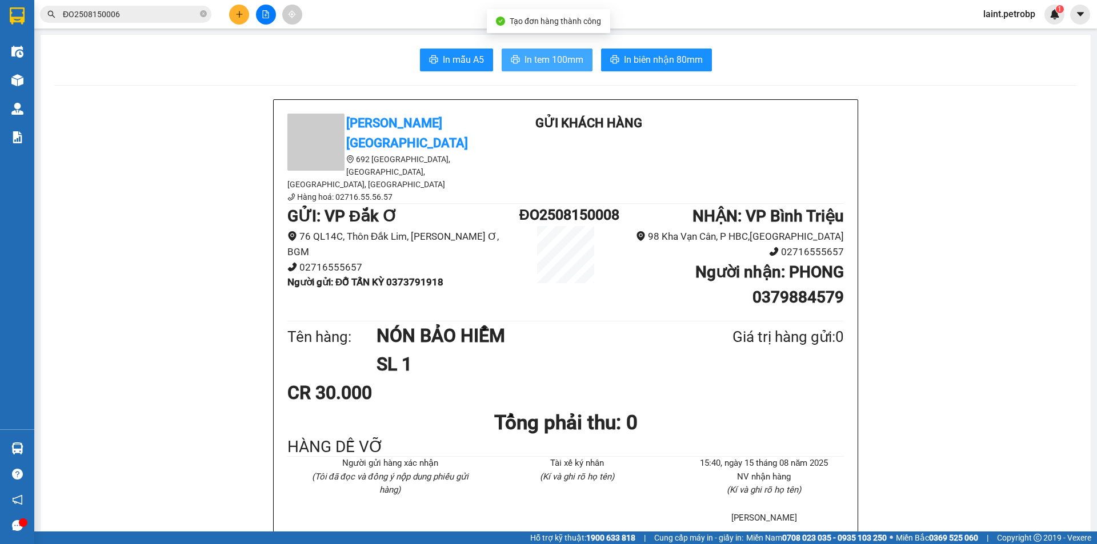
click at [530, 55] on span "In tem 100mm" at bounding box center [553, 60] width 59 height 14
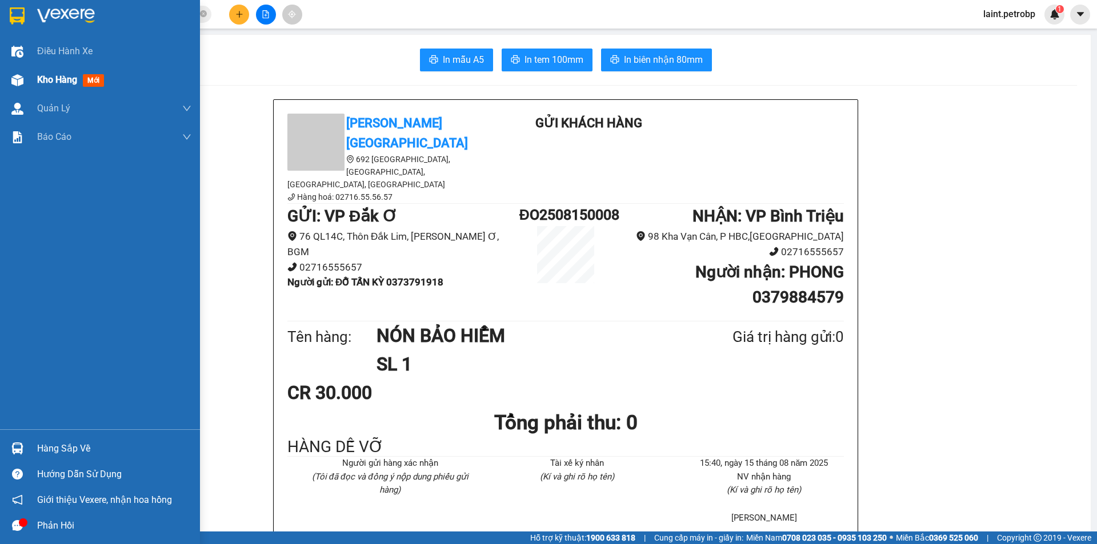
click at [59, 76] on span "Kho hàng" at bounding box center [57, 79] width 40 height 11
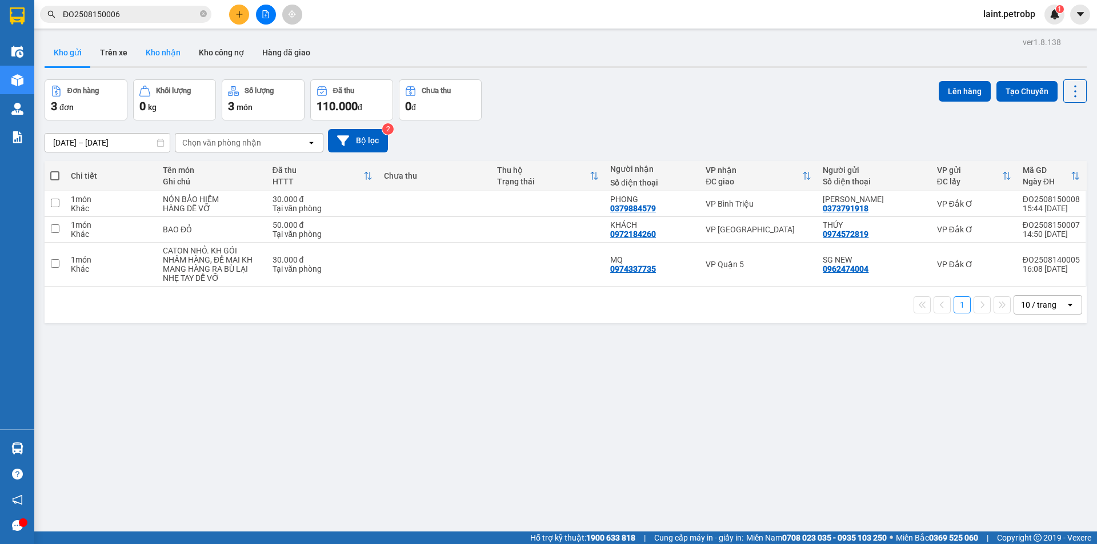
click at [164, 47] on button "Kho nhận" at bounding box center [163, 52] width 53 height 27
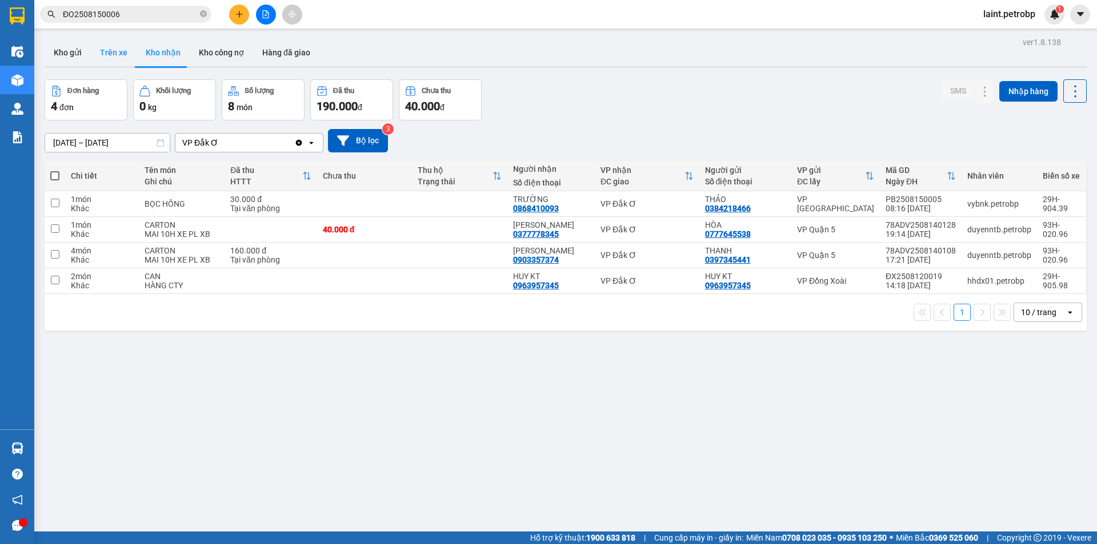
click at [117, 52] on button "Trên xe" at bounding box center [114, 52] width 46 height 27
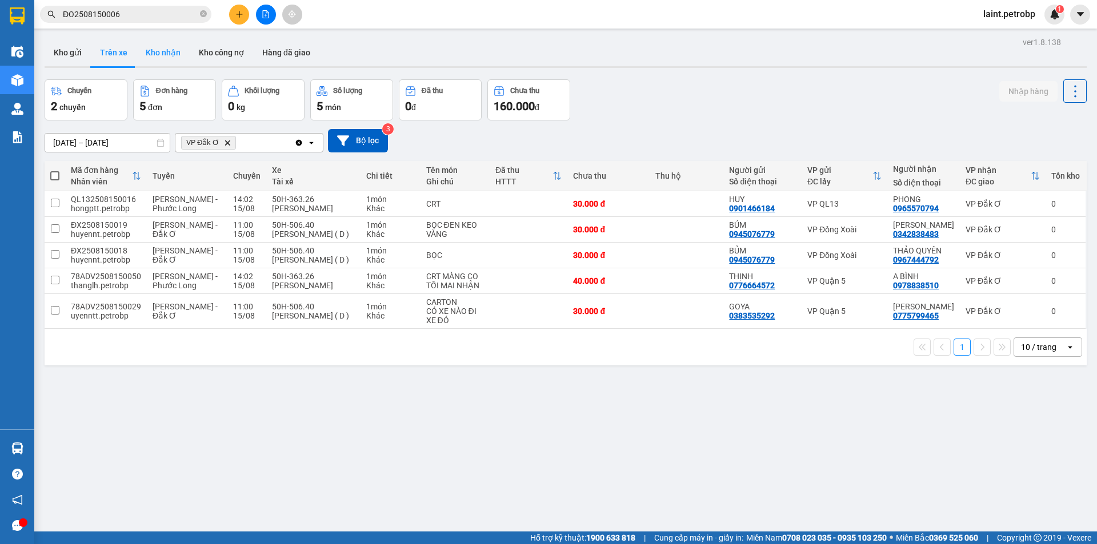
click at [157, 47] on button "Kho nhận" at bounding box center [163, 52] width 53 height 27
type input "[DATE] – [DATE]"
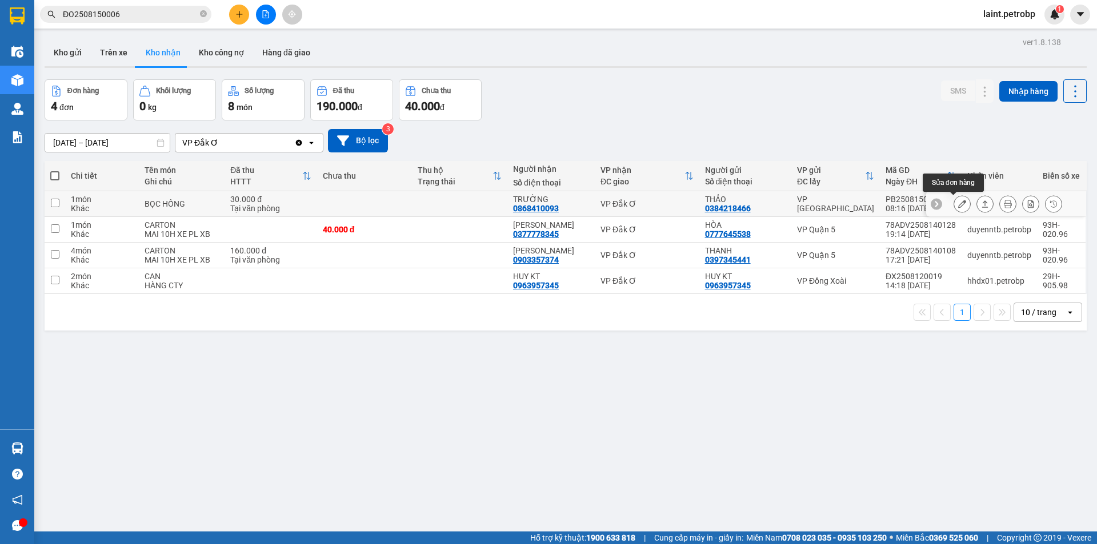
click at [958, 200] on icon at bounding box center [962, 204] width 8 height 8
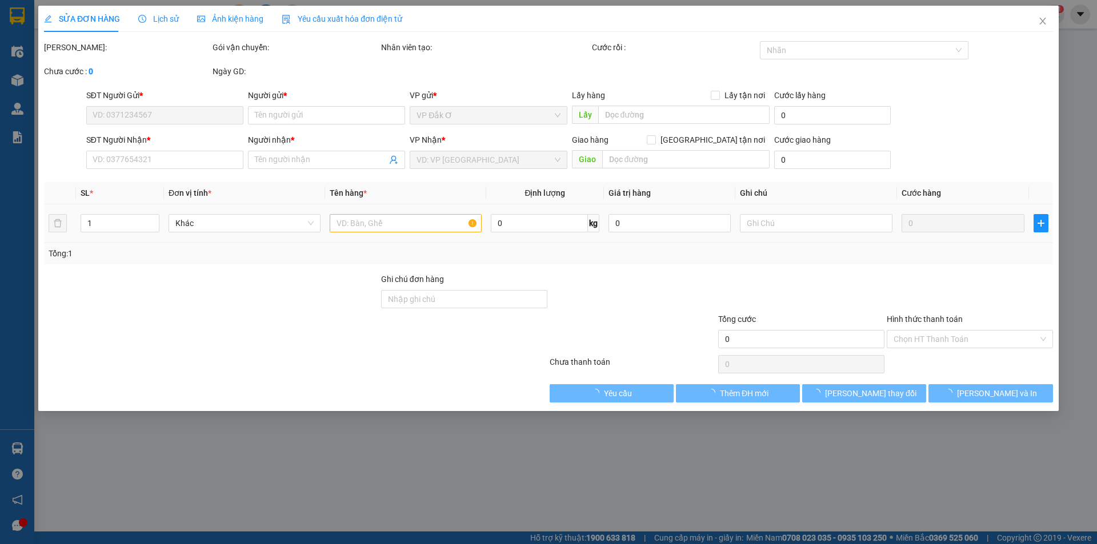
type input "0384218466"
type input "THẢO"
type input "0868410093"
type input "TRƯỜNG"
type input "30.000"
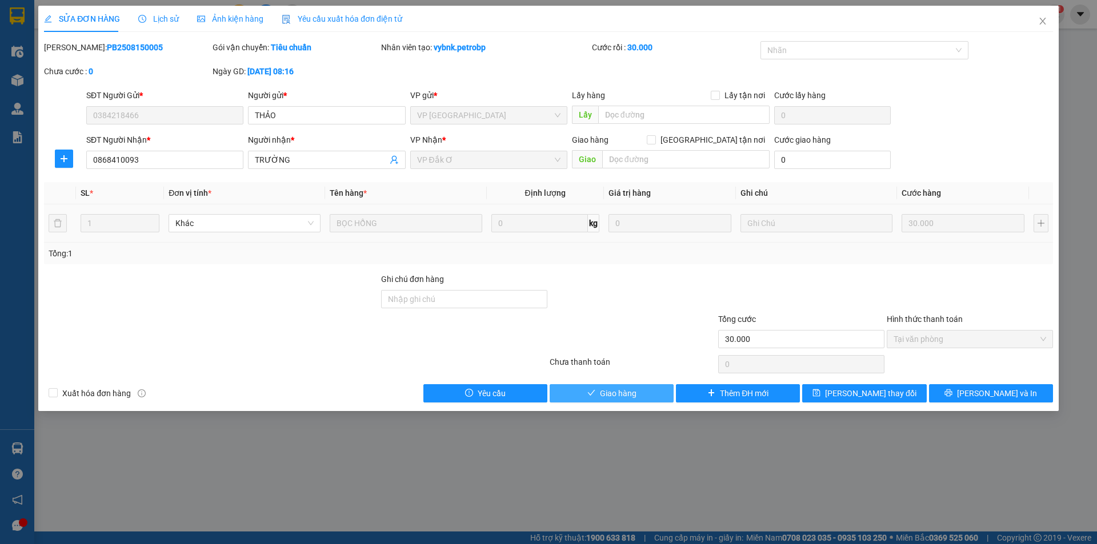
click at [612, 396] on span "Giao hàng" at bounding box center [618, 393] width 37 height 13
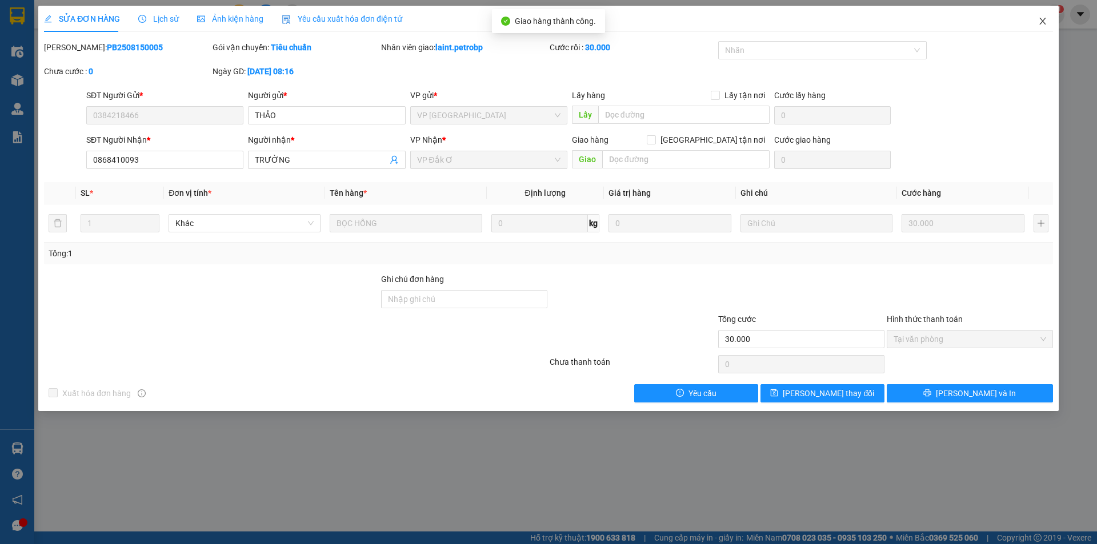
click at [1038, 20] on icon "close" at bounding box center [1042, 21] width 9 height 9
